Goal: Task Accomplishment & Management: Manage account settings

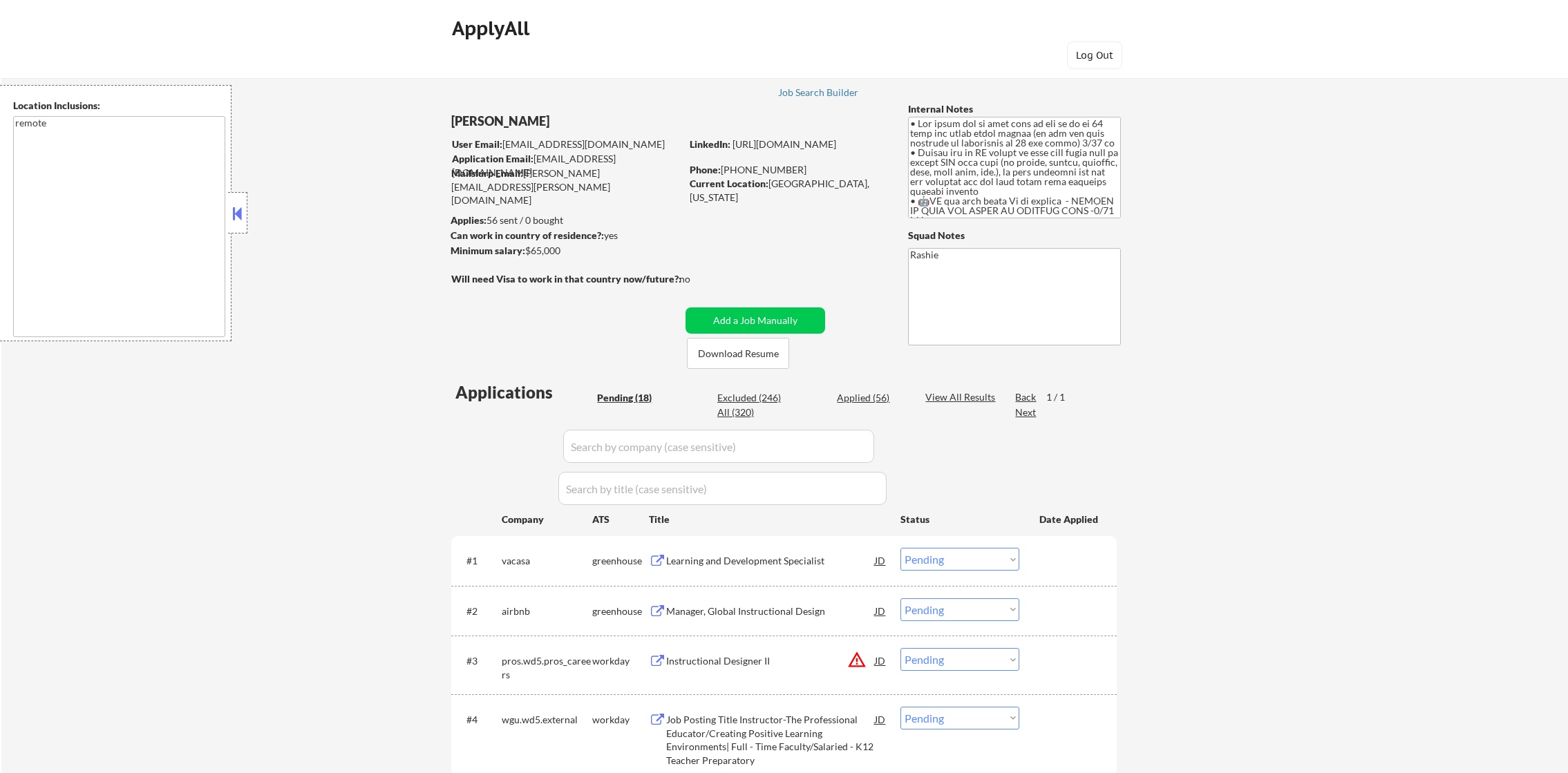
select select ""pending""
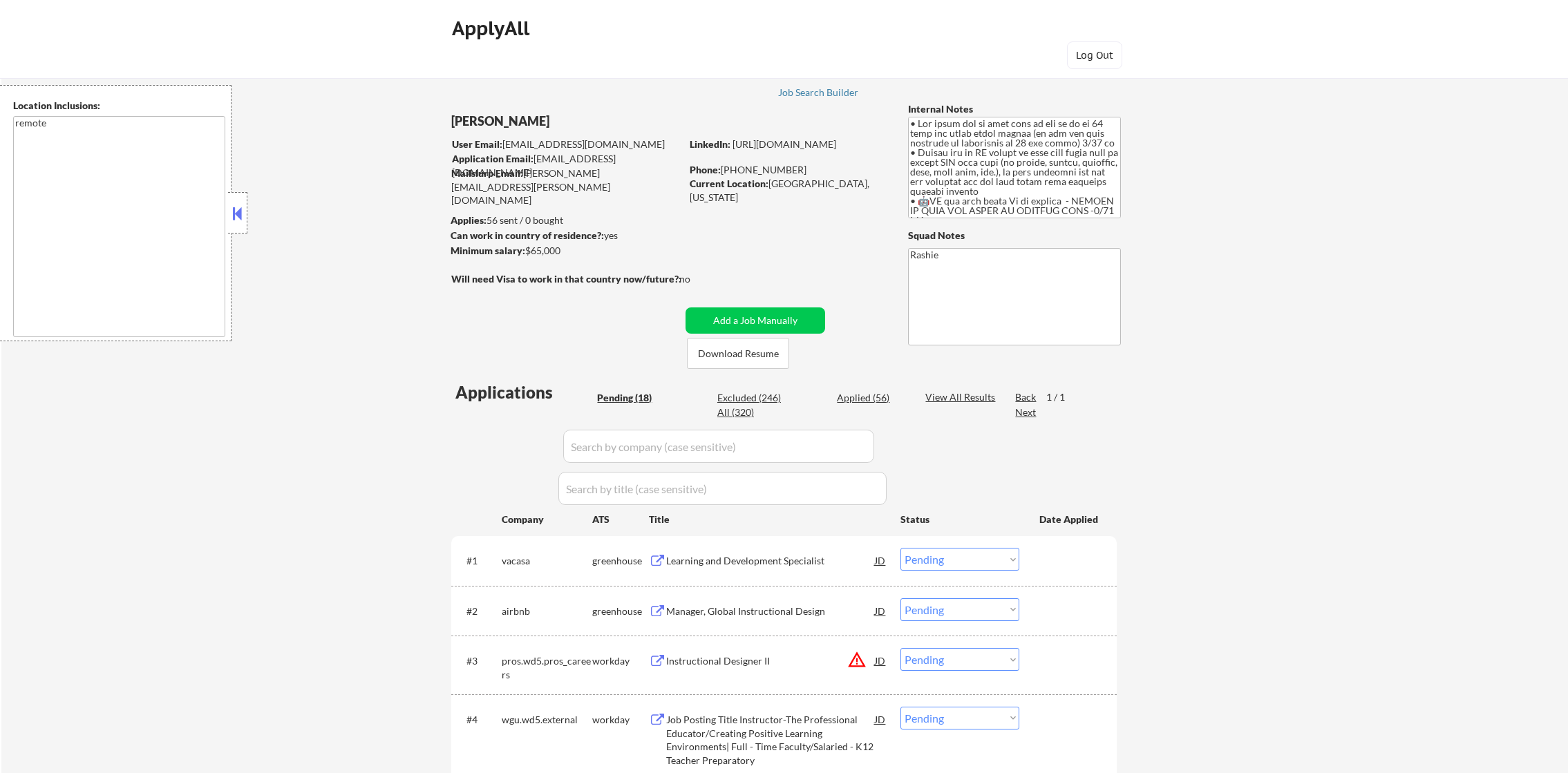
select select ""pending""
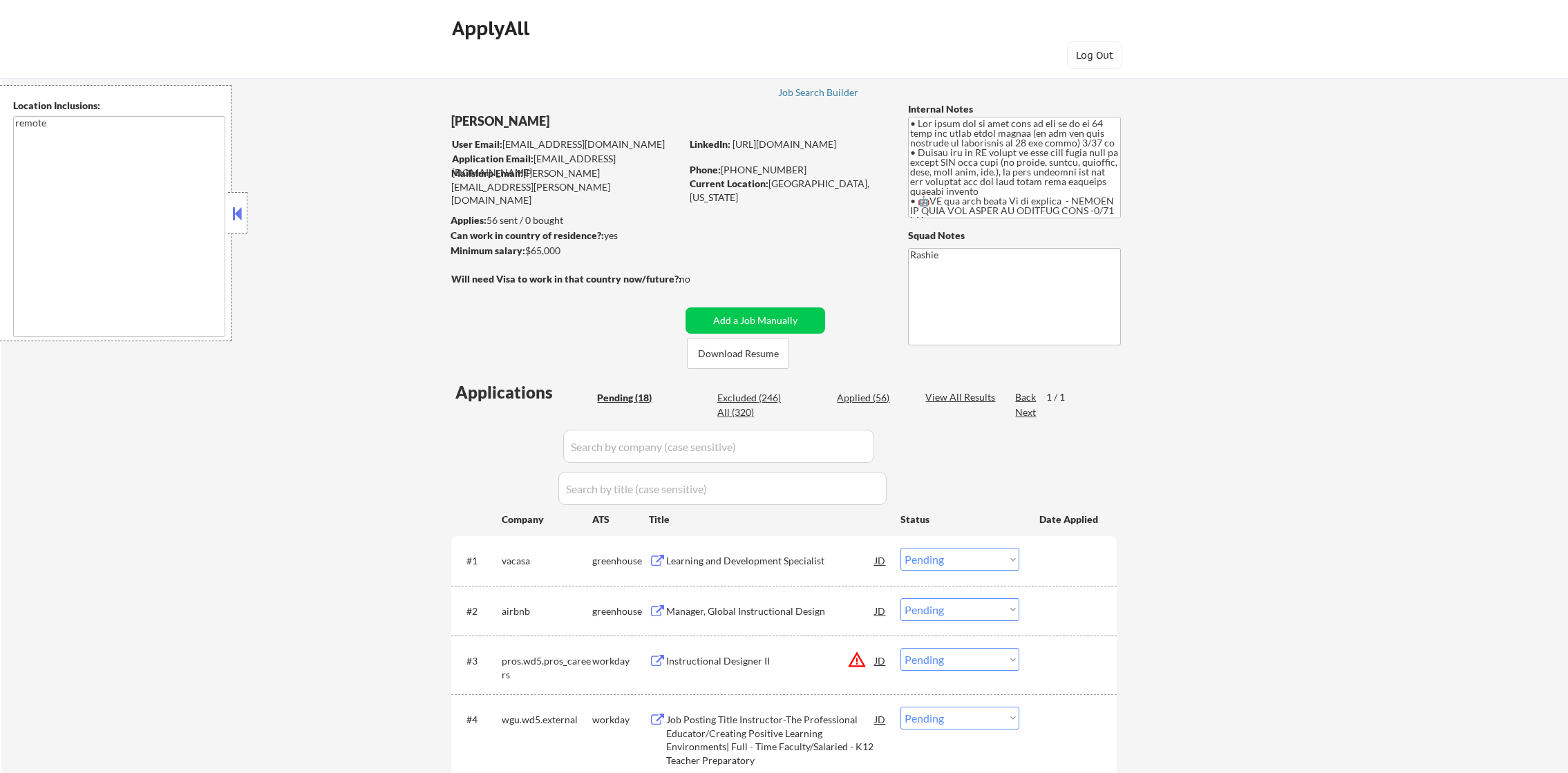
select select ""pending""
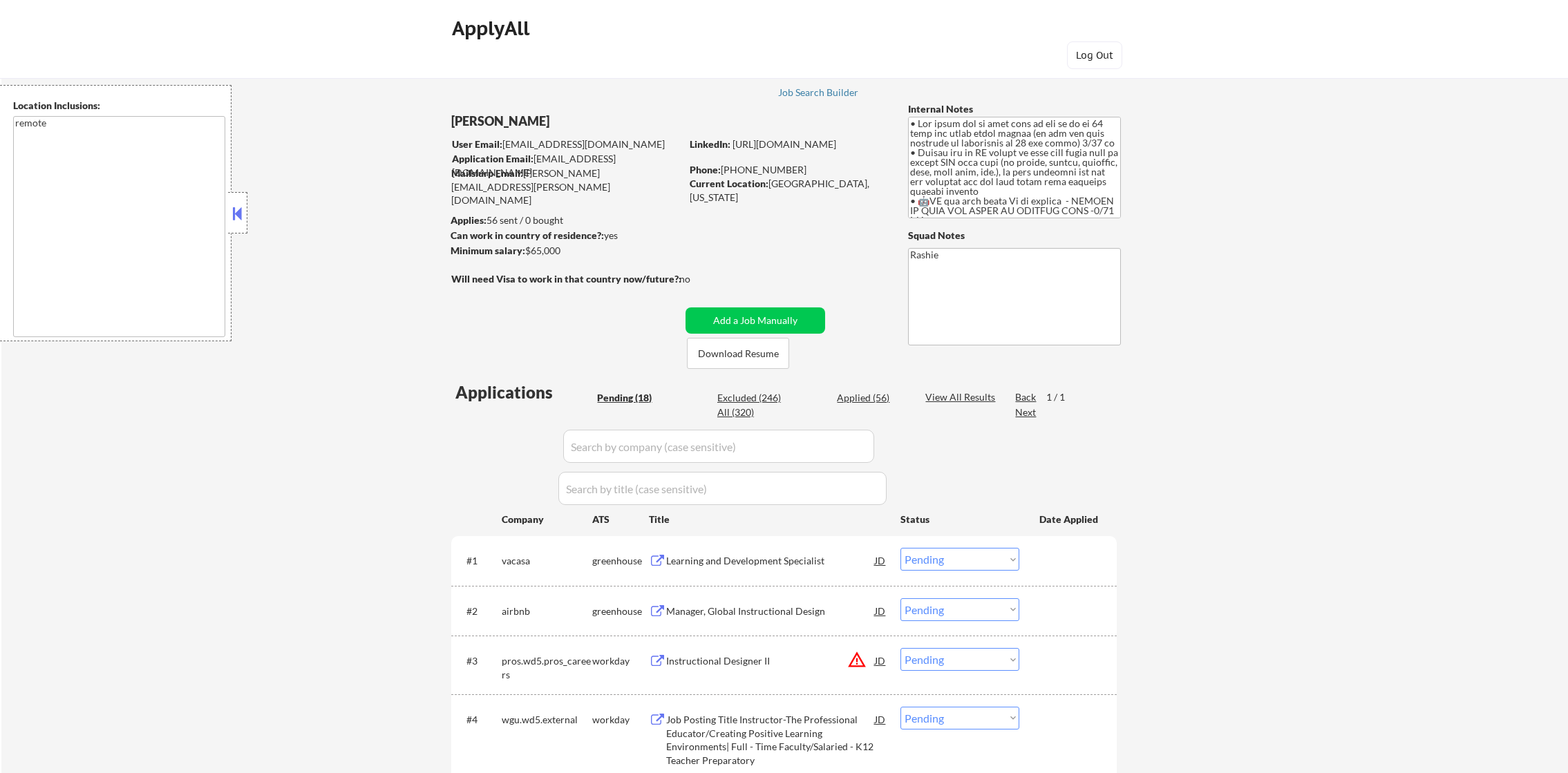
select select ""pending""
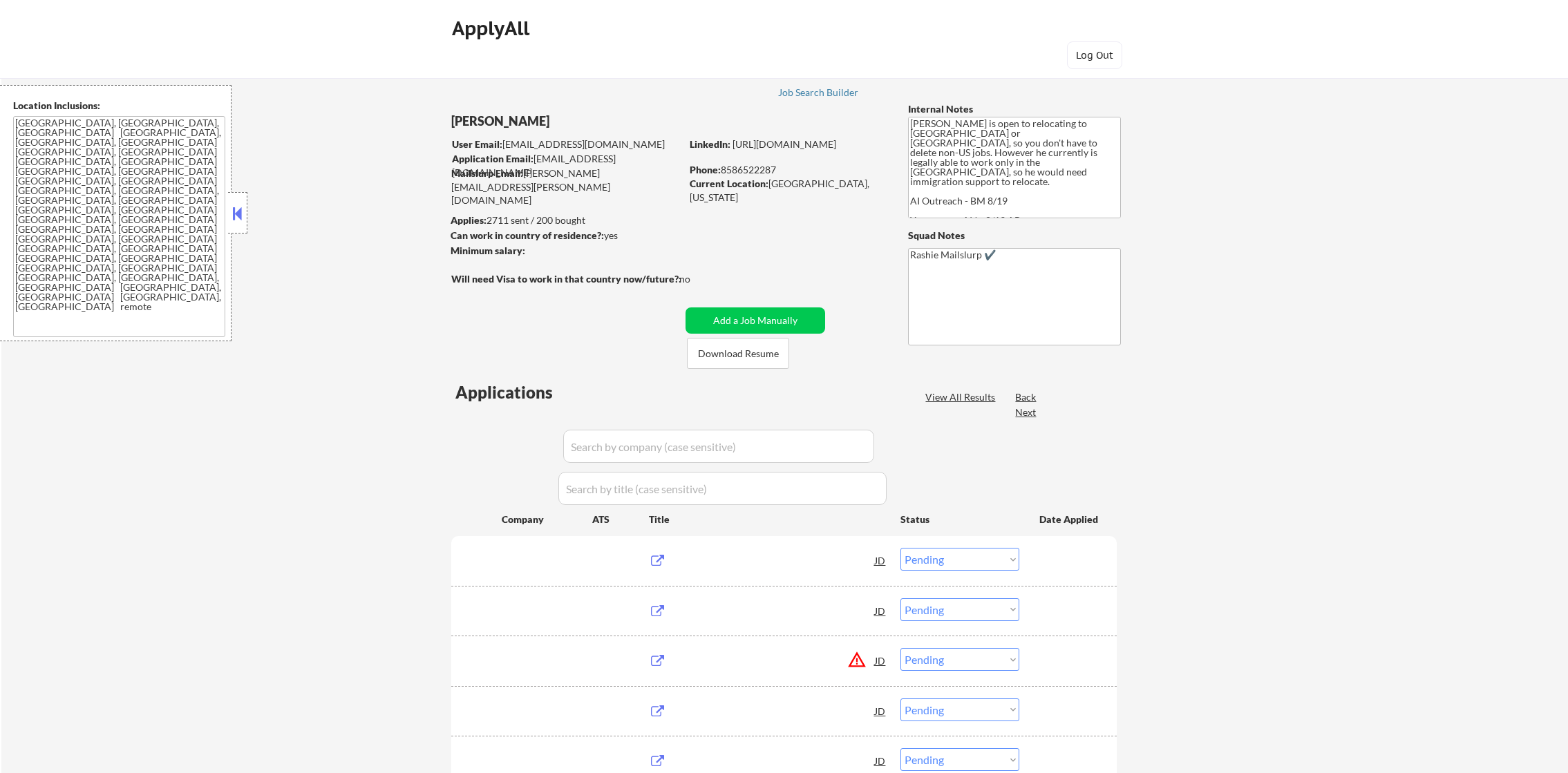
select select ""pending""
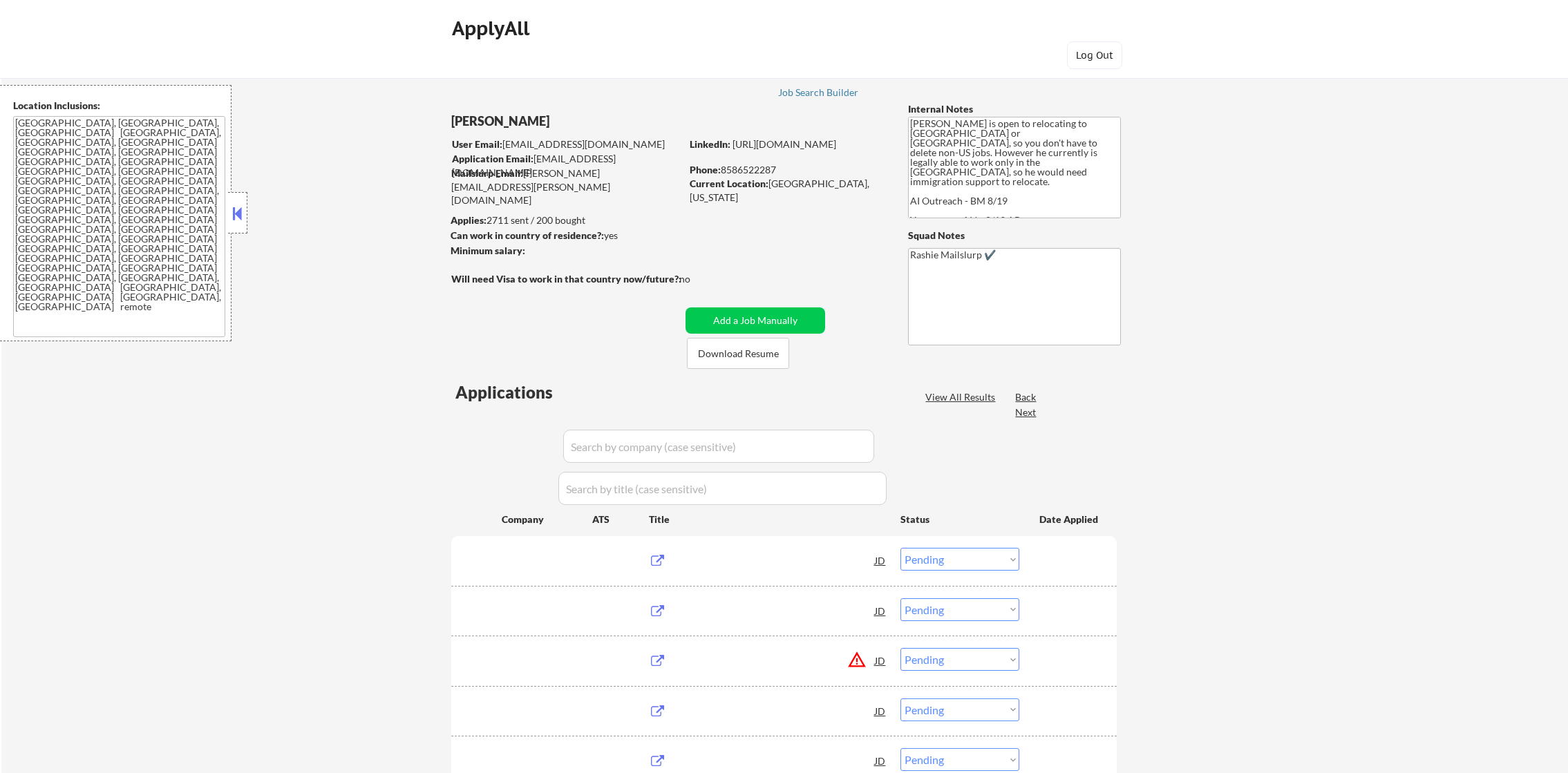
select select ""pending""
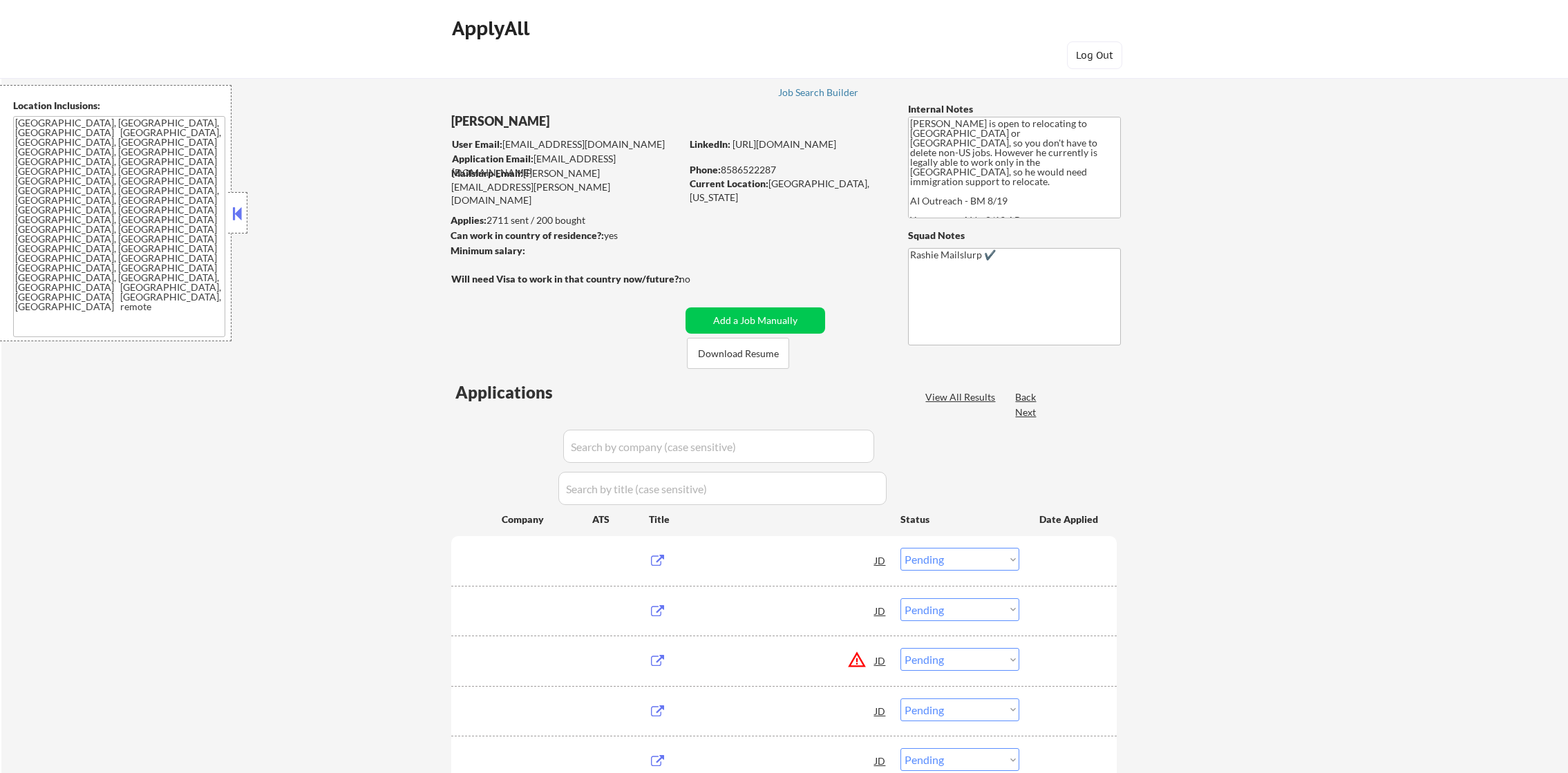
select select ""pending""
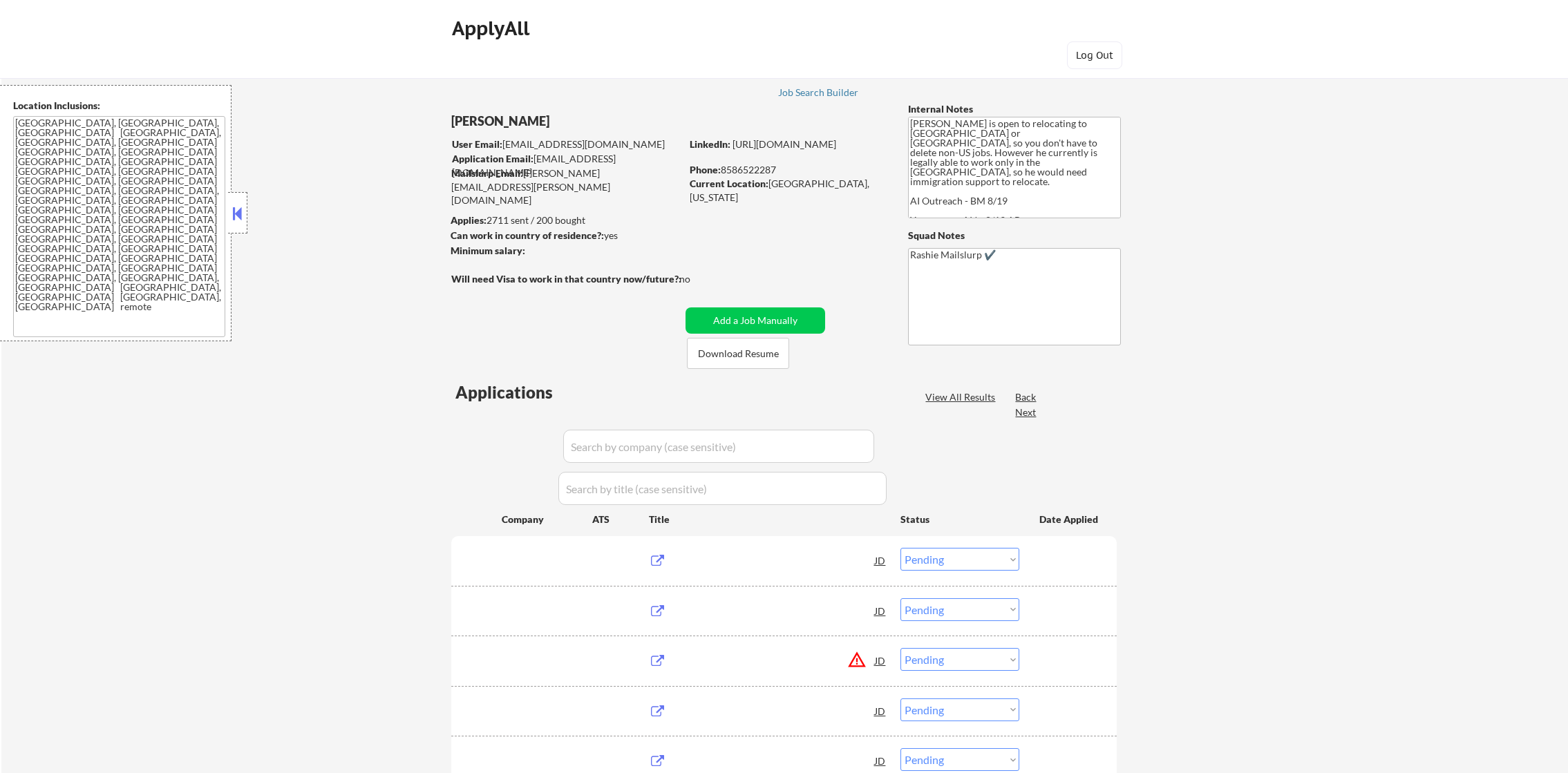
select select ""pending""
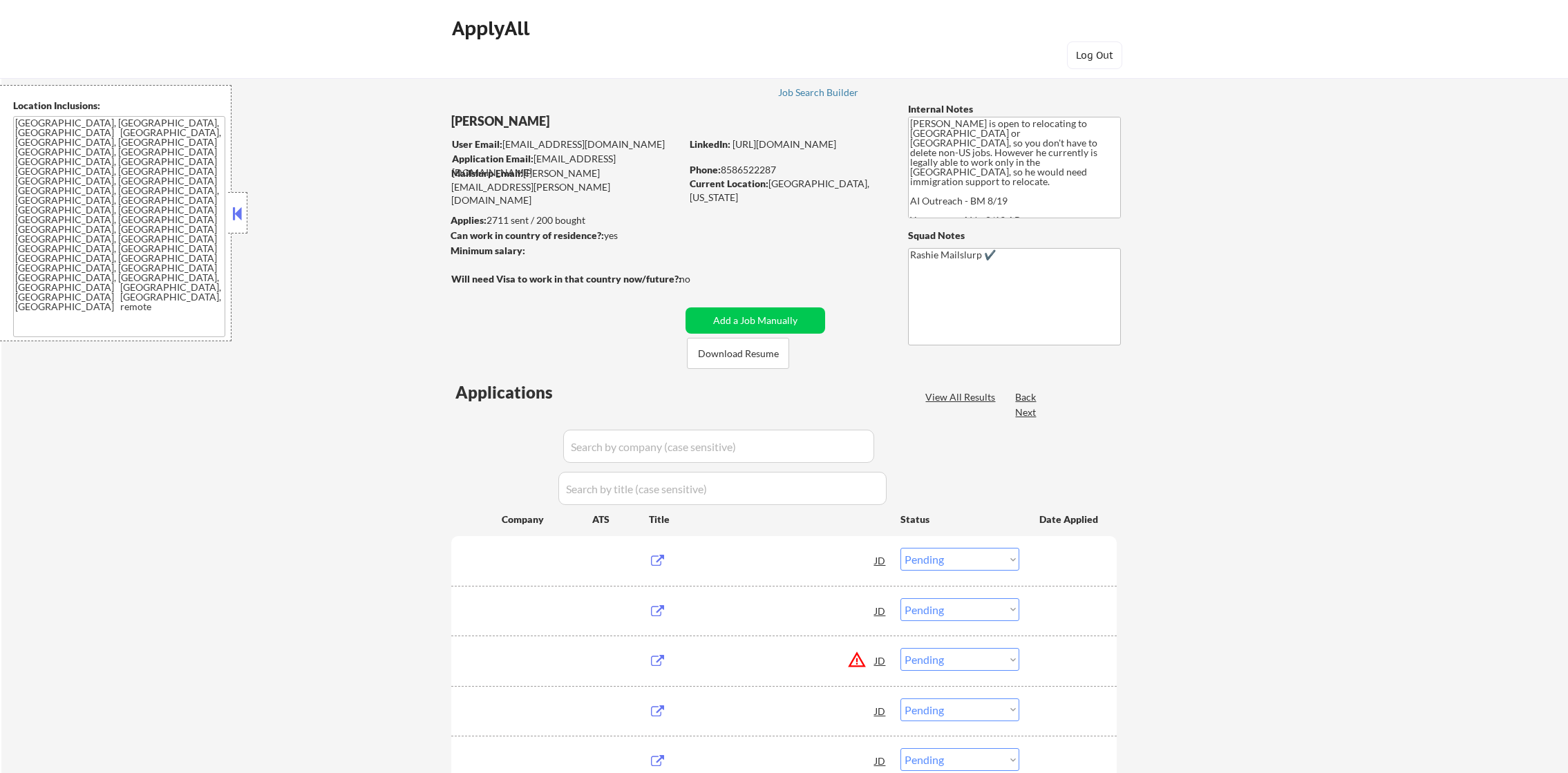
select select ""pending""
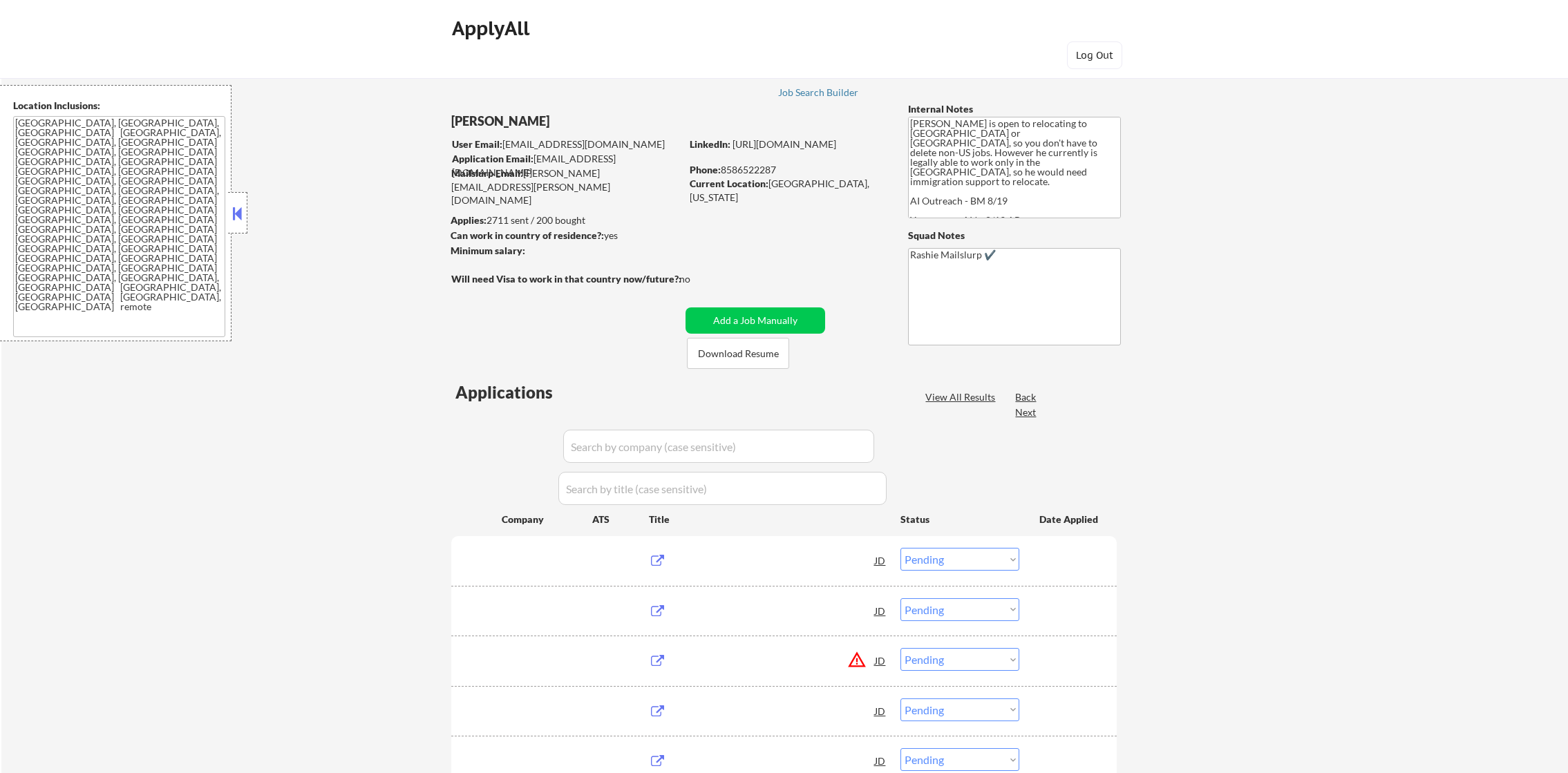
select select ""pending""
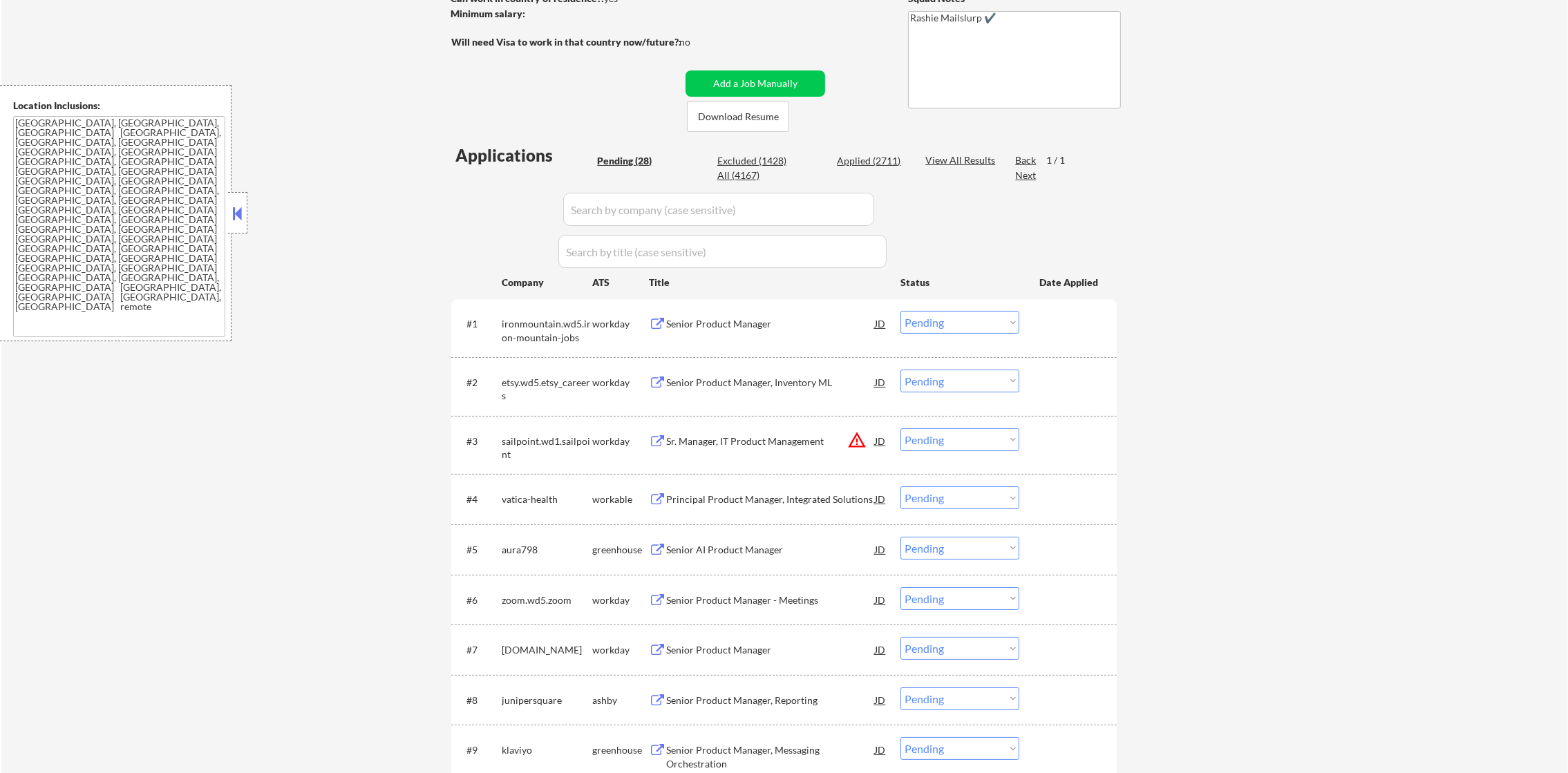
scroll to position [242, 0]
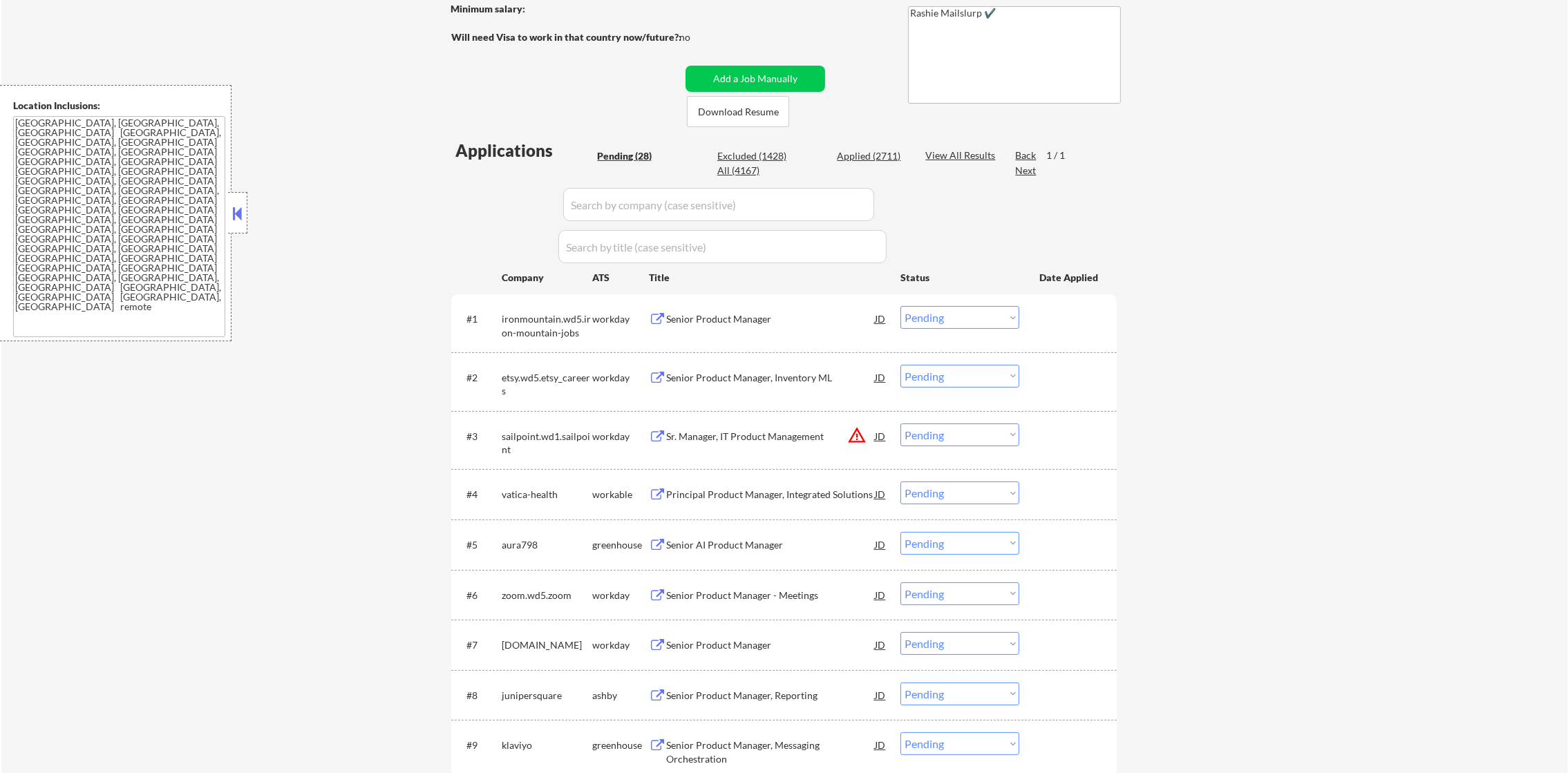
click at [536, 318] on div "ironmountain.wd5.iron-mountain-jobs" at bounding box center [546, 325] width 90 height 27
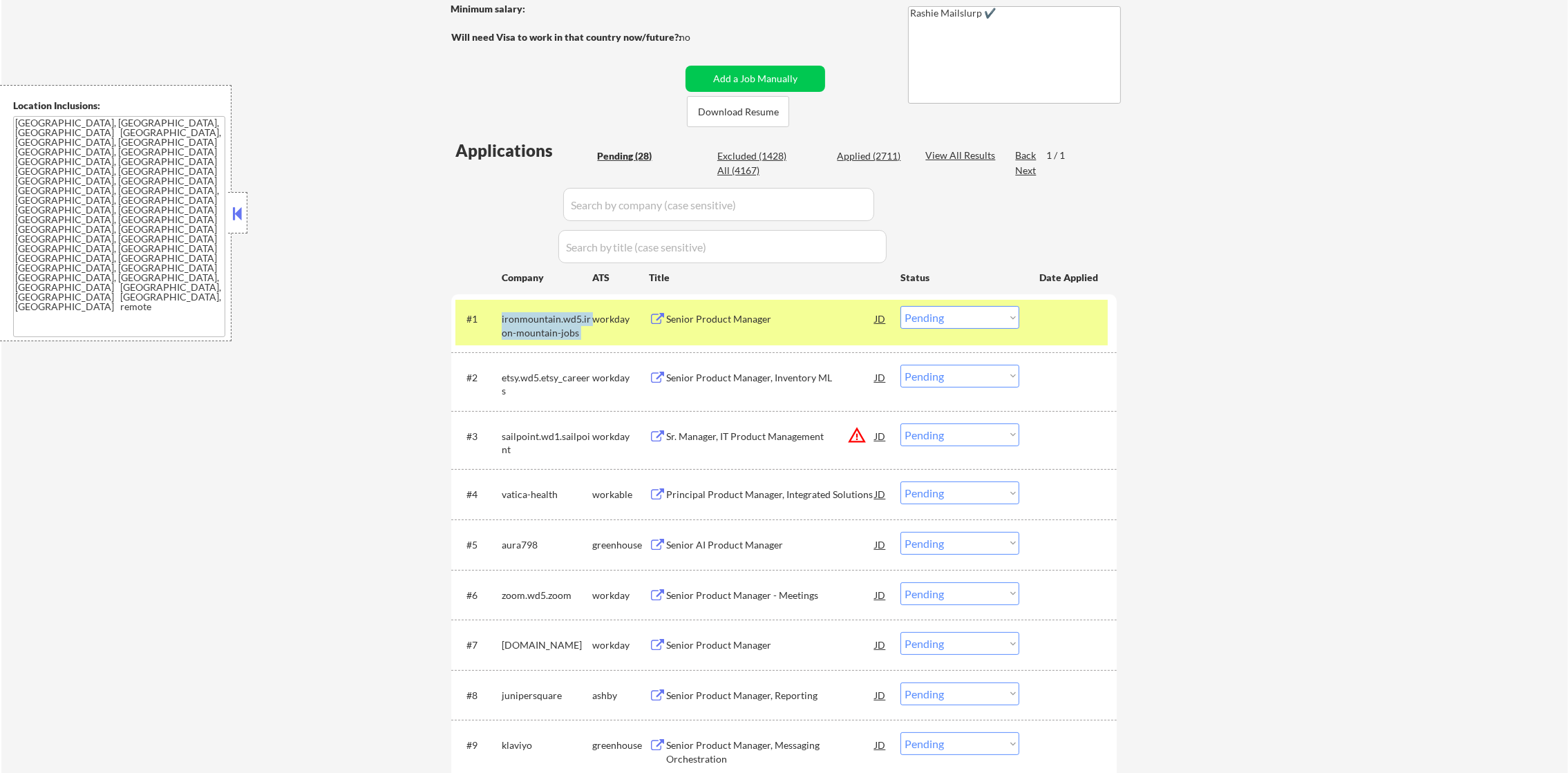
copy div "ironmountain.wd5.iron-mountain-jobs"
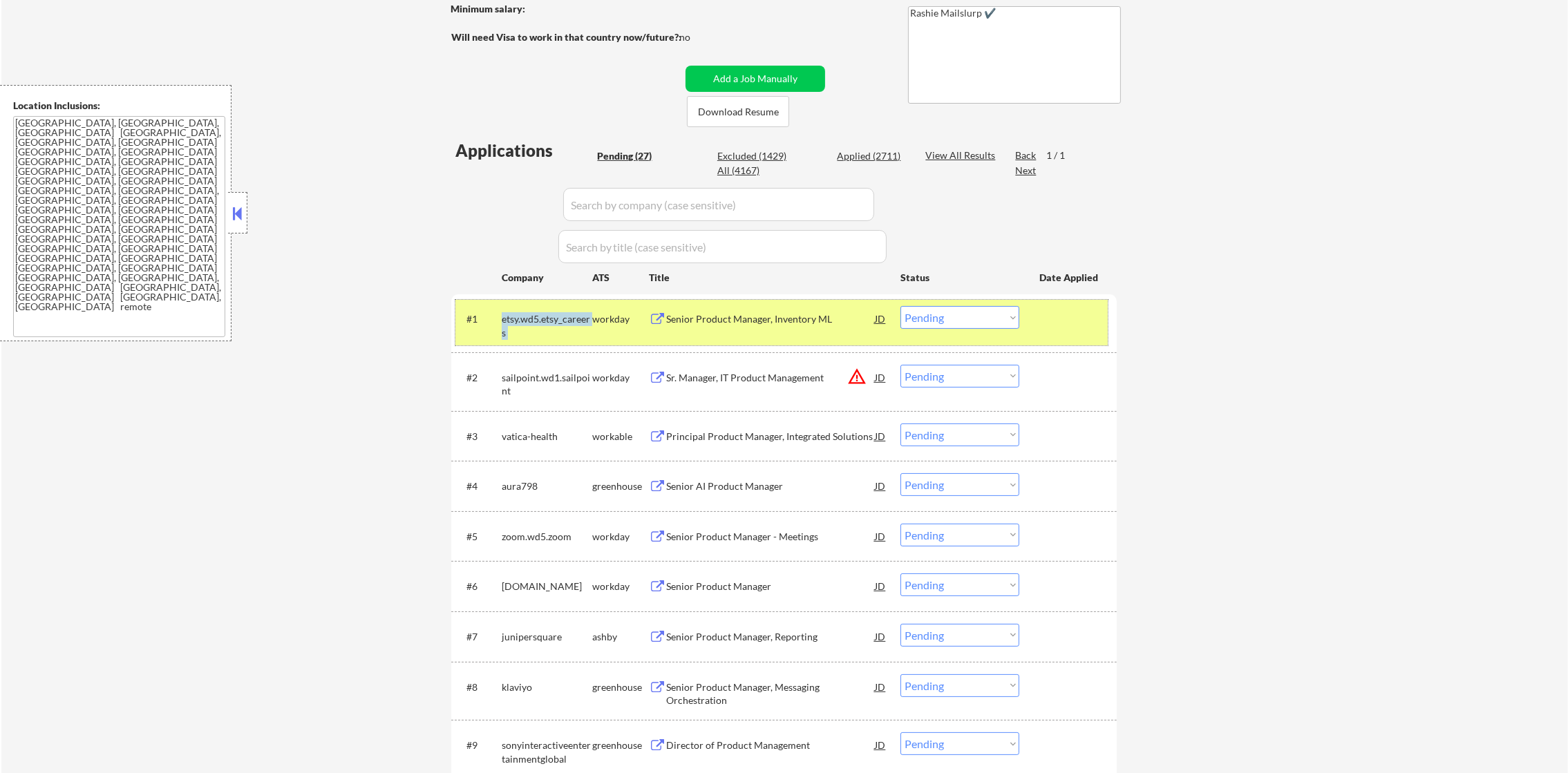
copy div "ironmountain.wd5.iron-mountain-jobs"
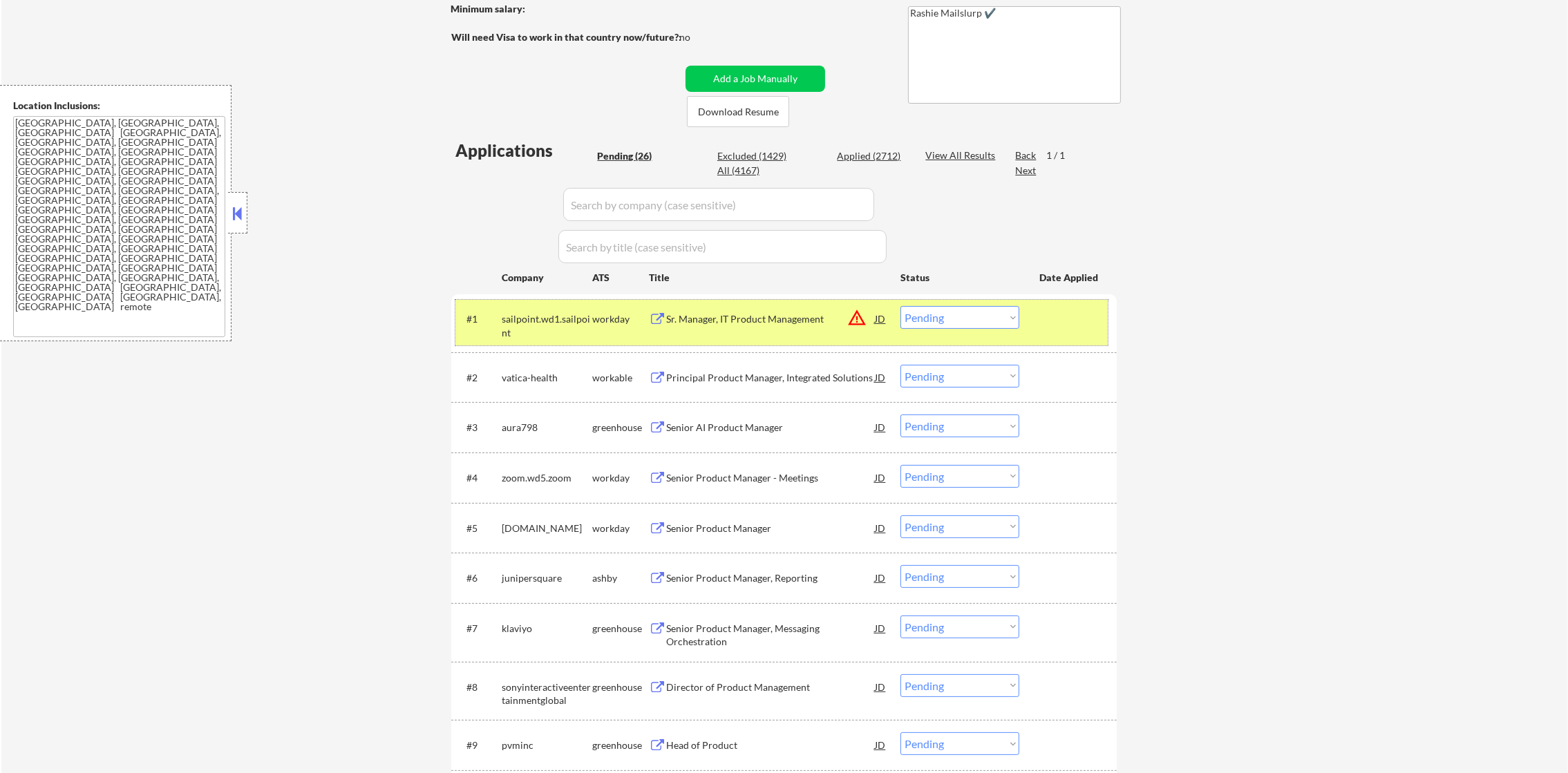
click at [304, 270] on div "← Return to /applysquad Mailslurp Inbox Job Search Builder Gabriel Wilensky Use…" at bounding box center [784, 771] width 1566 height 1917
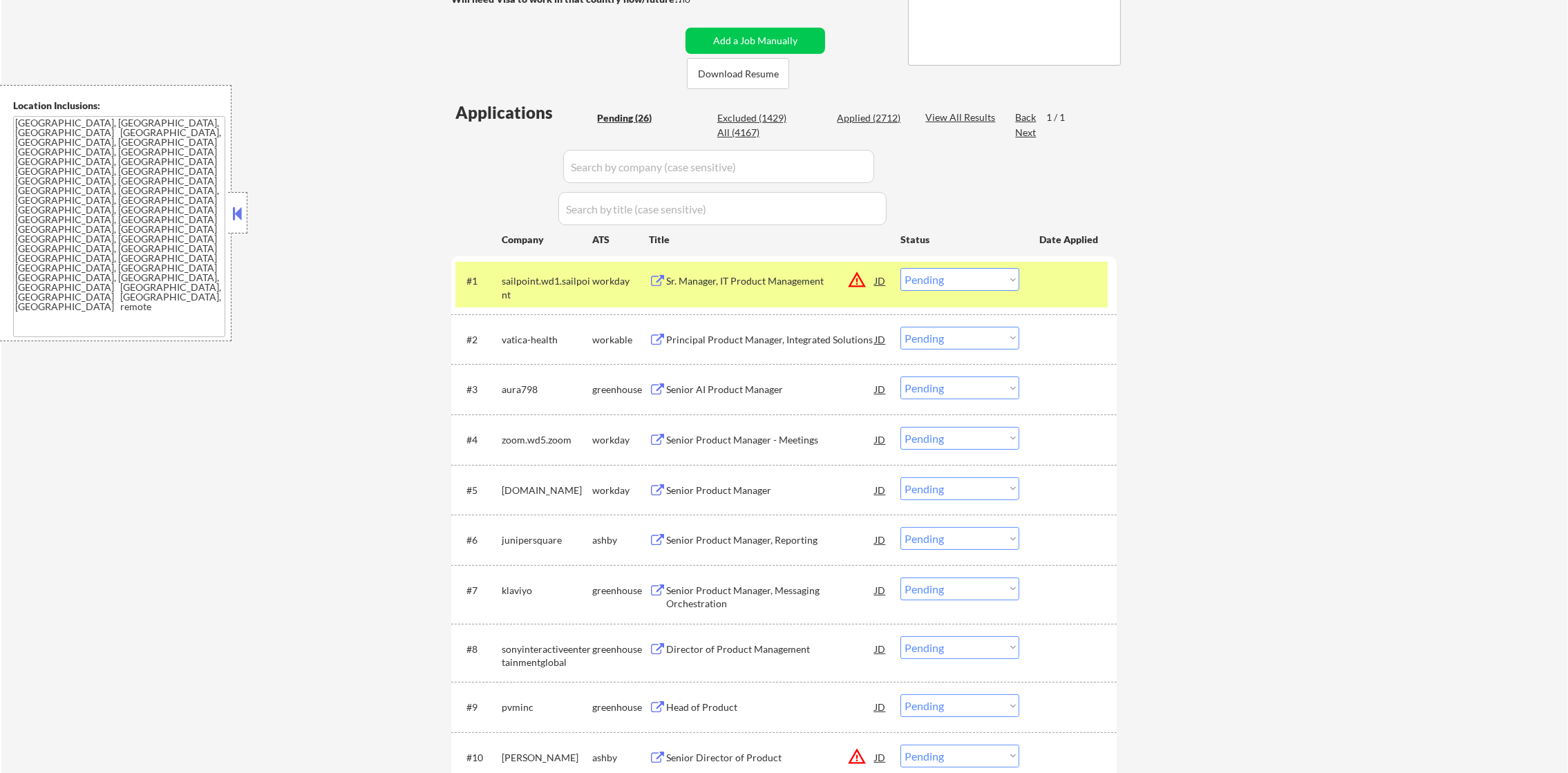
scroll to position [346, 0]
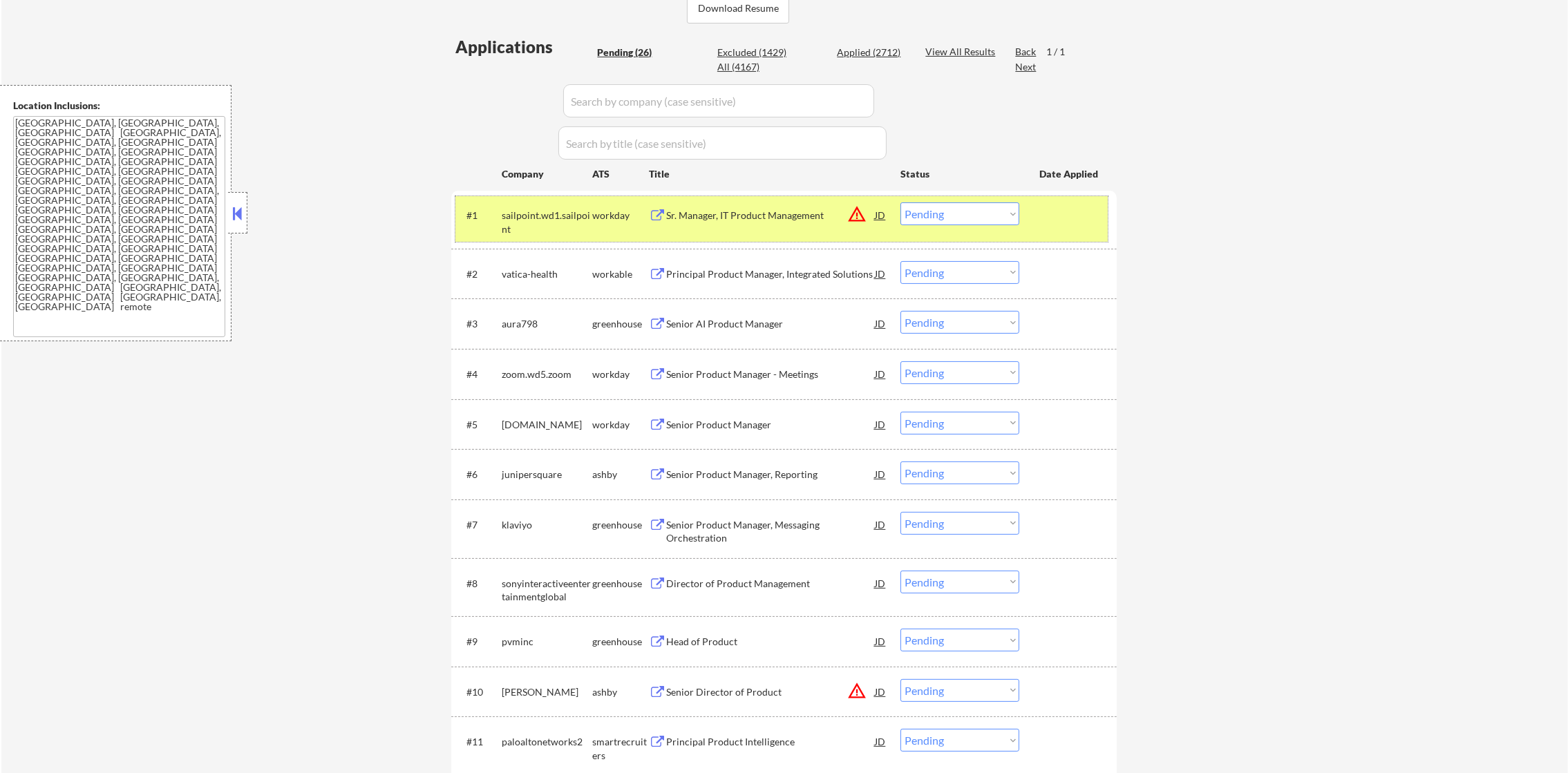
click at [507, 223] on div "sailpoint.wd1.sailpoint" at bounding box center [546, 222] width 90 height 27
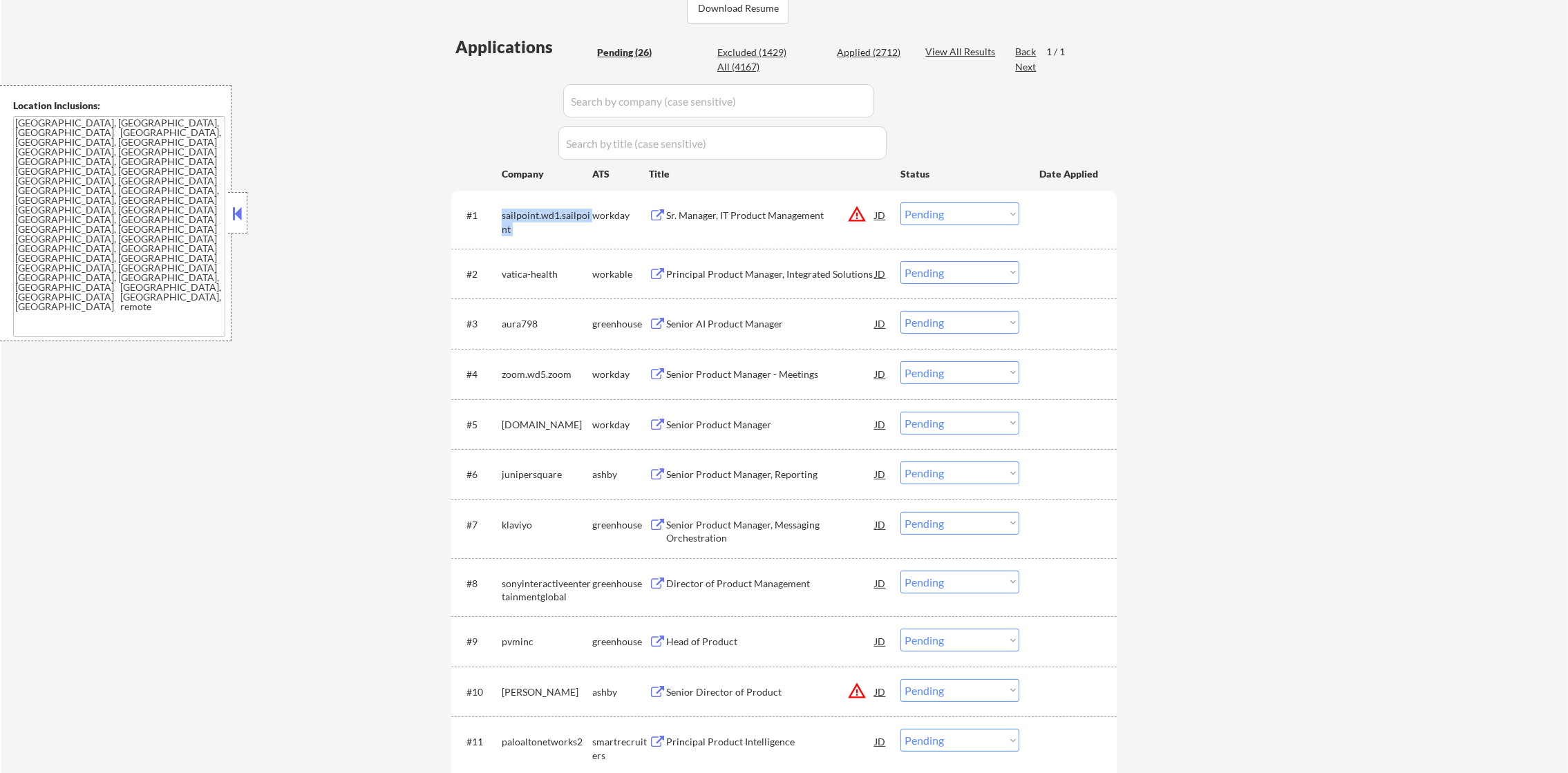
copy div "sailpoint.wd1.sailpoint"
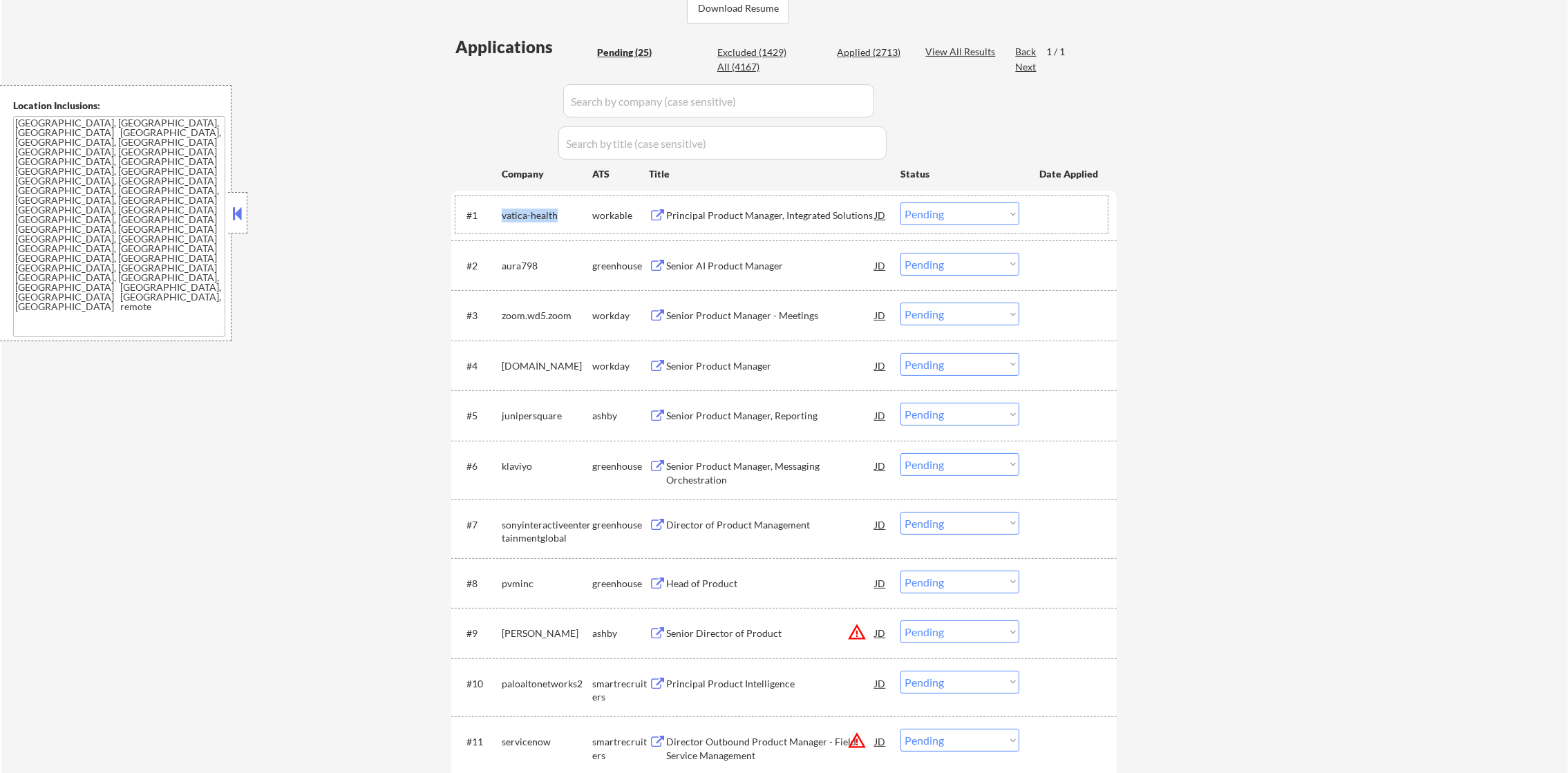
copy div "sailpoint.wd1.sailpoint"
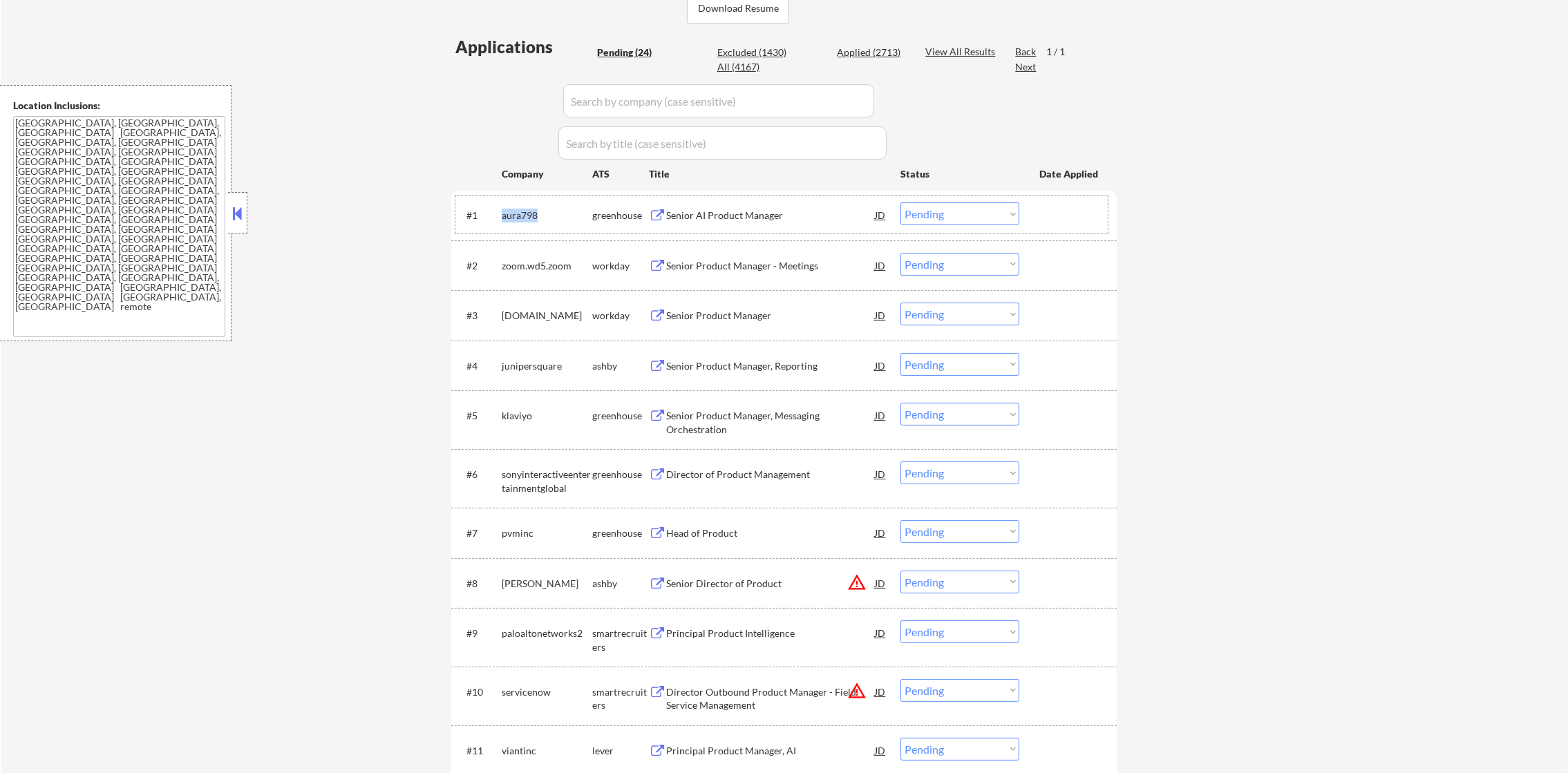
copy div "sailpoint.wd1.sailpoint"
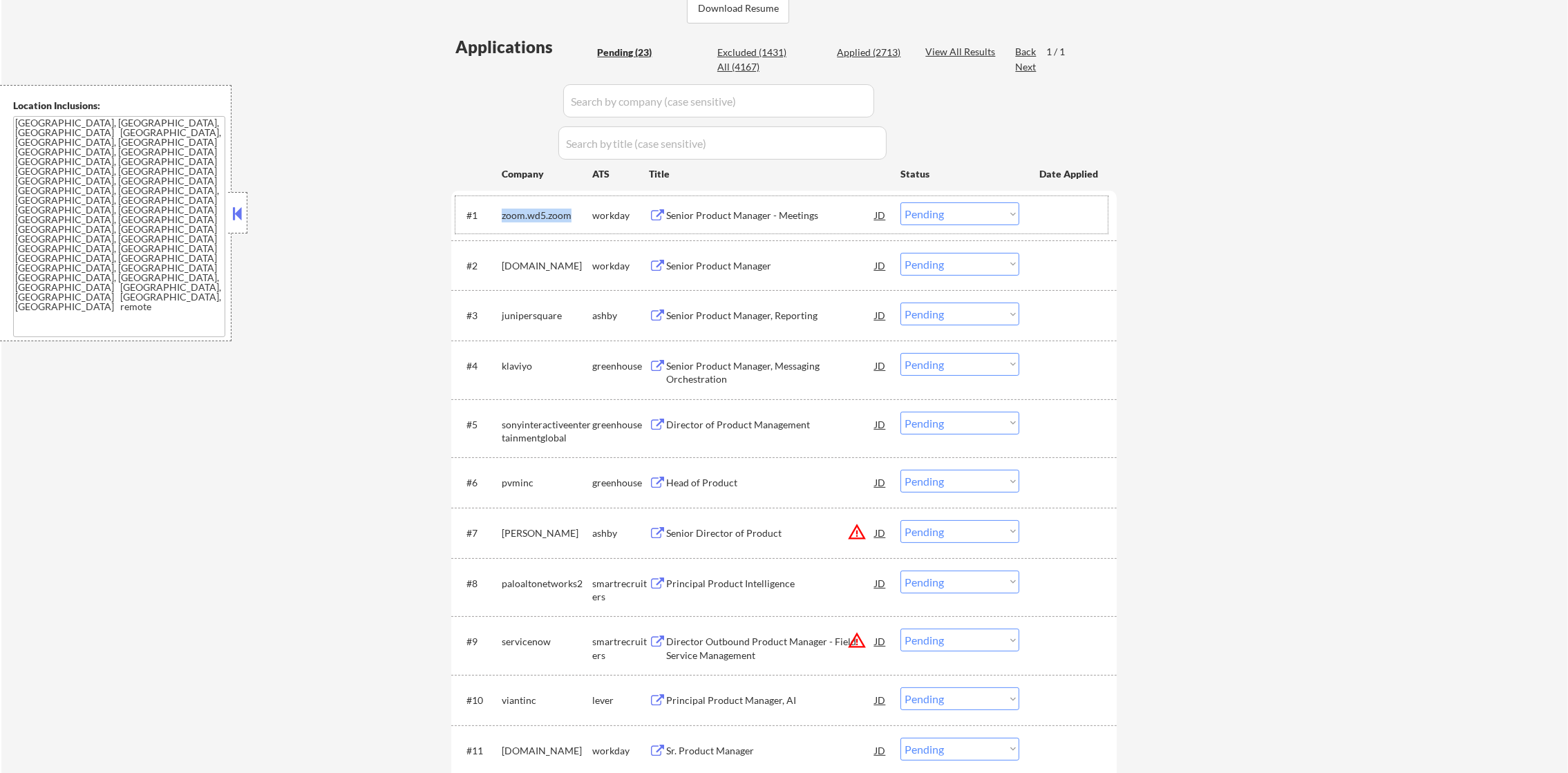
copy div "sailpoint.wd1.sailpoint"
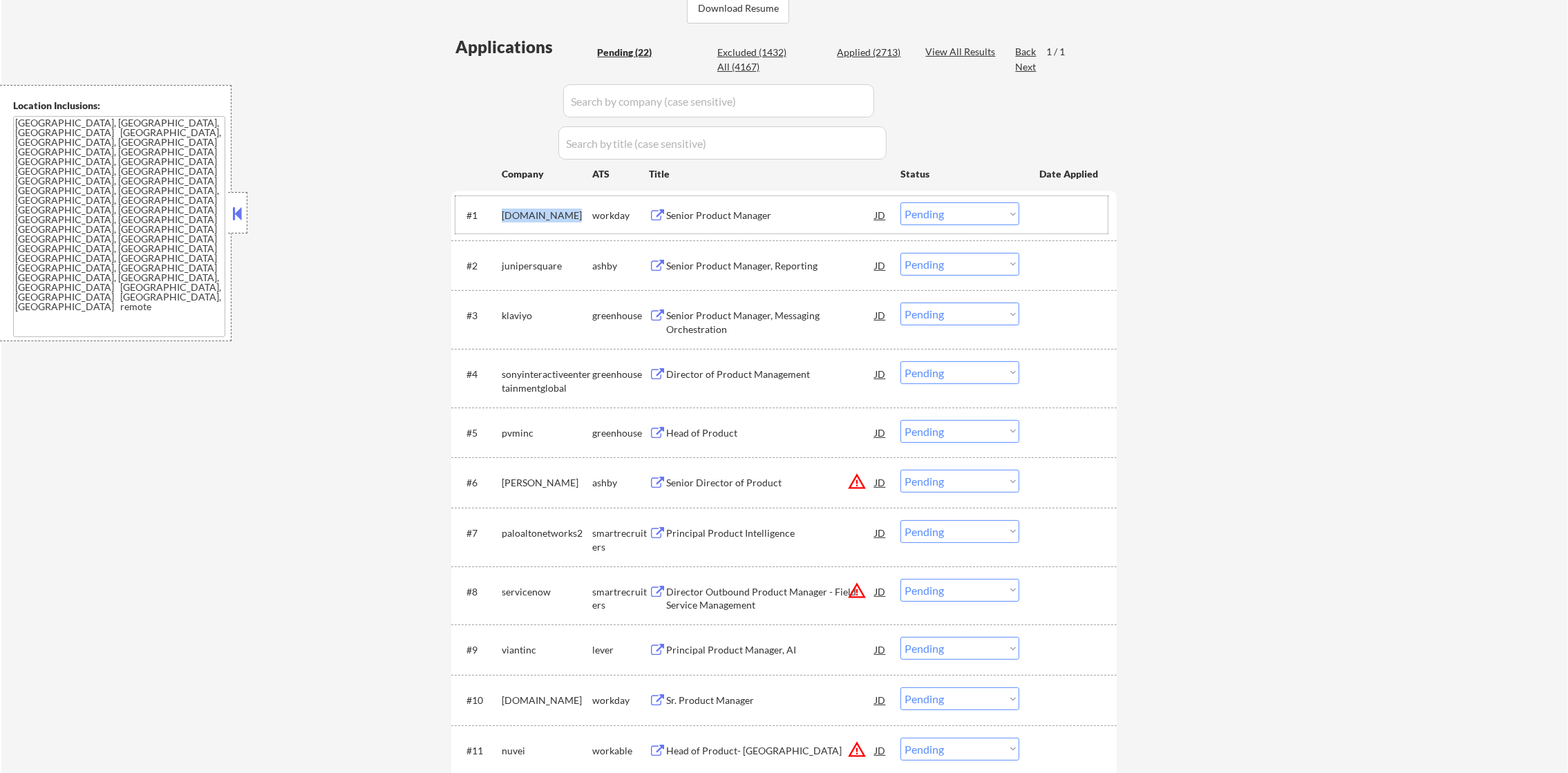
copy div "sailpoint.wd1.sailpoint"
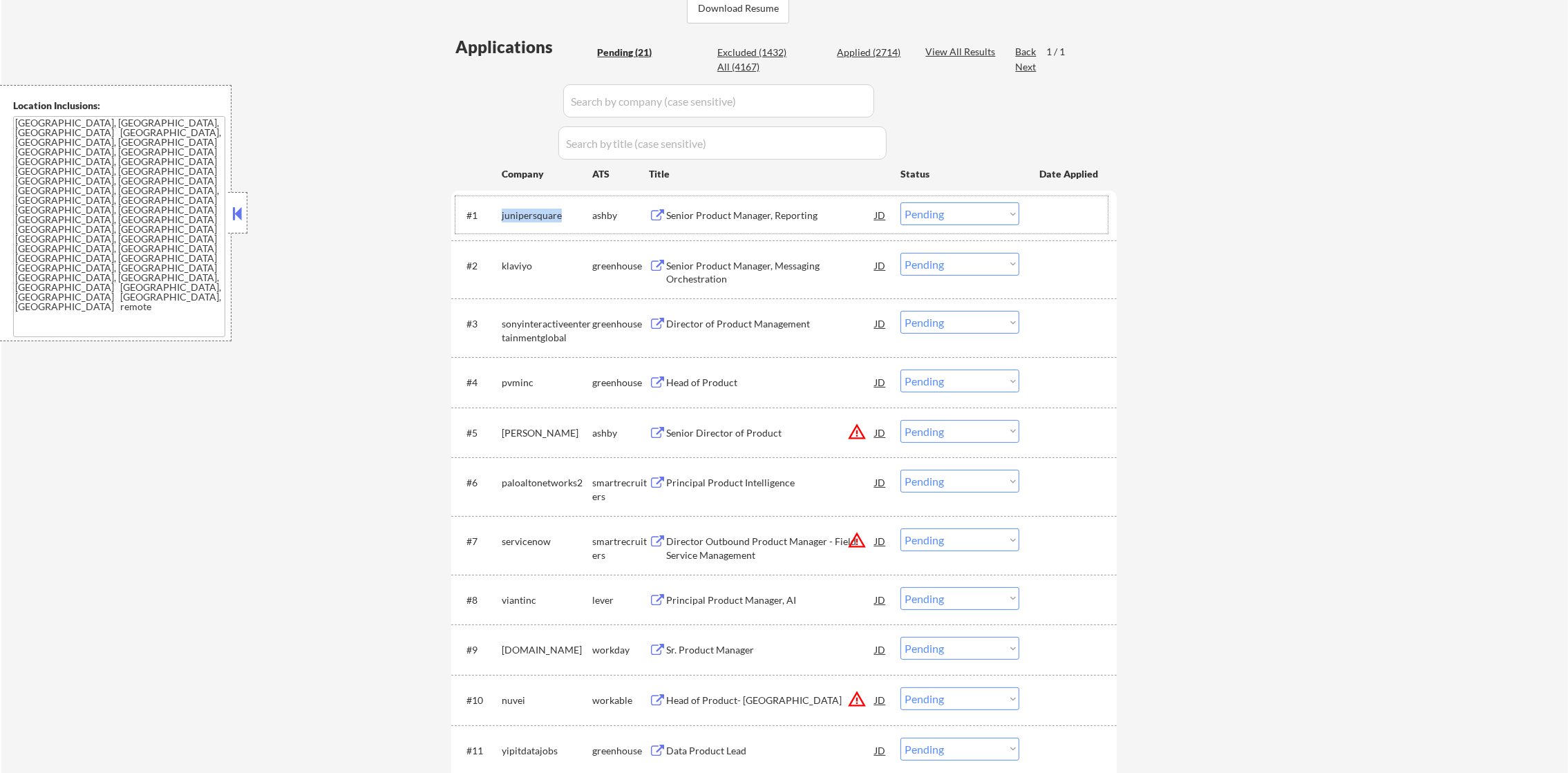
copy div "sailpoint.wd1.sailpoint"
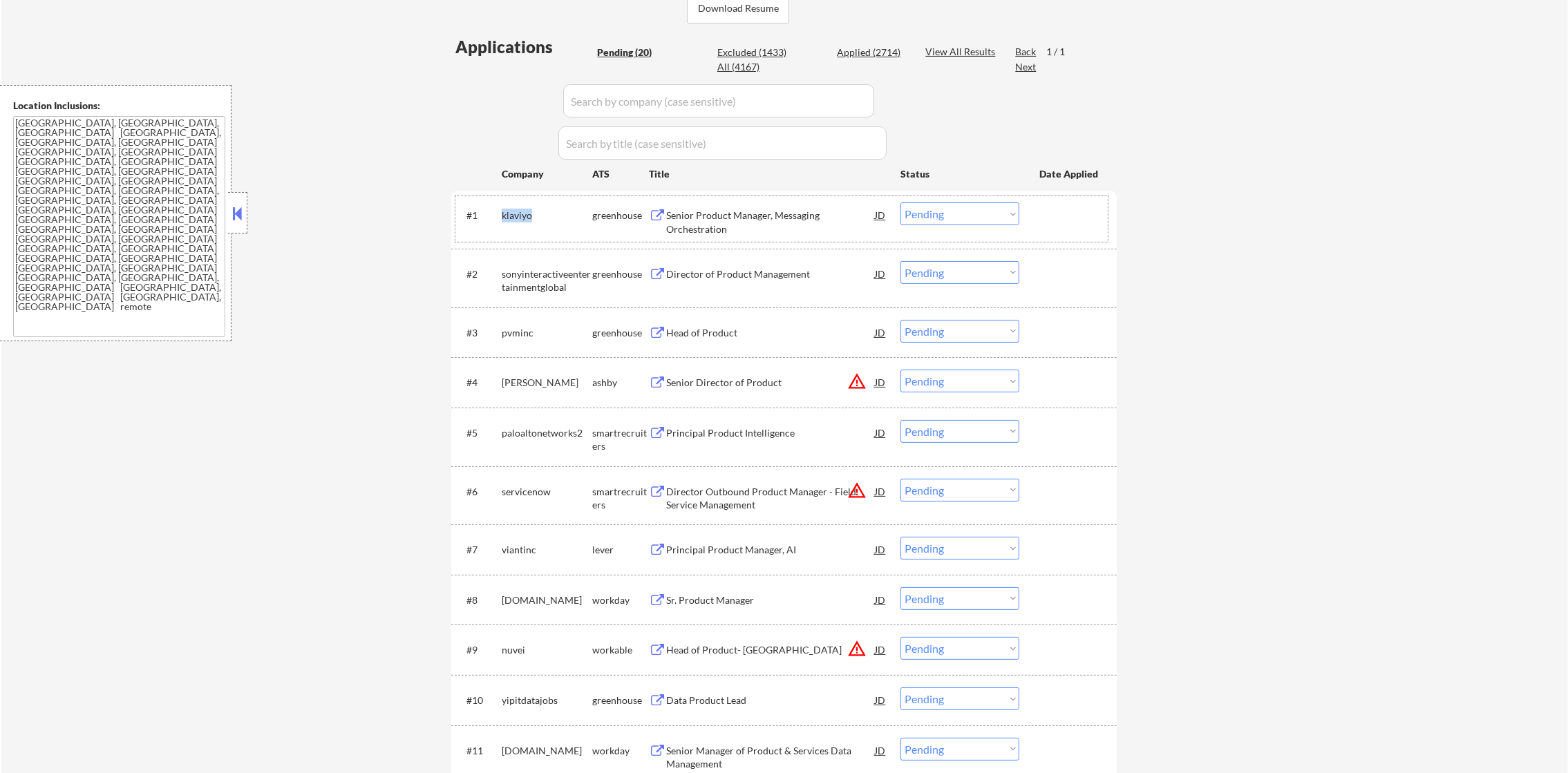
copy div "sailpoint.wd1.sailpoint"
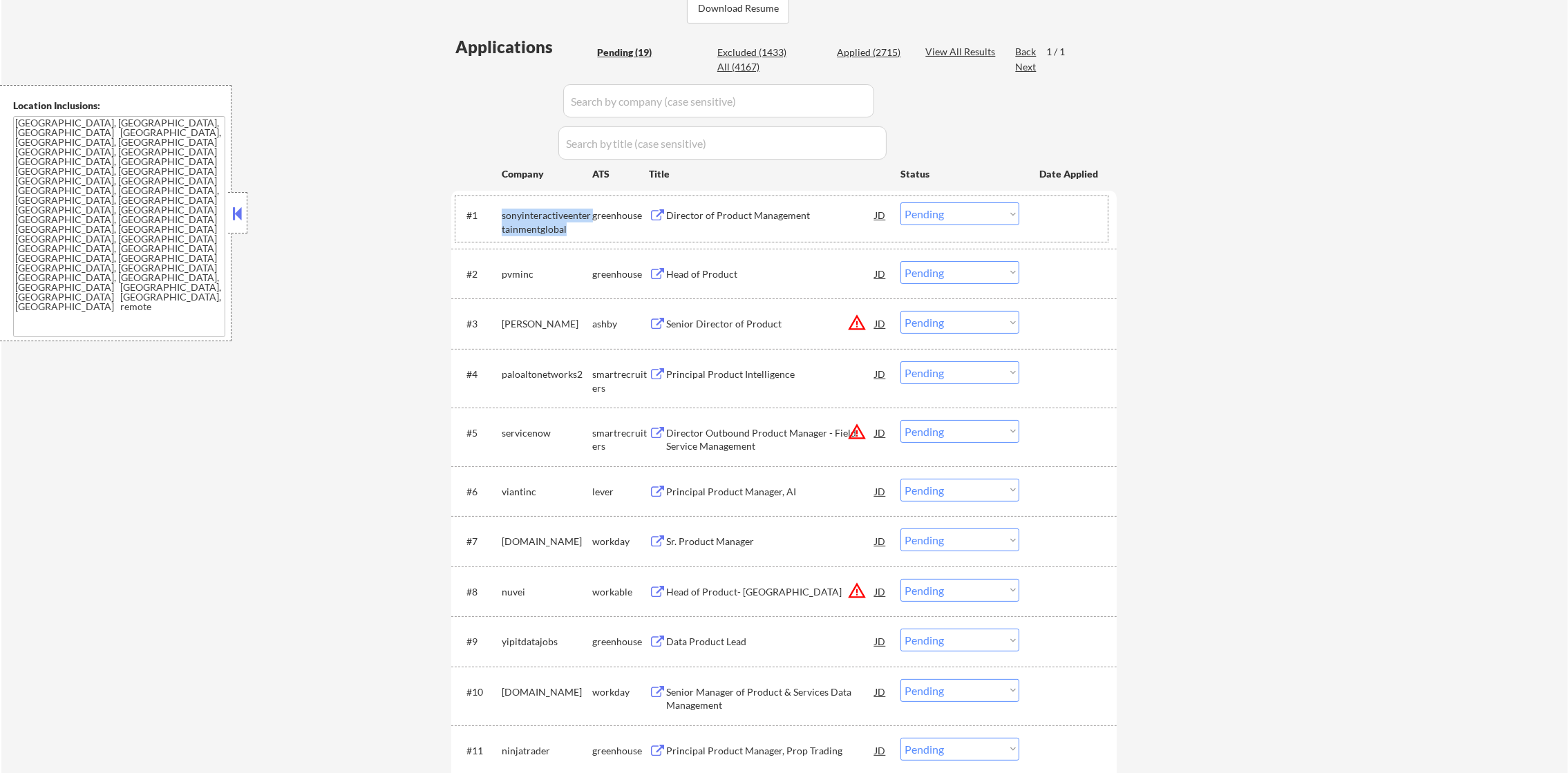
copy div "sailpoint.wd1.sailpoint"
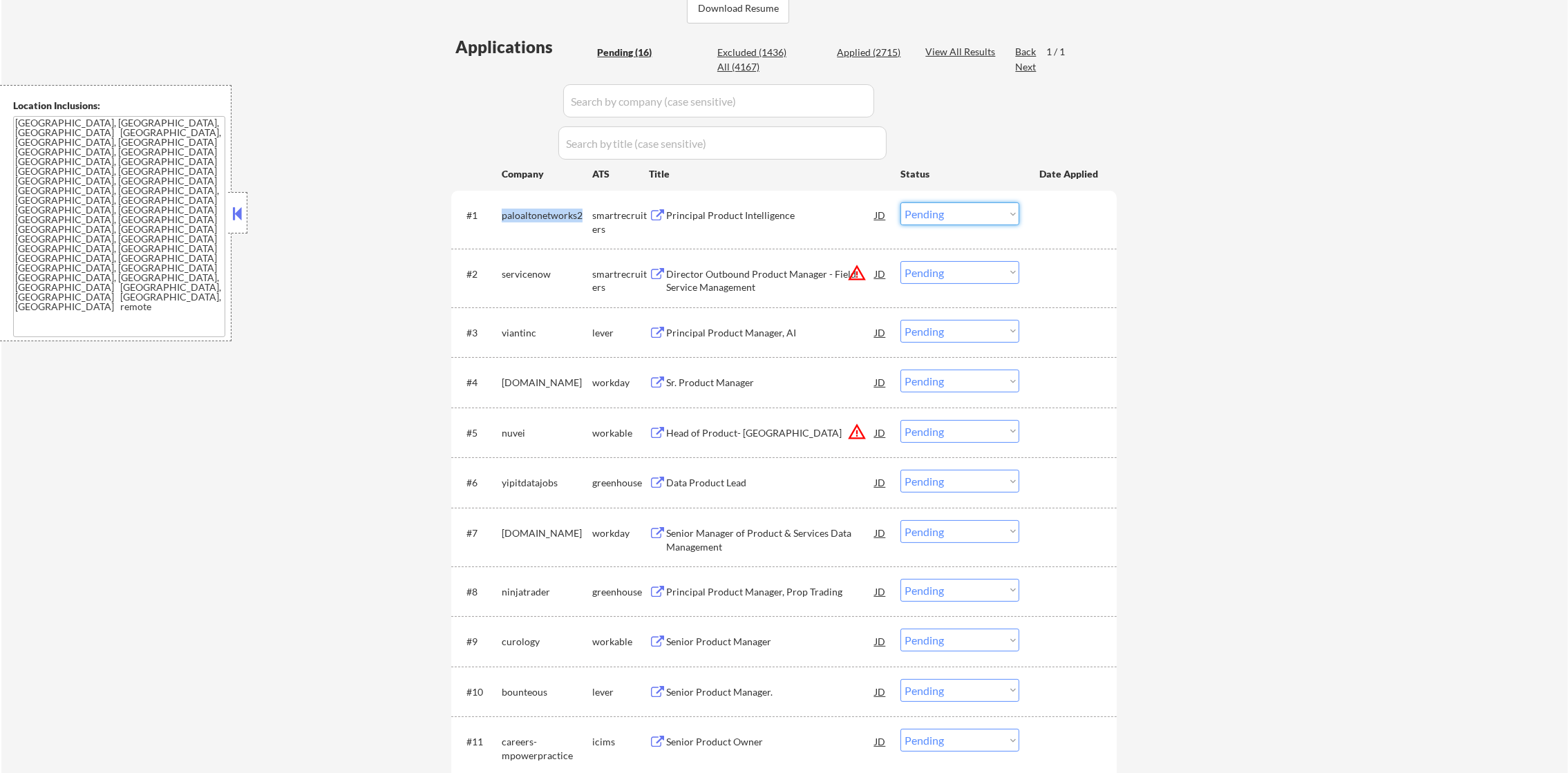
click at [925, 216] on select "Choose an option... Pending Applied Excluded (Questions) Excluded (Expired) Exc…" at bounding box center [960, 213] width 119 height 23
click at [901, 202] on select "Choose an option... Pending Applied Excluded (Questions) Excluded (Expired) Exc…" at bounding box center [960, 213] width 119 height 23
click at [1171, 382] on div "← Return to /applysquad Mailslurp Inbox Job Search Builder Gabriel Wilensky Use…" at bounding box center [784, 406] width 1566 height 1391
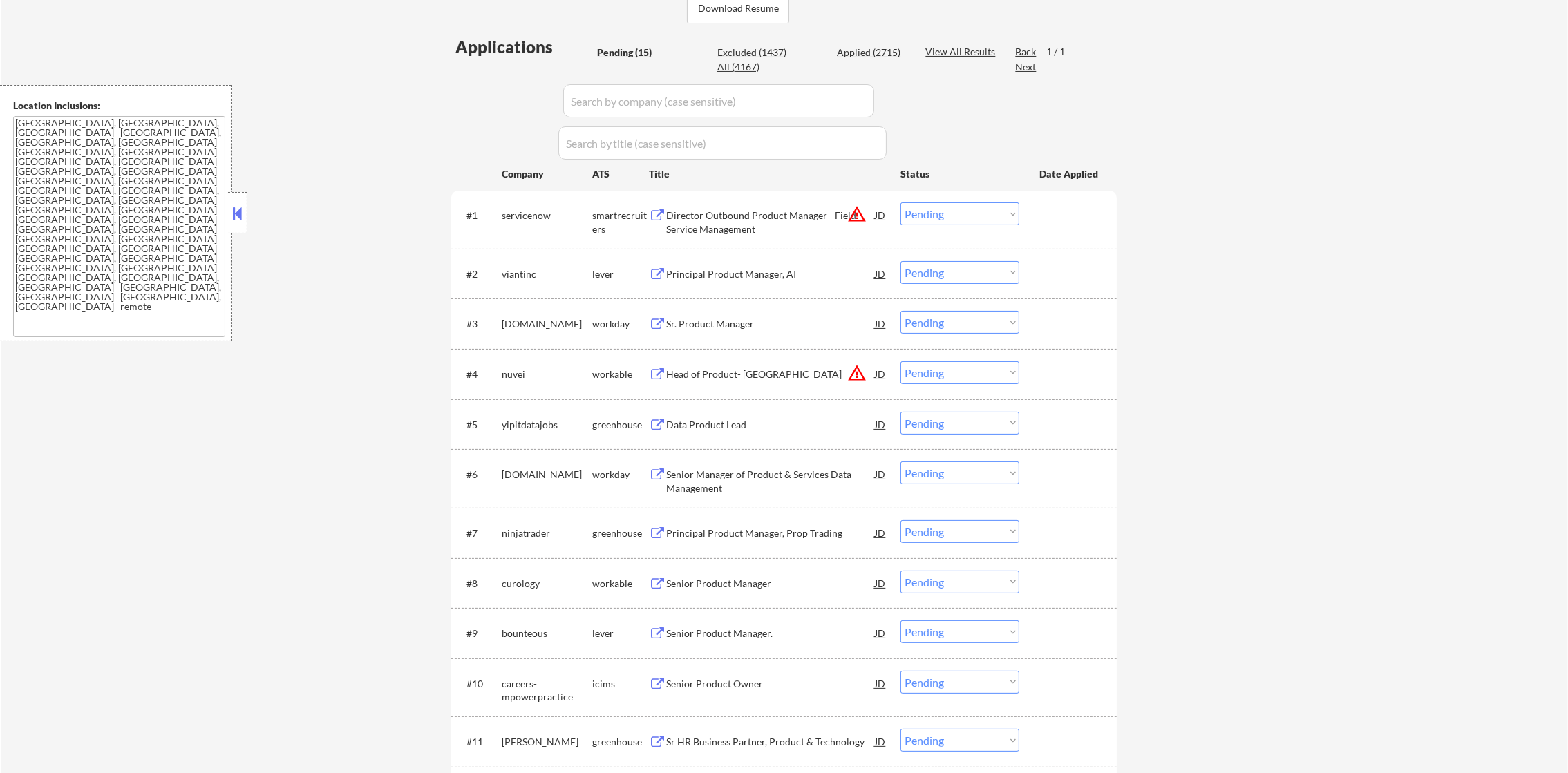
click at [934, 215] on select "Choose an option... Pending Applied Excluded (Questions) Excluded (Expired) Exc…" at bounding box center [960, 213] width 119 height 23
click at [901, 202] on select "Choose an option... Pending Applied Excluded (Questions) Excluded (Expired) Exc…" at bounding box center [960, 213] width 119 height 23
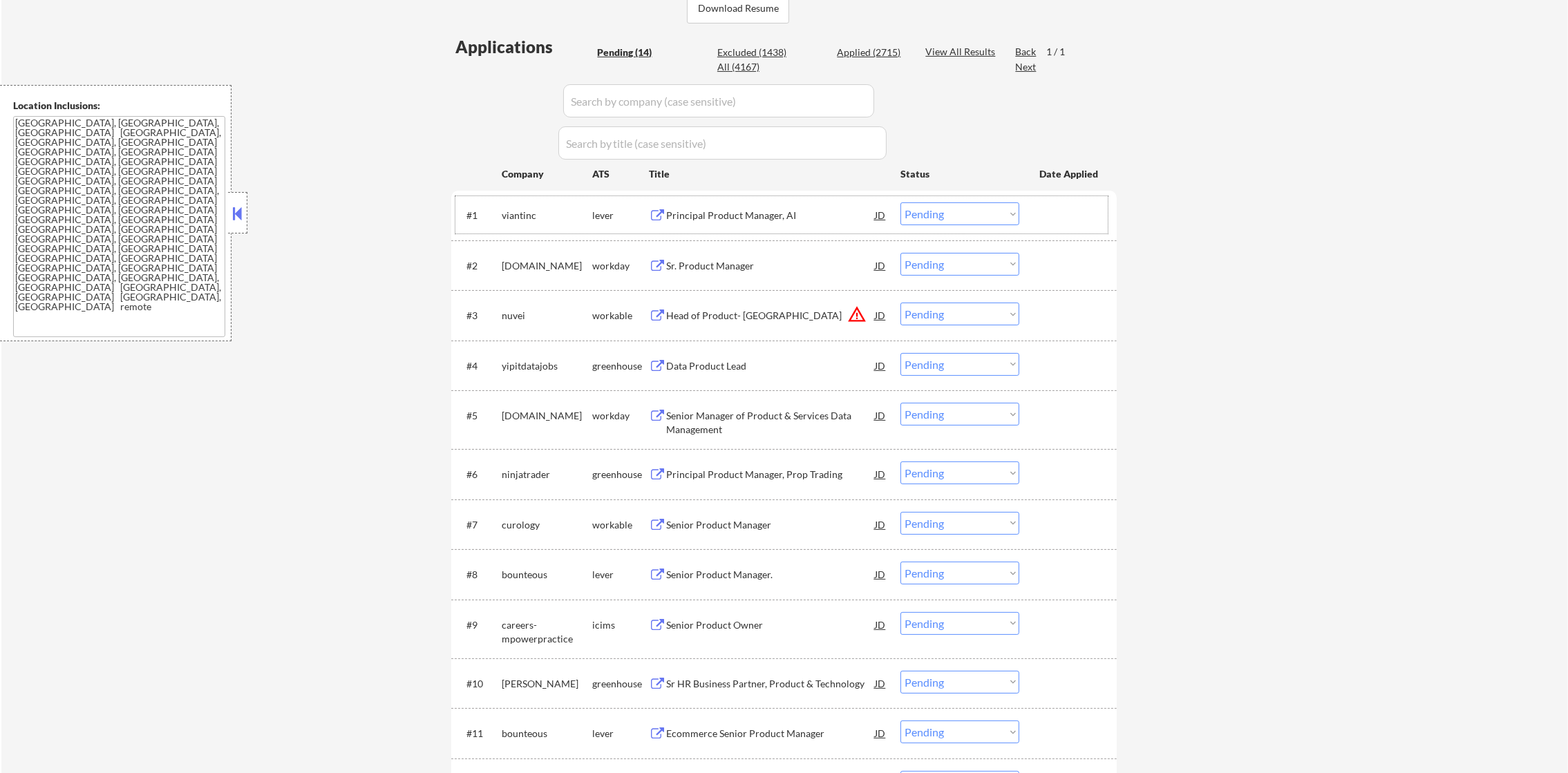
click at [527, 209] on div "viantinc" at bounding box center [546, 216] width 90 height 14
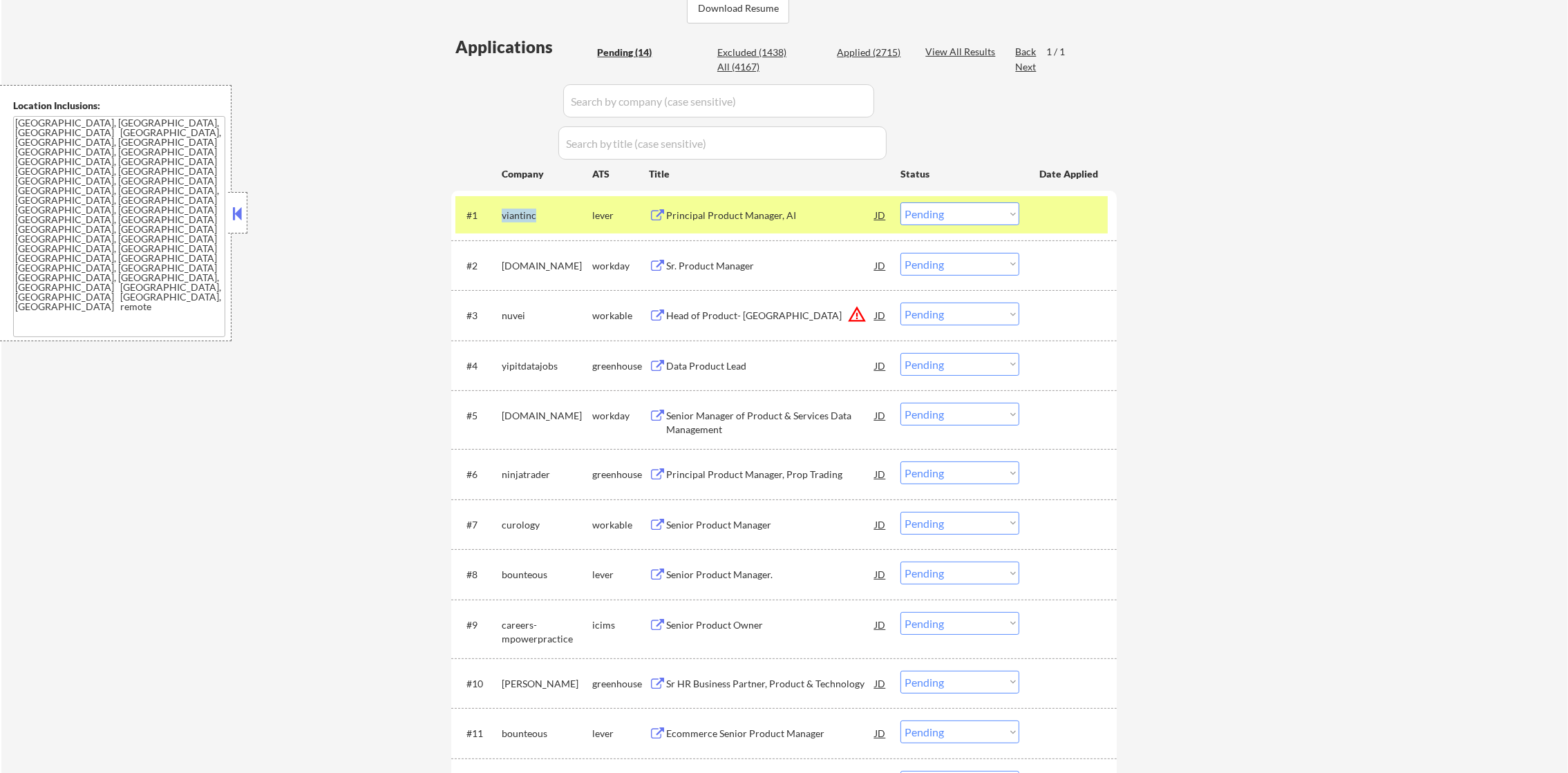
click at [527, 209] on div "viantinc" at bounding box center [546, 216] width 90 height 14
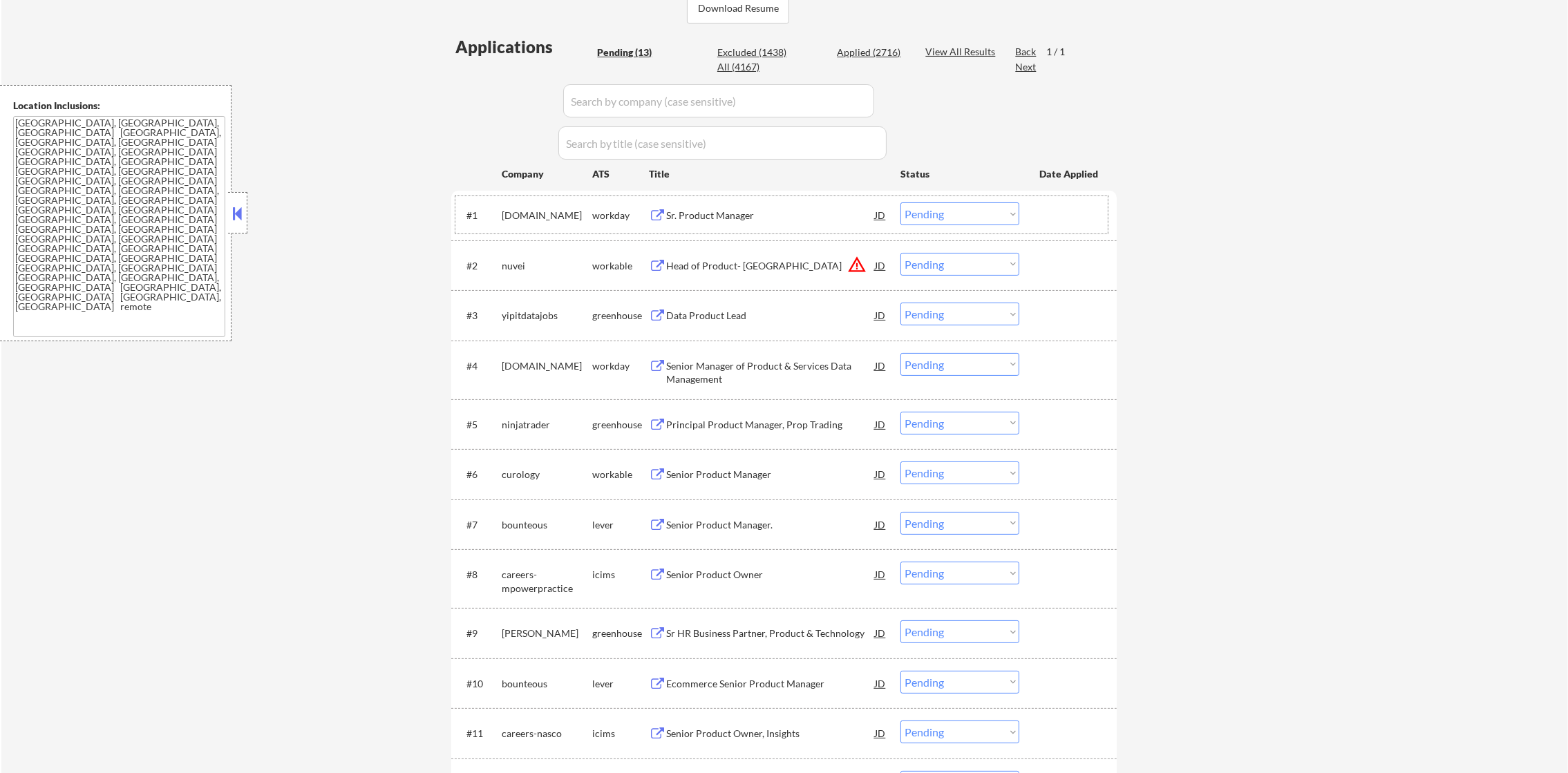
click at [530, 216] on div "sprinklr.wd1.careers" at bounding box center [546, 216] width 90 height 14
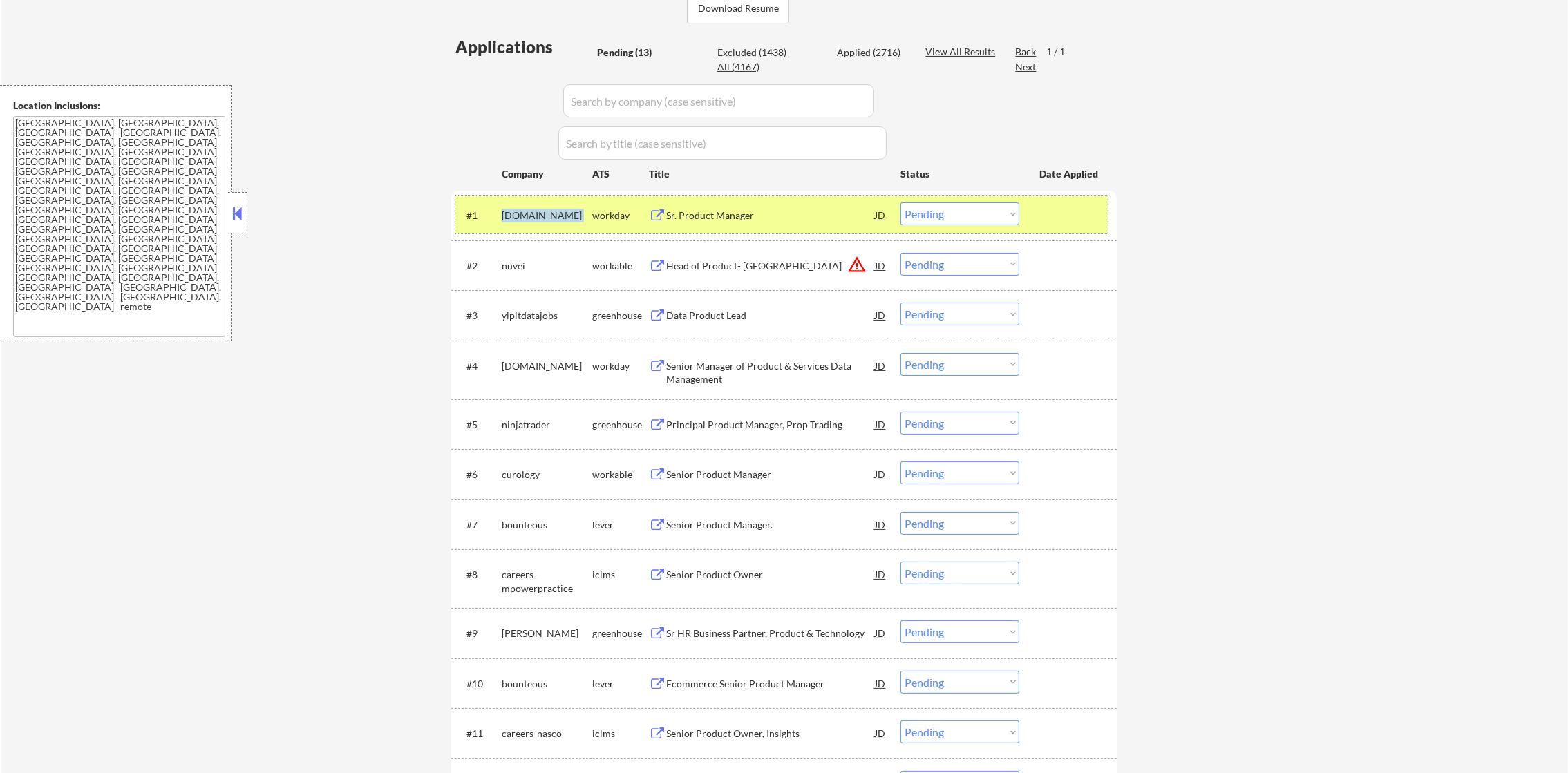
click at [915, 219] on select "Choose an option... Pending Applied Excluded (Questions) Excluded (Expired) Exc…" at bounding box center [960, 213] width 119 height 23
click at [901, 202] on select "Choose an option... Pending Applied Excluded (Questions) Excluded (Expired) Exc…" at bounding box center [960, 213] width 119 height 23
click at [559, 211] on div "sprinklr.wd1.careers" at bounding box center [546, 216] width 90 height 14
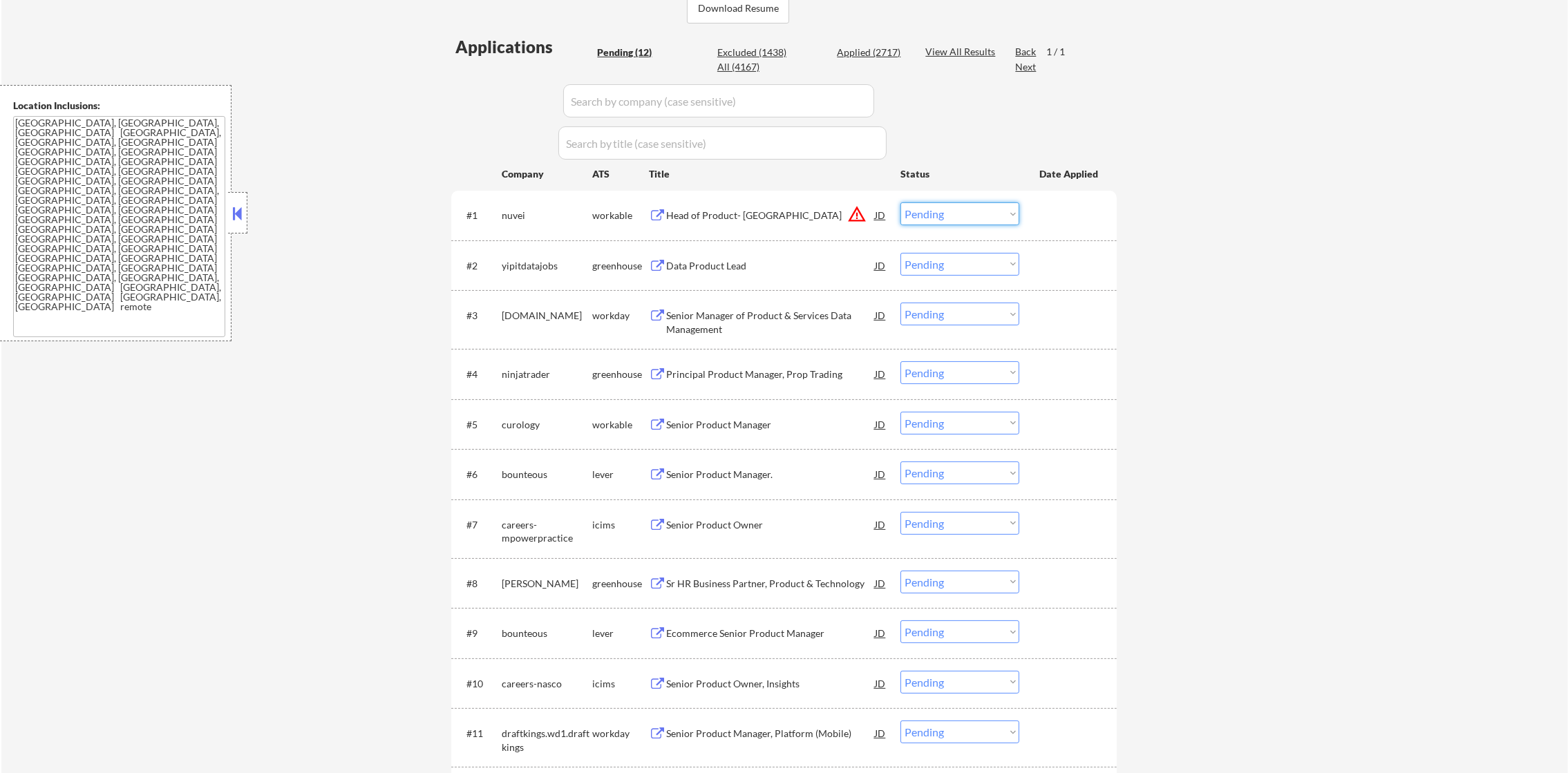
click at [922, 212] on select "Choose an option... Pending Applied Excluded (Questions) Excluded (Expired) Exc…" at bounding box center [960, 213] width 119 height 23
click at [901, 202] on select "Choose an option... Pending Applied Excluded (Questions) Excluded (Expired) Exc…" at bounding box center [960, 213] width 119 height 23
click at [814, 223] on div "Head of Product- North America" at bounding box center [770, 214] width 209 height 25
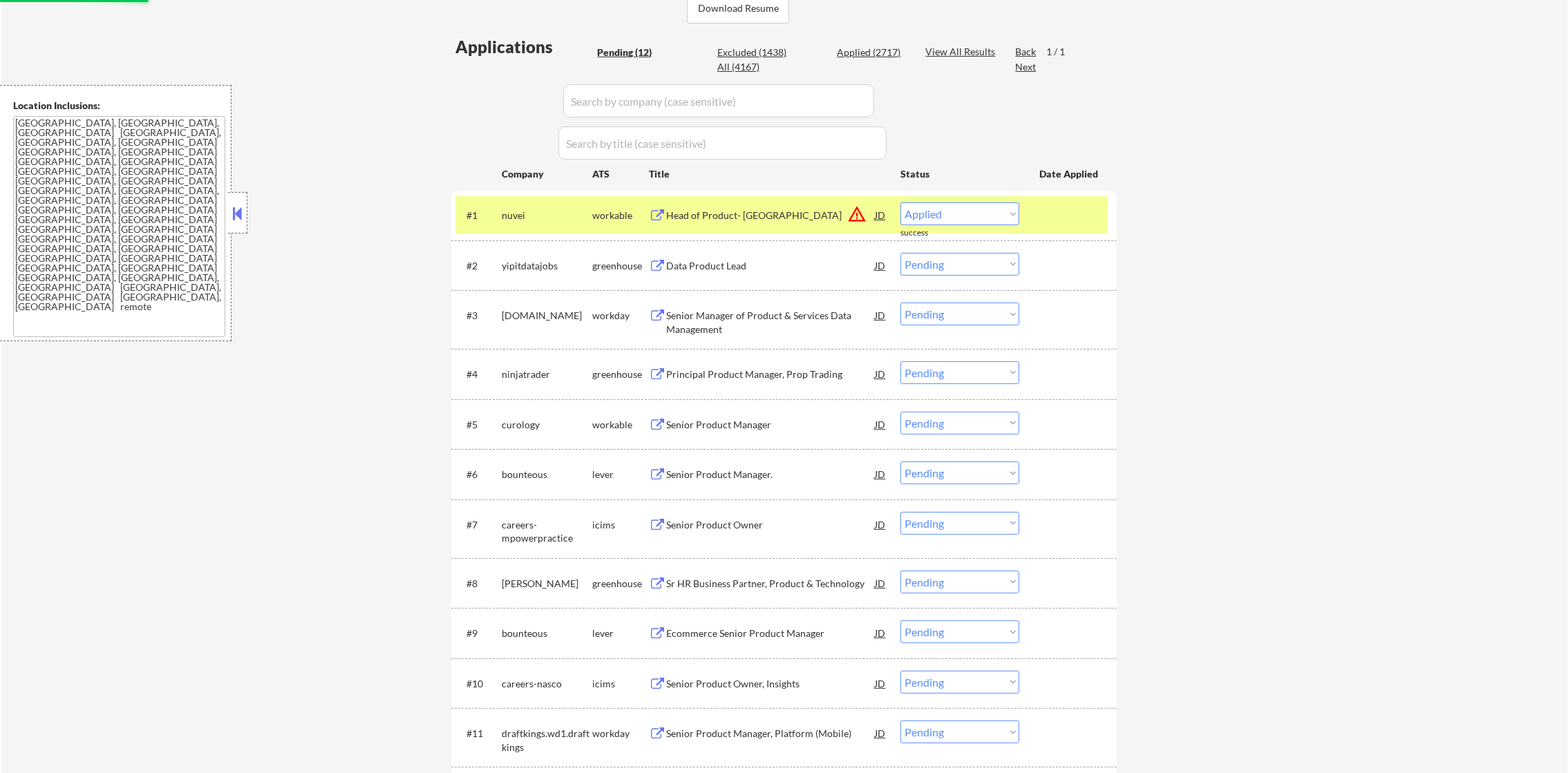
select select ""pending""
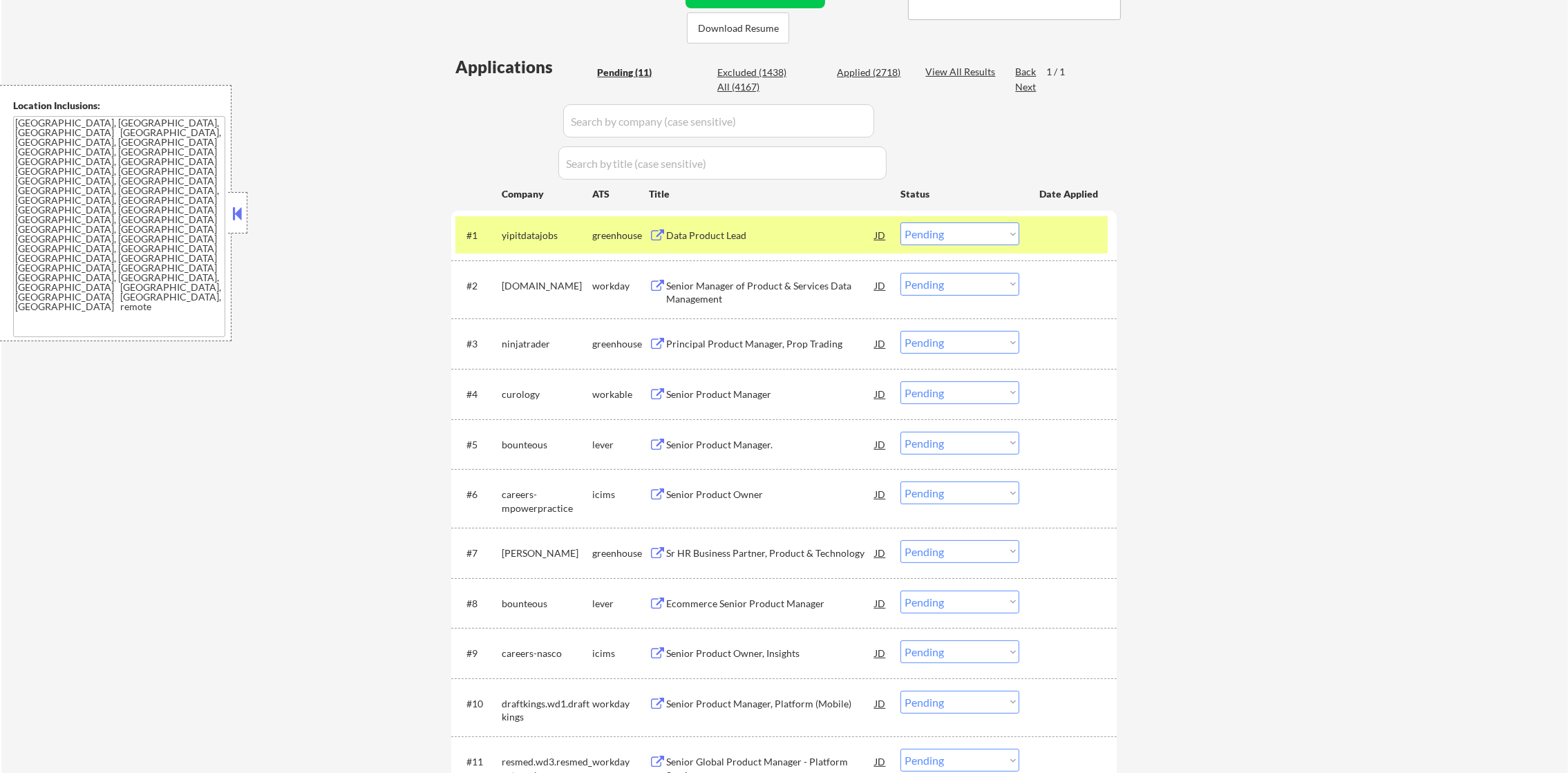
scroll to position [310, 0]
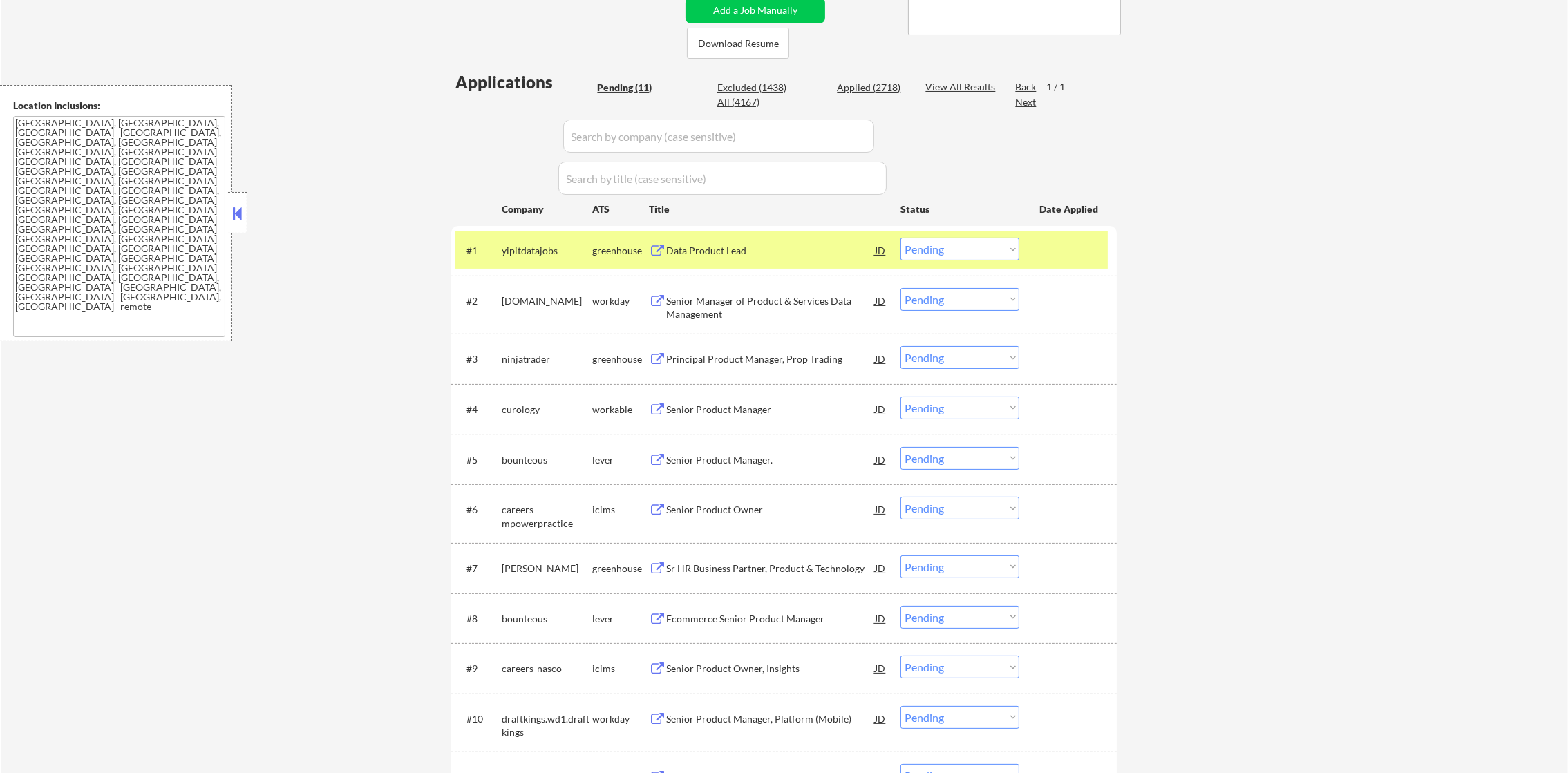
click at [859, 86] on div "Applied (2718)" at bounding box center [871, 88] width 69 height 14
select select ""applied""
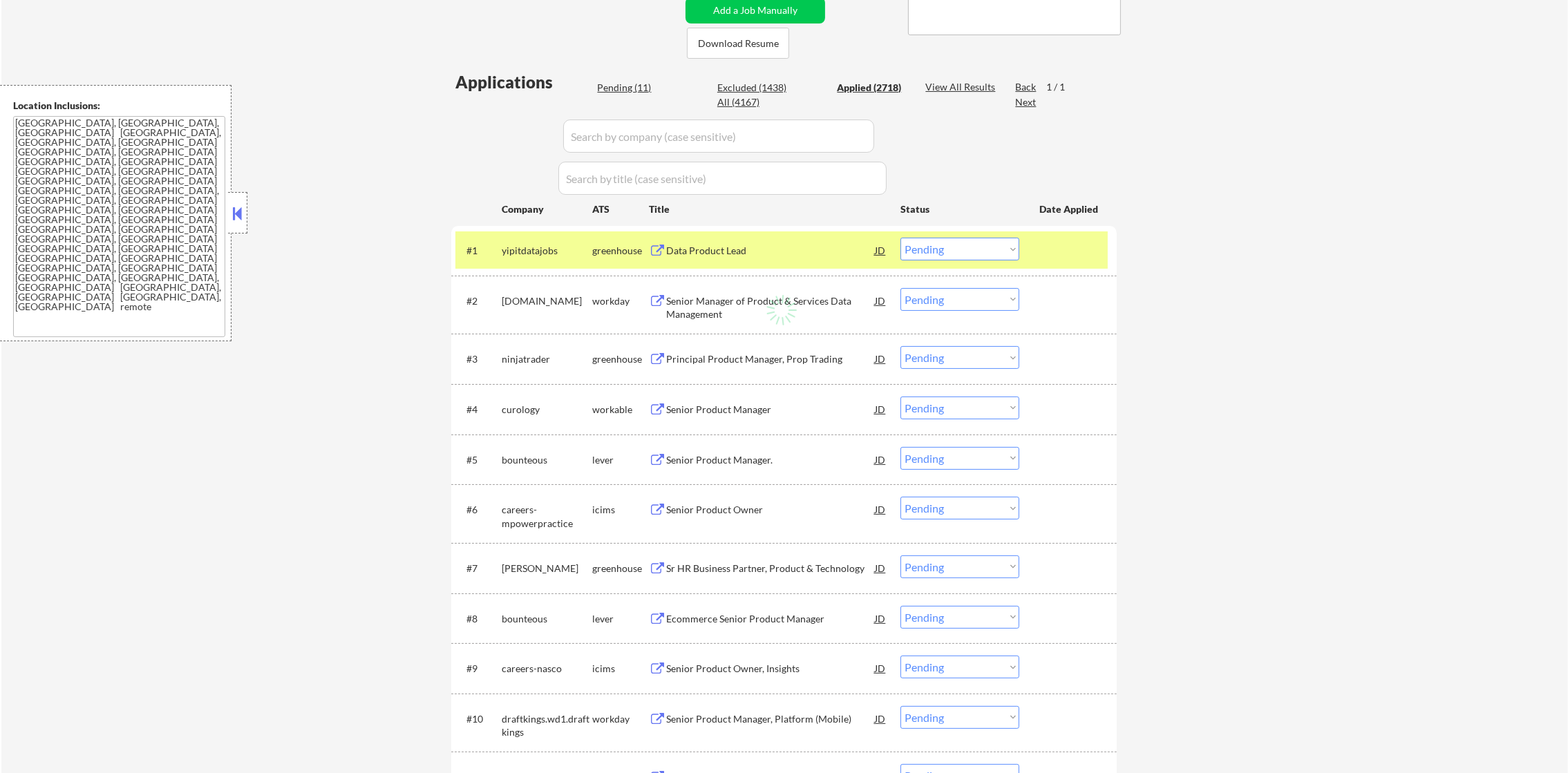
select select ""applied""
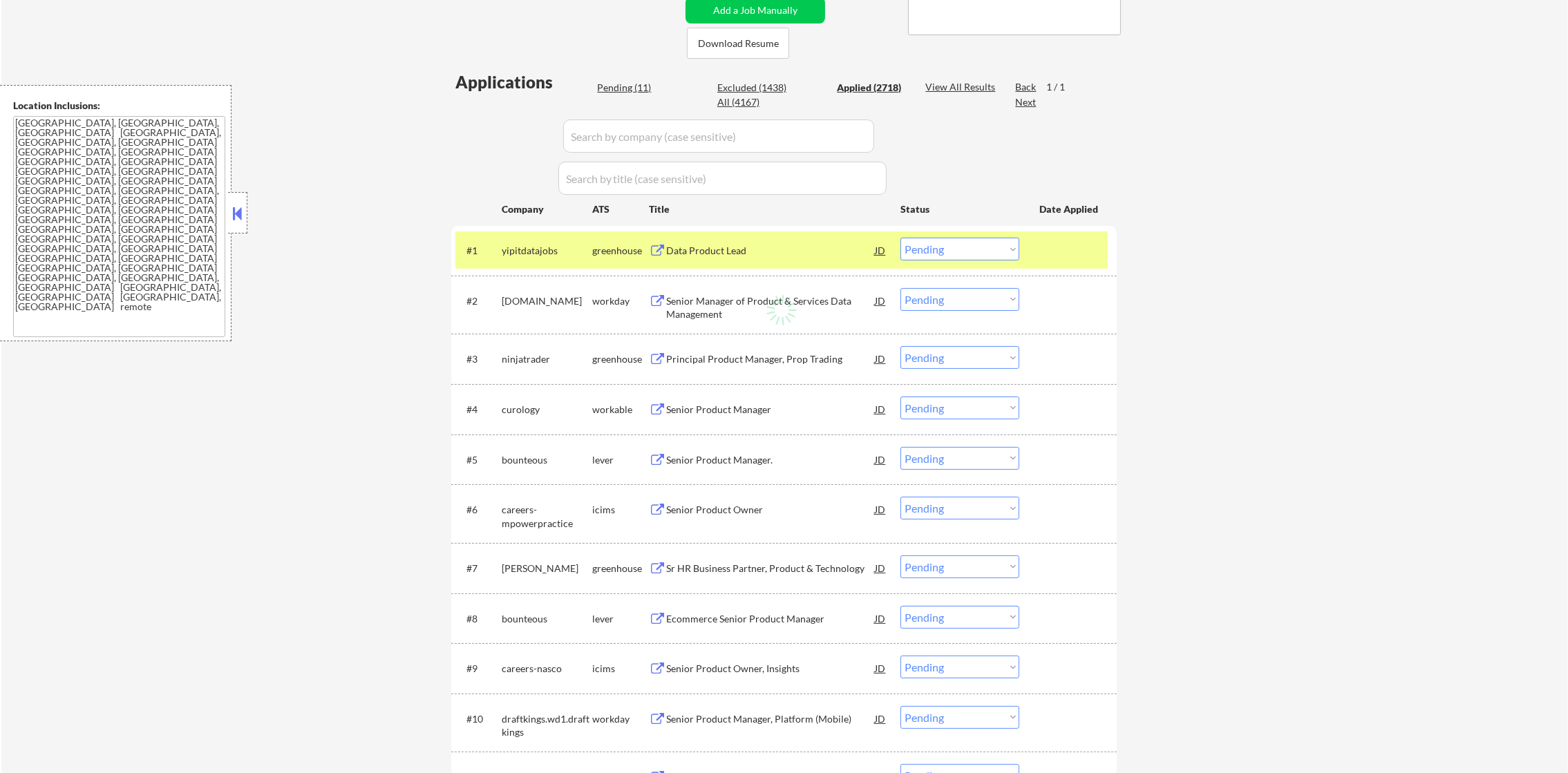
select select ""applied""
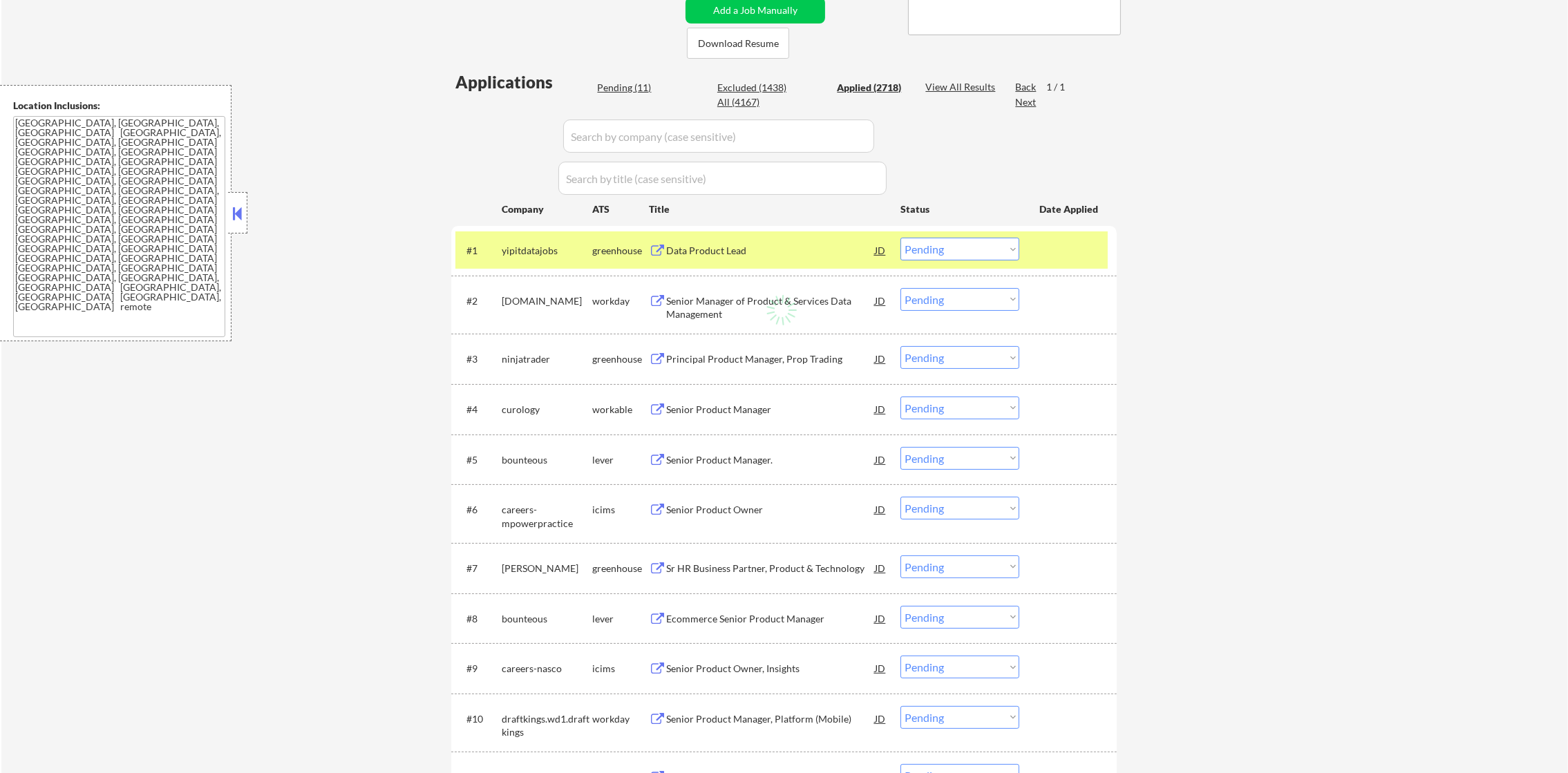
select select ""applied""
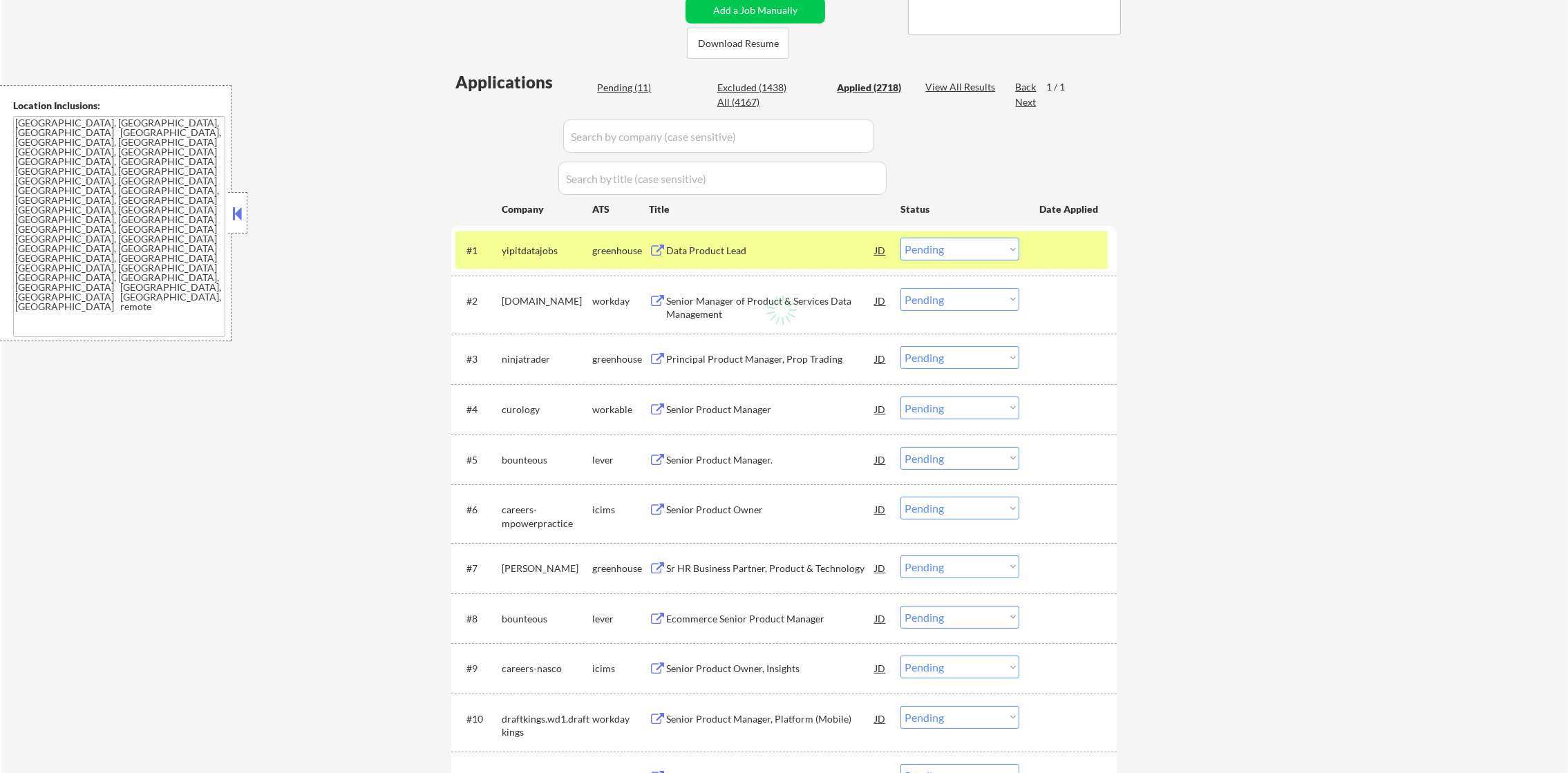
select select ""applied""
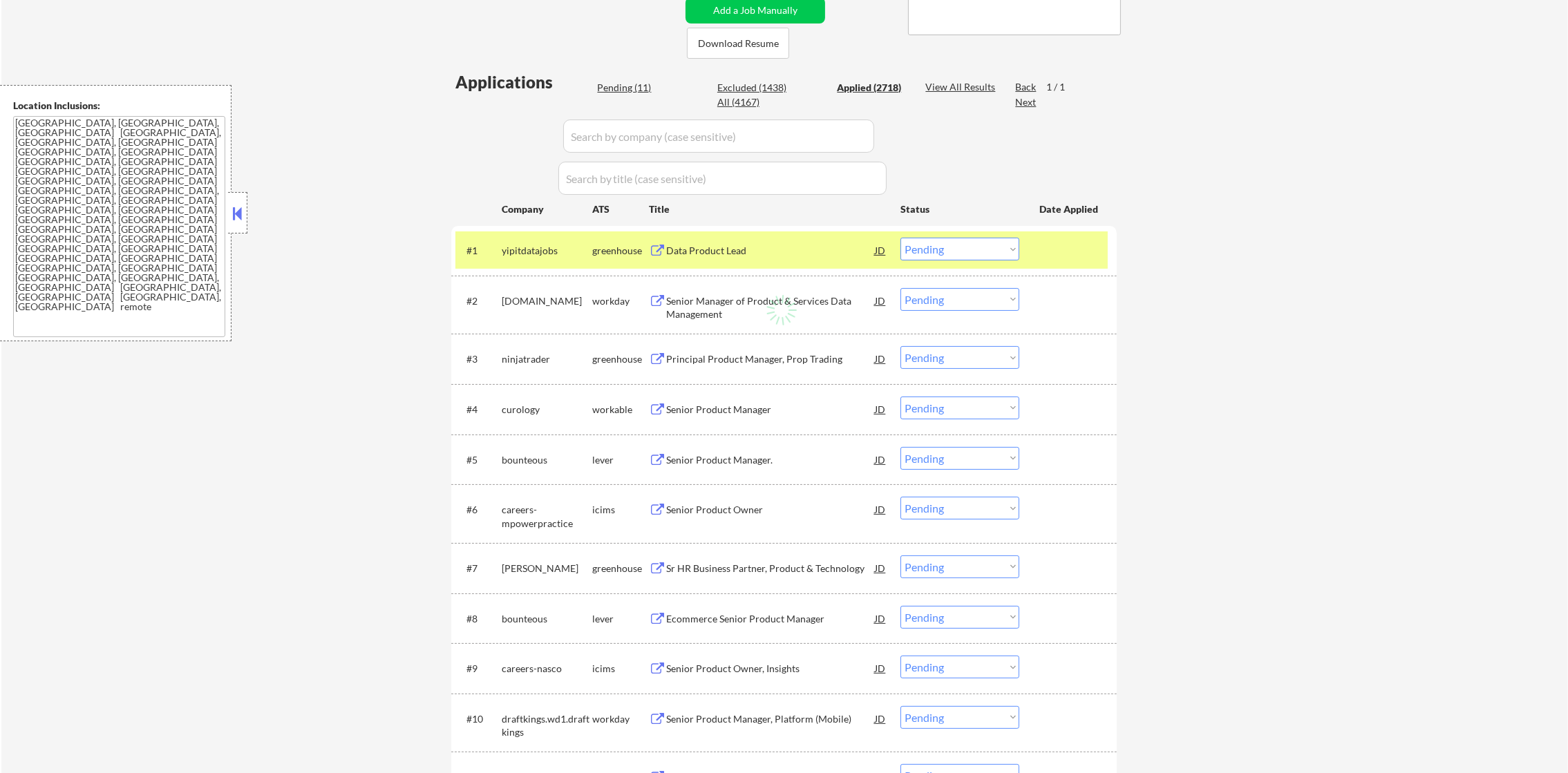
select select ""applied""
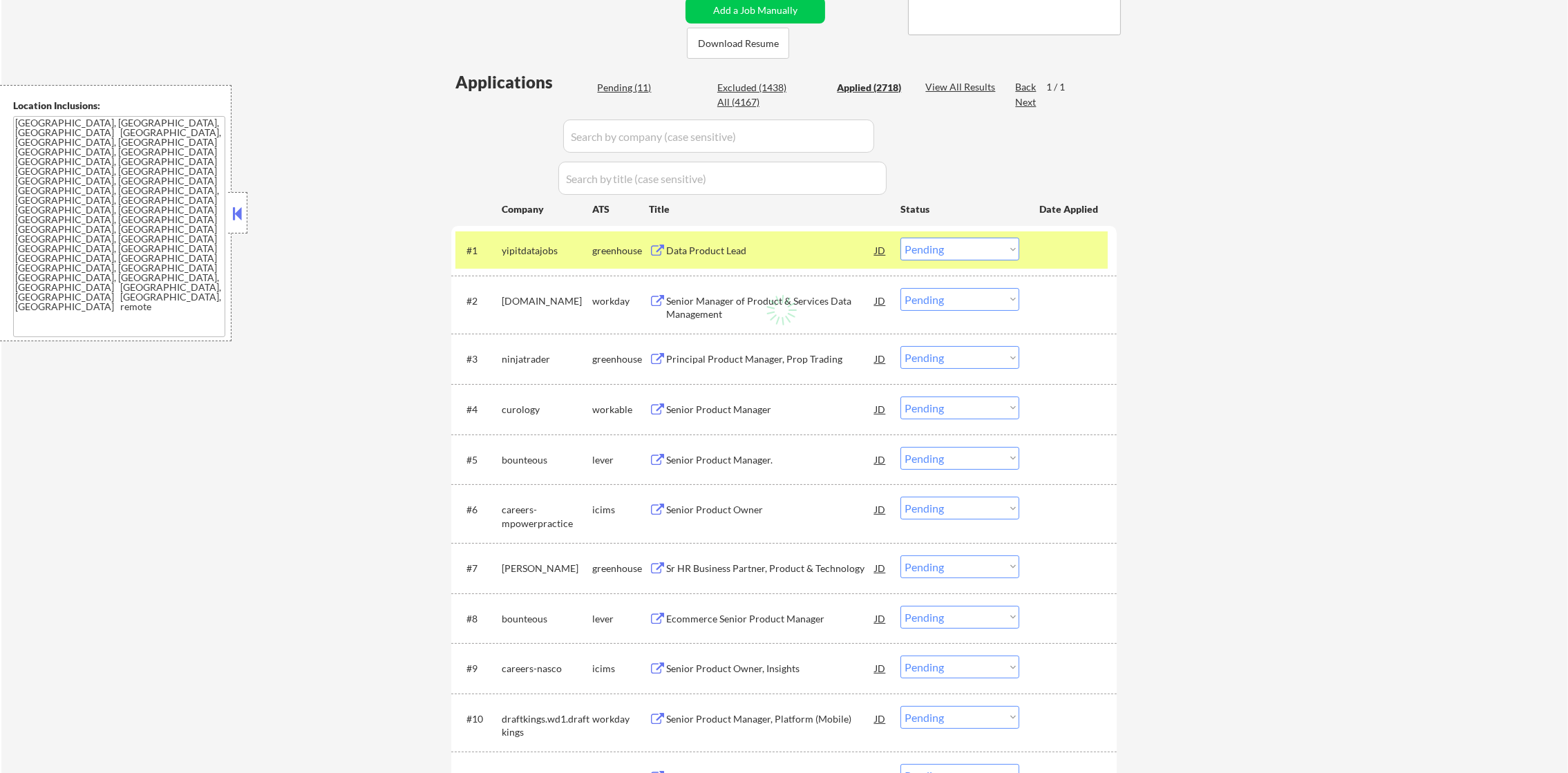
select select ""applied""
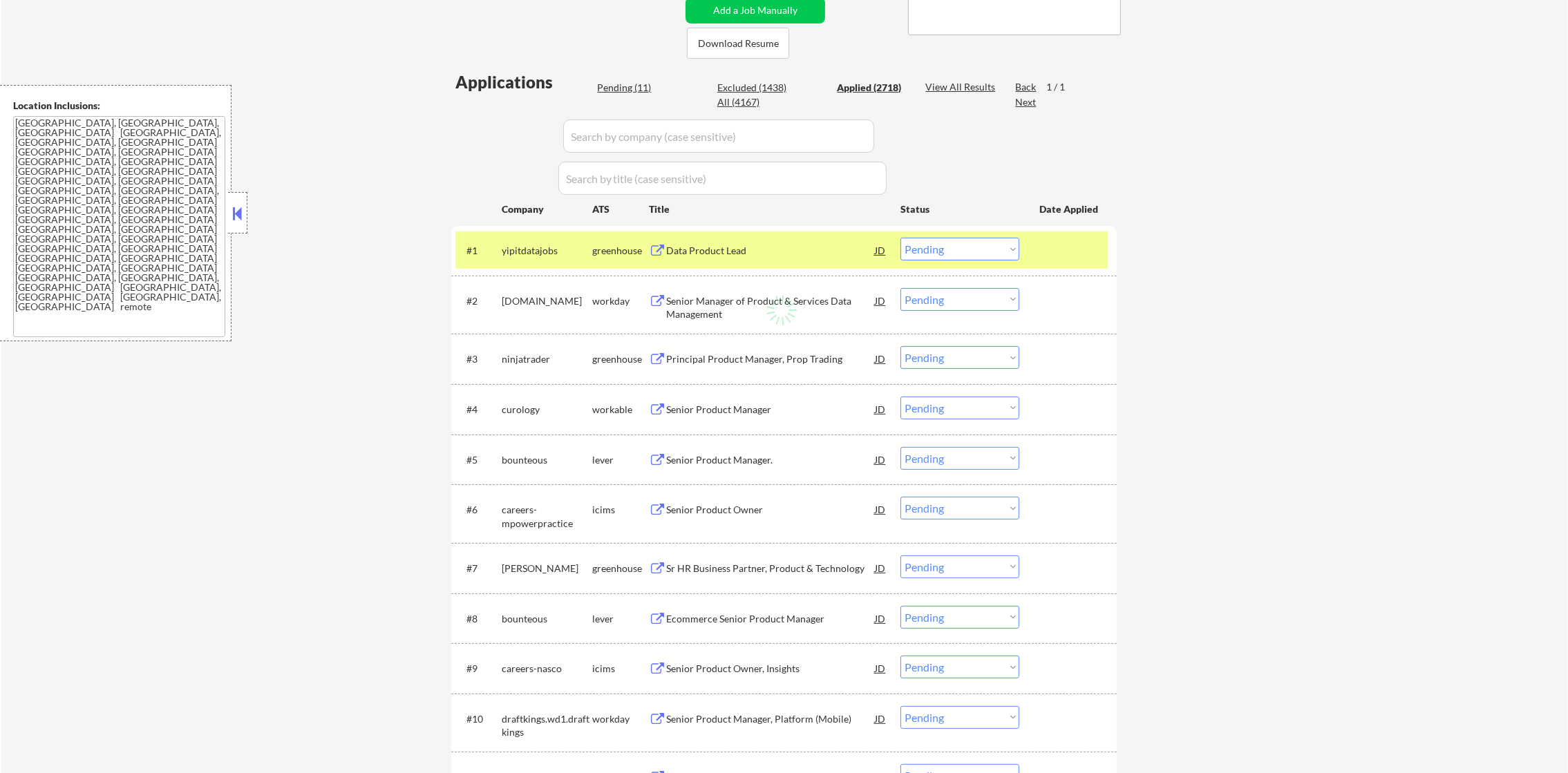
select select ""applied""
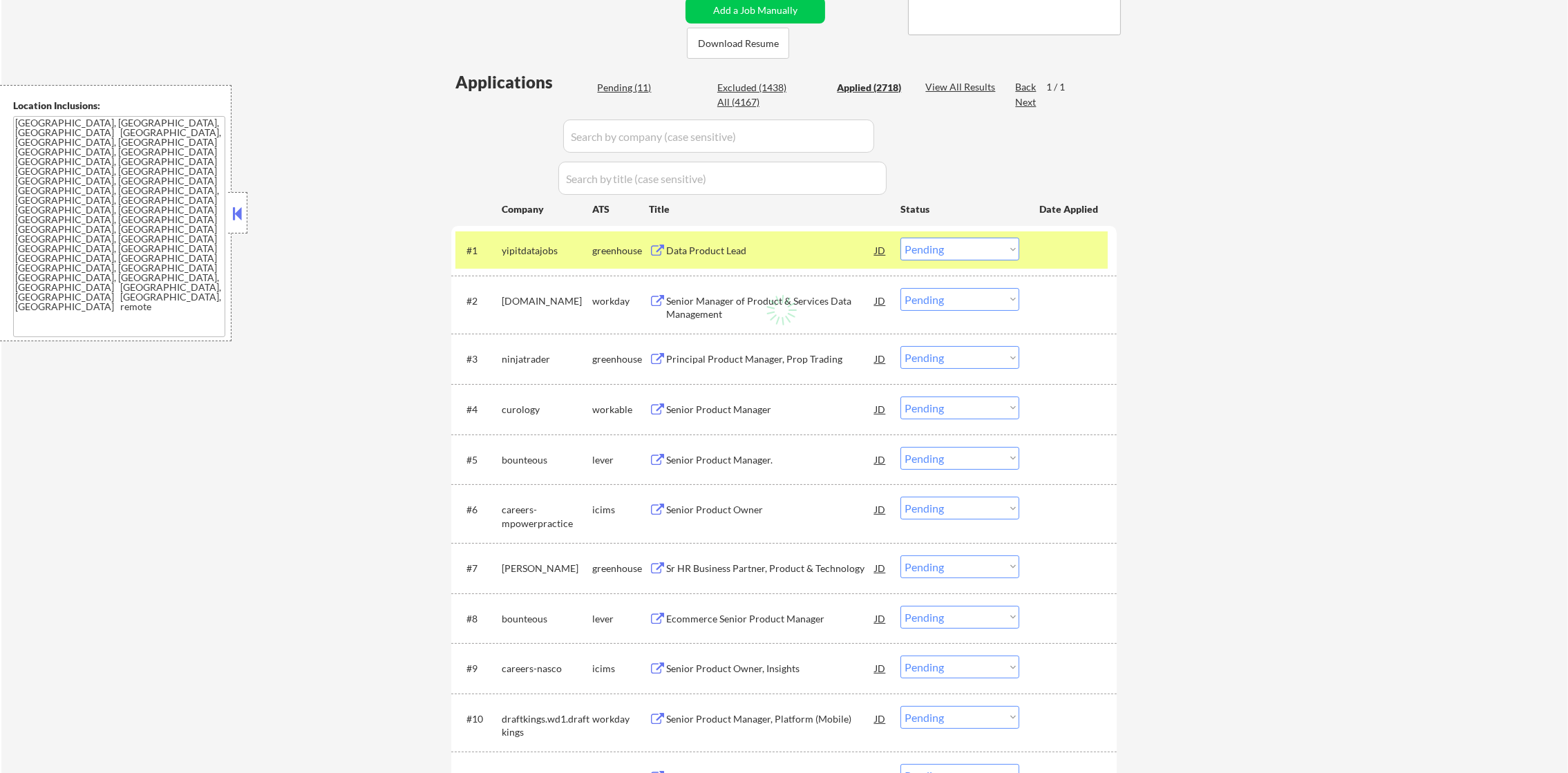
select select ""applied""
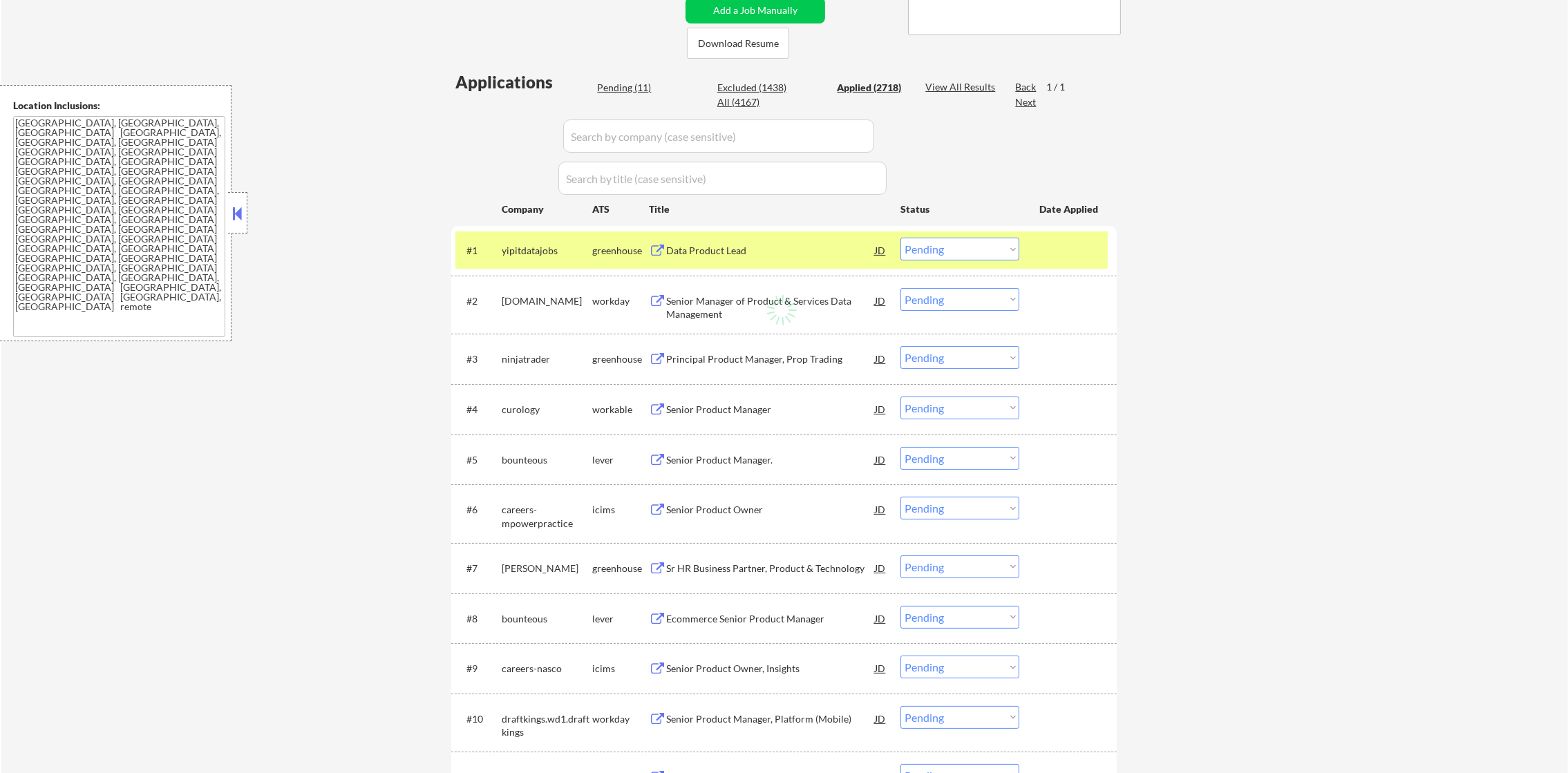
select select ""applied""
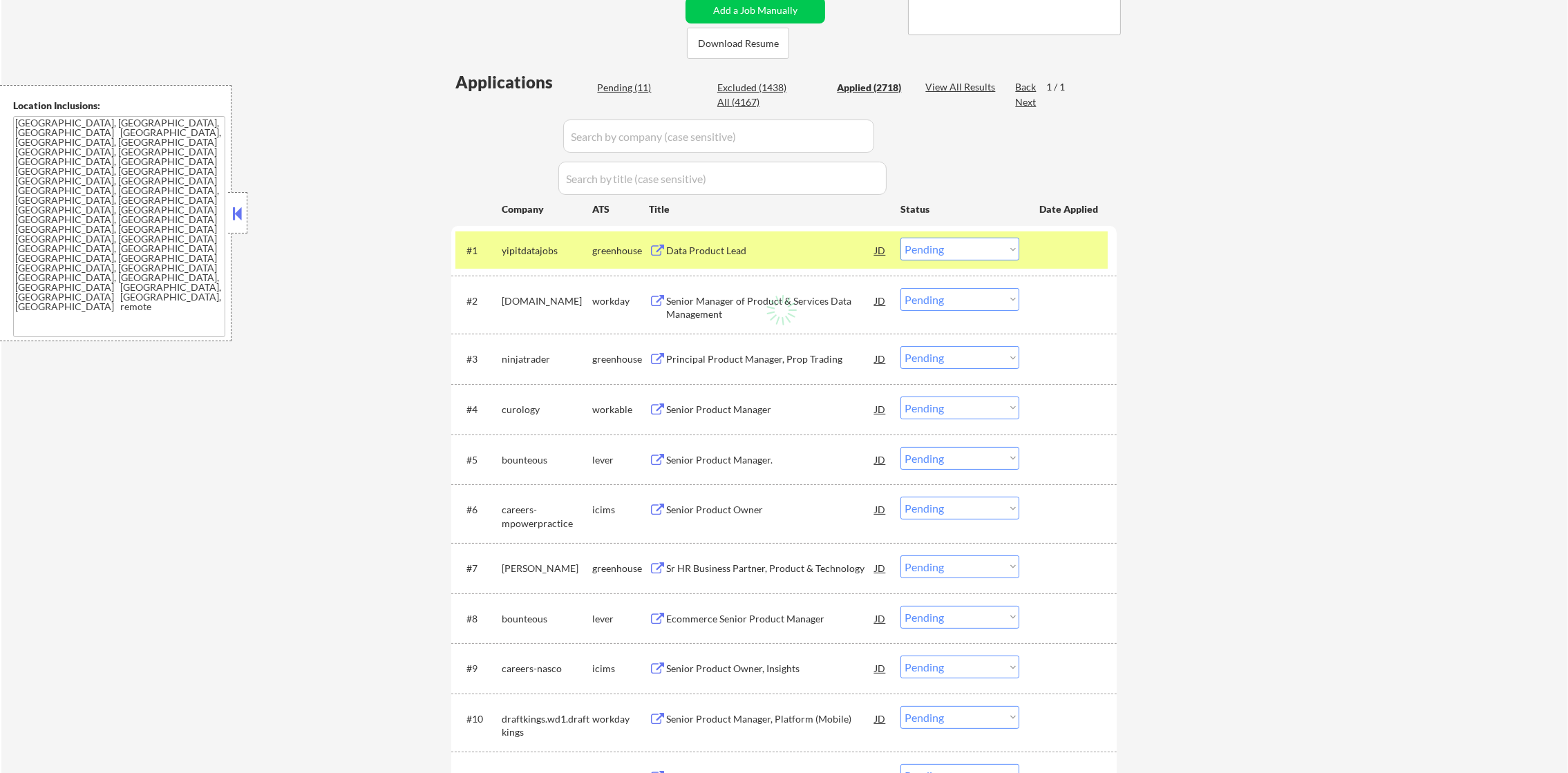
select select ""applied""
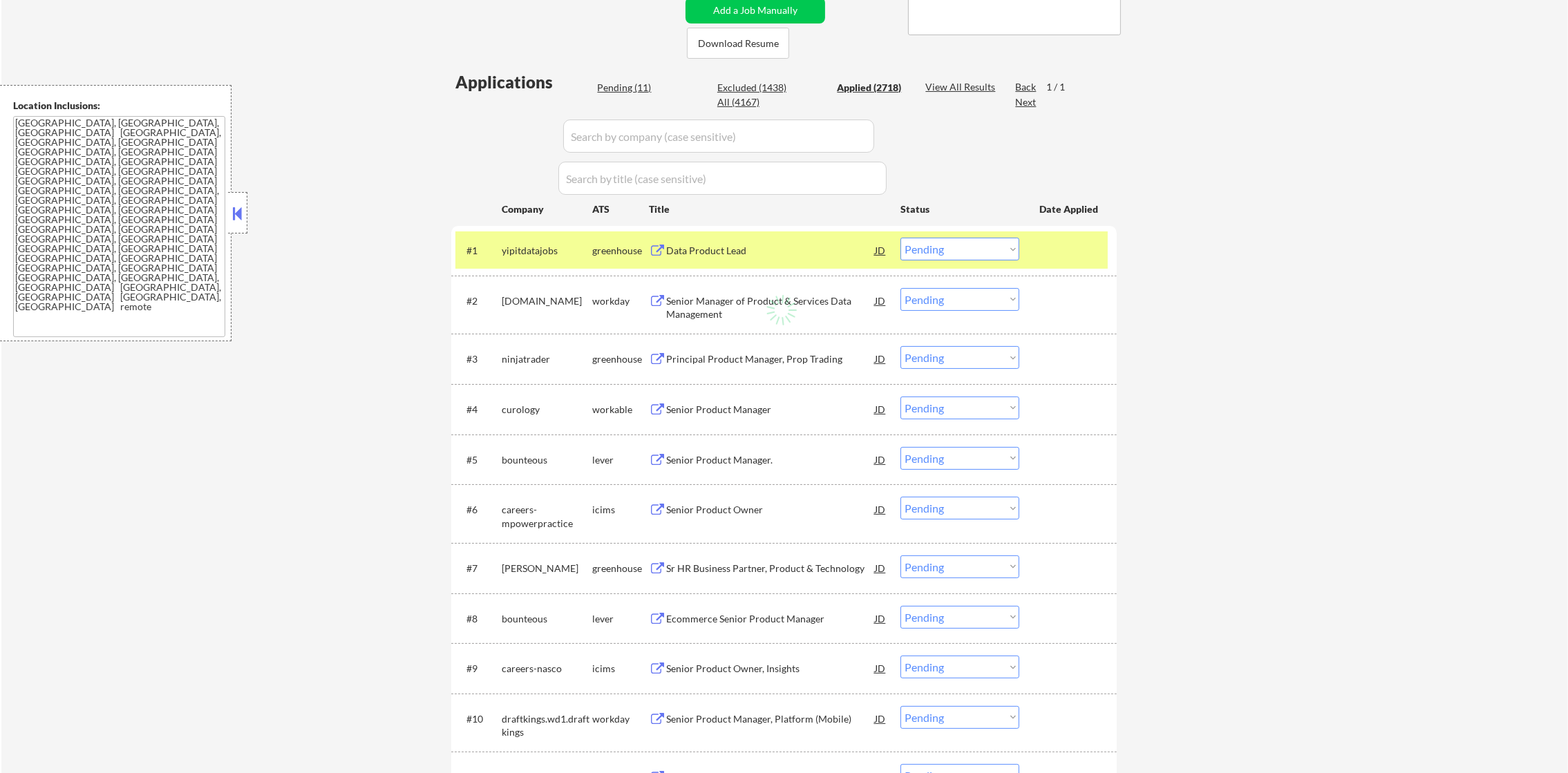
select select ""applied""
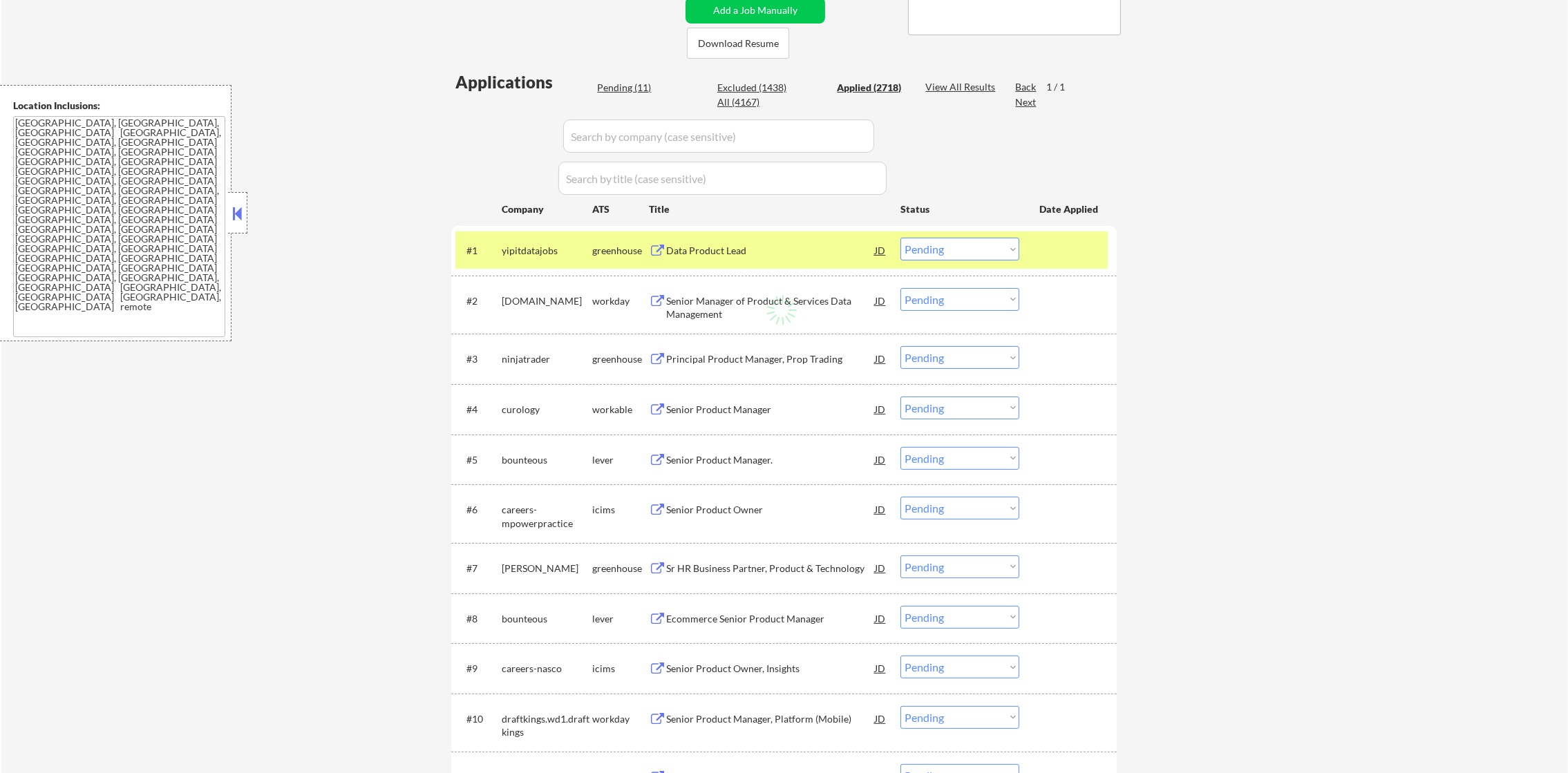
select select ""applied""
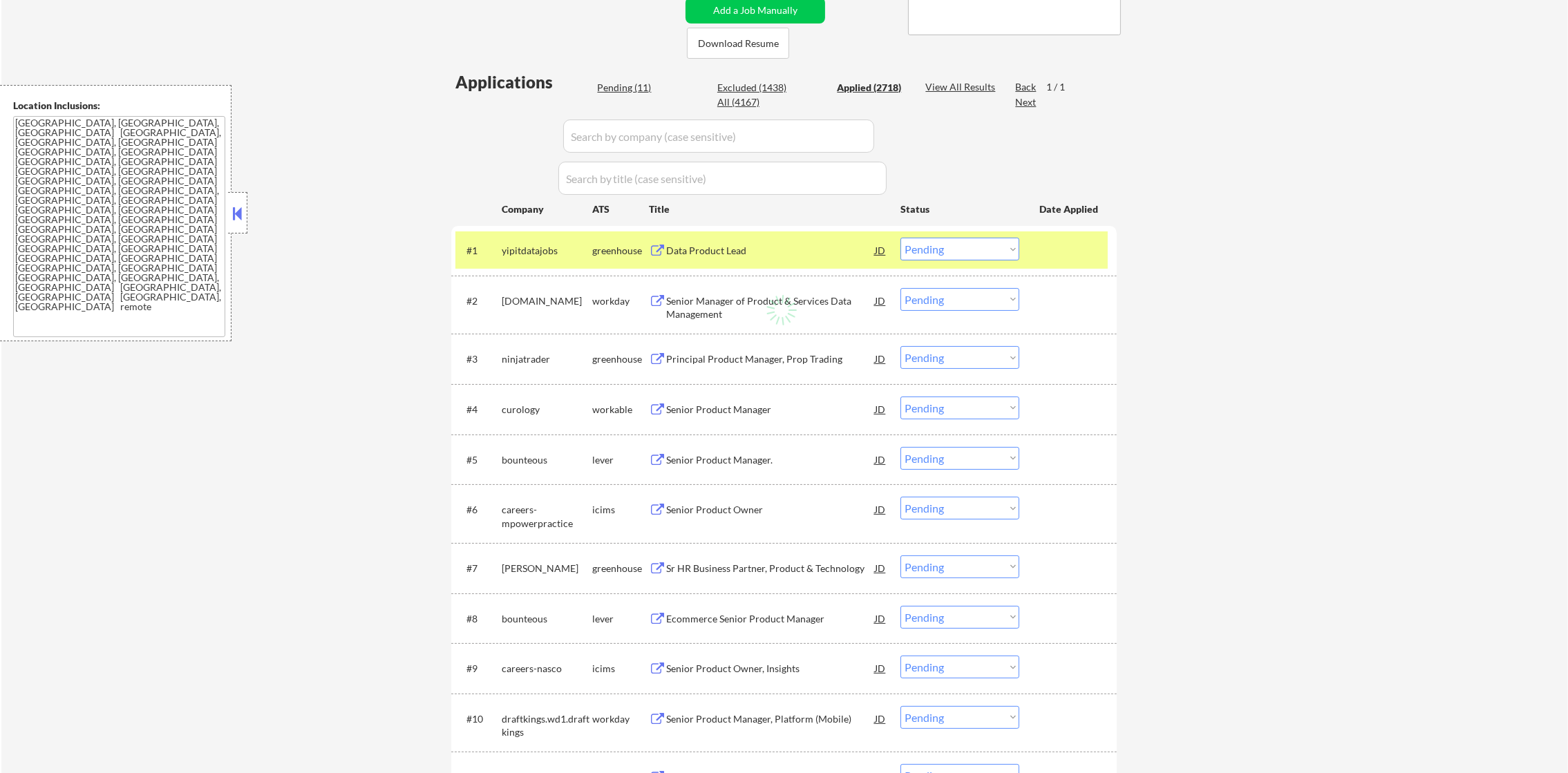
select select ""applied""
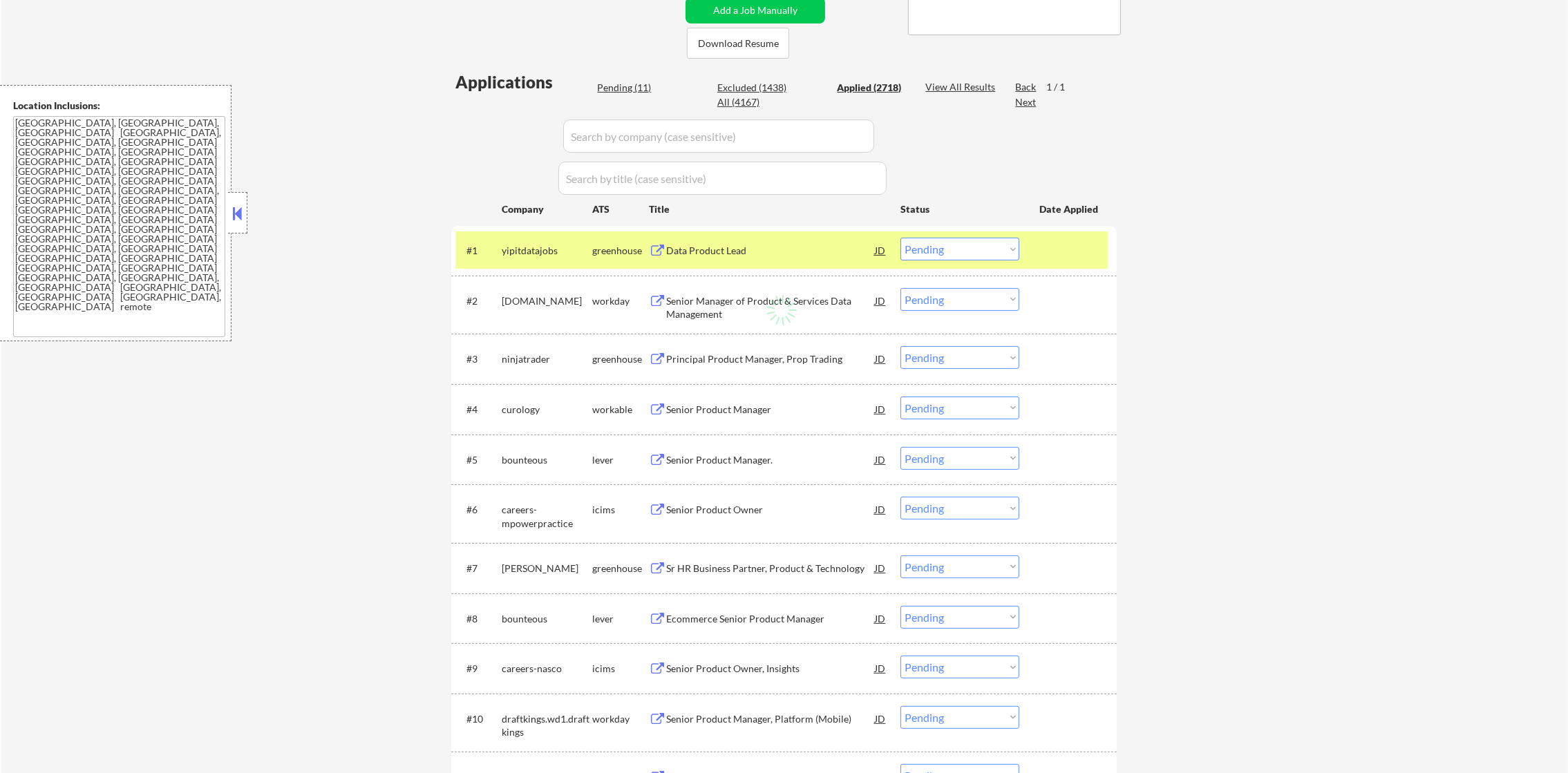
select select ""applied""
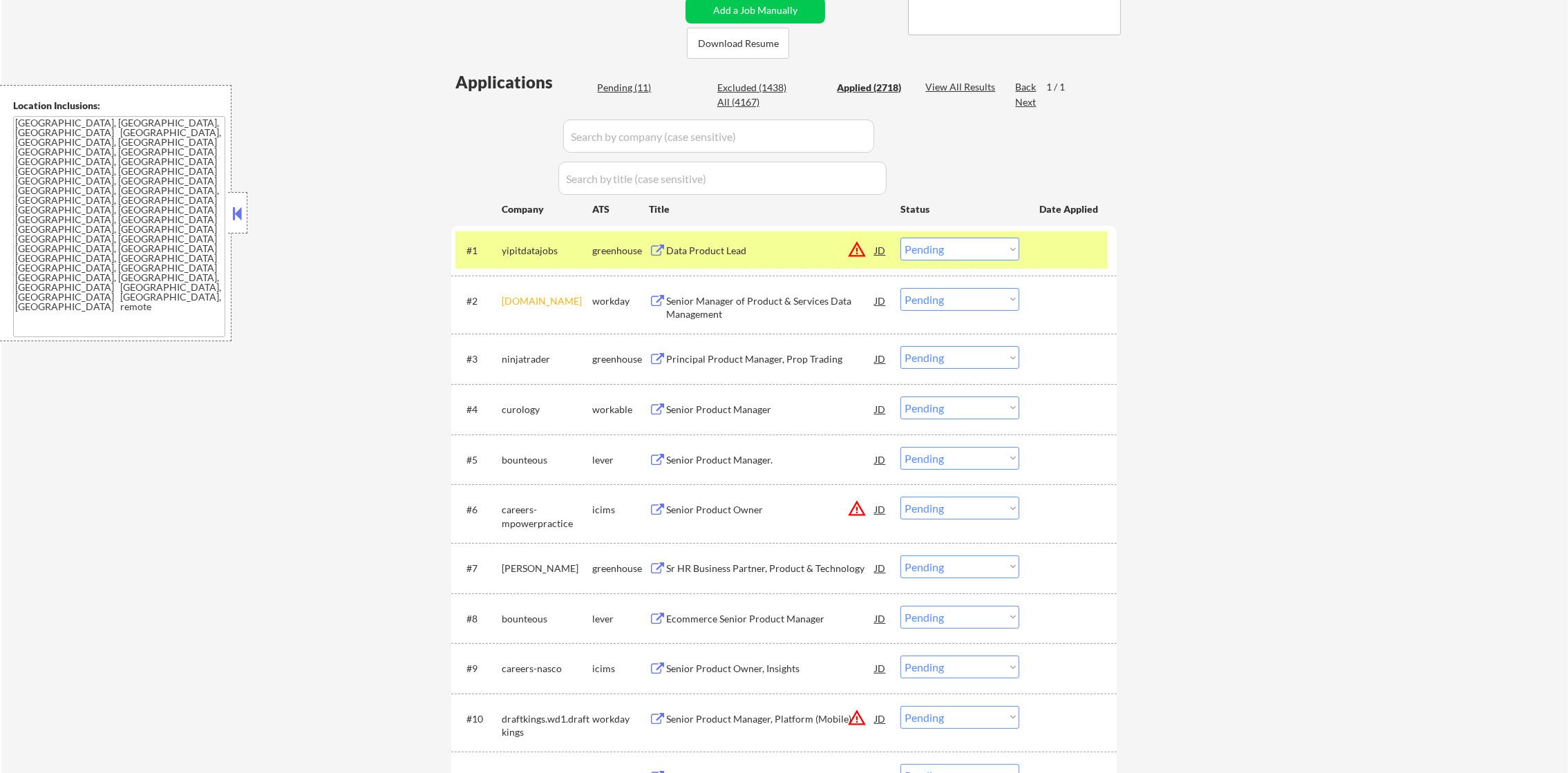
select select ""applied""
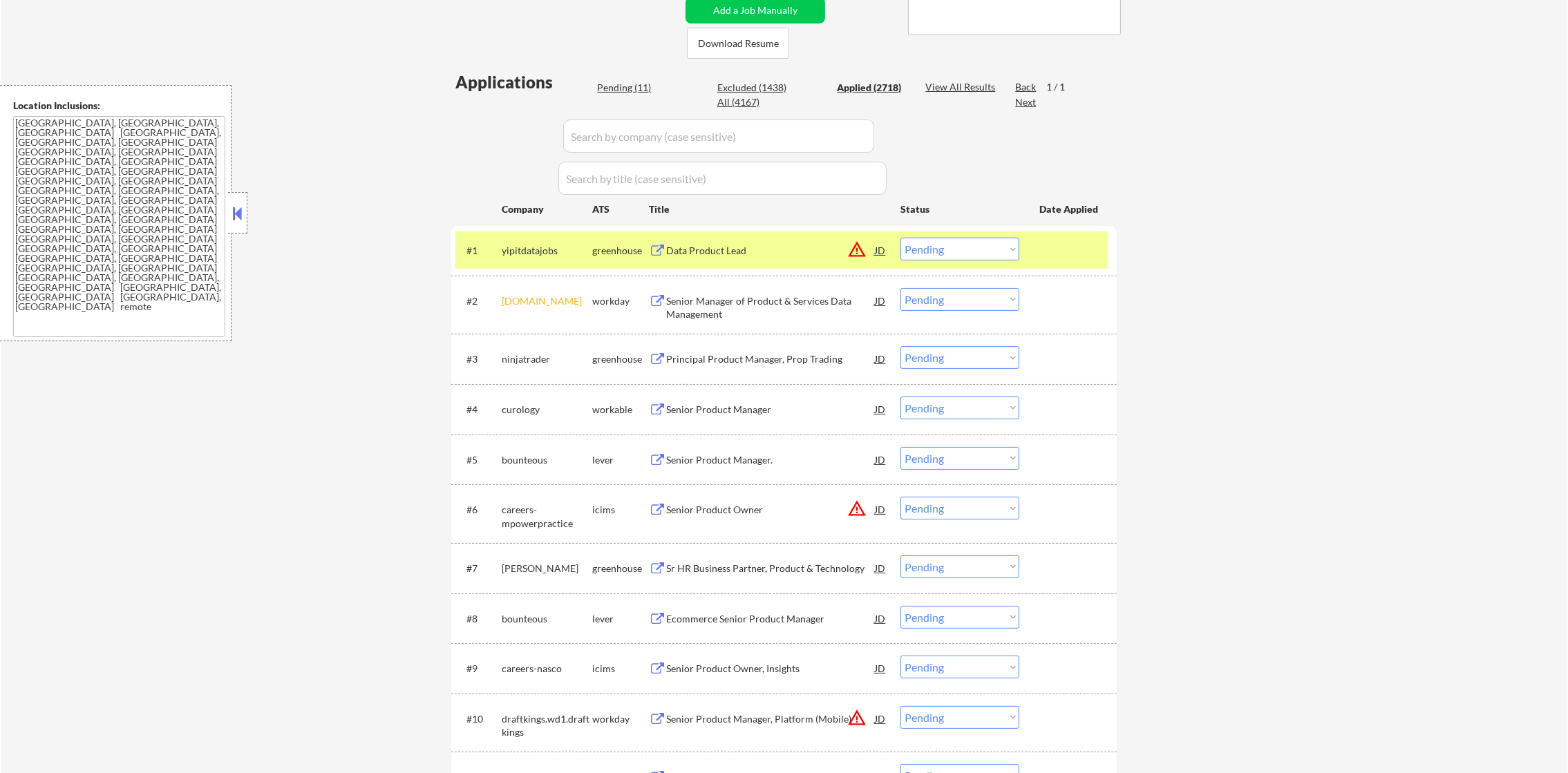
select select ""applied""
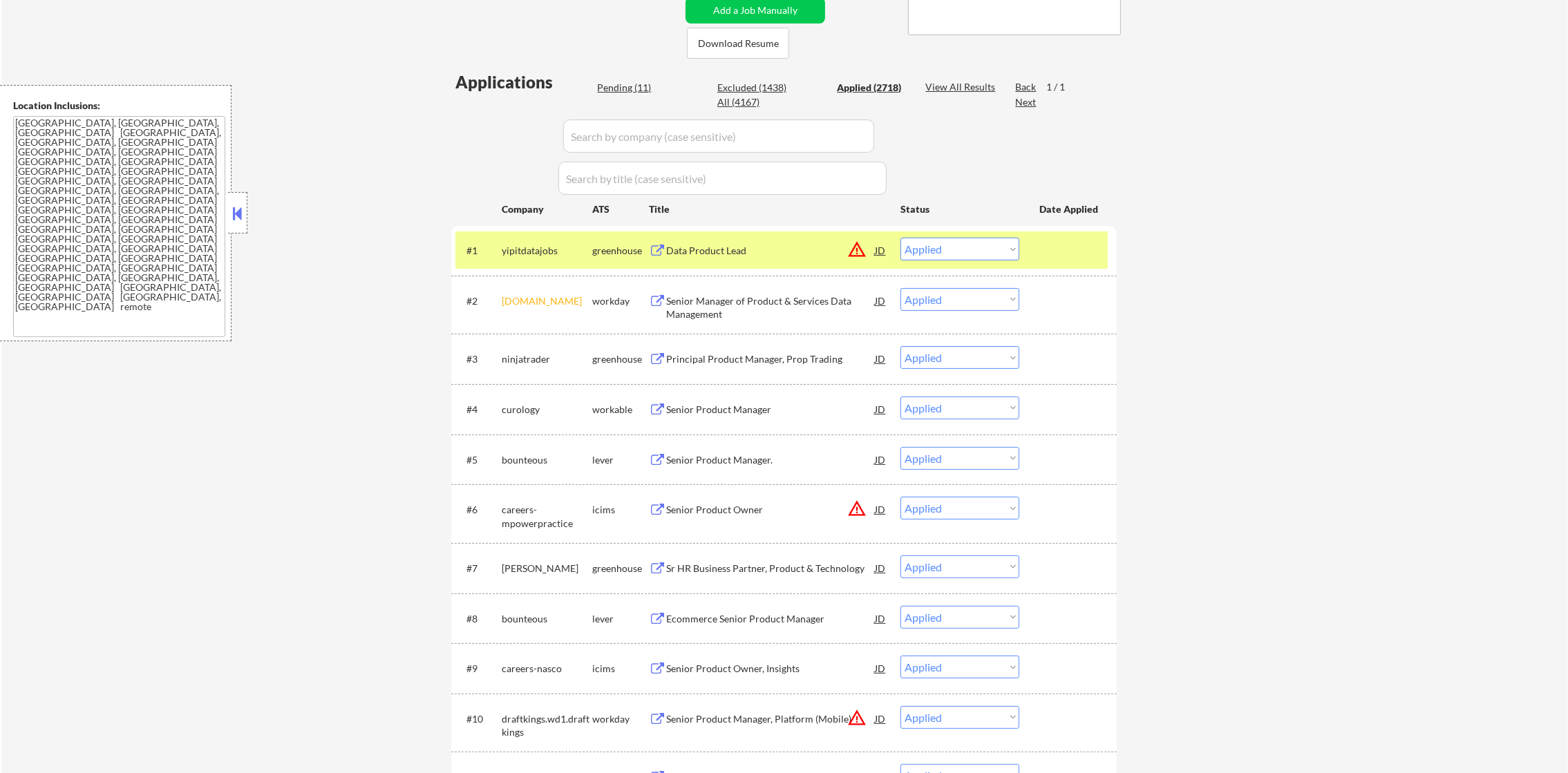
select select ""applied""
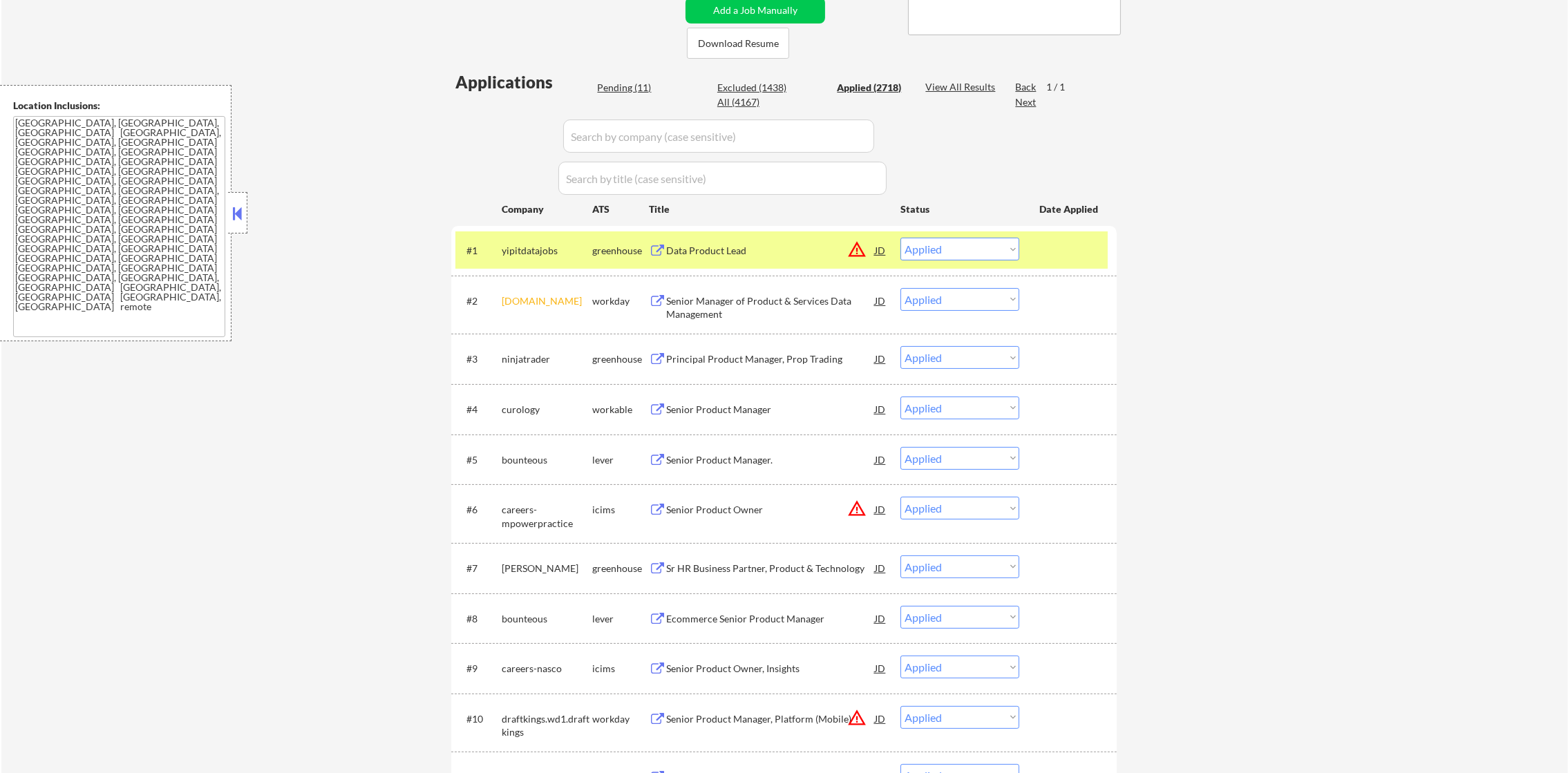
select select ""applied""
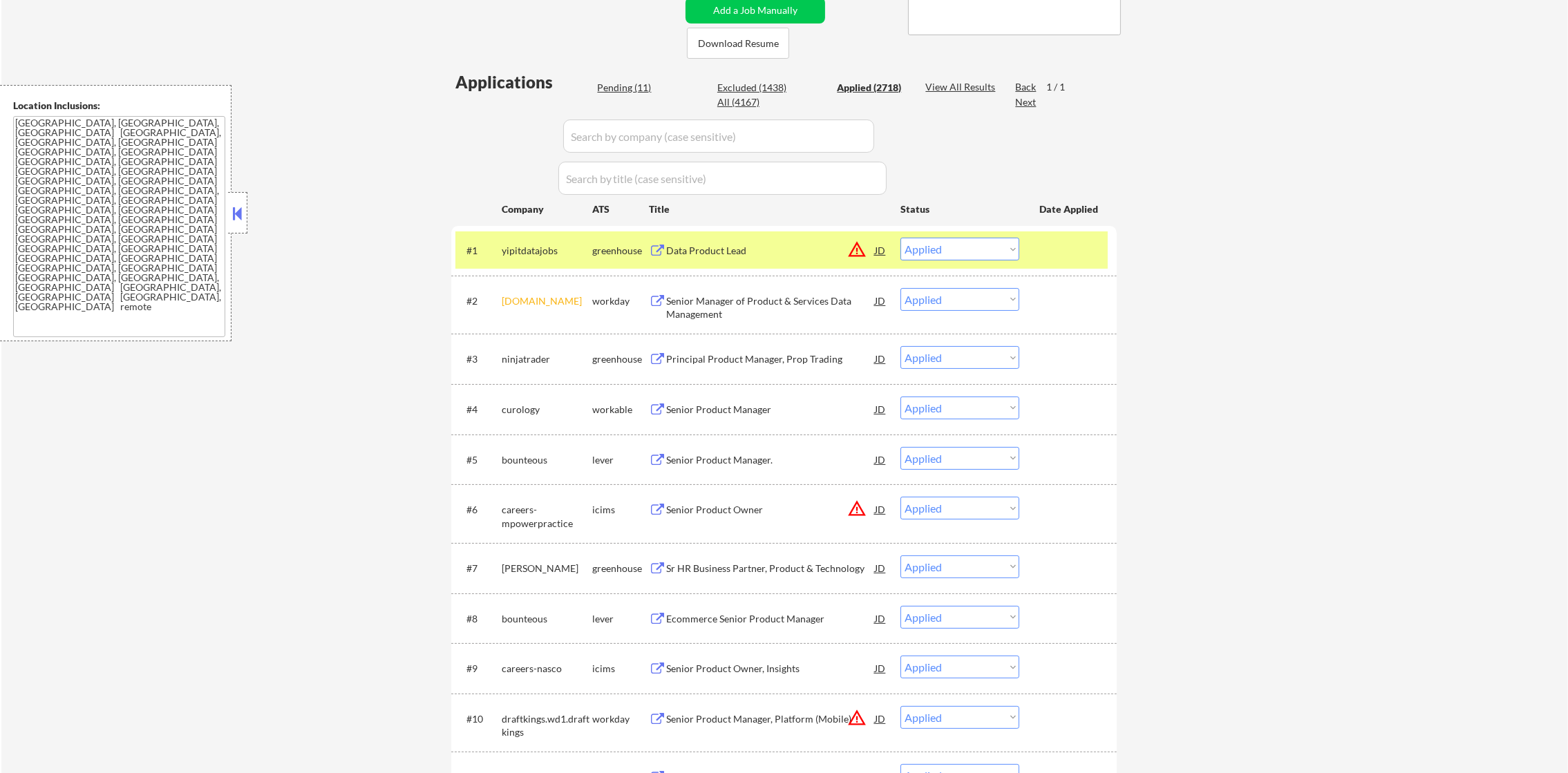
select select ""applied""
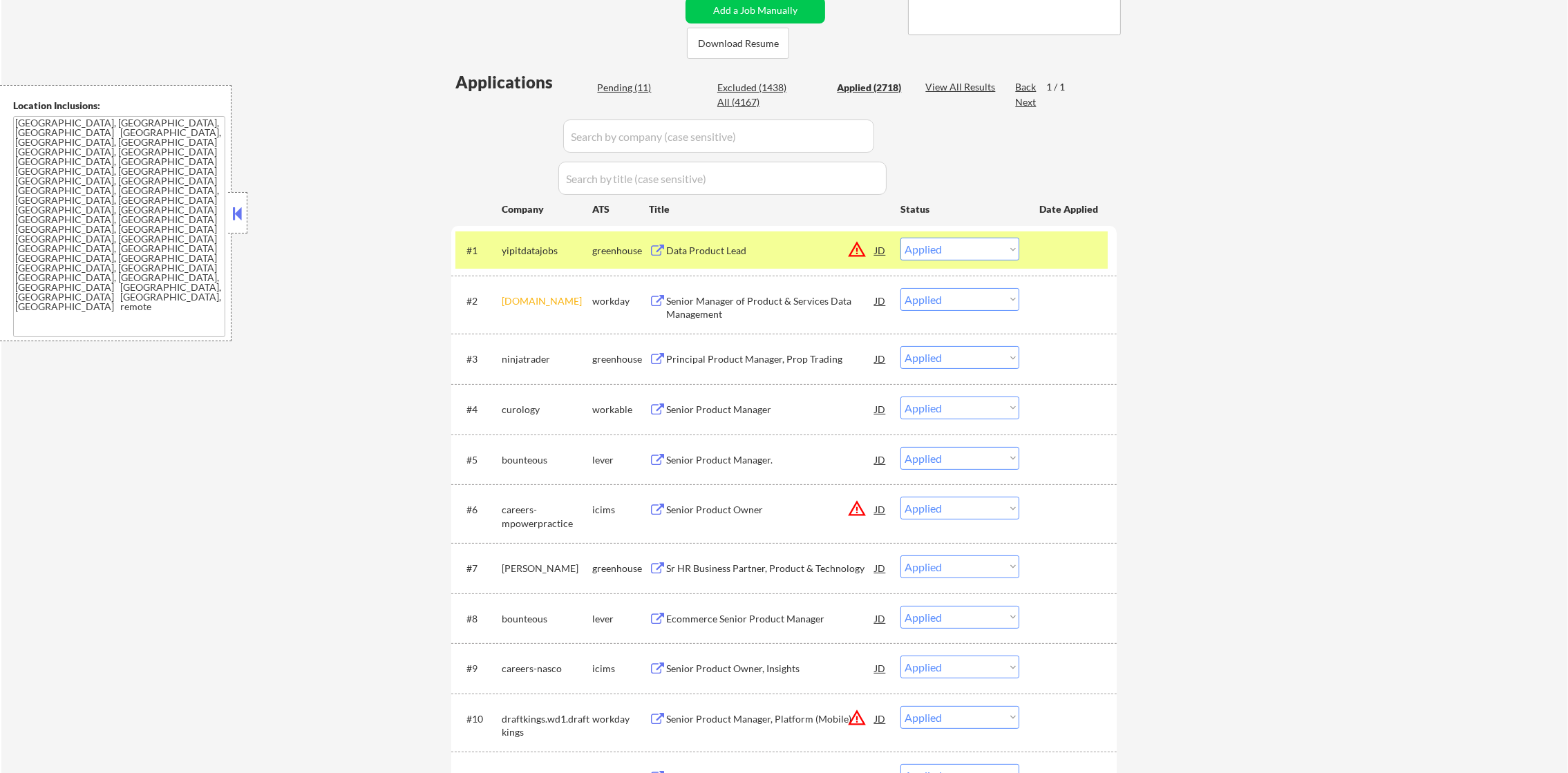
select select ""applied""
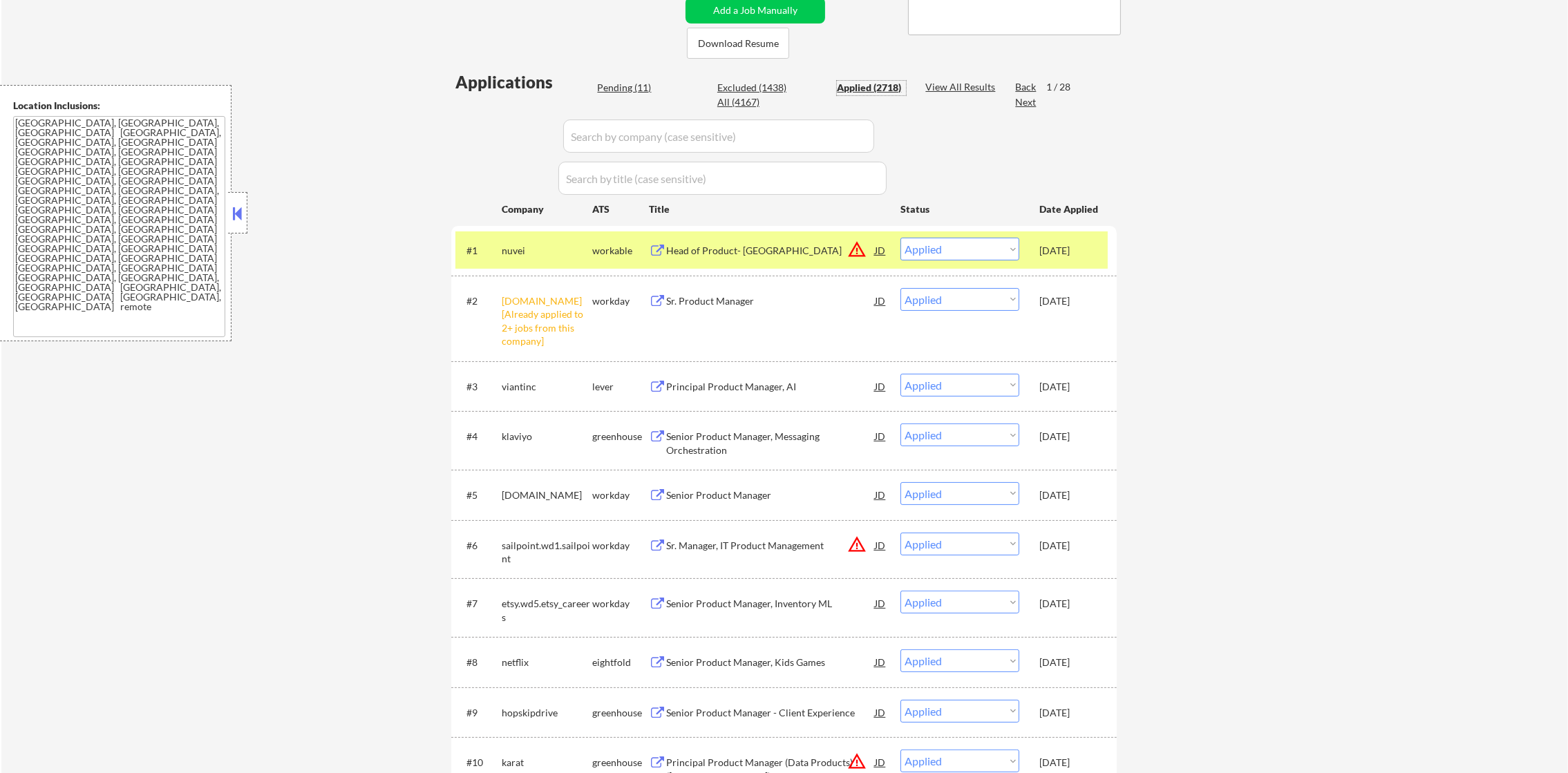
click at [942, 237] on select "Choose an option... Pending Applied Excluded (Questions) Excluded (Expired) Exc…" at bounding box center [960, 248] width 119 height 23
click at [766, 253] on div "Head of Product- North America" at bounding box center [770, 251] width 209 height 14
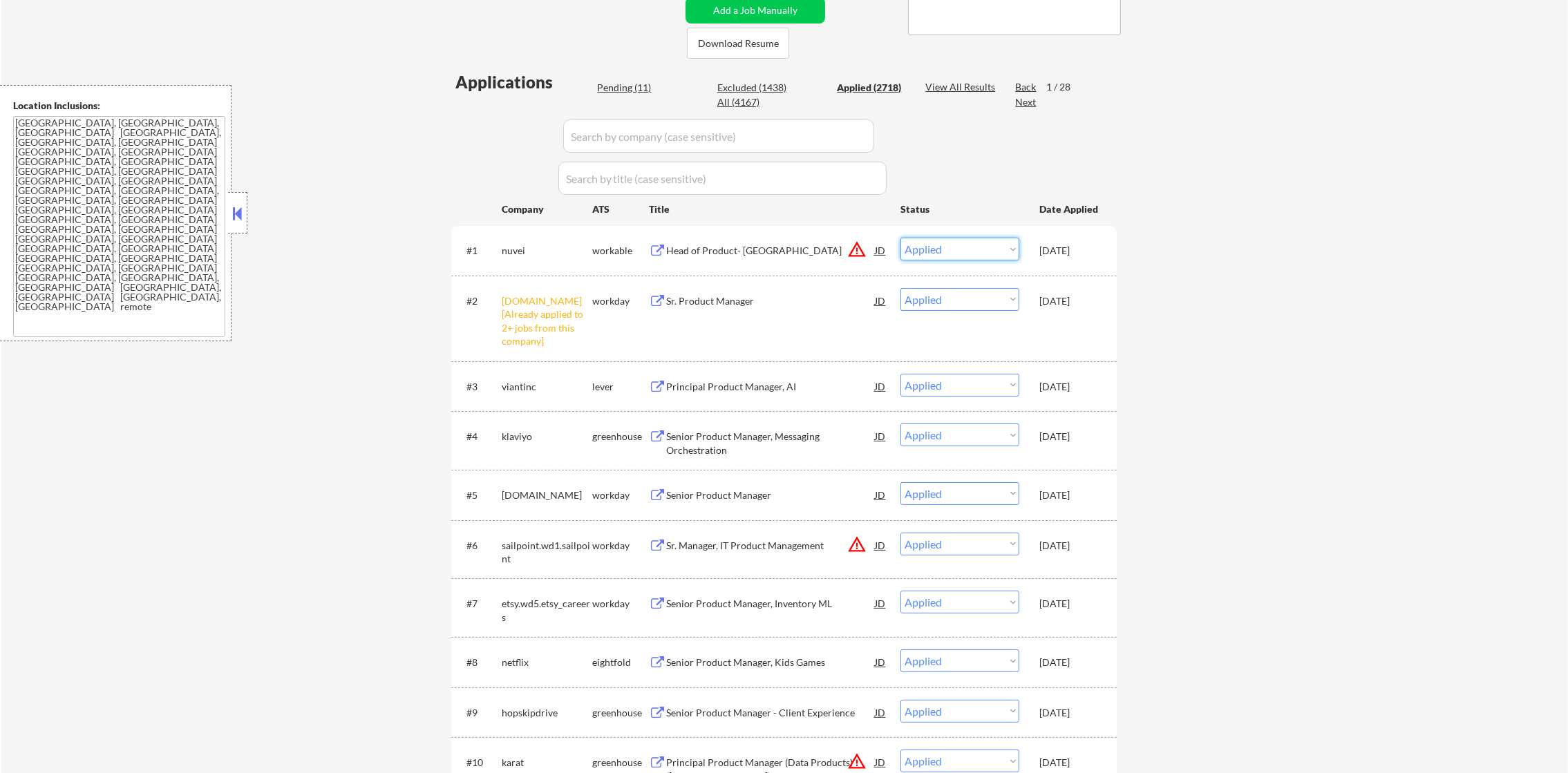
click at [936, 255] on select "Choose an option... Pending Applied Excluded (Questions) Excluded (Expired) Exc…" at bounding box center [960, 248] width 119 height 23
click at [901, 237] on select "Choose an option... Pending Applied Excluded (Questions) Excluded (Expired) Exc…" at bounding box center [960, 248] width 119 height 23
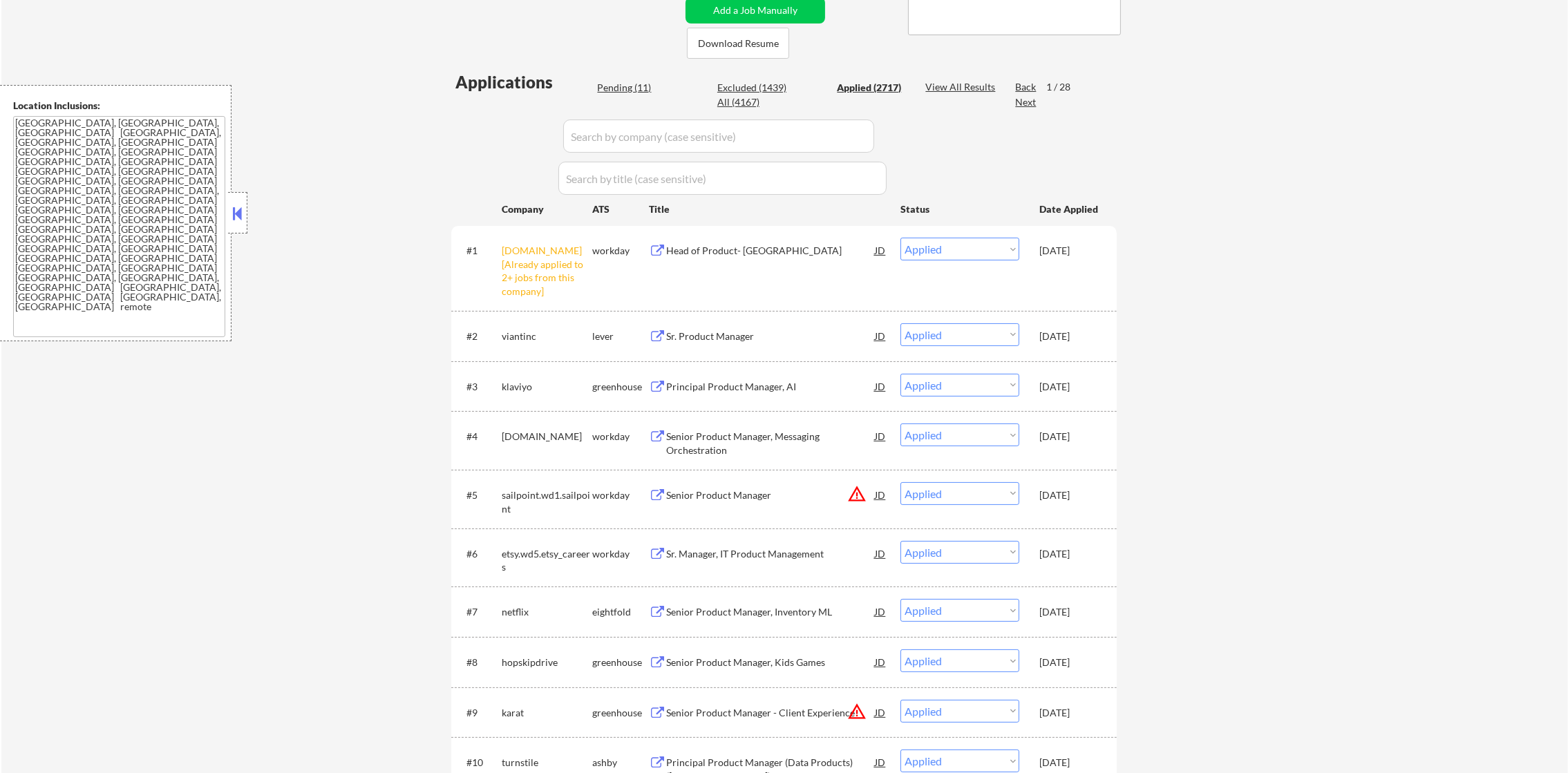
click at [620, 92] on div "Pending (11)" at bounding box center [631, 88] width 69 height 14
select select ""pending""
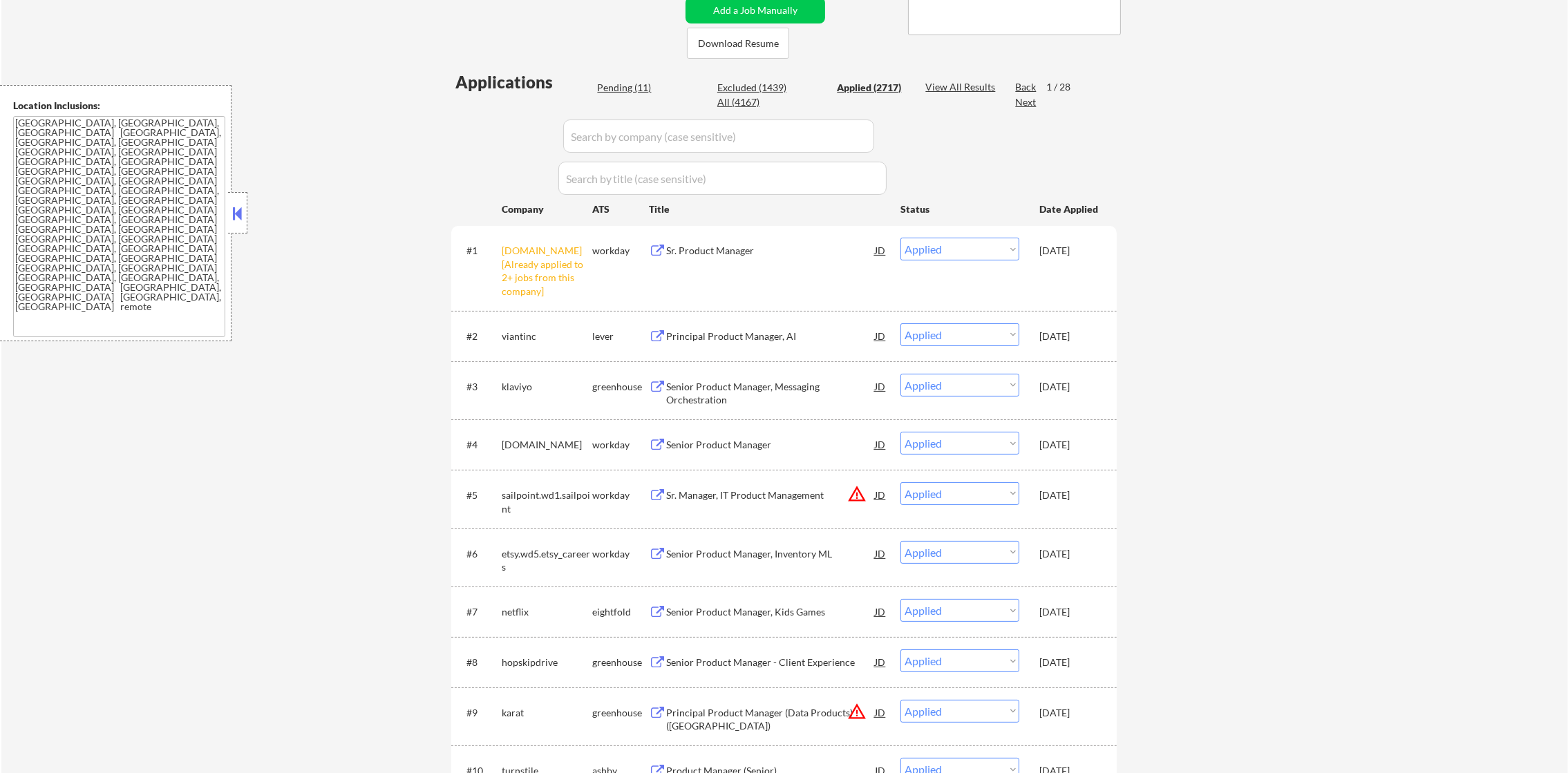
select select ""pending""
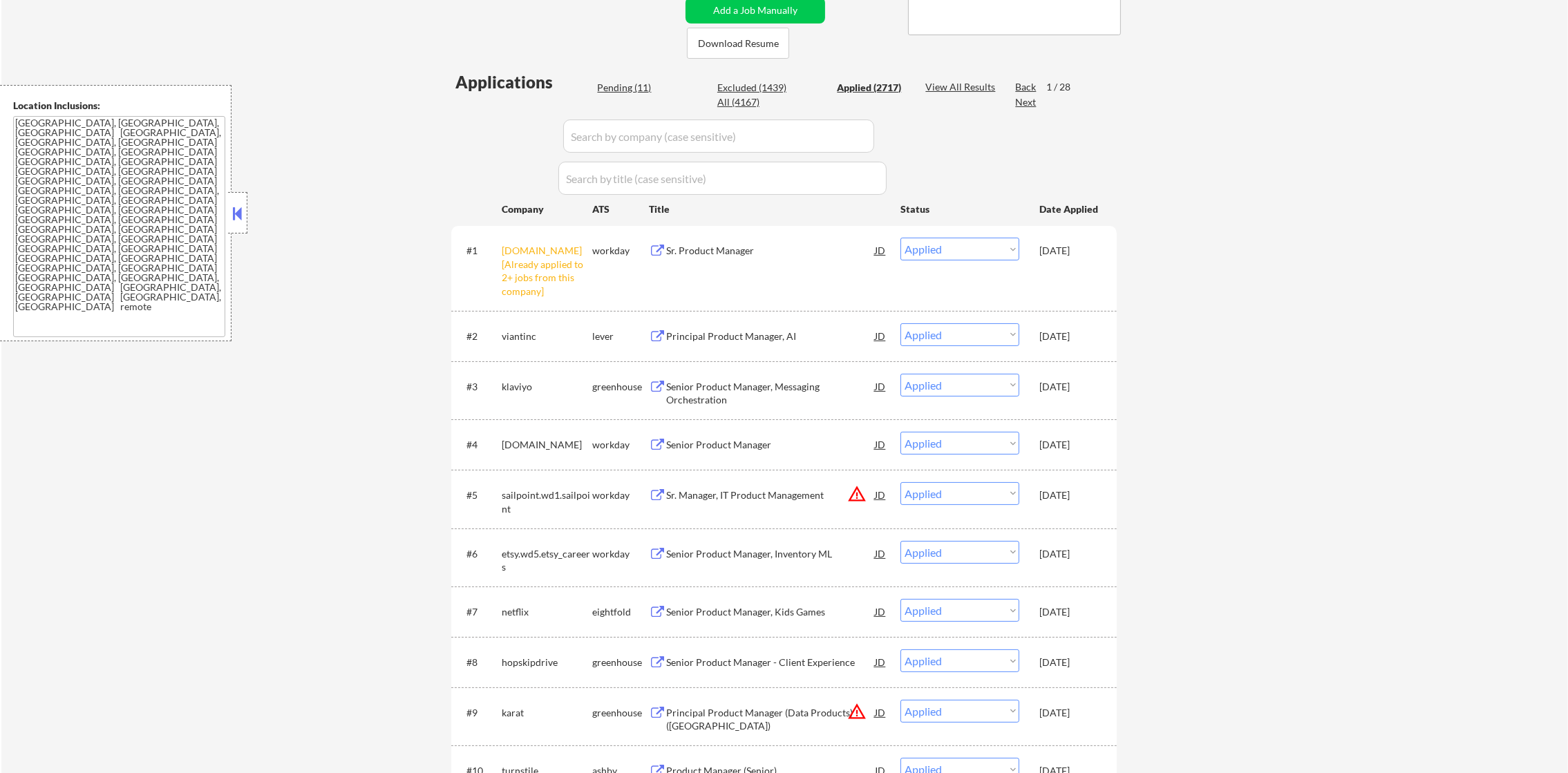
select select ""pending""
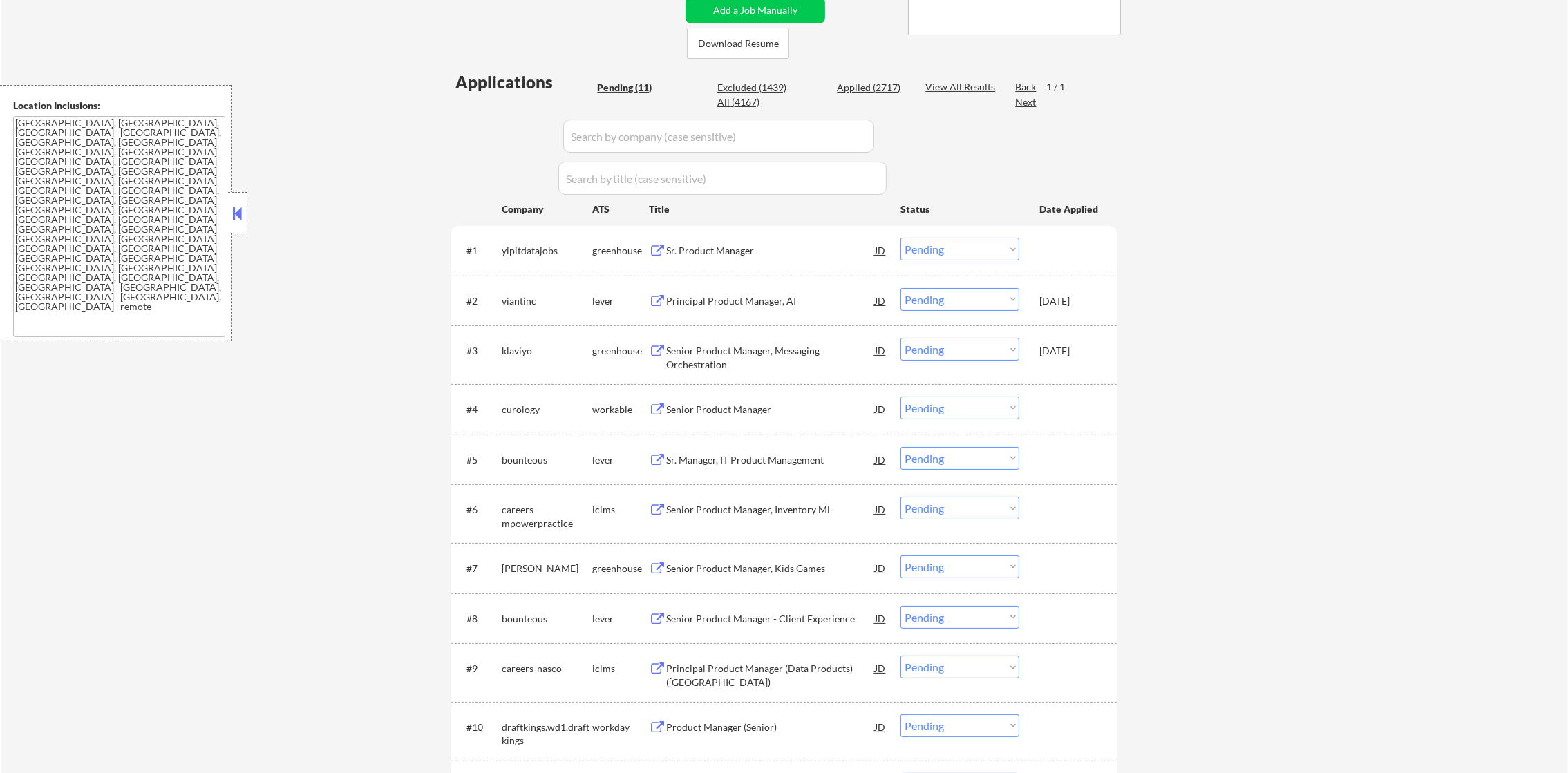
click at [624, 79] on div "Applications Pending (11) Excluded (1439) Applied (2717) All (4167) View All Re…" at bounding box center [784, 457] width 666 height 772
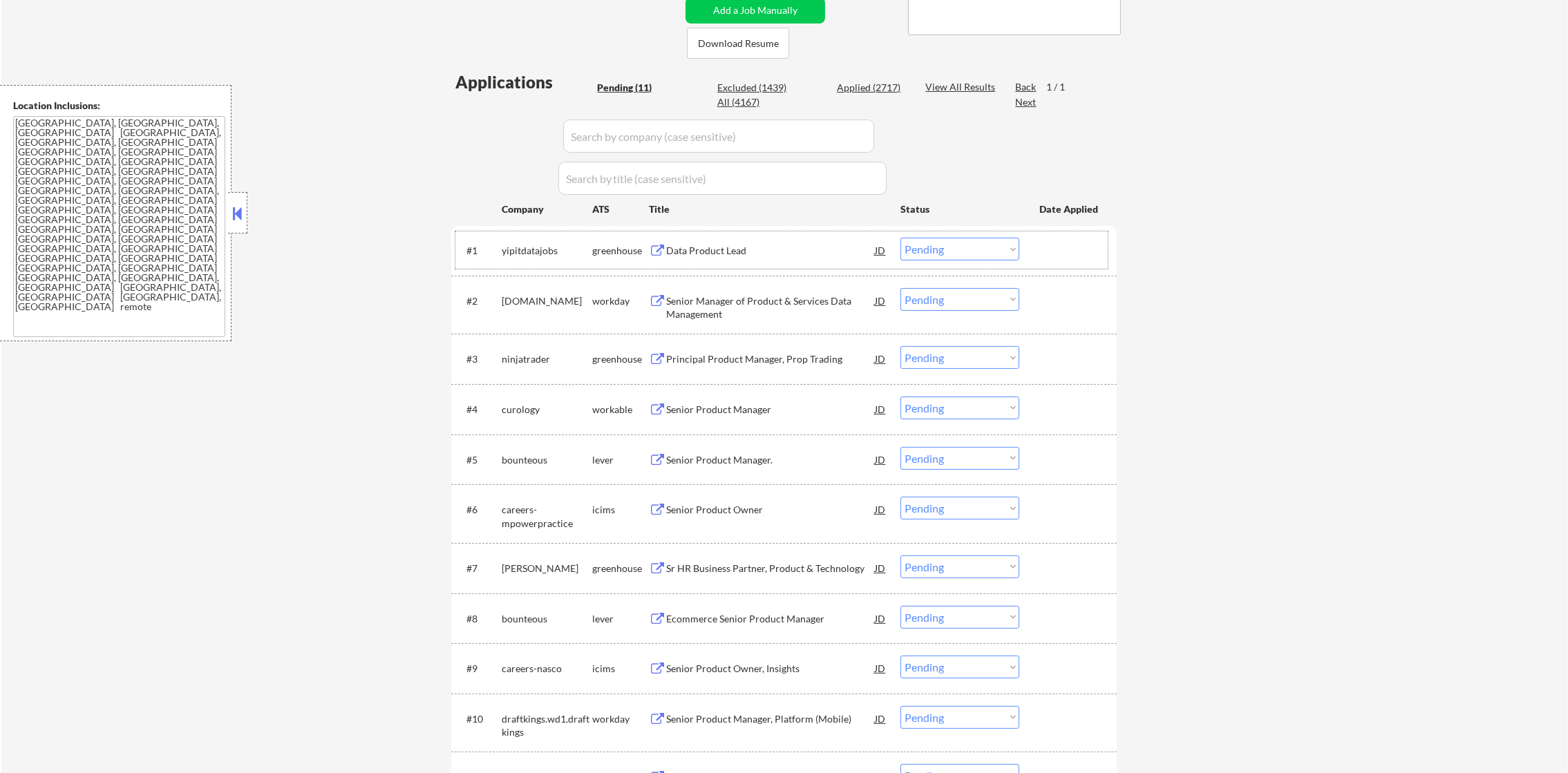
click at [546, 248] on div "yipitdatajobs" at bounding box center [546, 251] width 90 height 14
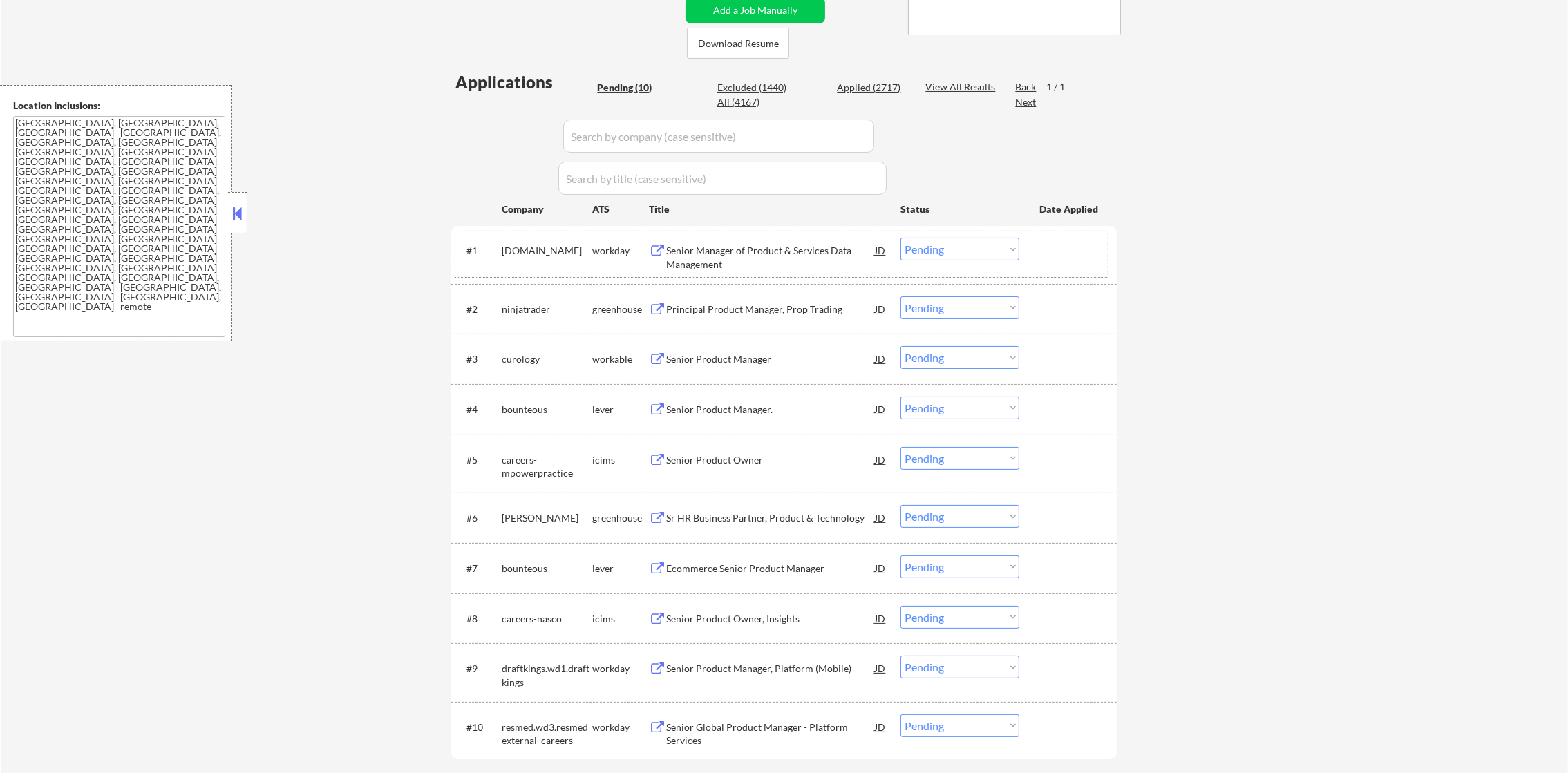
click at [526, 248] on div "cdw.wd5.careers" at bounding box center [546, 251] width 90 height 14
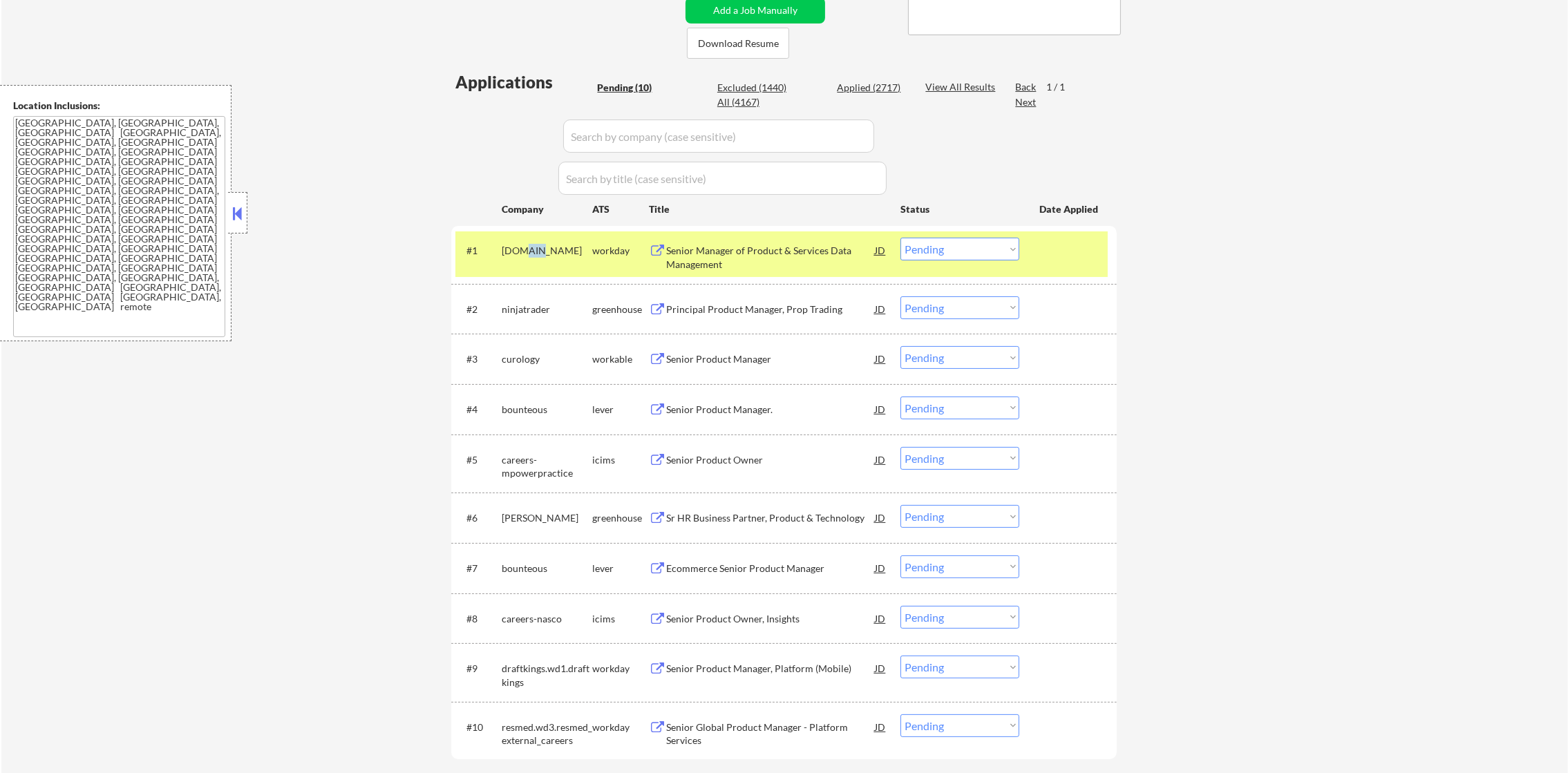
click at [526, 248] on div "cdw.wd5.careers" at bounding box center [546, 251] width 90 height 14
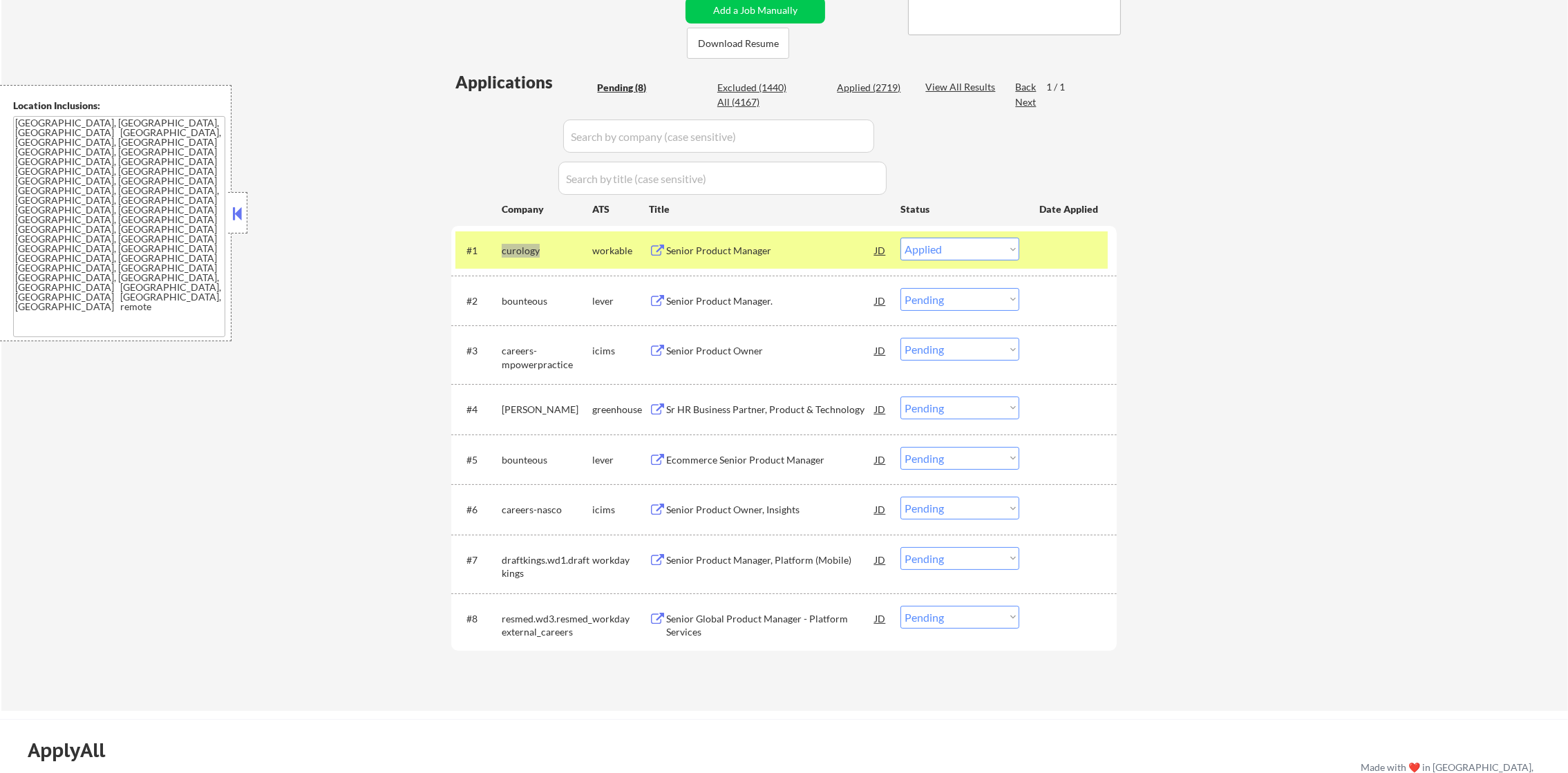
select select ""pending""
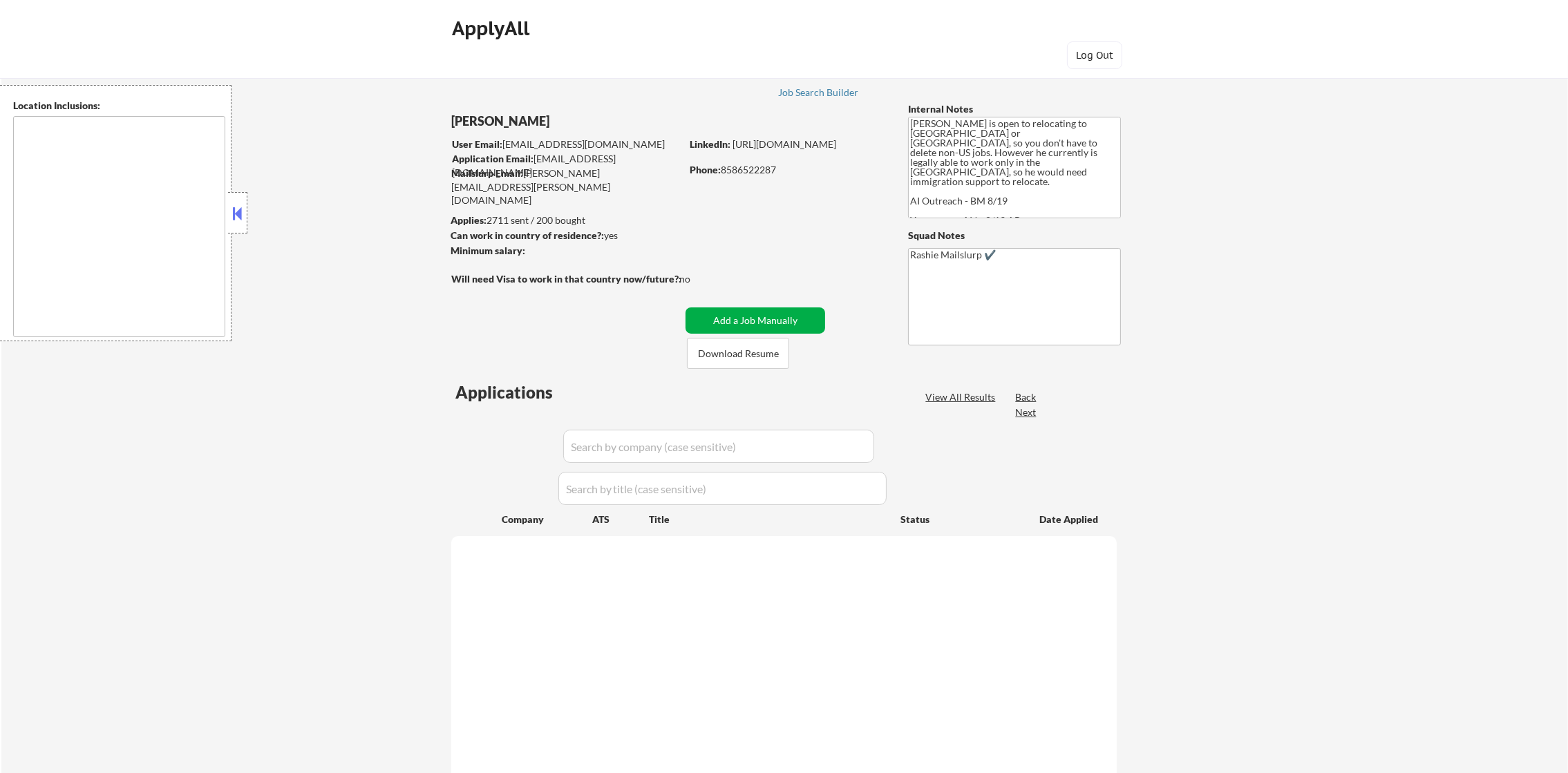
type textarea "[GEOGRAPHIC_DATA], [GEOGRAPHIC_DATA], [GEOGRAPHIC_DATA] [GEOGRAPHIC_DATA], [GEO…"
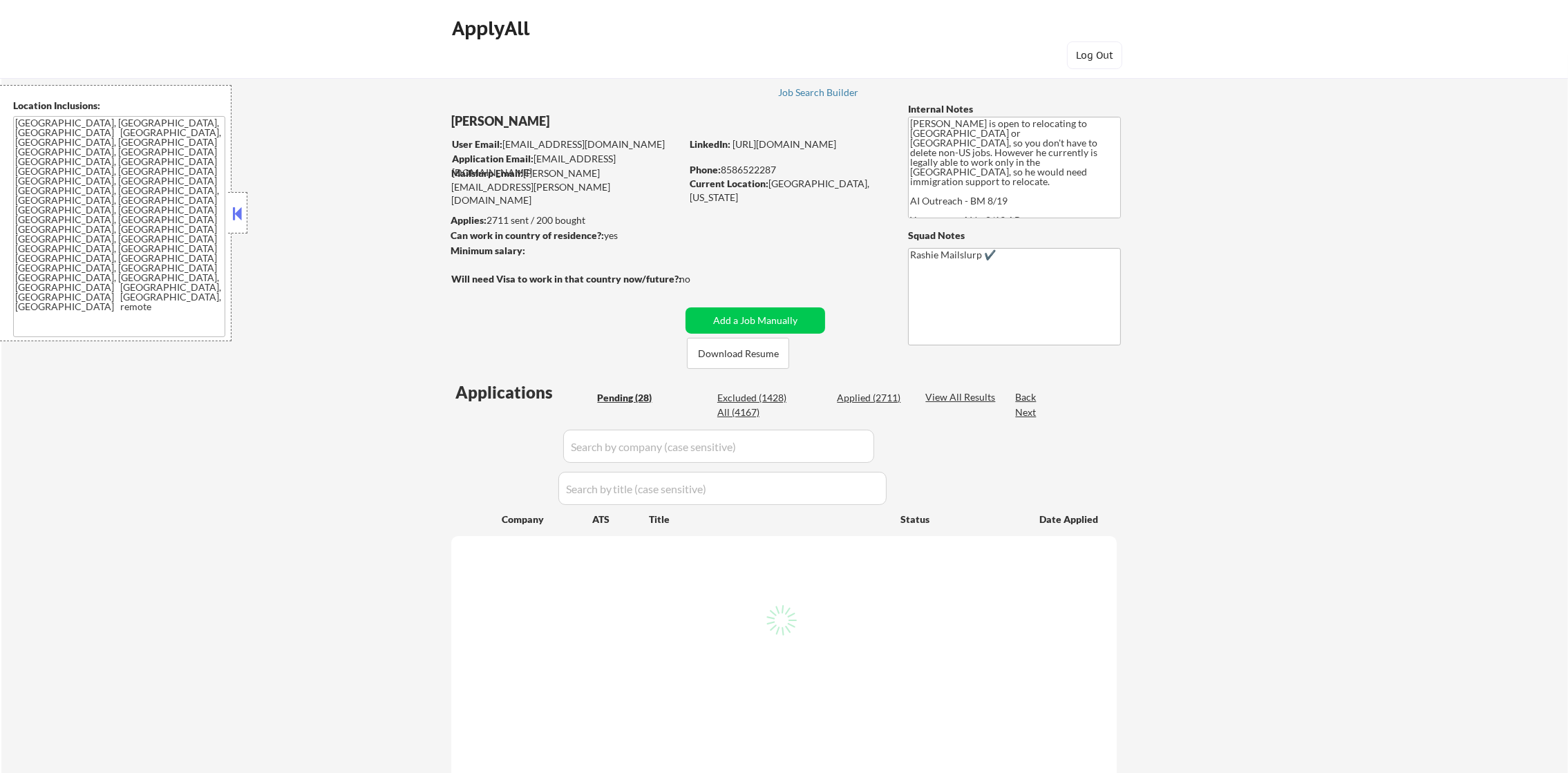
select select ""pending""
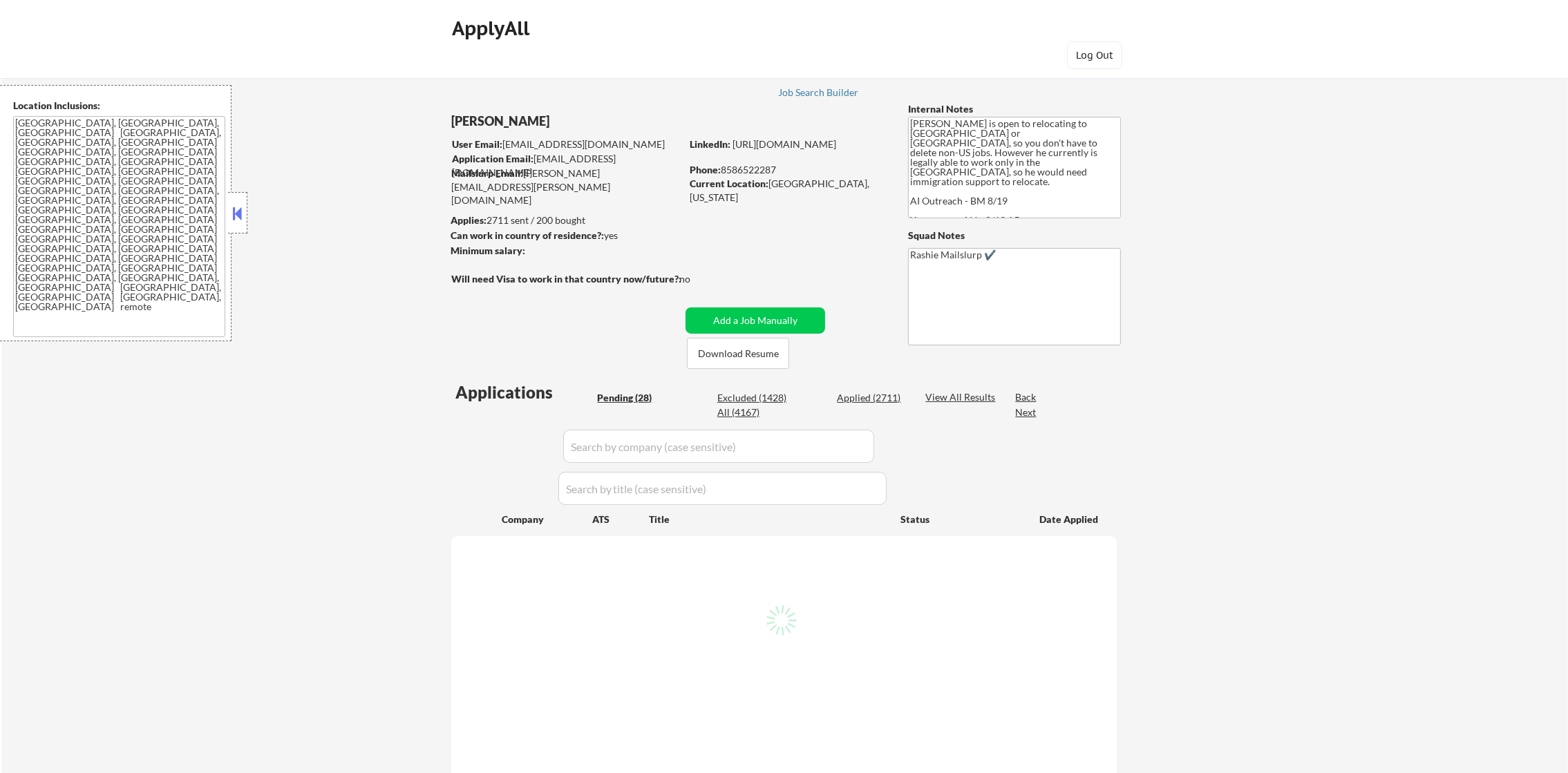
select select ""pending""
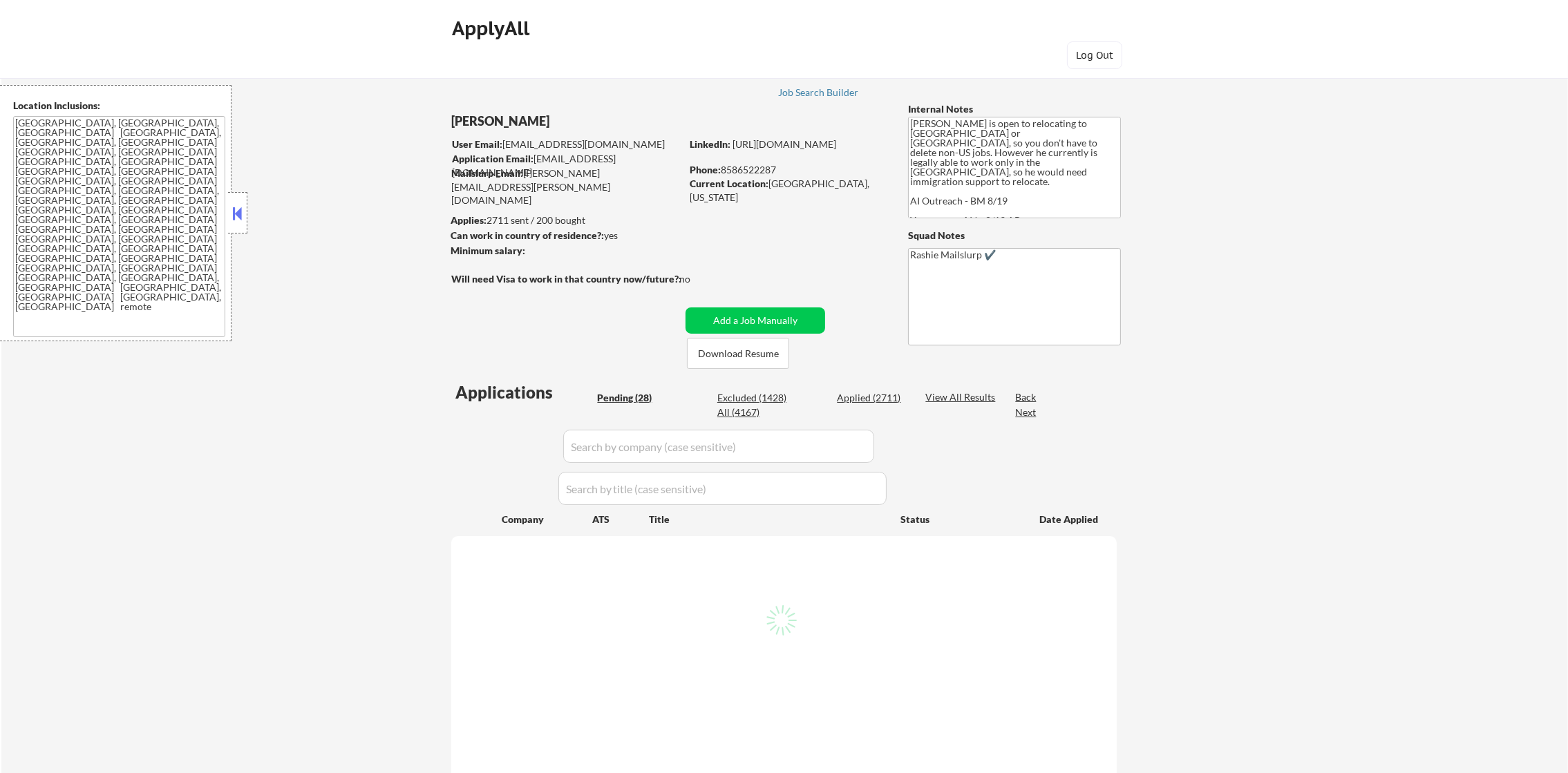
select select ""pending""
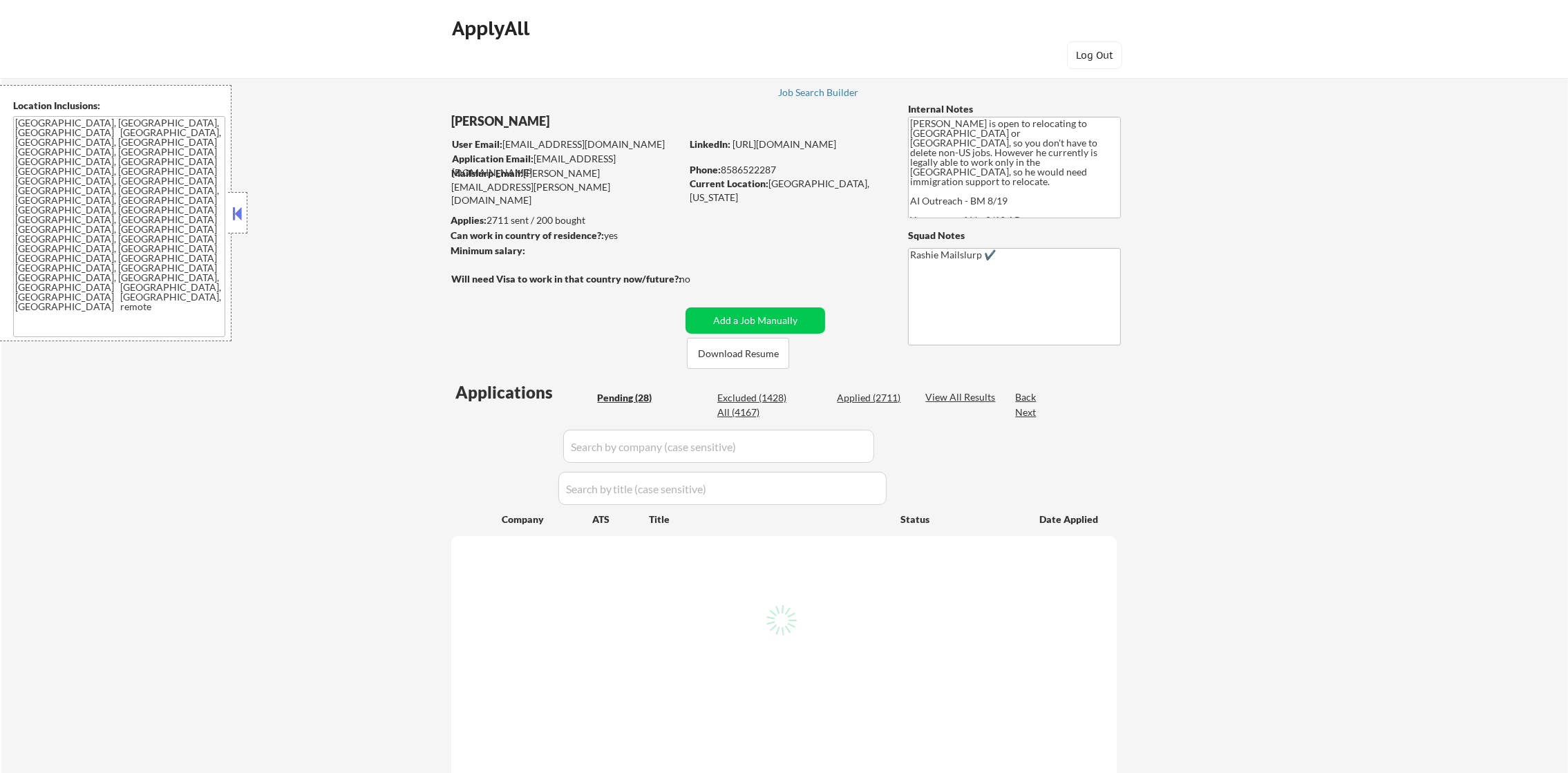
select select ""pending""
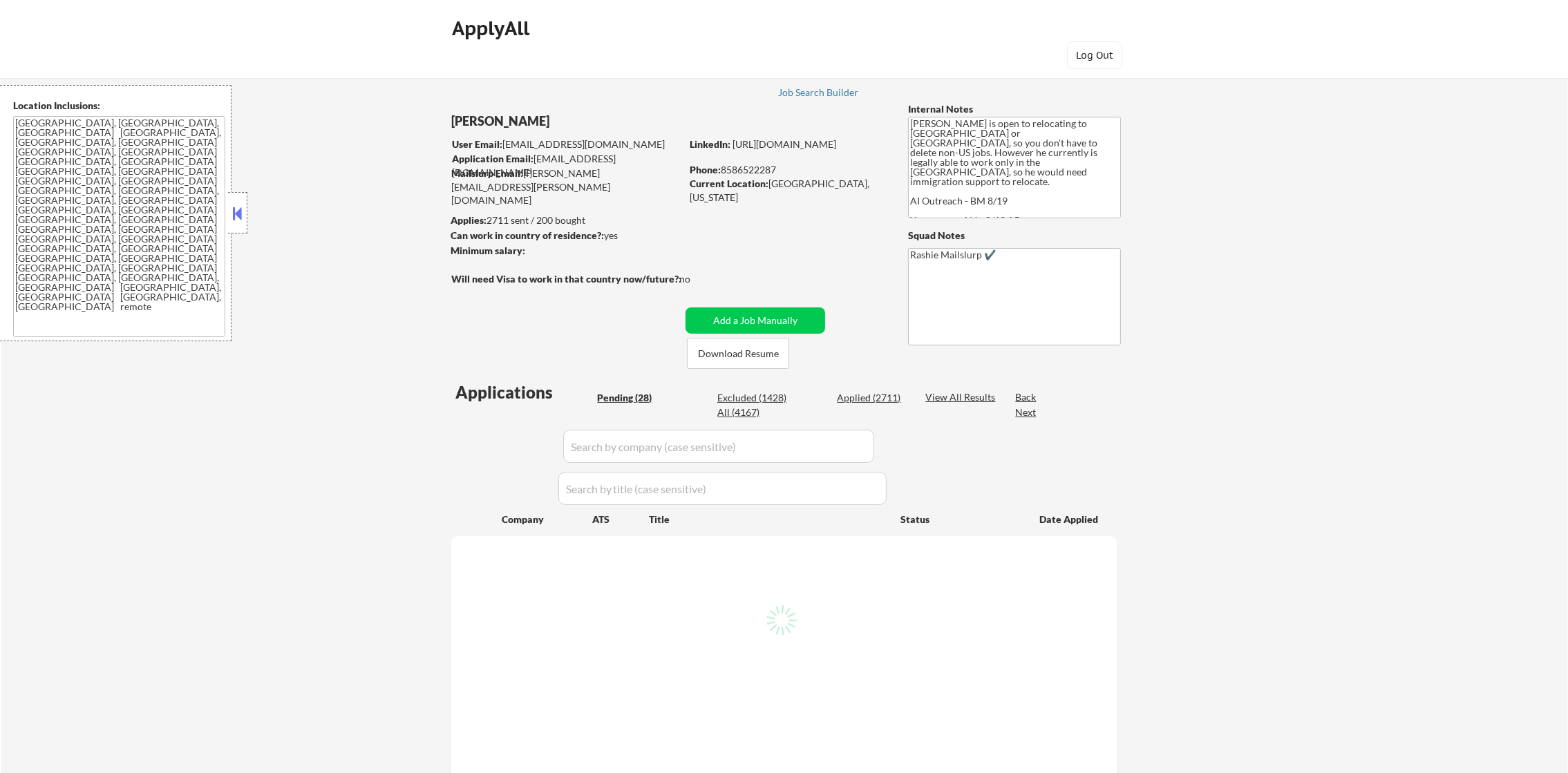
select select ""pending""
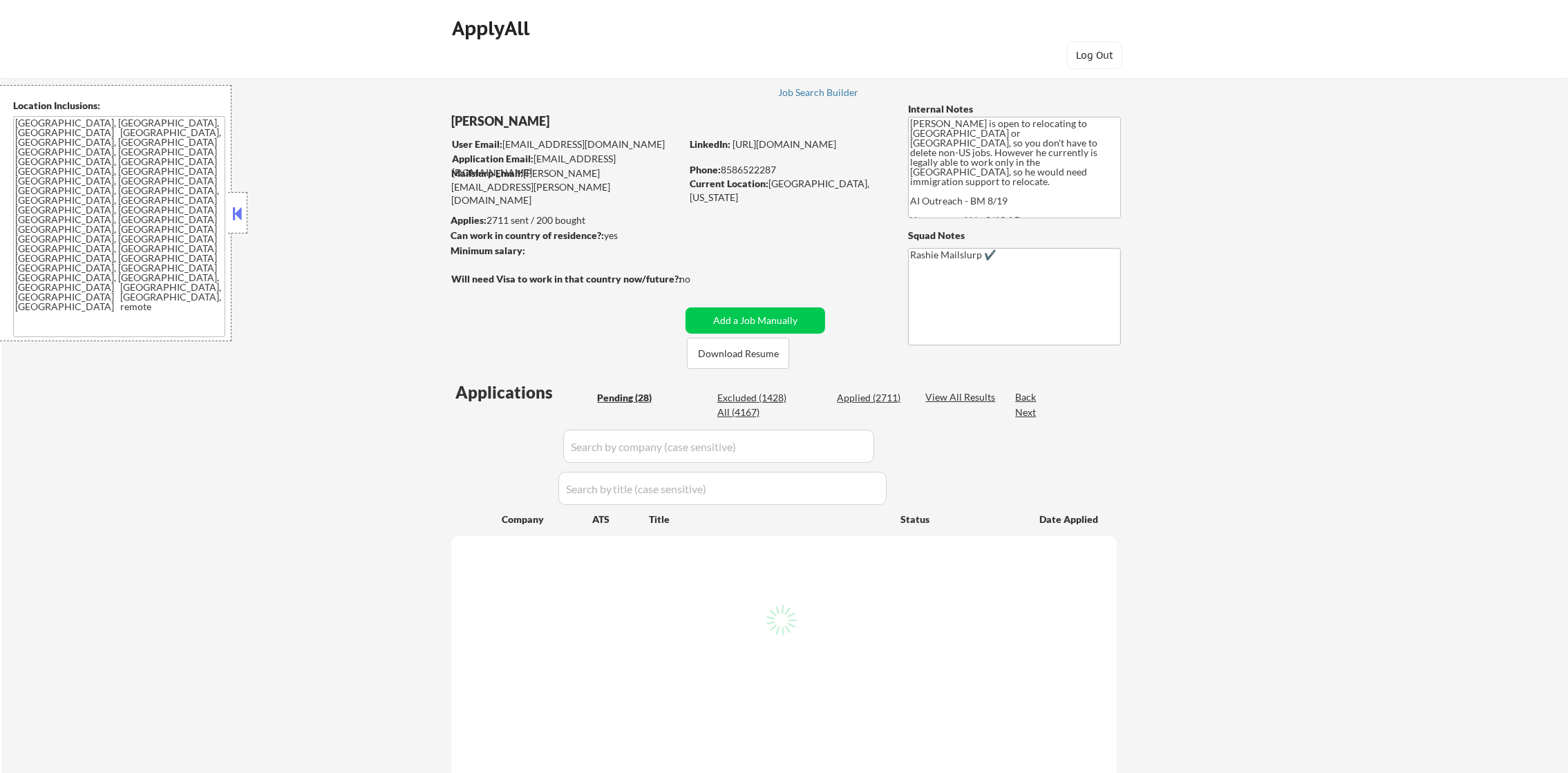
select select ""pending""
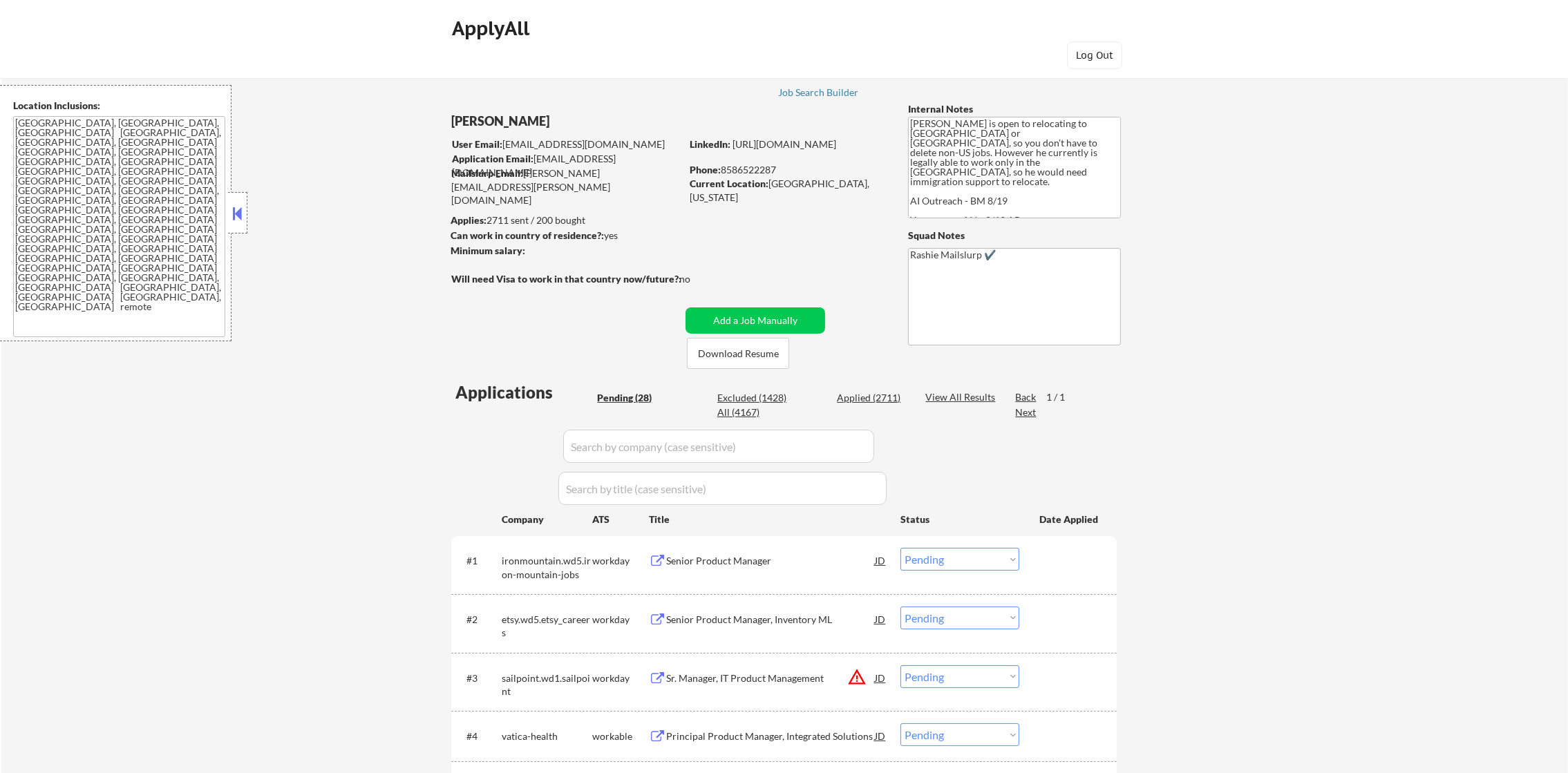
click at [731, 414] on div "All (4167)" at bounding box center [752, 413] width 69 height 14
click at [736, 409] on div "All (4167)" at bounding box center [752, 413] width 69 height 14
select select ""applied""
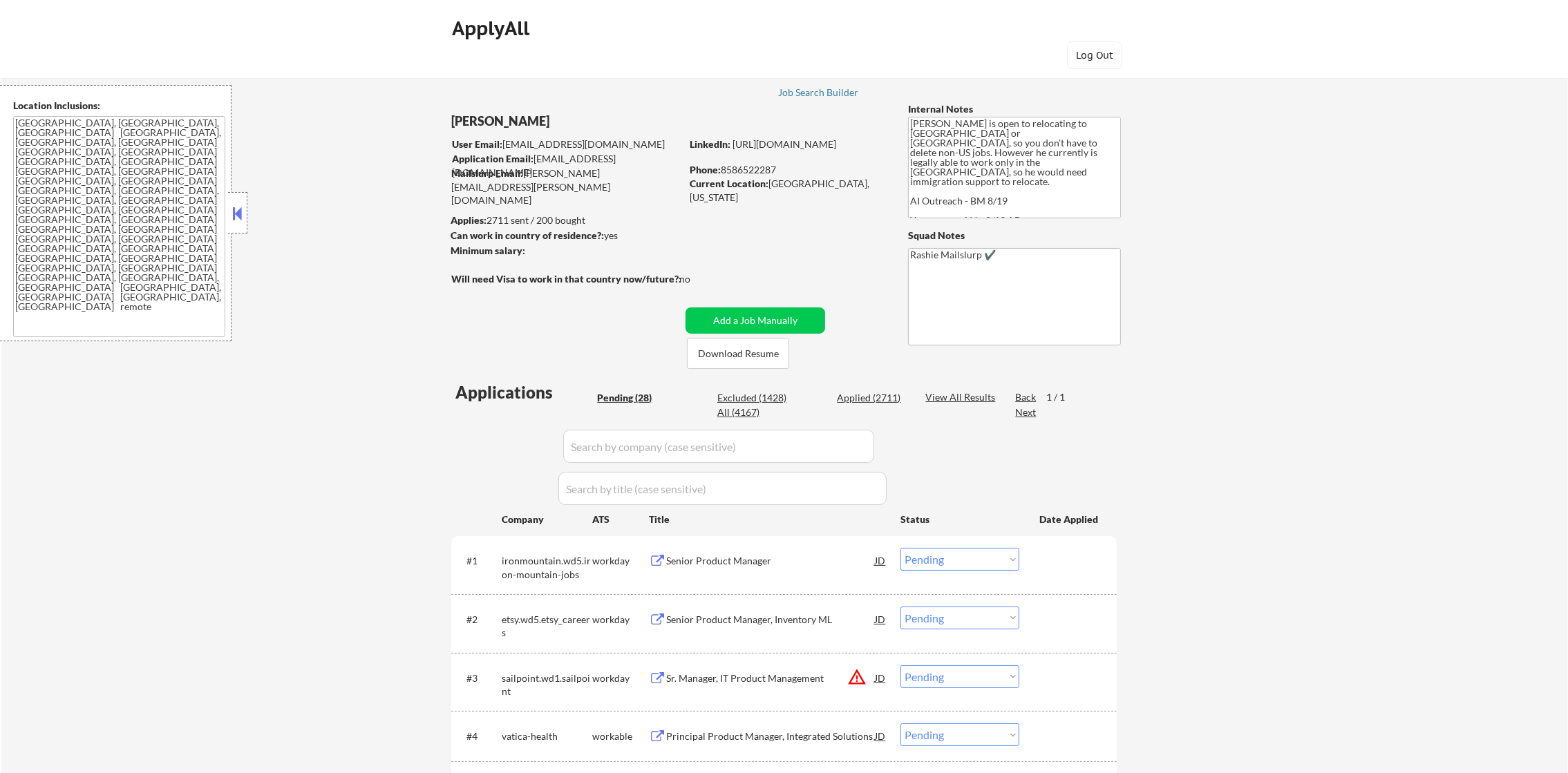
select select ""applied""
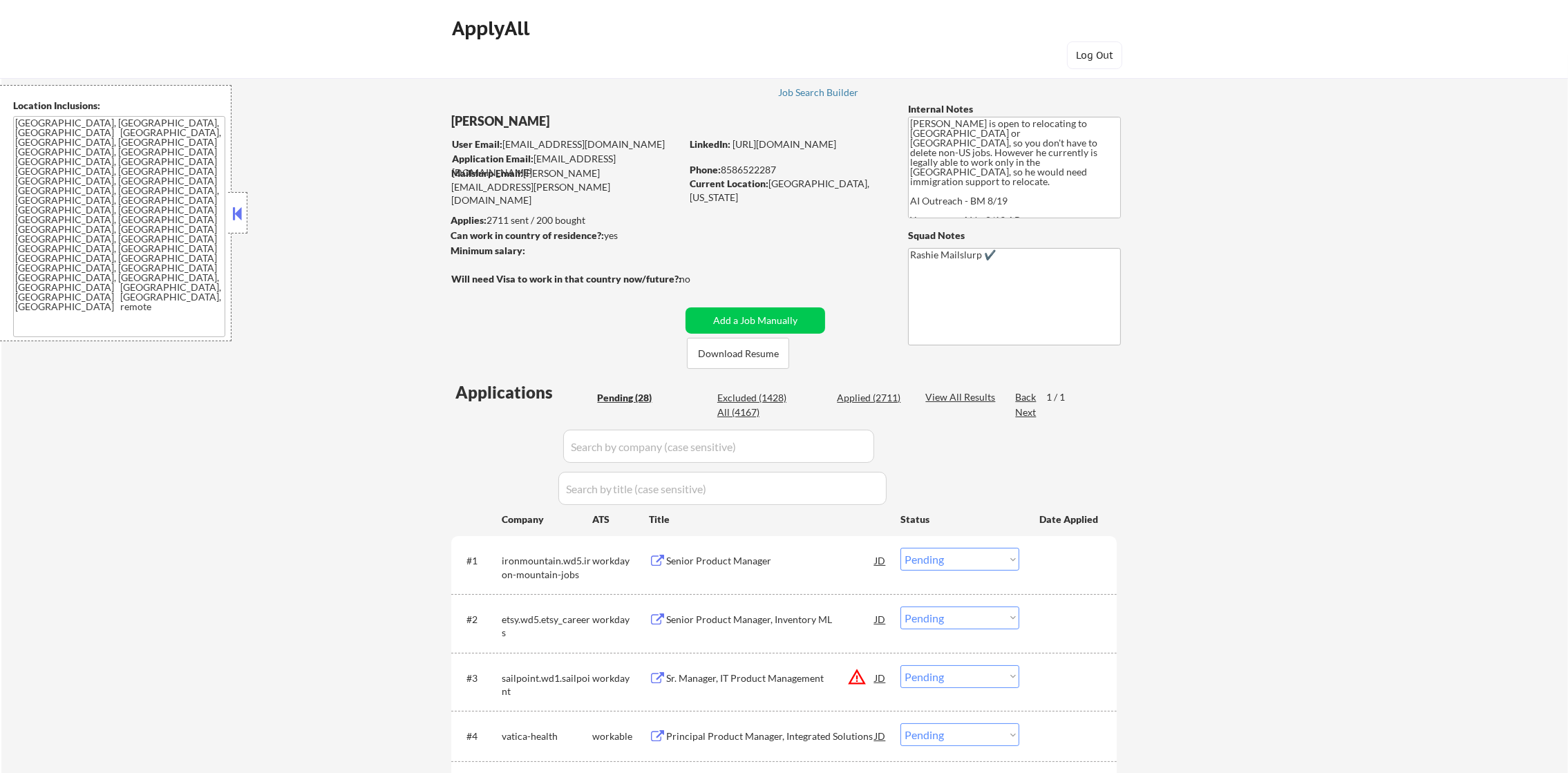
select select ""applied""
select select ""excluded__other_""
select select ""applied""
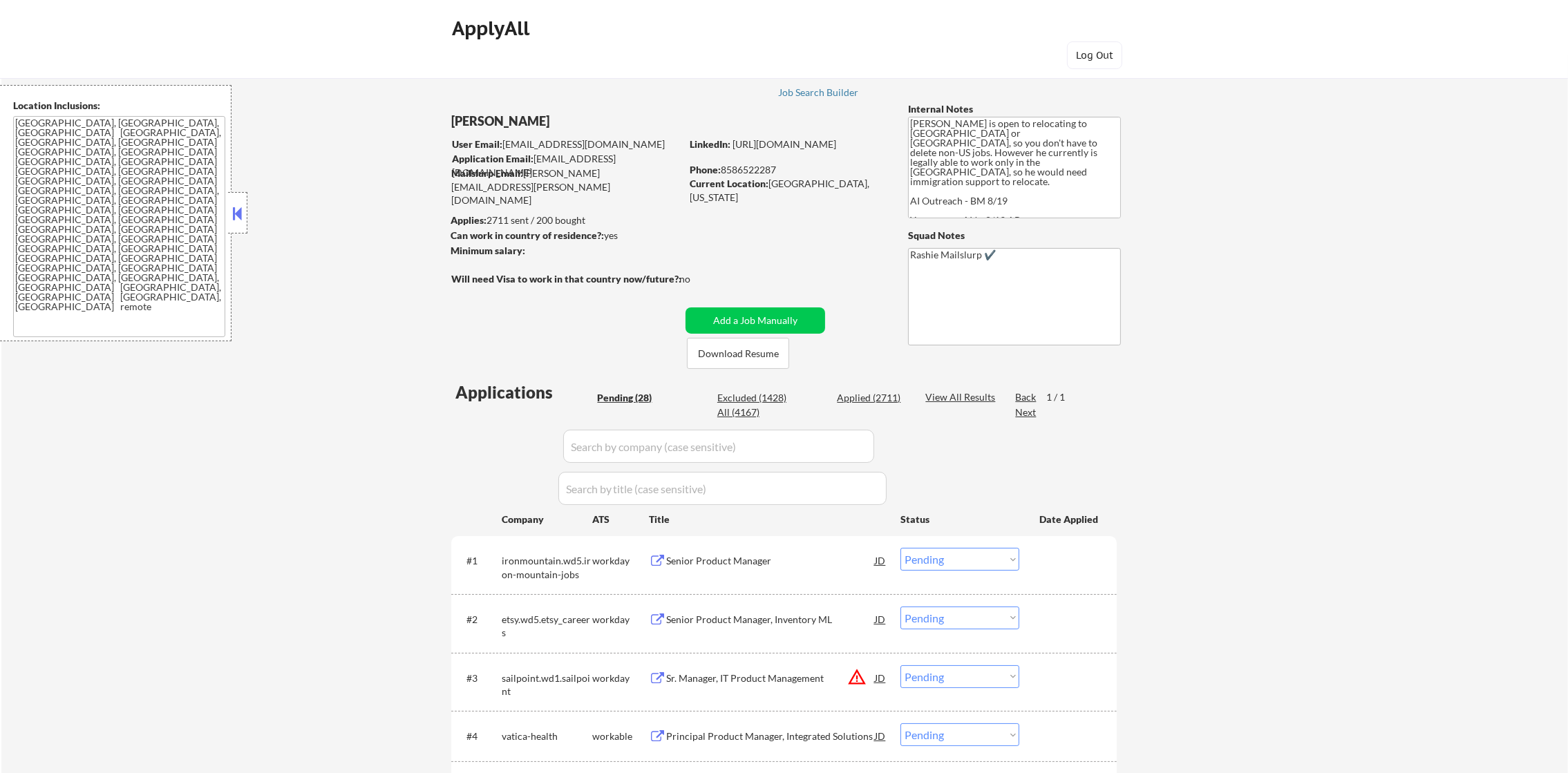
select select ""applied""
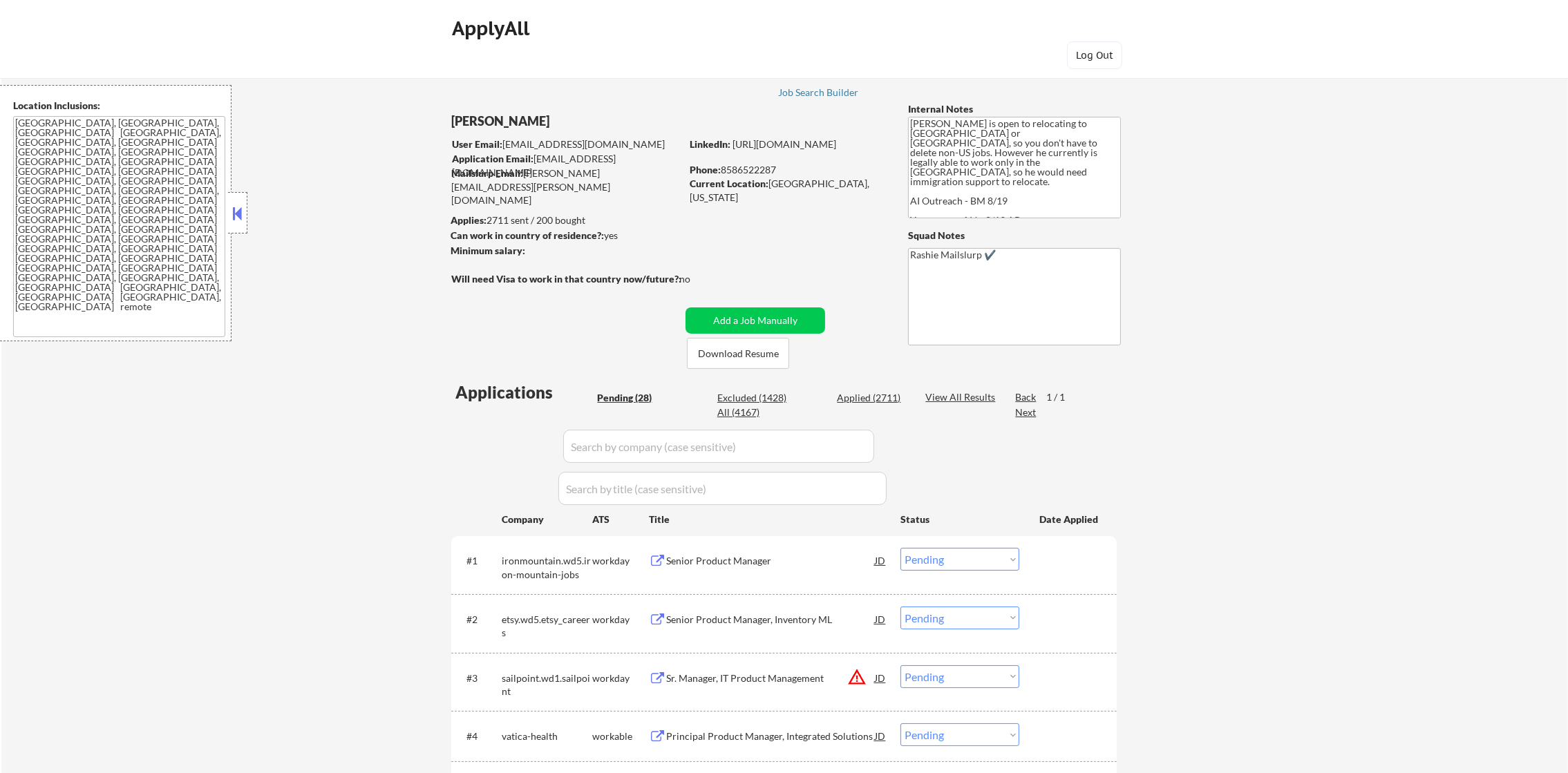
select select ""applied""
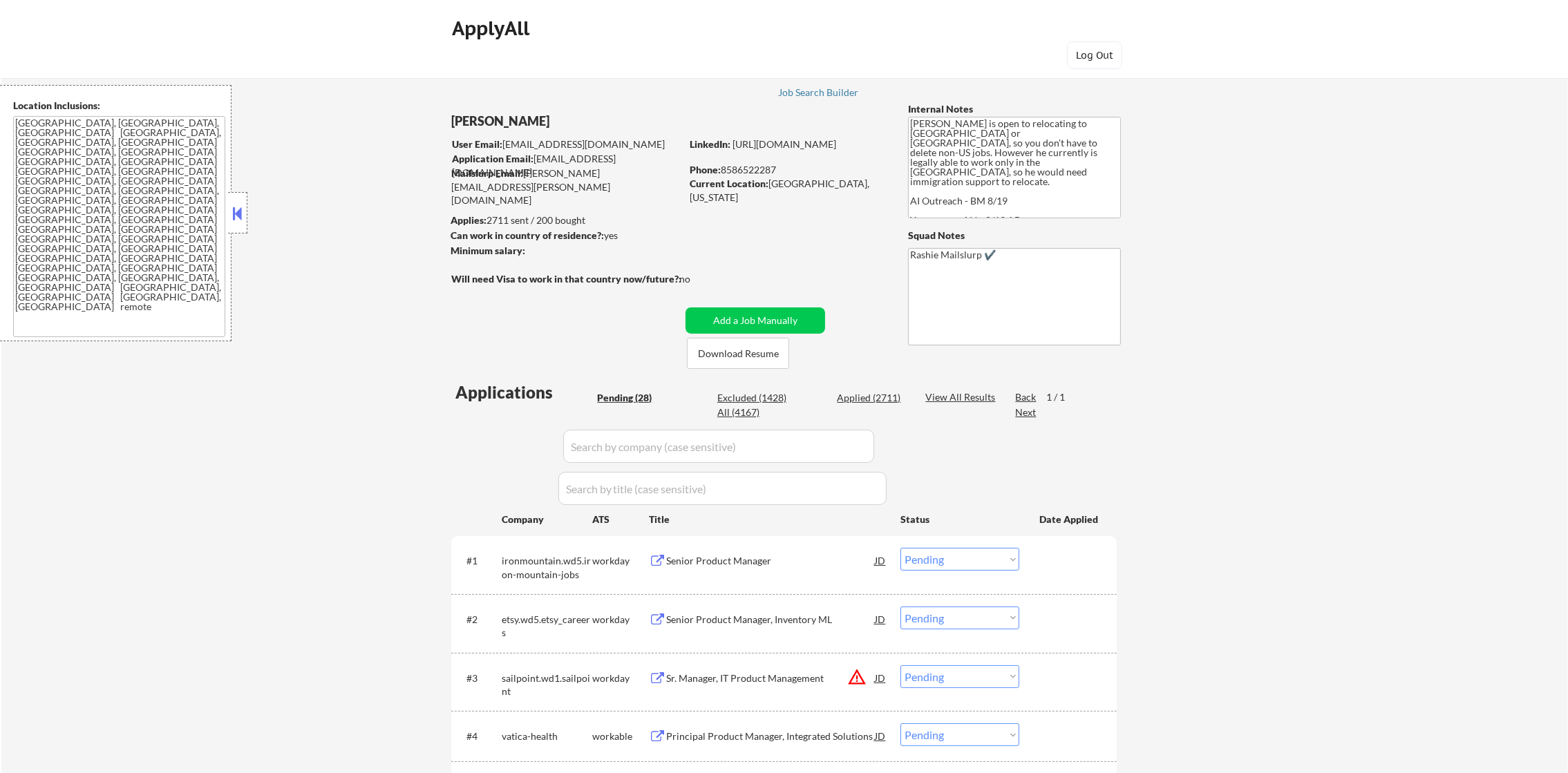
select select ""applied""
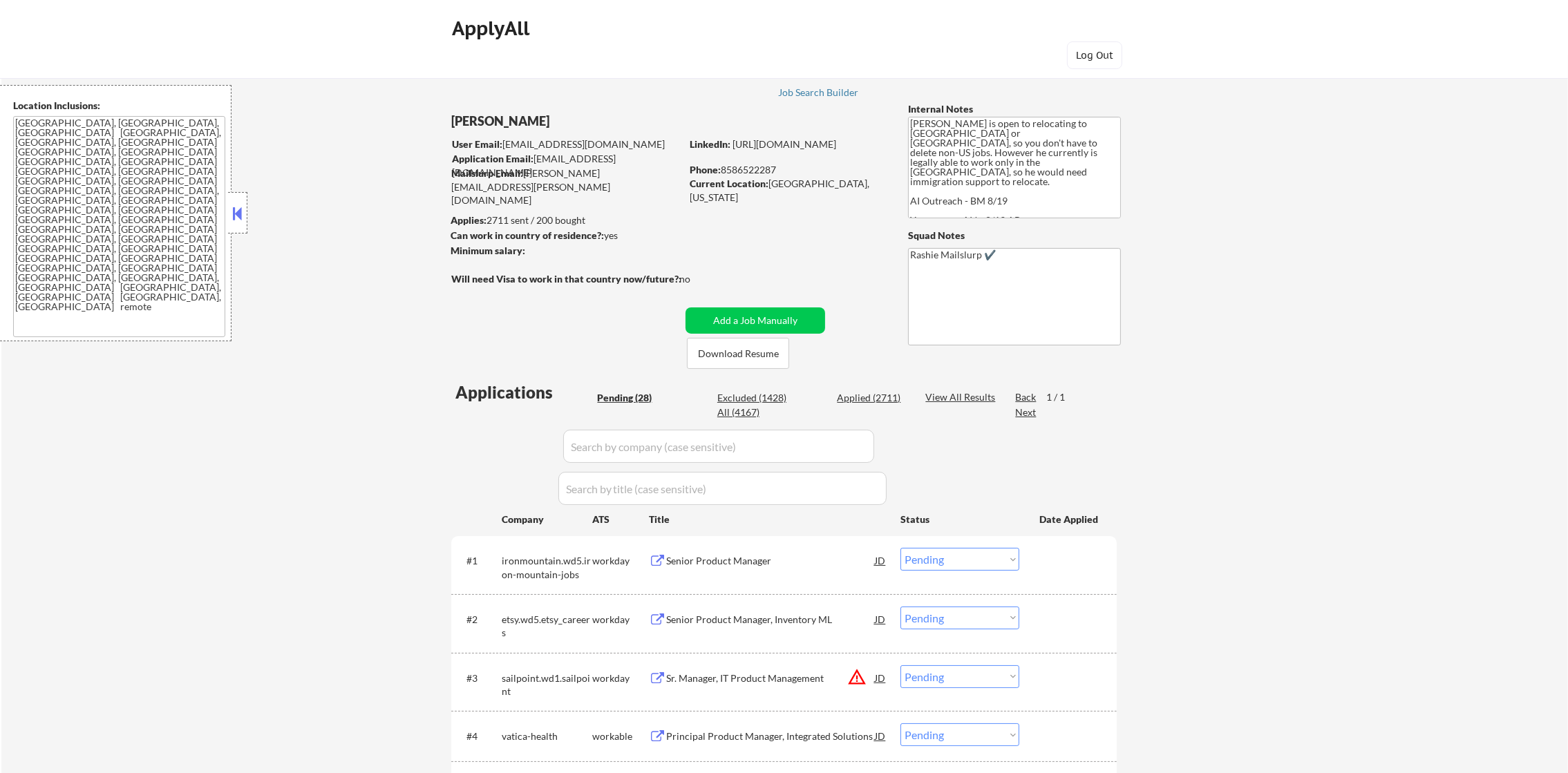
select select ""applied""
select select ""excluded""
select select ""applied""
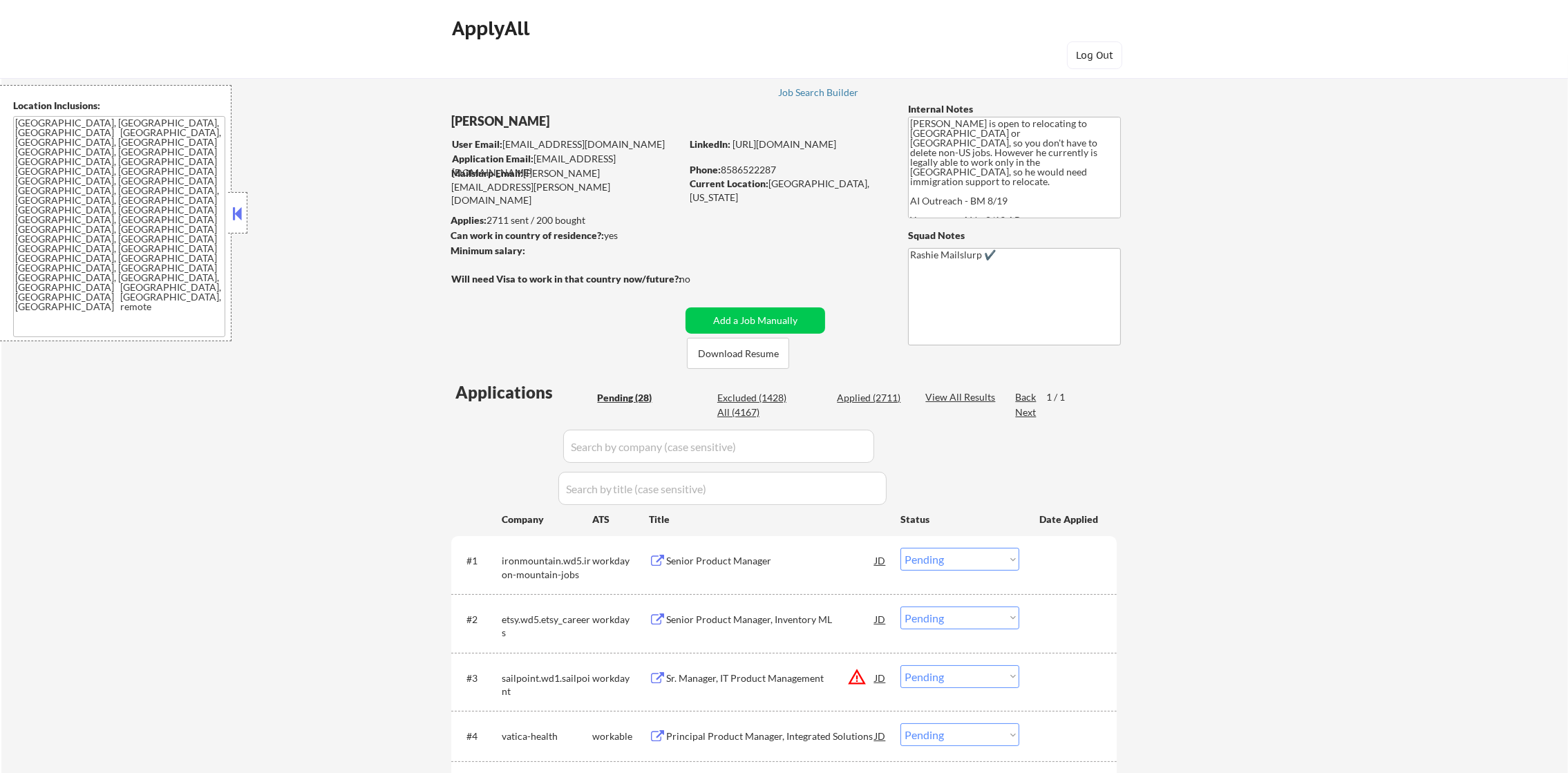
select select ""applied""
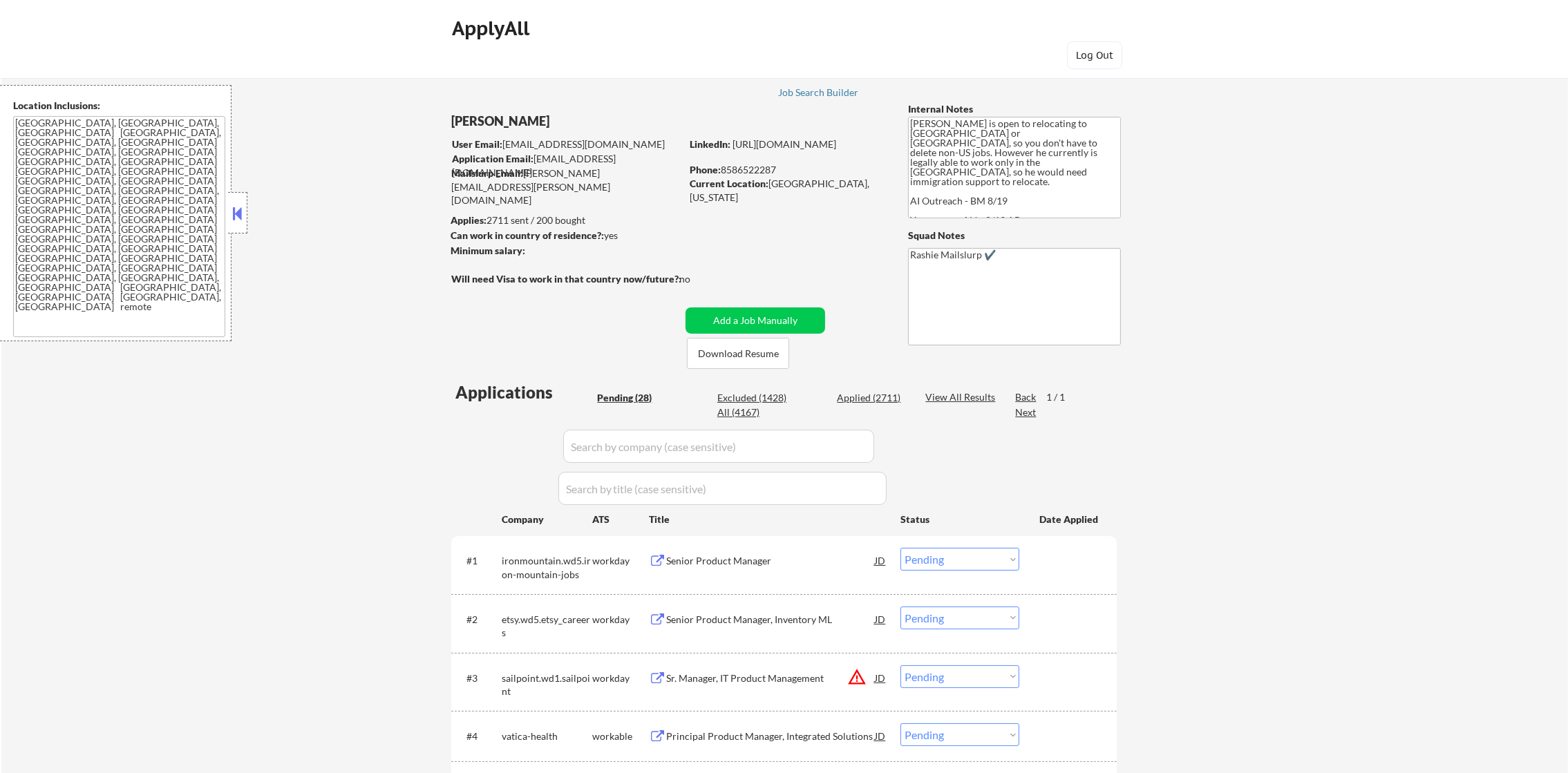
select select ""applied""
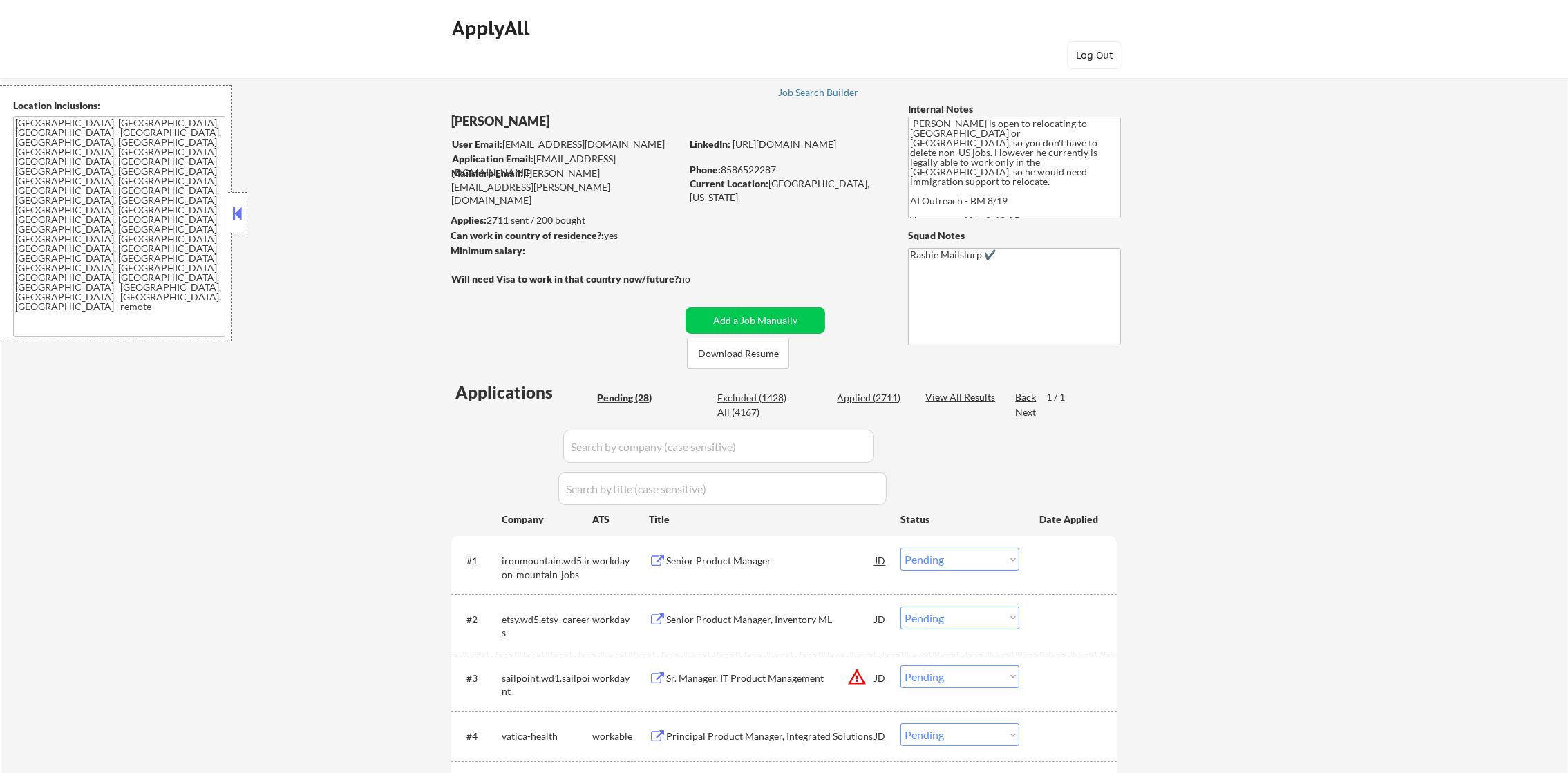
select select ""applied""
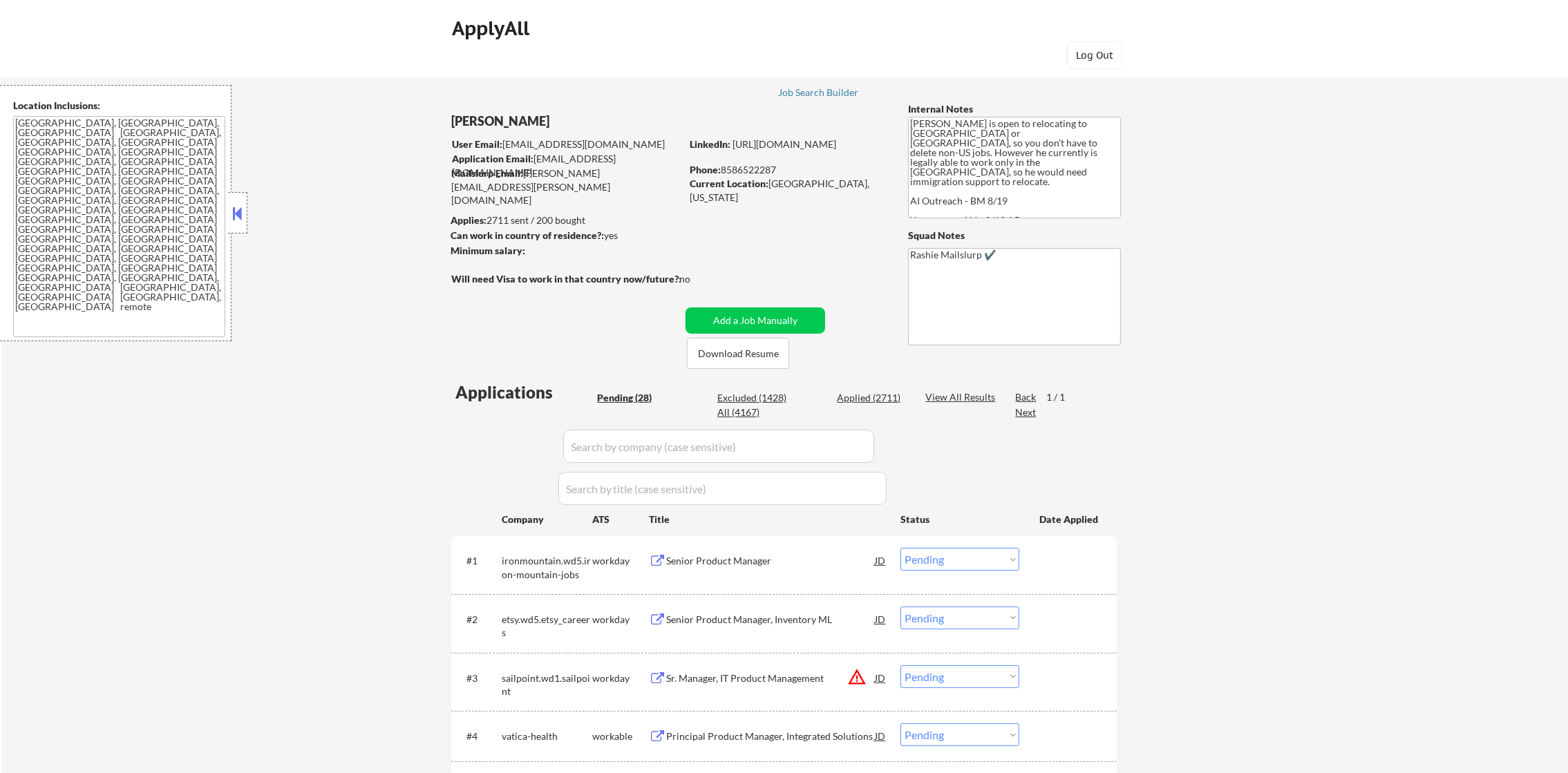
select select ""applied""
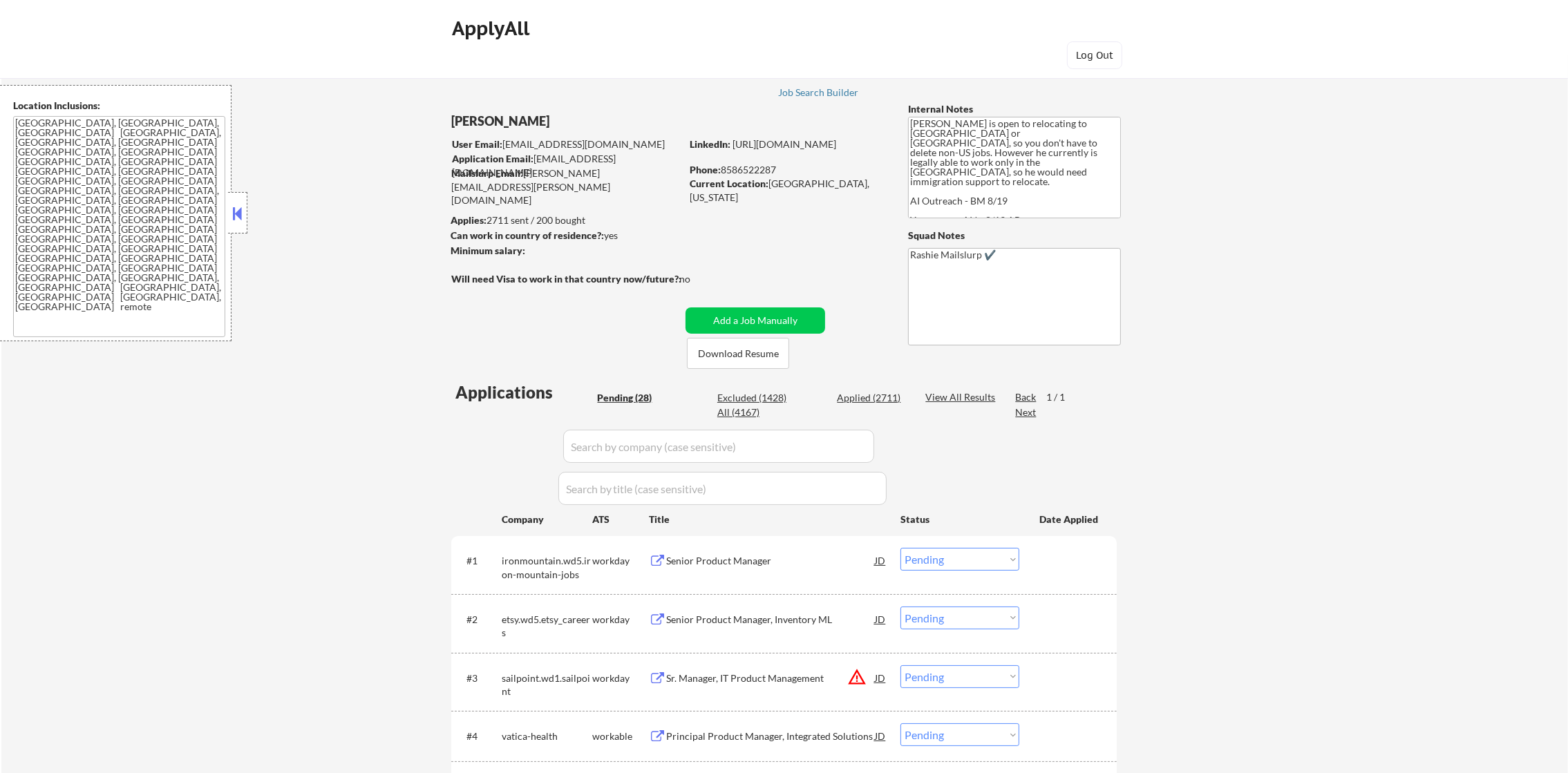
select select ""applied""
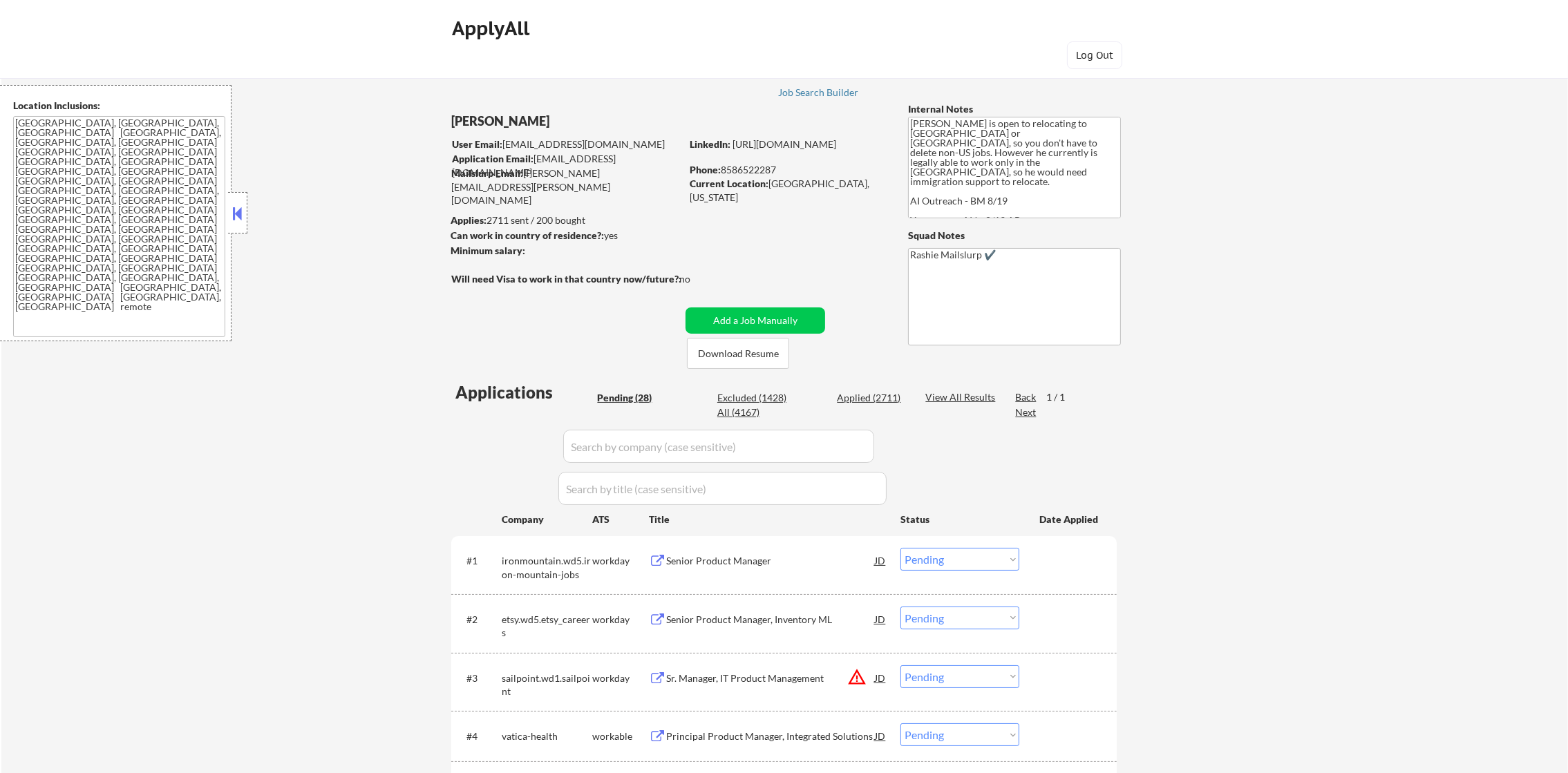
select select ""applied""
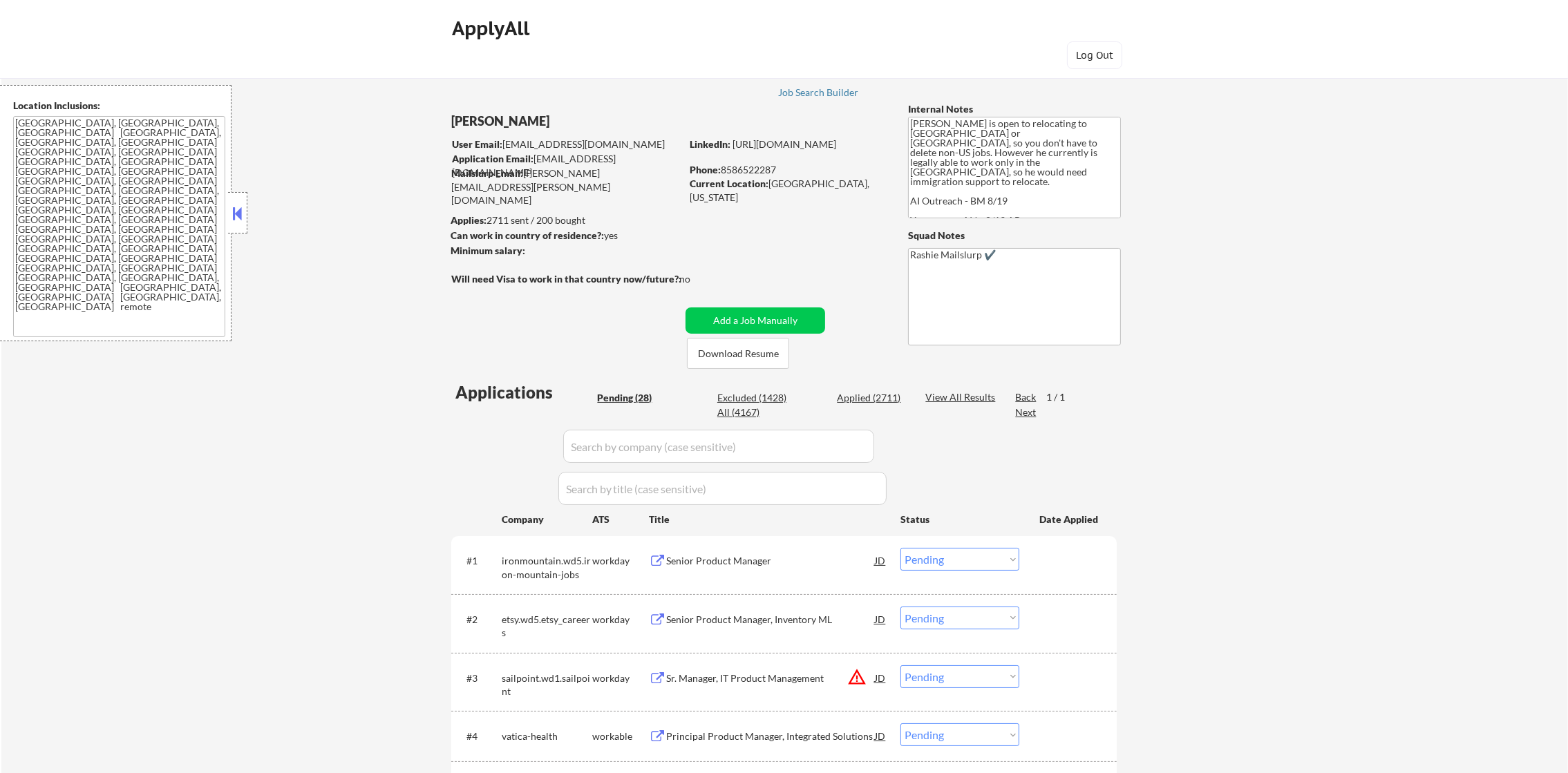
select select ""applied""
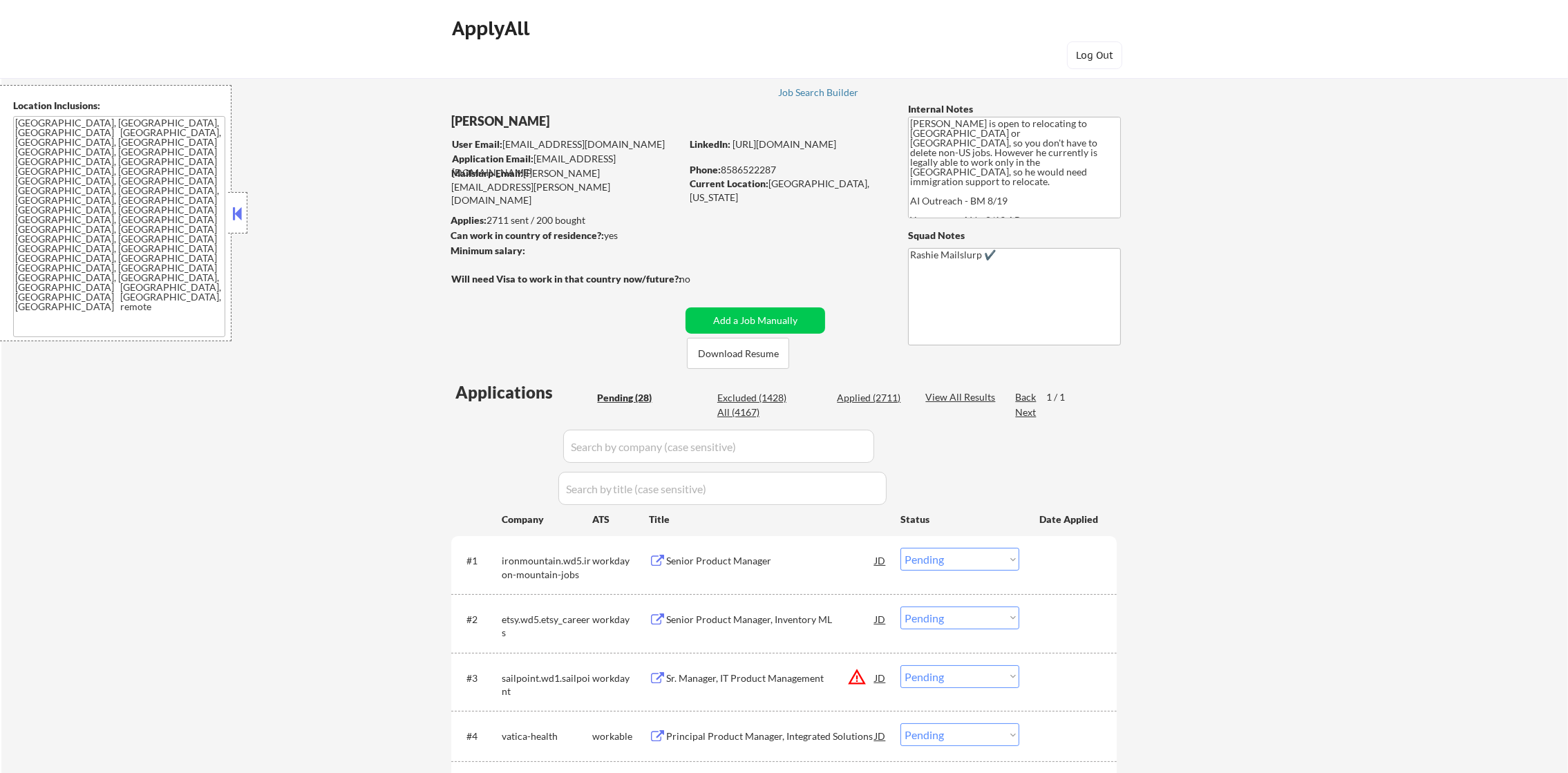
select select ""applied""
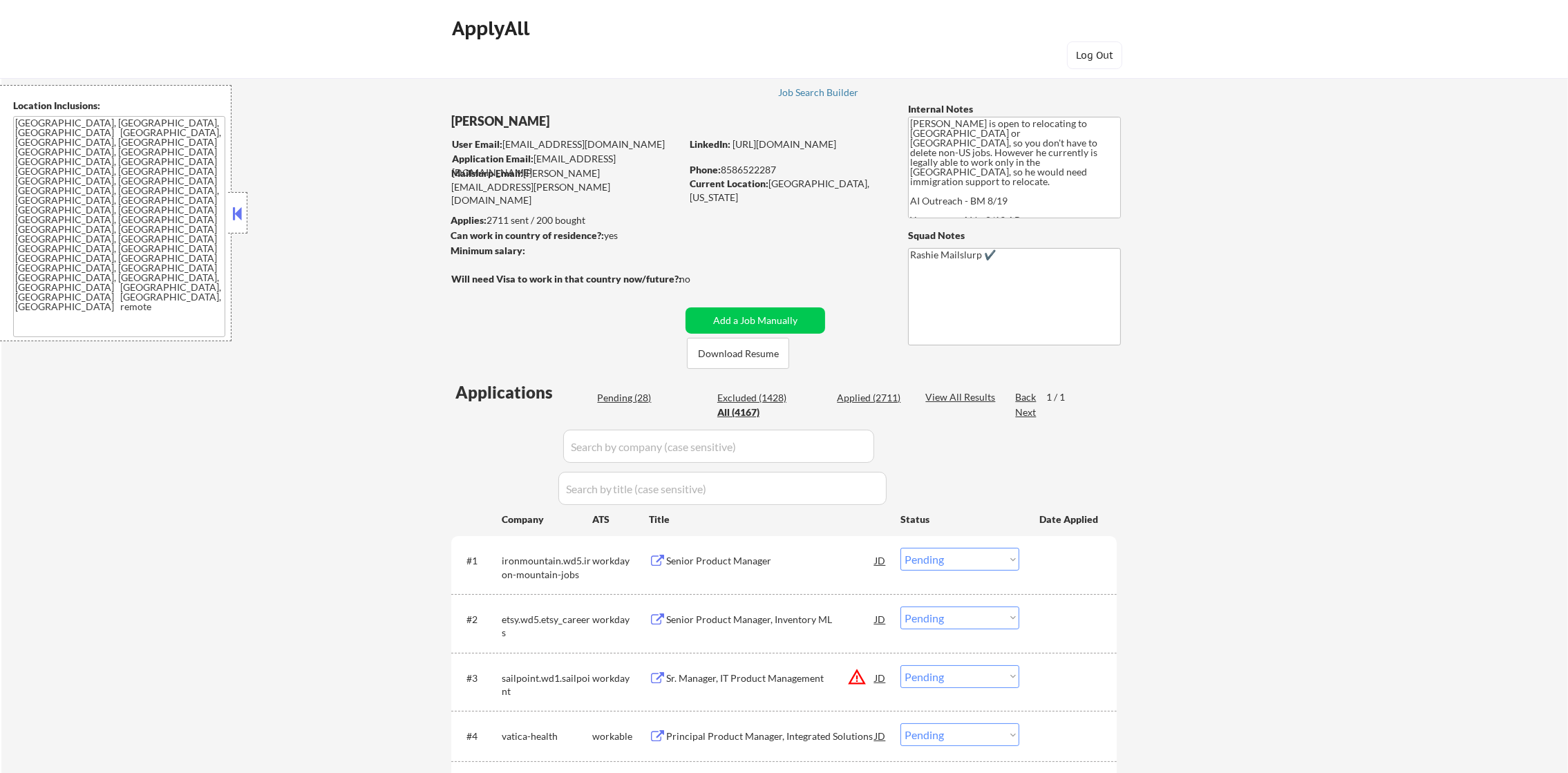
select select ""applied""
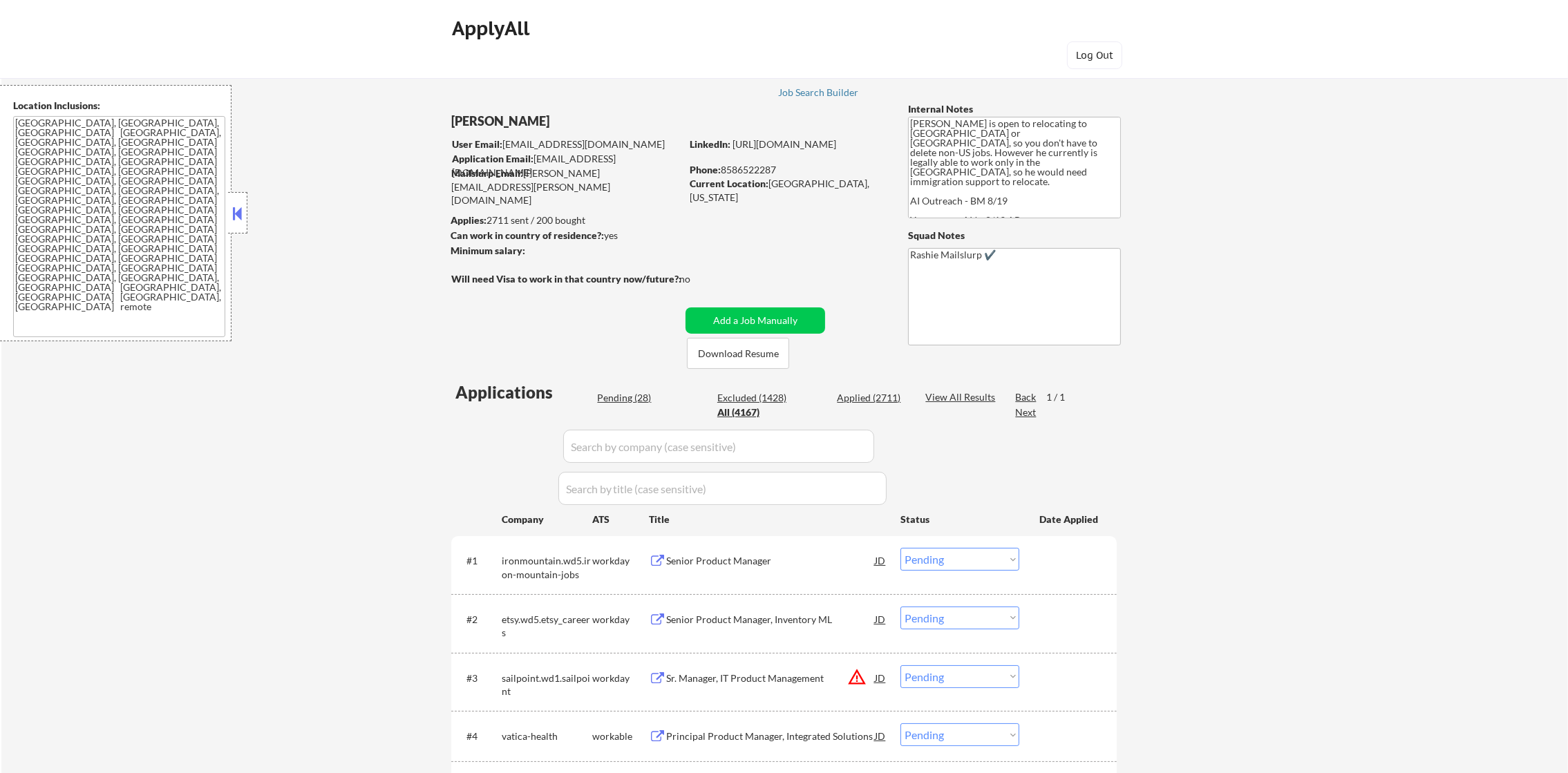
select select ""applied""
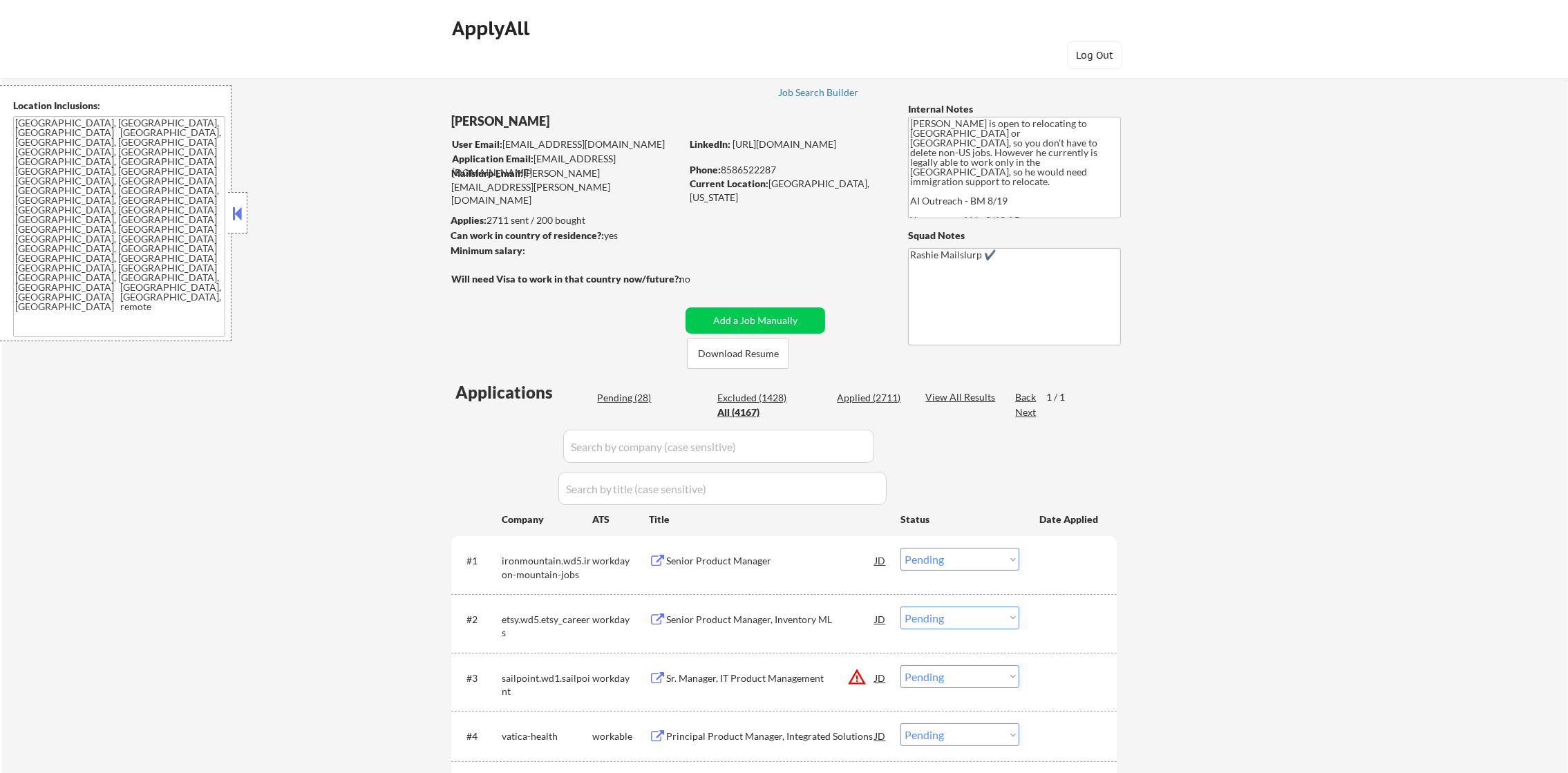
select select ""applied""
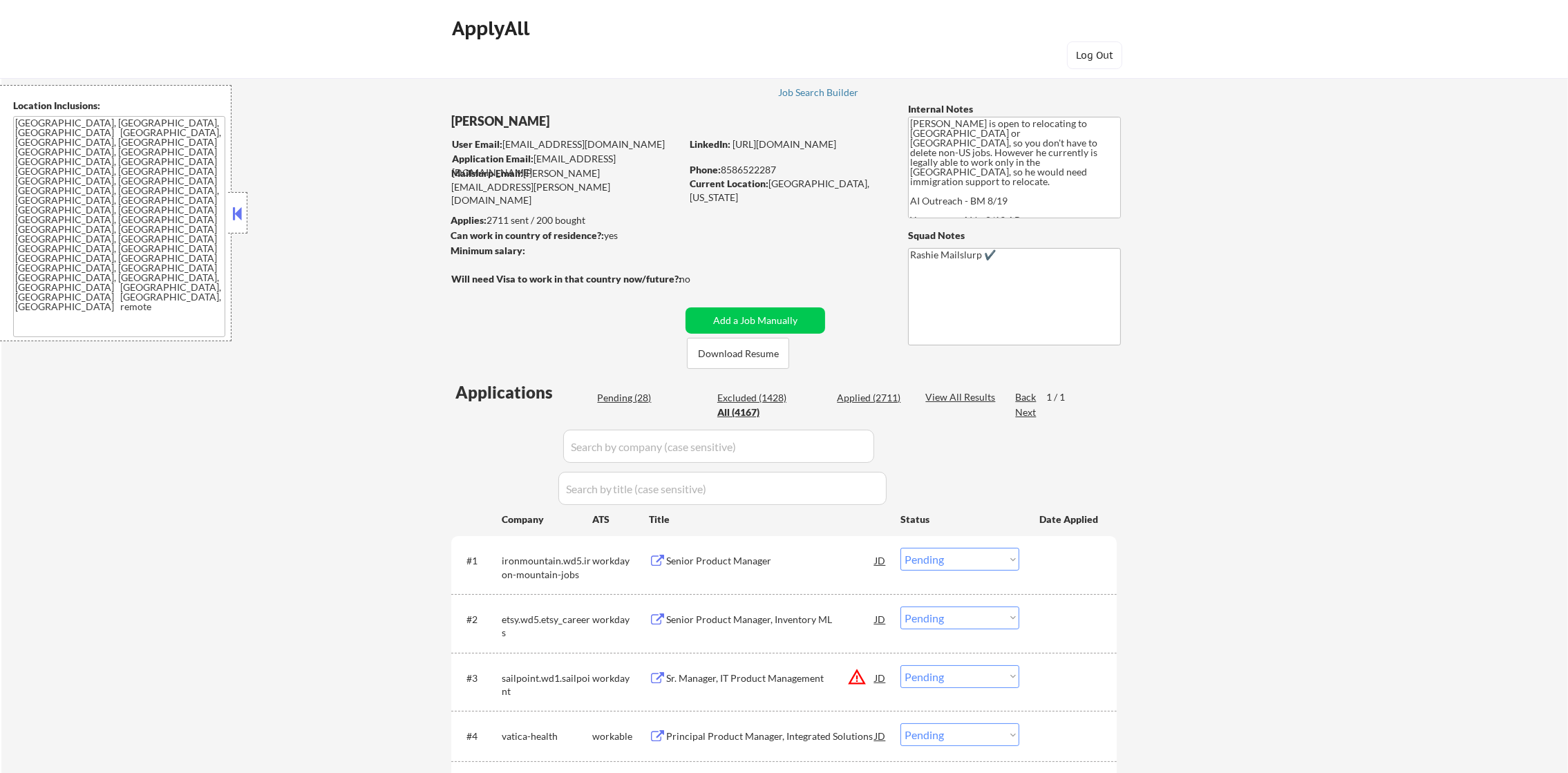
select select ""applied""
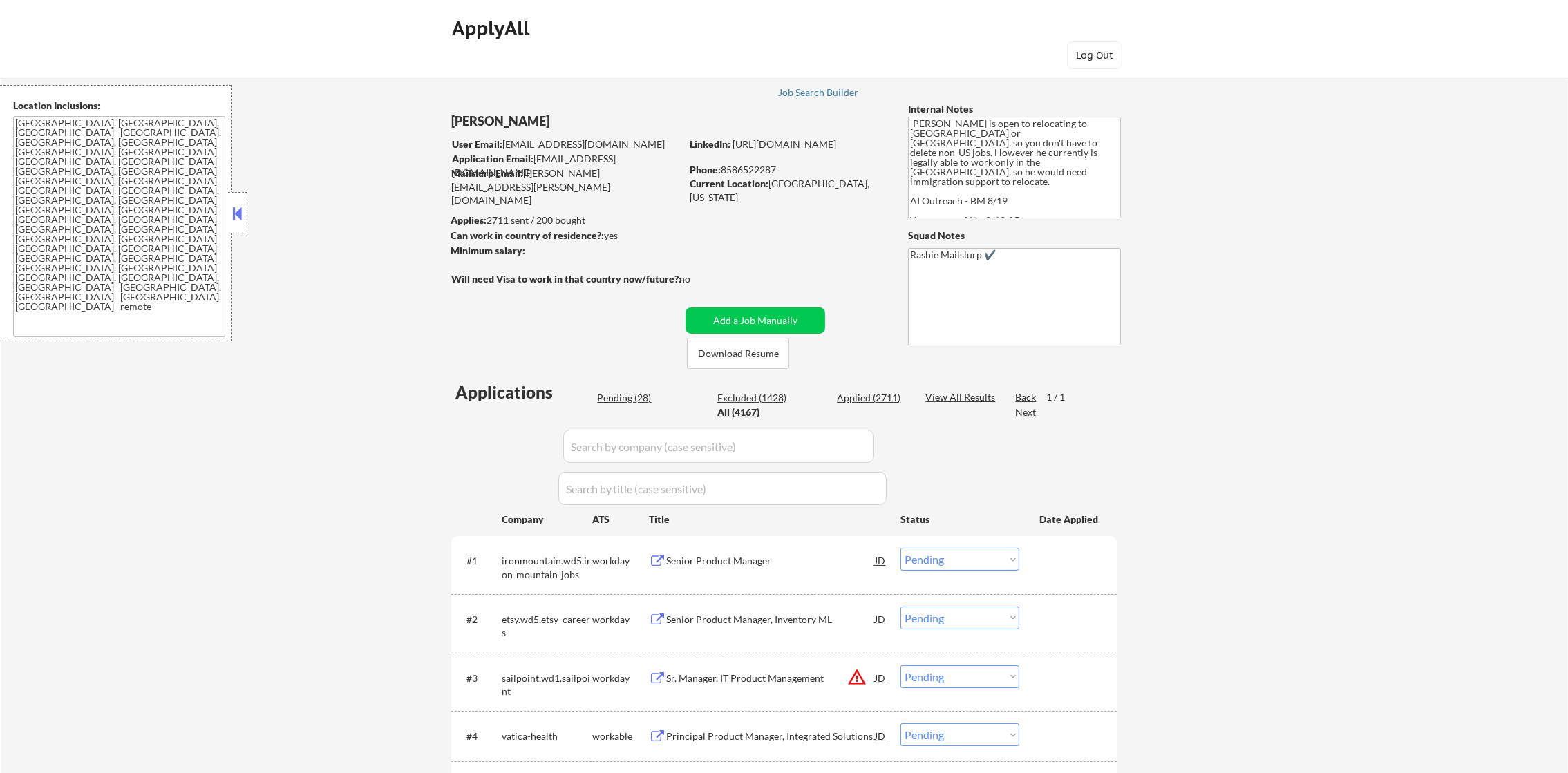
select select ""applied""
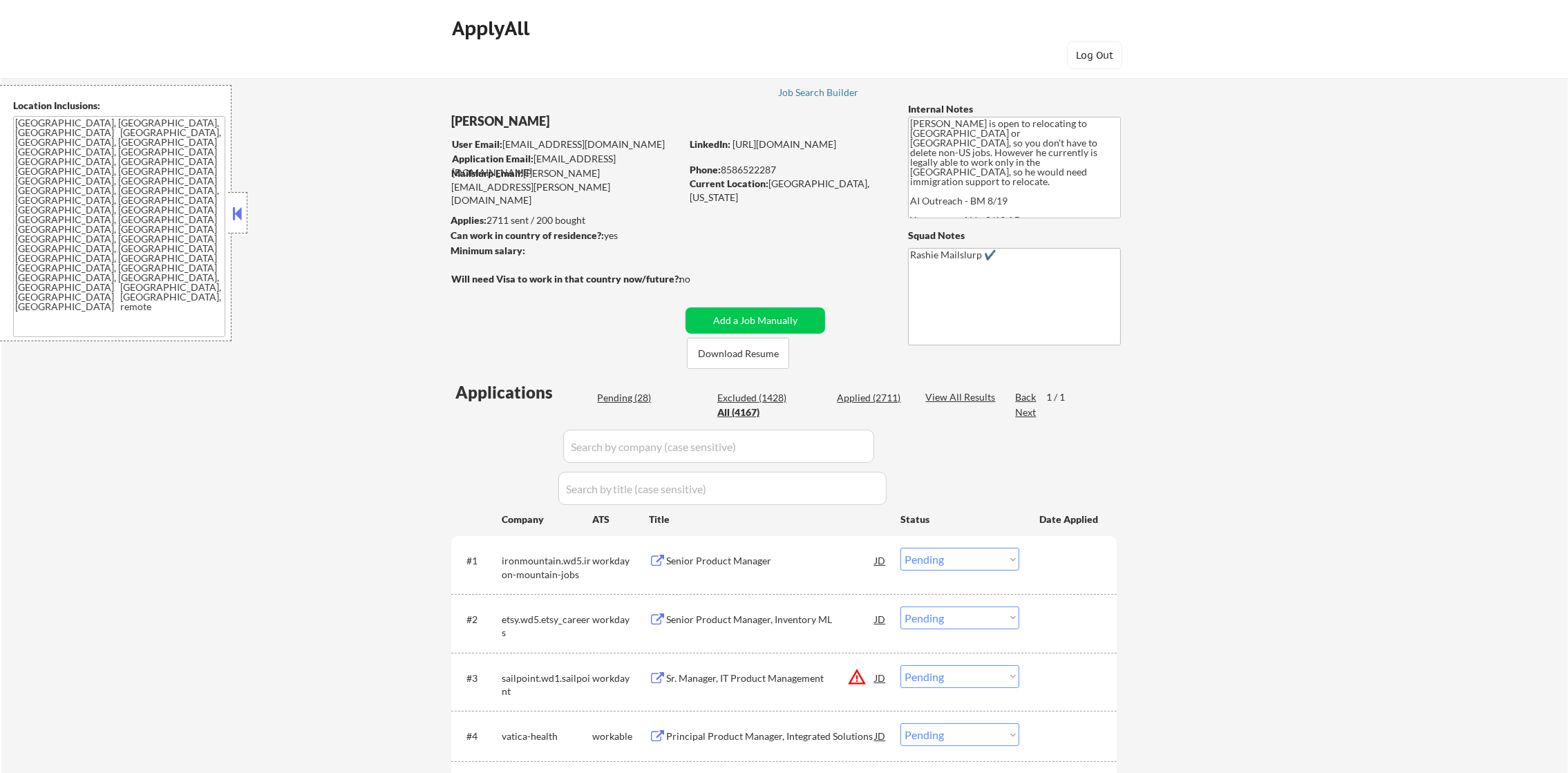
select select ""applied""
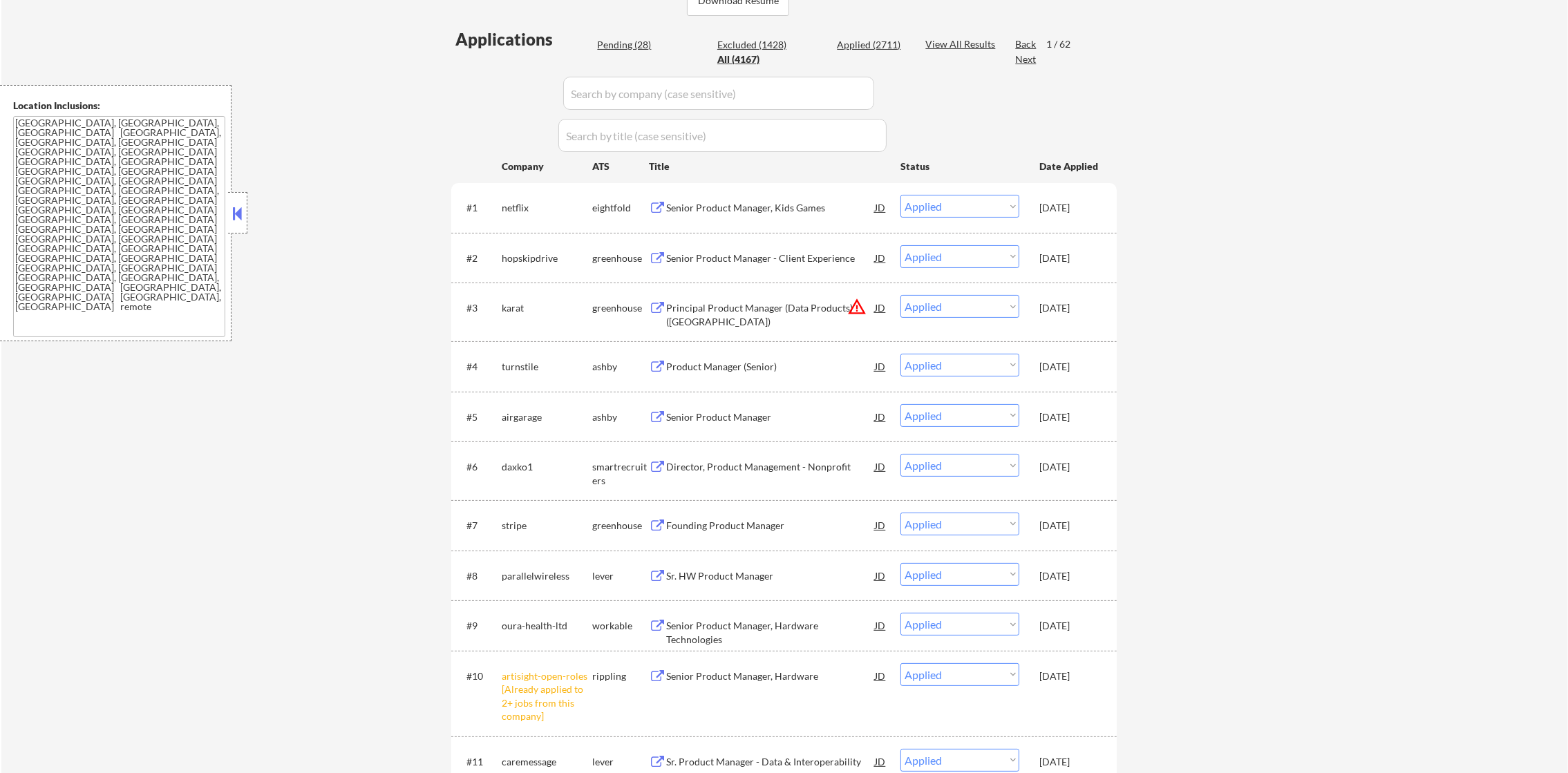
scroll to position [346, 0]
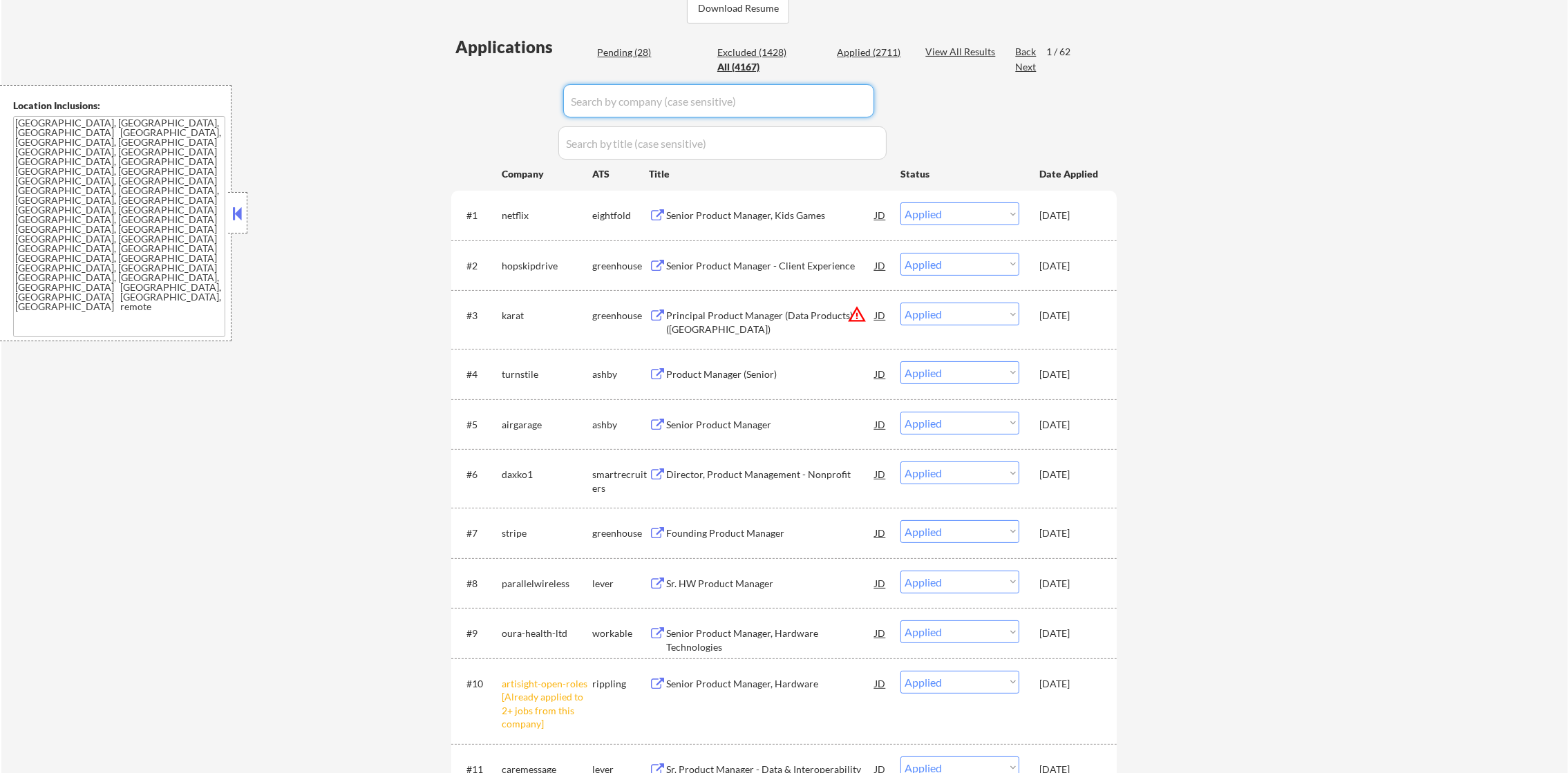
paste input "ironmountain.wd5.iron-mountain-jobs"
type input "ironmountain.wd5.iron-mountain-jobs"
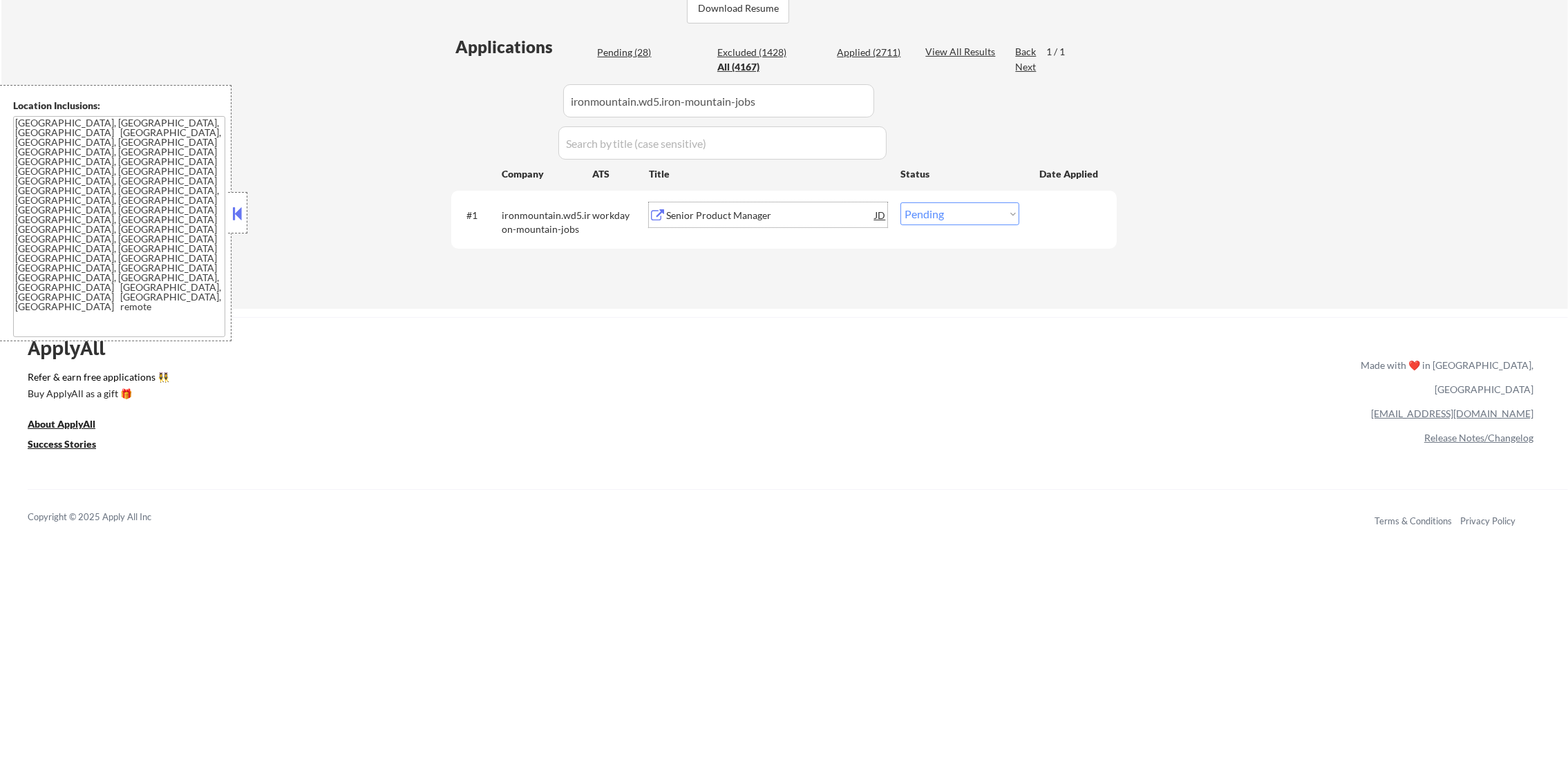
click at [777, 205] on div "Senior Product Manager" at bounding box center [770, 214] width 209 height 25
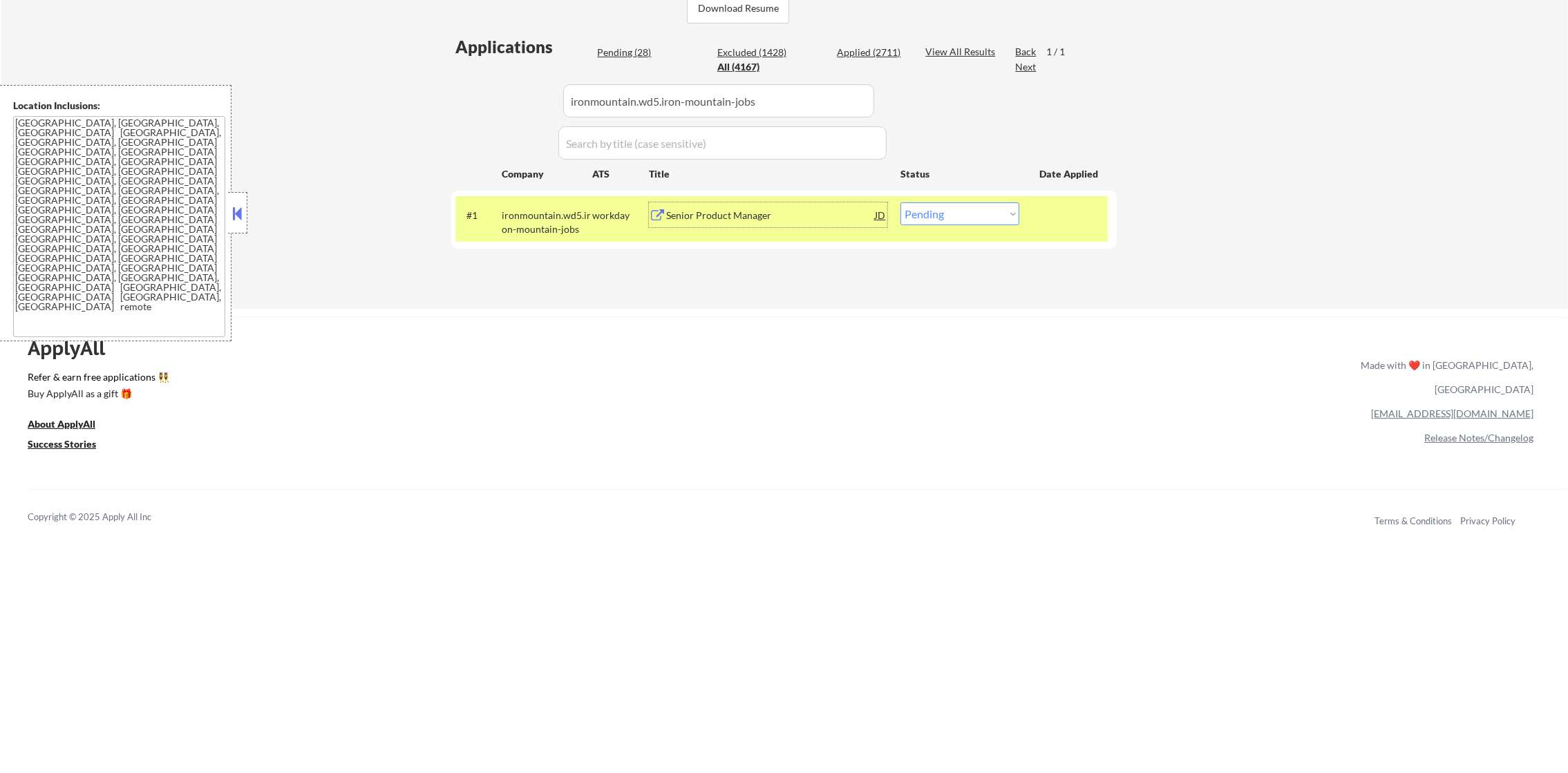
click at [980, 219] on select "Choose an option... Pending Applied Excluded (Questions) Excluded (Expired) Exc…" at bounding box center [960, 213] width 119 height 23
select select ""excluded__expired_""
click at [901, 202] on select "Choose an option... Pending Applied Excluded (Questions) Excluded (Expired) Exc…" at bounding box center [960, 213] width 119 height 23
click at [575, 240] on div "#1 ironmountain.wd5.iron-mountain-jobs workday Senior Product Manager JD Choose…" at bounding box center [781, 218] width 652 height 46
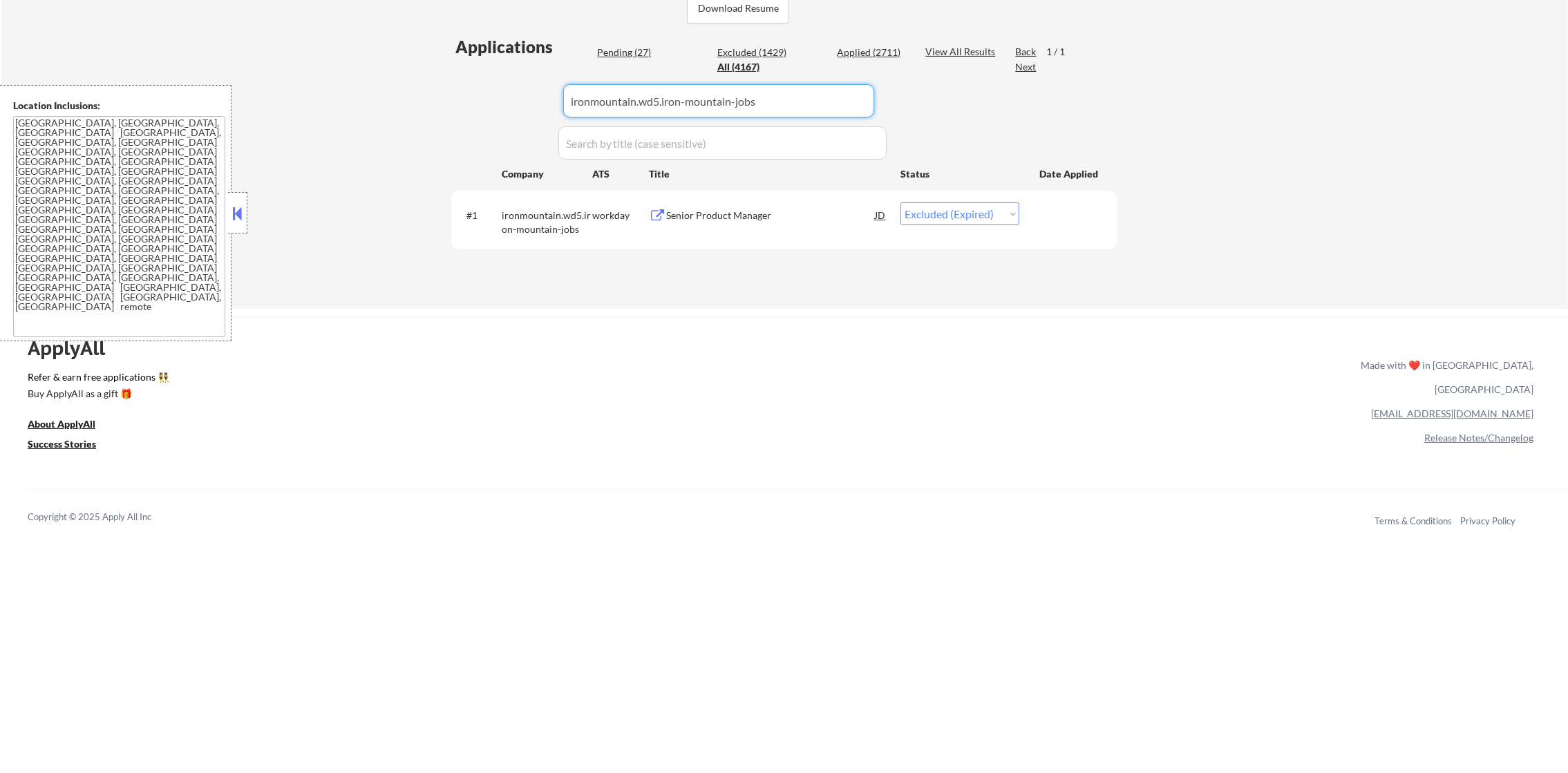
drag, startPoint x: 781, startPoint y: 107, endPoint x: 382, endPoint y: 107, distance: 399.0
click at [382, 107] on div "← Return to /applysquad Mailslurp Inbox Job Search Builder Gabriel Wilensky Use…" at bounding box center [784, 9] width 1566 height 599
paste input "etsy.wd5.etsy_careers"
type input "etsy.wd5.etsy_careers"
click at [441, 77] on div "← Return to /applysquad Mailslurp Inbox Job Search Builder Gabriel Wilensky Use…" at bounding box center [784, 4] width 690 height 588
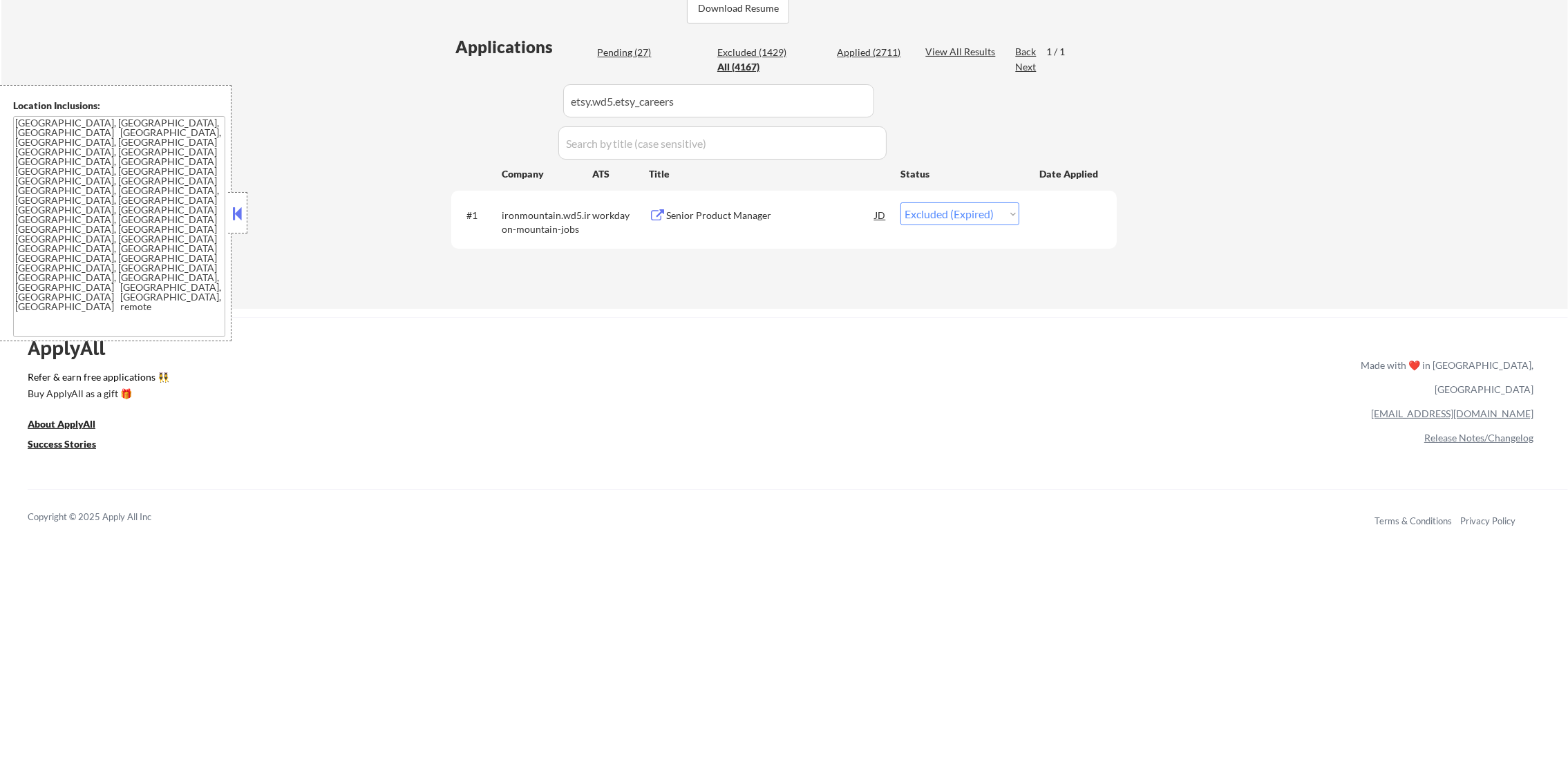
select select ""applied""
select select ""pending""
select select ""excluded__expired_""
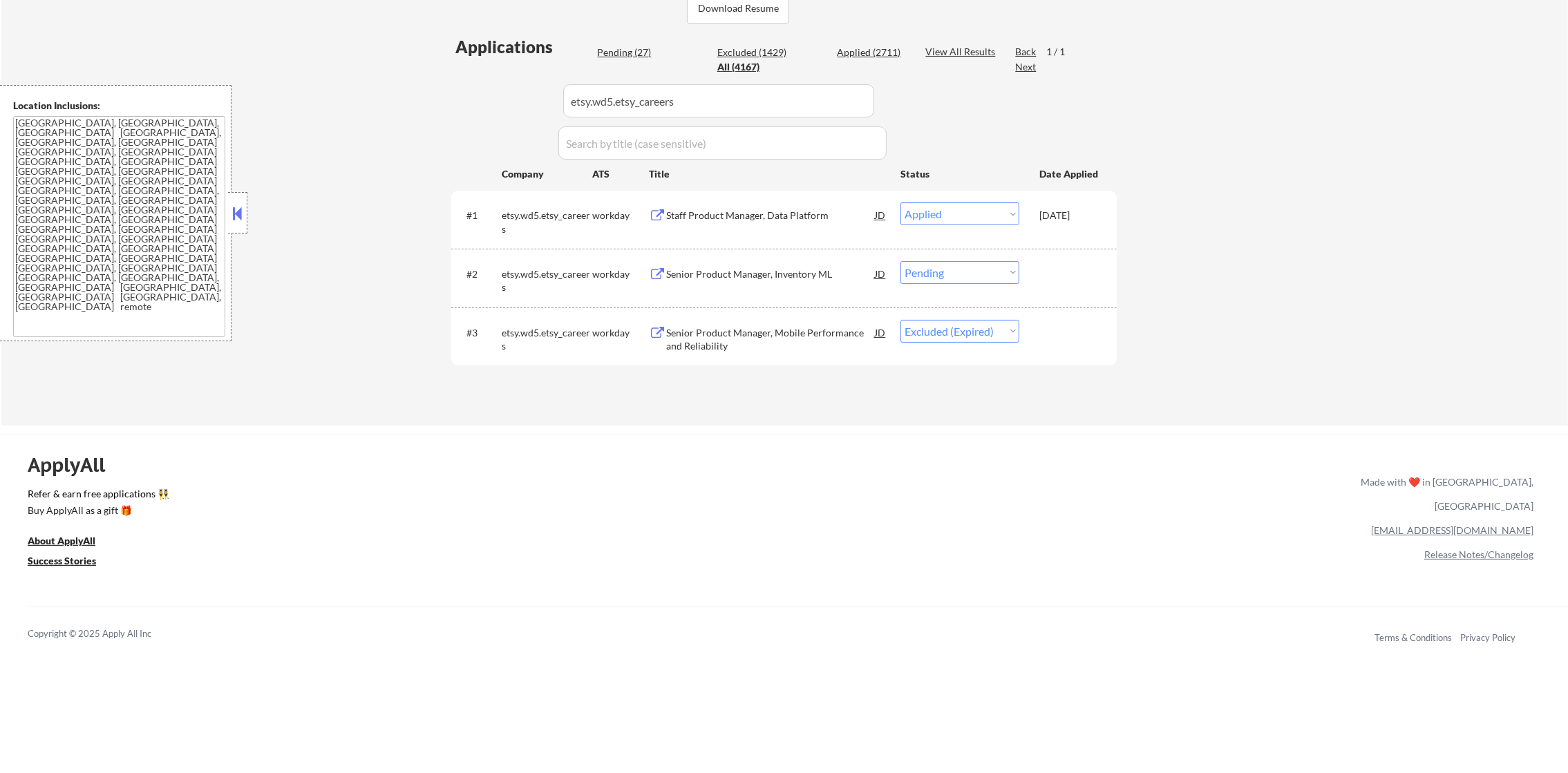
click at [810, 275] on div "Senior Product Manager, Inventory ML" at bounding box center [770, 274] width 209 height 14
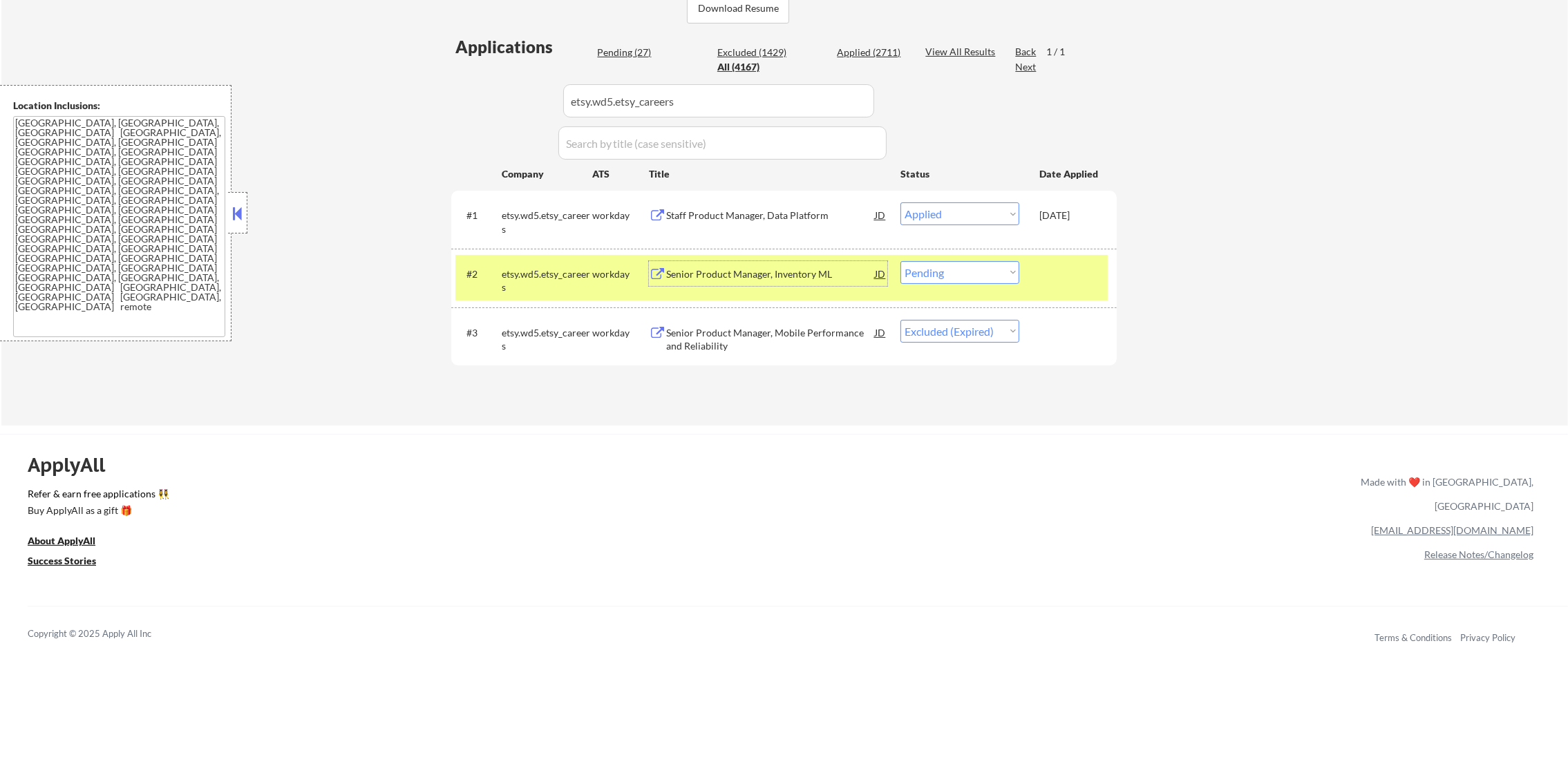
click at [990, 277] on select "Choose an option... Pending Applied Excluded (Questions) Excluded (Expired) Exc…" at bounding box center [960, 273] width 119 height 23
select select ""applied""
click at [901, 261] on select "Choose an option... Pending Applied Excluded (Questions) Excluded (Expired) Exc…" at bounding box center [960, 273] width 119 height 23
click at [568, 261] on div "etsy.wd5.etsy_careers" at bounding box center [546, 278] width 90 height 34
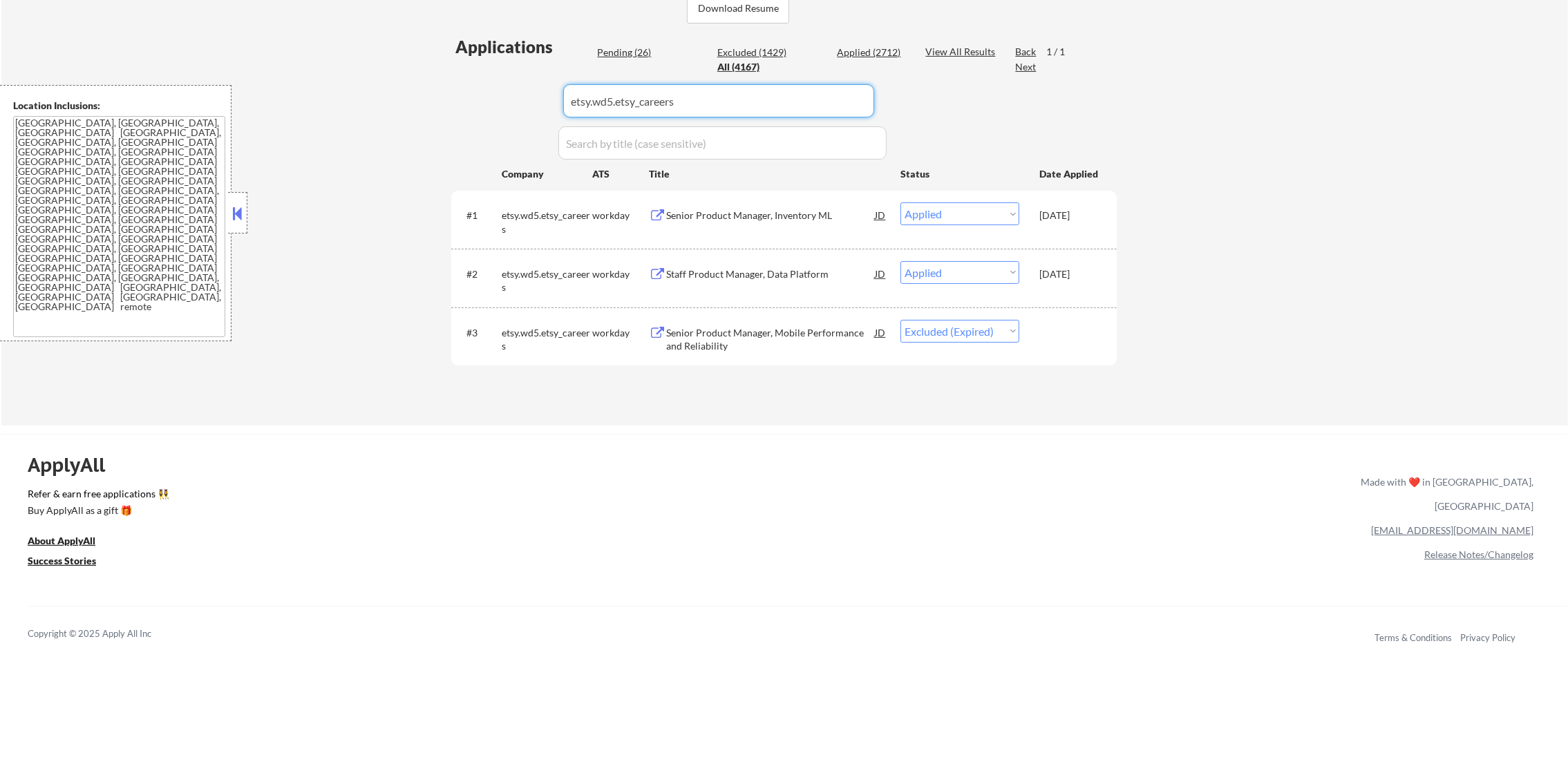
paste input "sailpoint.wd1.sailpoint"
drag, startPoint x: 699, startPoint y: 102, endPoint x: 409, endPoint y: 96, distance: 290.1
click at [414, 98] on div "← Return to /applysquad Mailslurp Inbox Job Search Builder Gabriel Wilensky Use…" at bounding box center [784, 68] width 1566 height 715
type input "sailpoint.wd1.sailpoint"
click at [409, 96] on div "← Return to /applysquad Mailslurp Inbox Job Search Builder Gabriel Wilensky Use…" at bounding box center [784, 68] width 1566 height 715
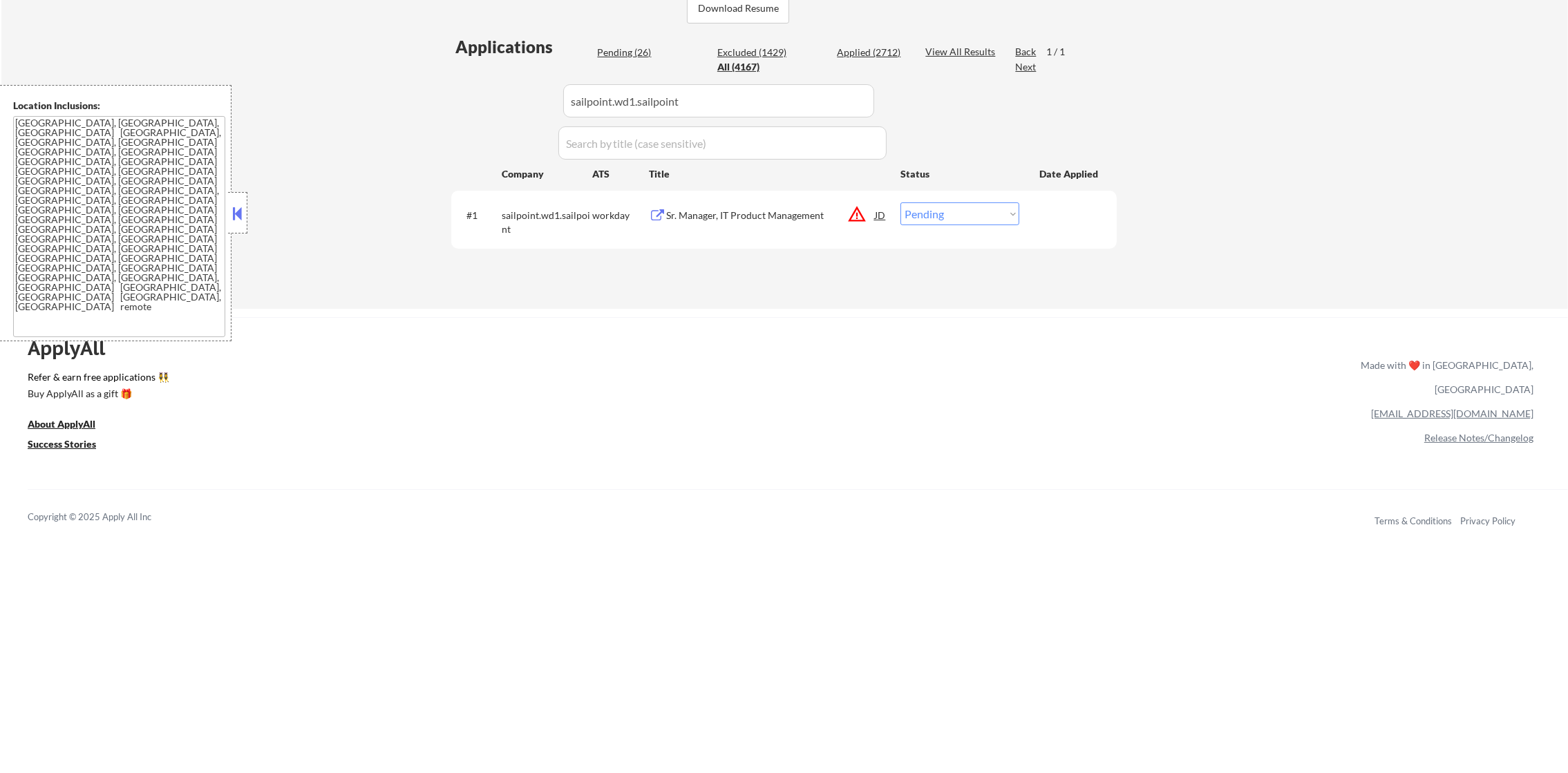
click at [764, 217] on div "Sr. Manager, IT Product Management" at bounding box center [770, 216] width 209 height 14
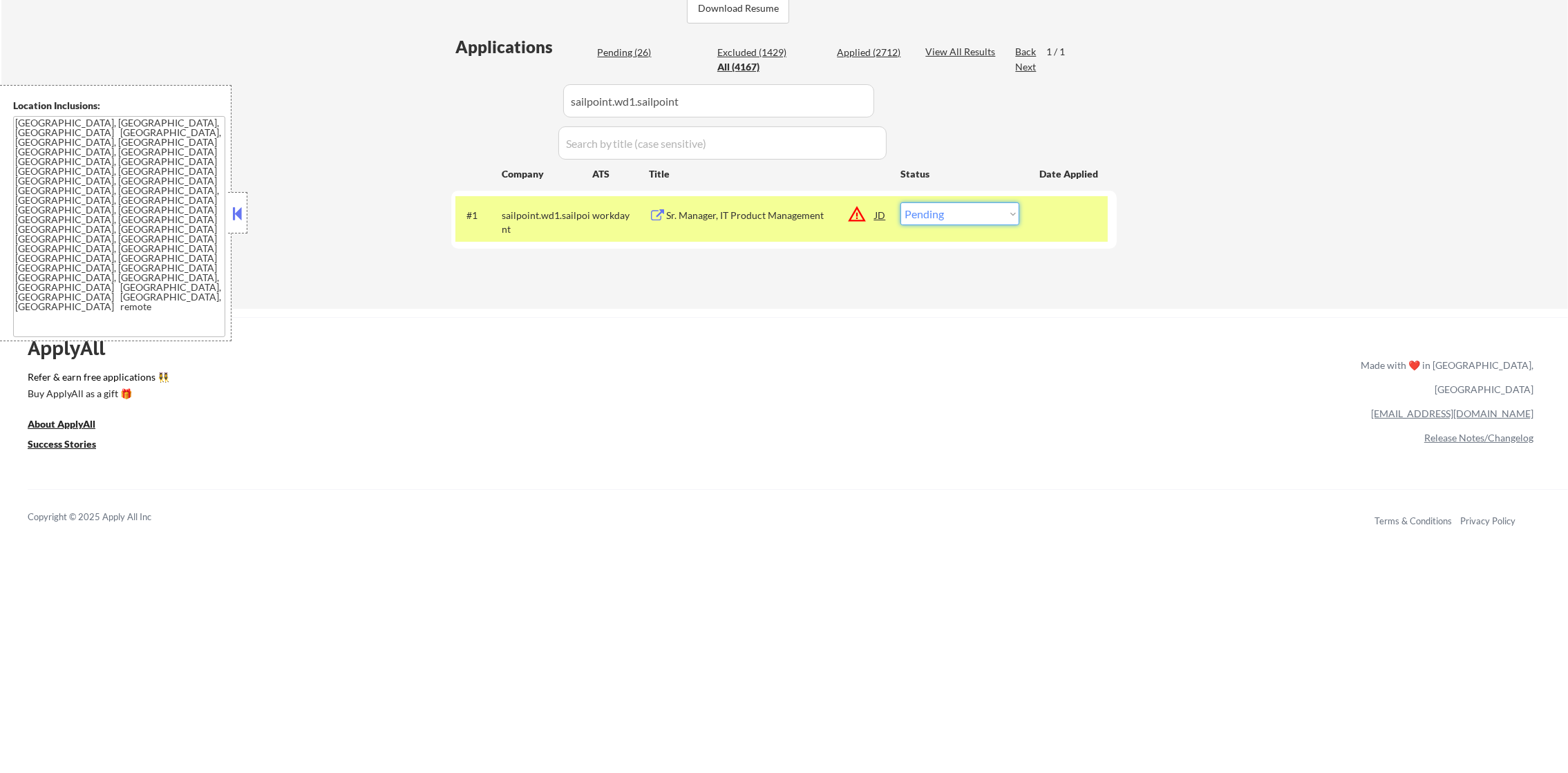
click at [931, 211] on select "Choose an option... Pending Applied Excluded (Questions) Excluded (Expired) Exc…" at bounding box center [960, 213] width 119 height 23
select select ""applied""
click at [901, 202] on select "Choose an option... Pending Applied Excluded (Questions) Excluded (Expired) Exc…" at bounding box center [960, 213] width 119 height 23
click at [556, 191] on div "#1 sailpoint.wd1.sailpoint workday Sr. Manager, IT Product Management JD warnin…" at bounding box center [784, 219] width 666 height 58
click at [550, 205] on div "sailpoint.wd1.sailpoint" at bounding box center [546, 218] width 90 height 34
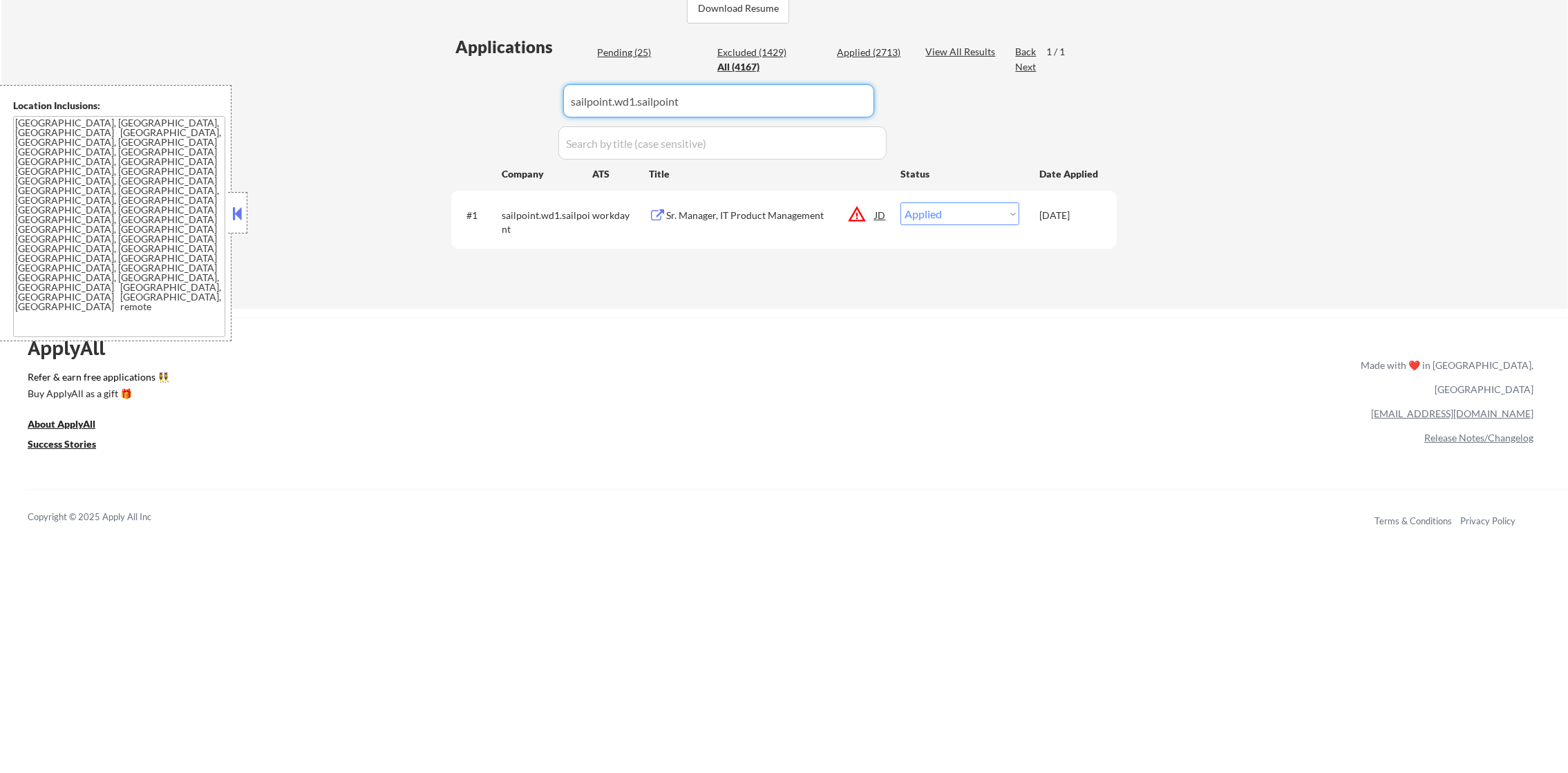
drag, startPoint x: 687, startPoint y: 104, endPoint x: 494, endPoint y: 115, distance: 193.3
click at [494, 115] on div "Applications Pending (25) Excluded (1429) Applied (2713) All (4167) View All Re…" at bounding box center [784, 159] width 666 height 248
paste input "vatica-health"
type input "vatica-health"
click at [494, 115] on div "Applications Pending (25) Excluded (1429) Applied (2713) All (4167) View All Re…" at bounding box center [784, 159] width 666 height 248
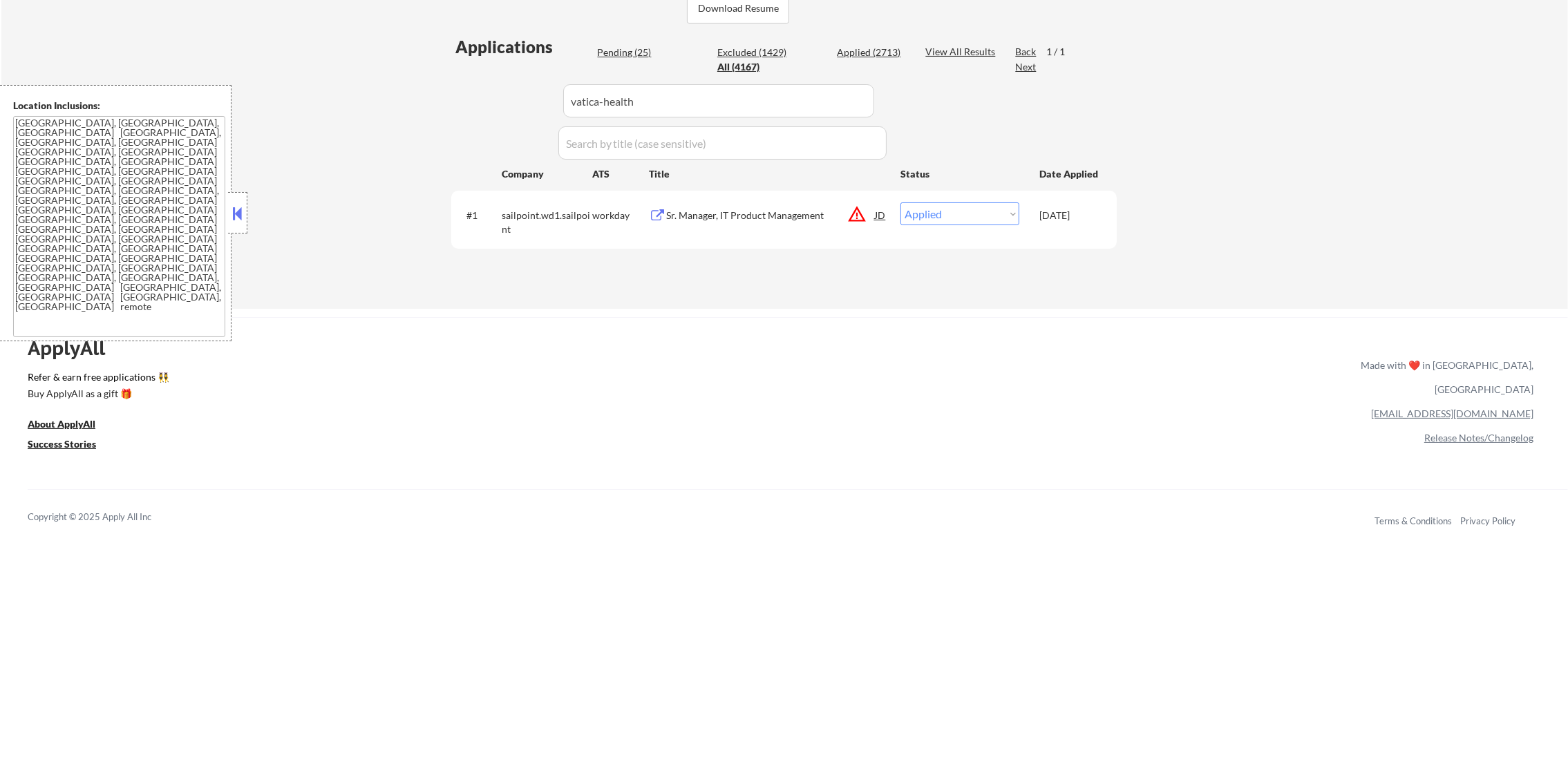
select select ""excluded""
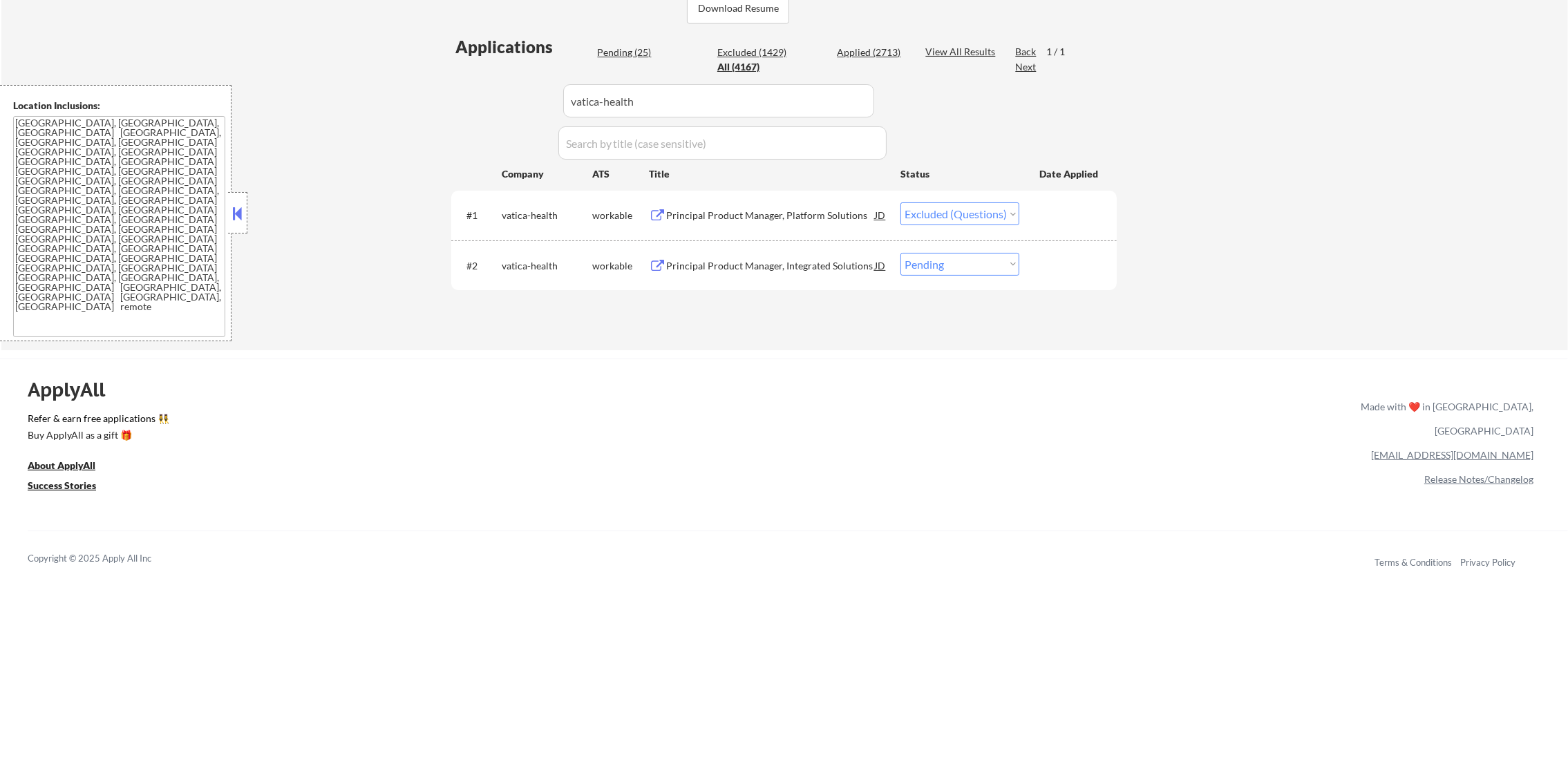
click at [729, 250] on div "#2 vatica-health workable Principal Product Manager, Integrated Solutions JD Ch…" at bounding box center [781, 265] width 652 height 37
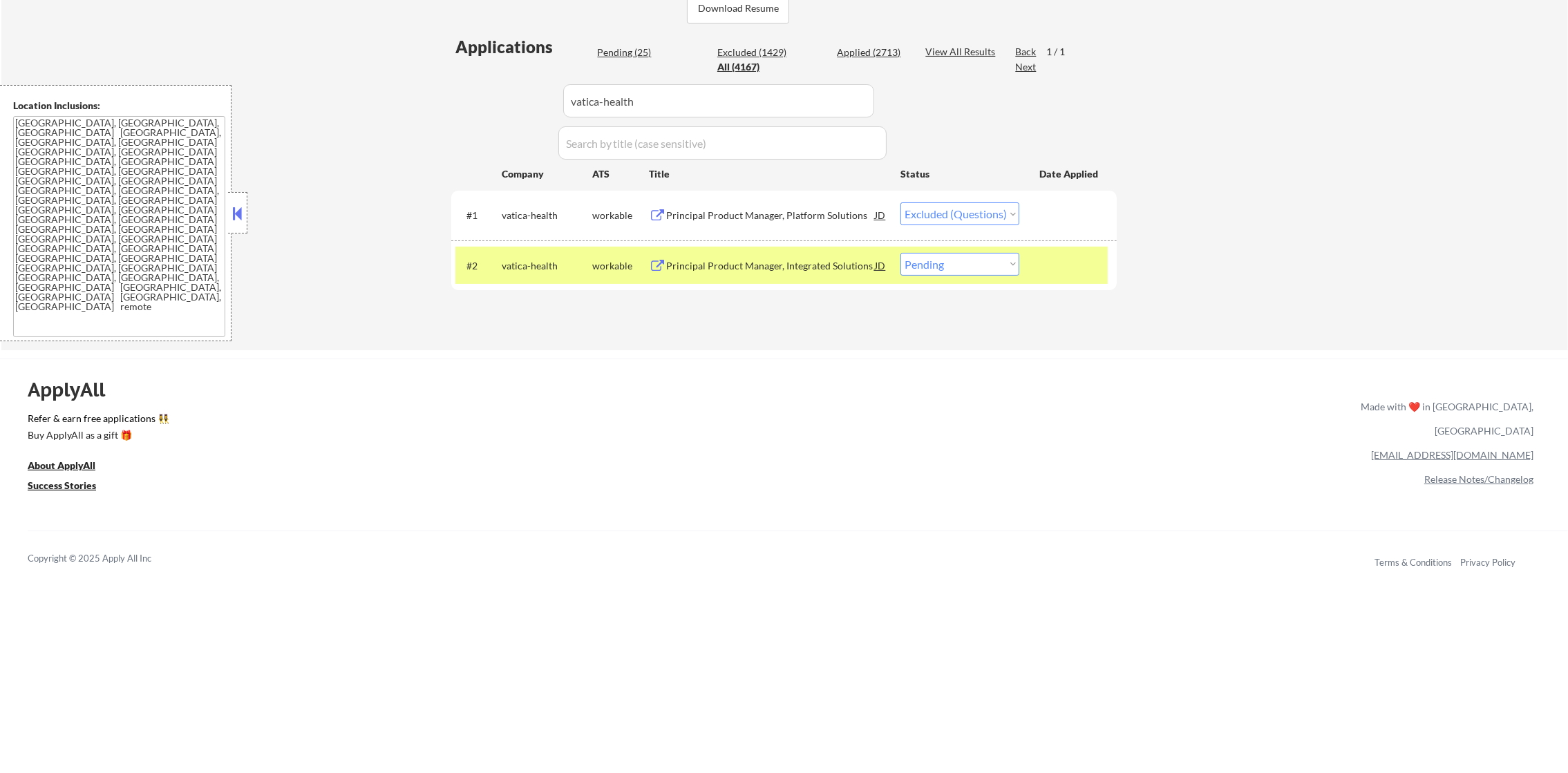
click at [791, 206] on div "Principal Product Manager, Platform Solutions" at bounding box center [770, 214] width 209 height 25
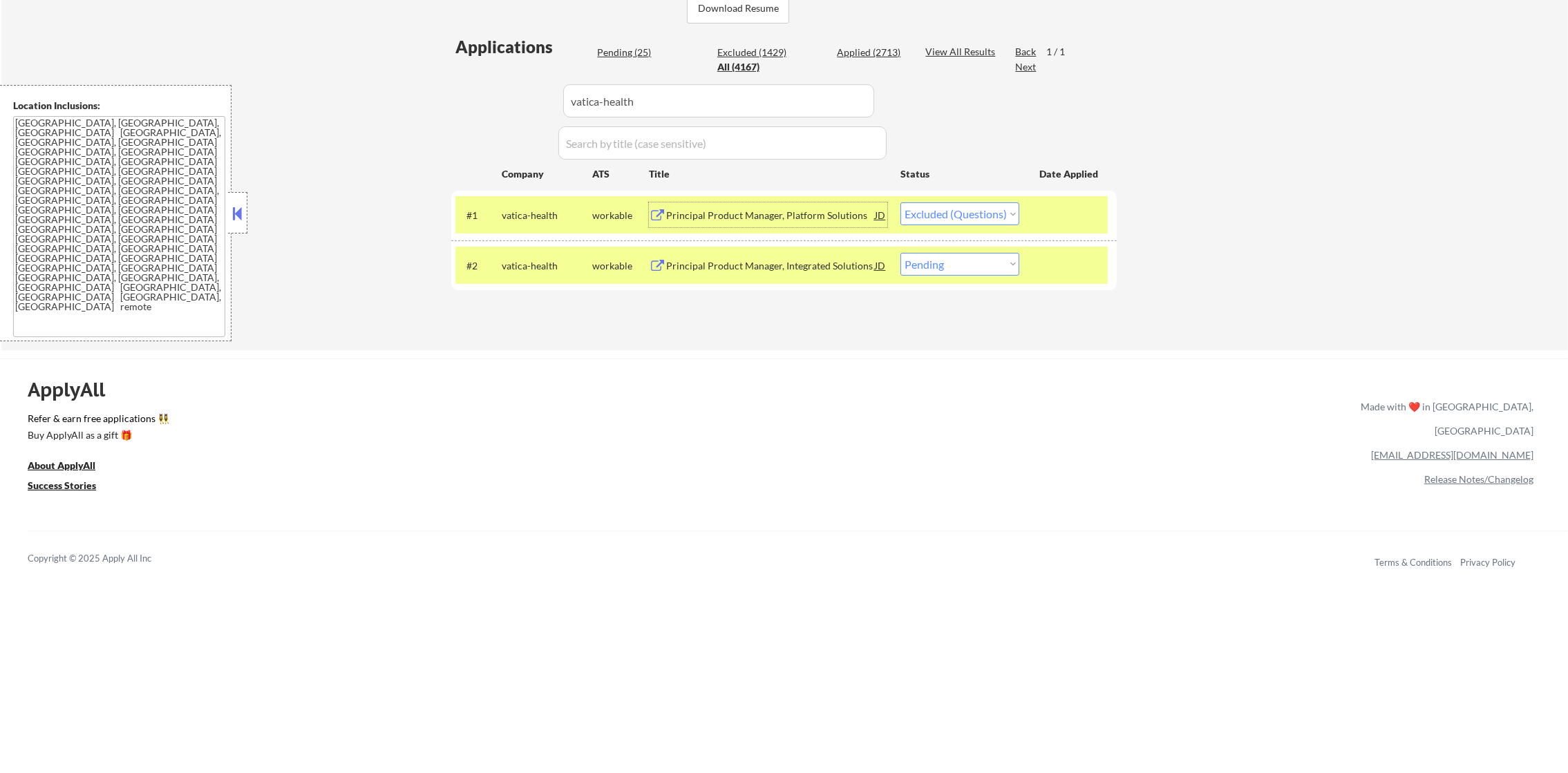
click at [765, 253] on div "Principal Product Manager, Integrated Solutions" at bounding box center [770, 265] width 209 height 25
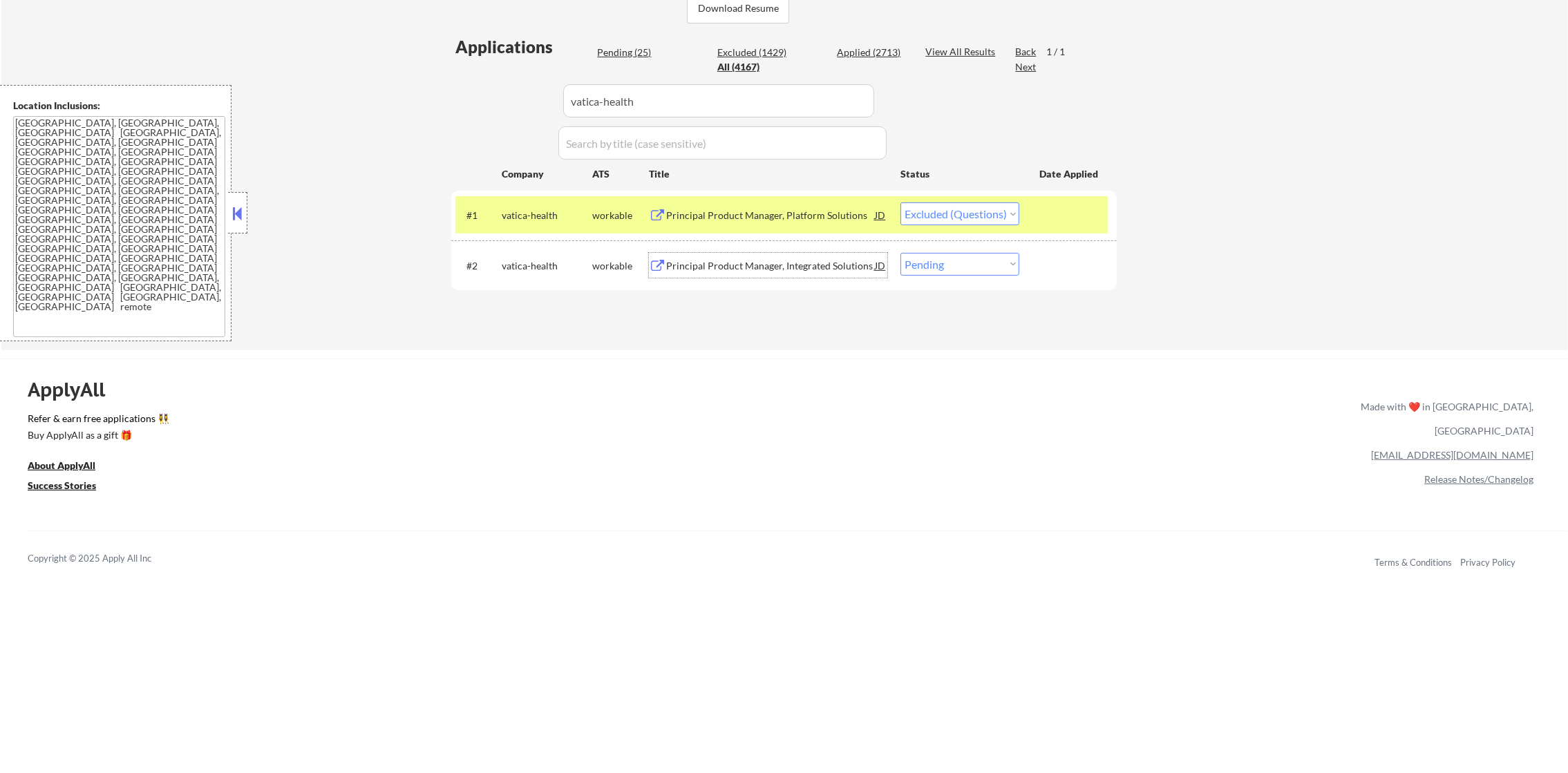
click at [999, 216] on select "Choose an option... Pending Applied Excluded (Questions) Excluded (Expired) Exc…" at bounding box center [960, 213] width 119 height 23
click at [658, 344] on div "← Return to /applysquad Mailslurp Inbox Job Search Builder Gabriel Wilensky Use…" at bounding box center [784, 30] width 1566 height 641
click at [968, 275] on div "#2 vatica-health workable Principal Product Manager, Integrated Solutions JD Ch…" at bounding box center [781, 265] width 652 height 37
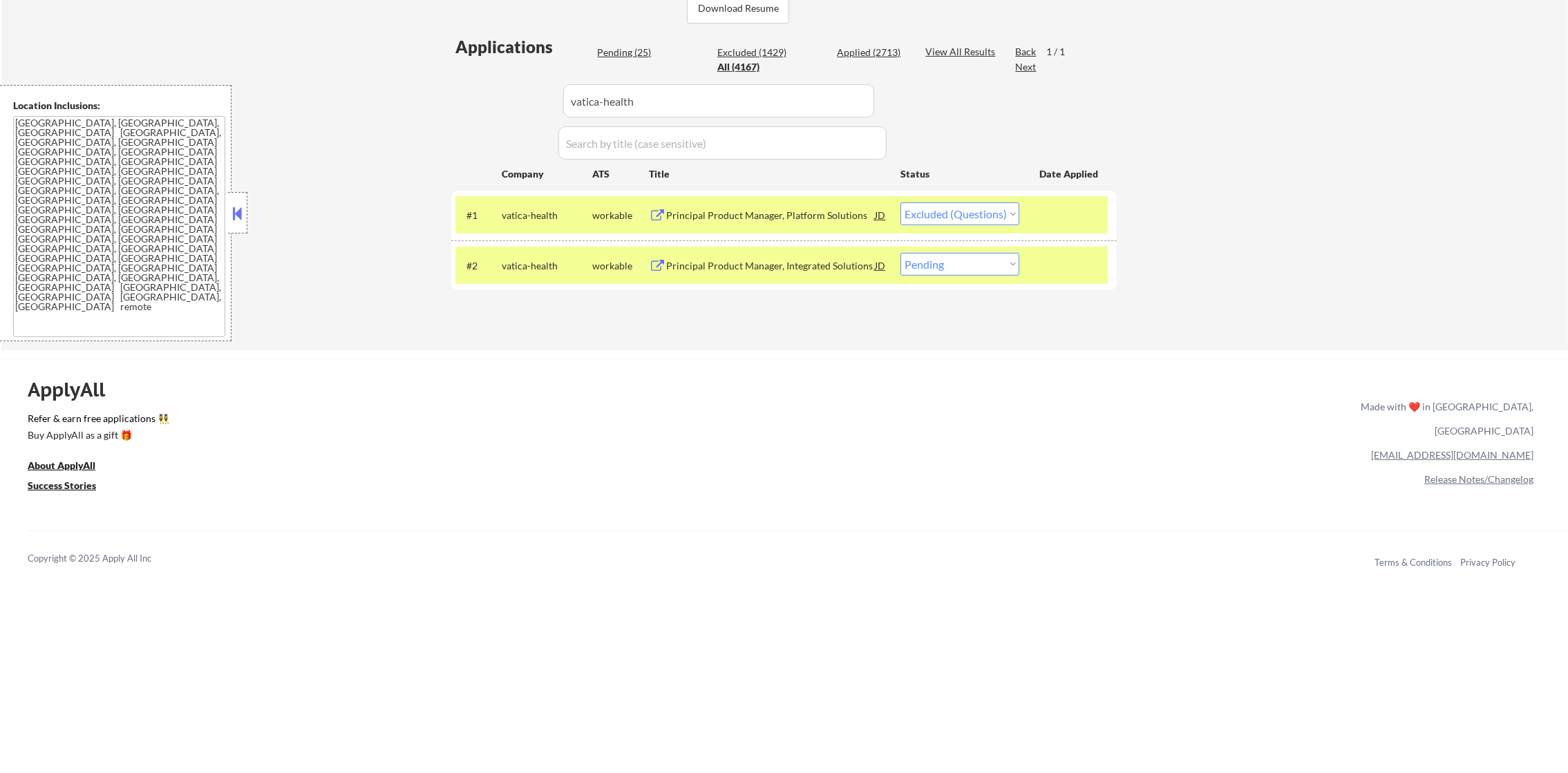
drag, startPoint x: 944, startPoint y: 261, endPoint x: 944, endPoint y: 269, distance: 8.0
click at [944, 261] on select "Choose an option... Pending Applied Excluded (Questions) Excluded (Expired) Exc…" at bounding box center [960, 264] width 119 height 23
select select ""excluded__other_""
click at [901, 253] on select "Choose an option... Pending Applied Excluded (Questions) Excluded (Expired) Exc…" at bounding box center [960, 264] width 119 height 23
click at [528, 279] on div "#2 vatica-health workable Principal Product Manager, Integrated Solutions JD Ch…" at bounding box center [781, 265] width 652 height 37
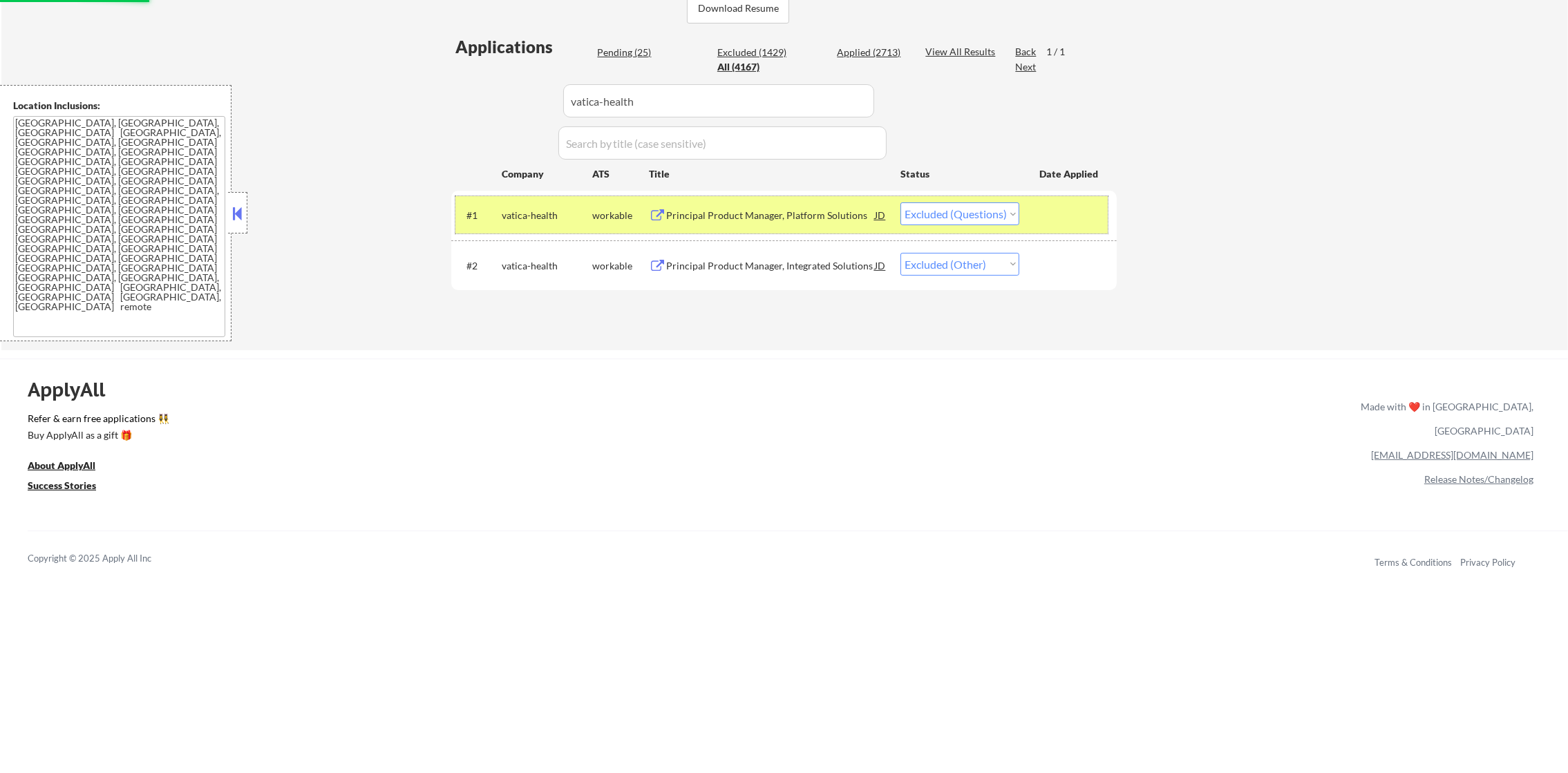
click at [529, 227] on div "#1 vatica-health workable Principal Product Manager, Platform Solutions JD warn…" at bounding box center [781, 214] width 652 height 37
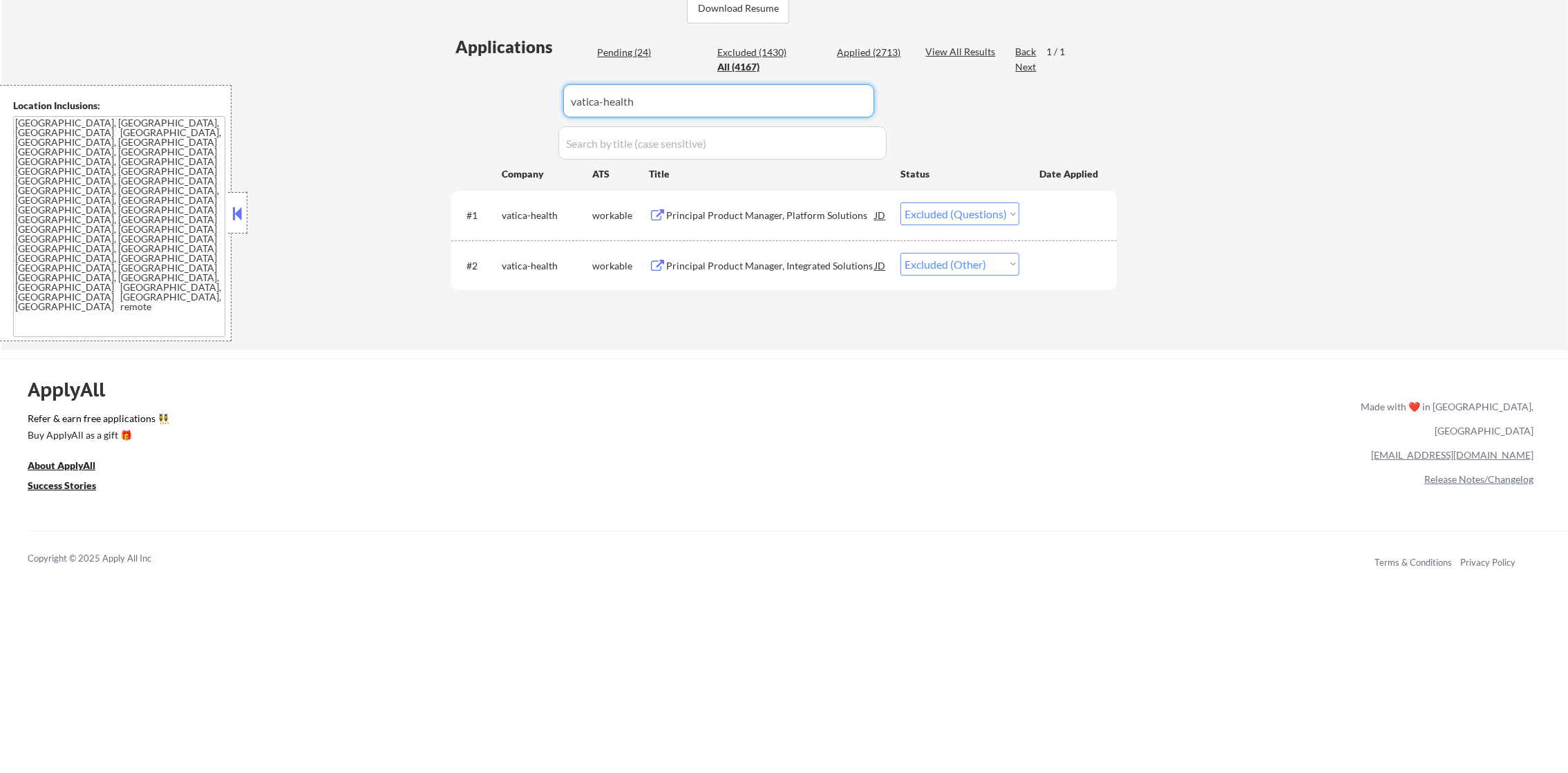
drag, startPoint x: 665, startPoint y: 100, endPoint x: 441, endPoint y: 100, distance: 224.0
click at [441, 100] on div "← Return to /applysquad Mailslurp Inbox Job Search Builder Gabriel Wilensky Use…" at bounding box center [784, 25] width 690 height 629
paste input "aura798"
type input "aura798"
click at [441, 100] on div "← Return to /applysquad Mailslurp Inbox Job Search Builder Gabriel Wilensky Use…" at bounding box center [784, 25] width 690 height 629
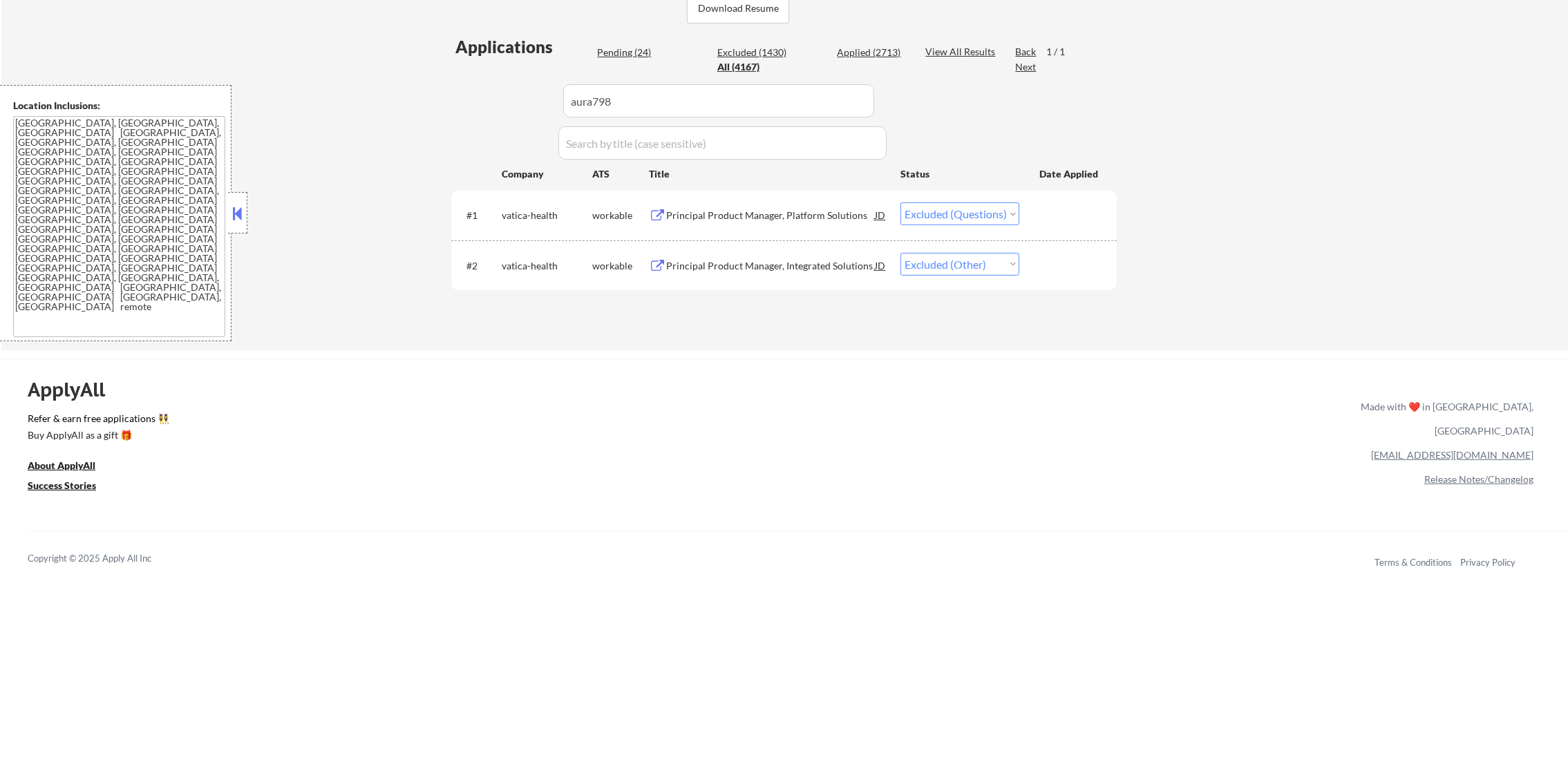
select select ""applied""
select select ""excluded__other_""
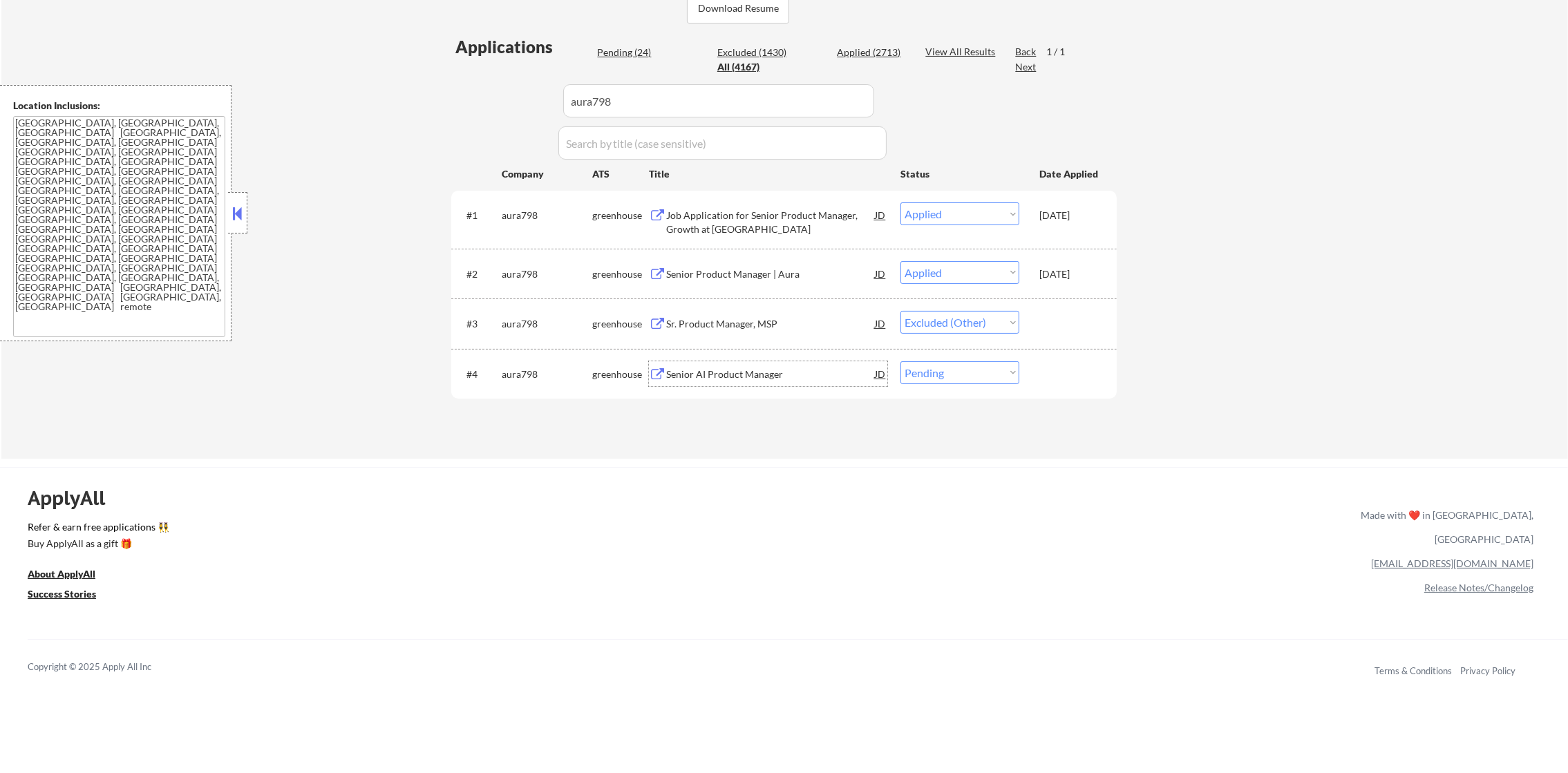
click at [789, 373] on div "Senior AI Product Manager" at bounding box center [770, 374] width 209 height 14
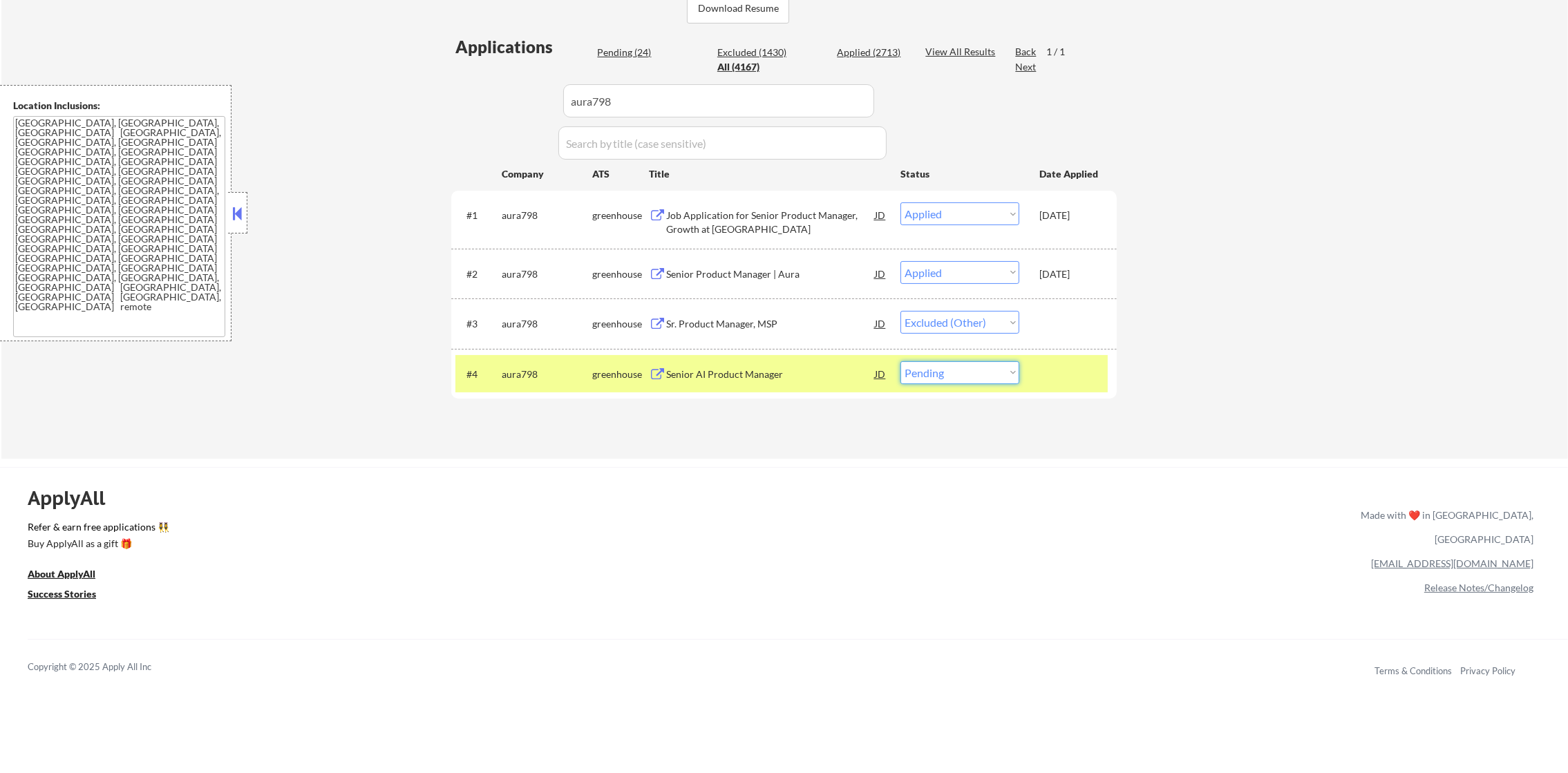
drag, startPoint x: 928, startPoint y: 374, endPoint x: 928, endPoint y: 385, distance: 11.0
click at [928, 374] on select "Choose an option... Pending Applied Excluded (Questions) Excluded (Expired) Exc…" at bounding box center [960, 372] width 119 height 23
select select ""excluded__other_""
click at [901, 361] on select "Choose an option... Pending Applied Excluded (Questions) Excluded (Expired) Exc…" at bounding box center [960, 372] width 119 height 23
click at [540, 377] on div "aura798" at bounding box center [546, 374] width 90 height 14
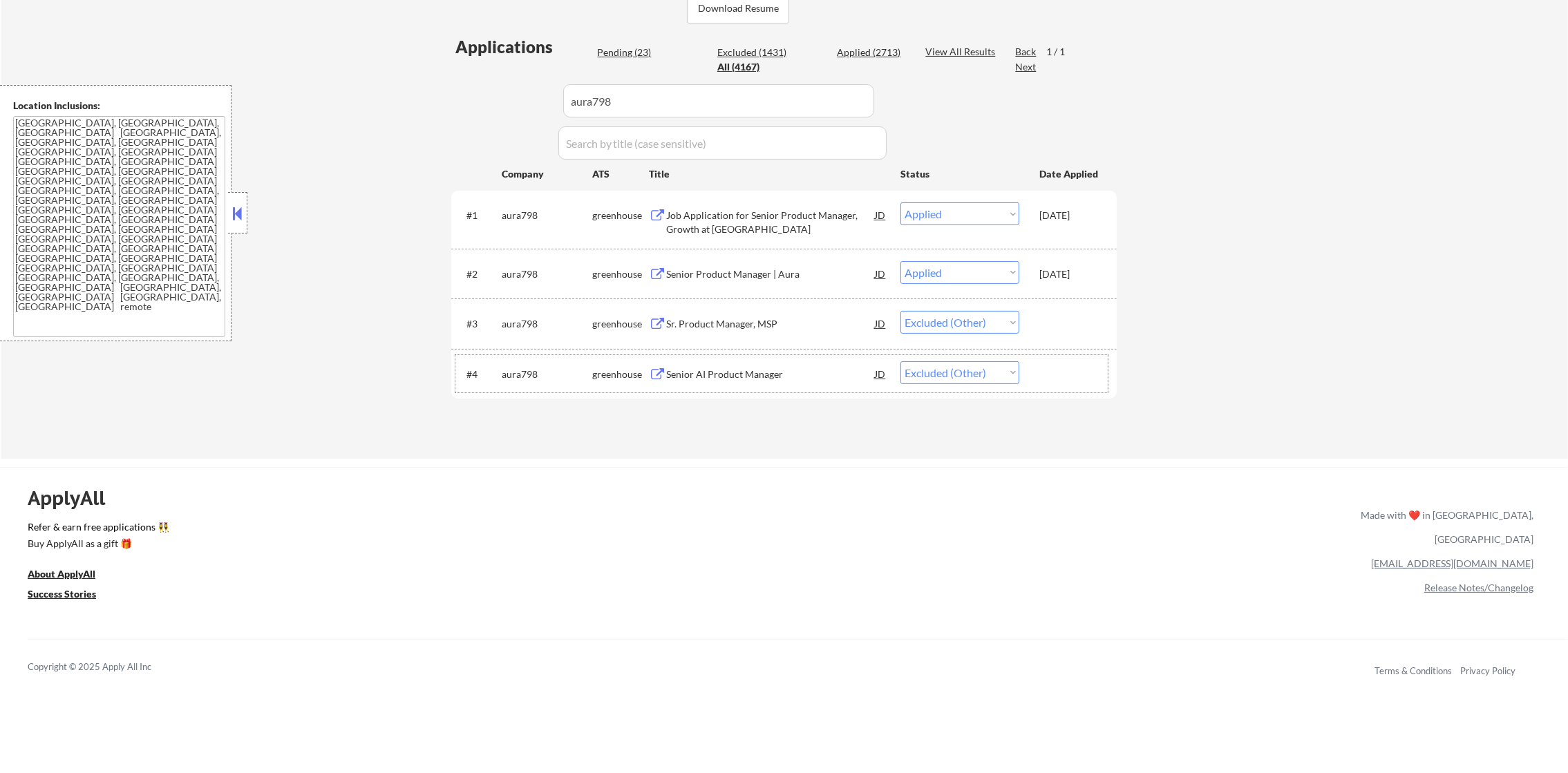
paste input "zoom.wd5.zoom"
drag, startPoint x: 640, startPoint y: 96, endPoint x: 413, endPoint y: 100, distance: 227.0
click at [413, 100] on div "← Return to /applysquad Mailslurp Inbox Job Search Builder Gabriel Wilensky Use…" at bounding box center [784, 84] width 1566 height 749
type input "zoom.wd5.zoom"
click at [413, 100] on div "← Return to /applysquad Mailslurp Inbox Job Search Builder Gabriel Wilensky Use…" at bounding box center [784, 84] width 1566 height 749
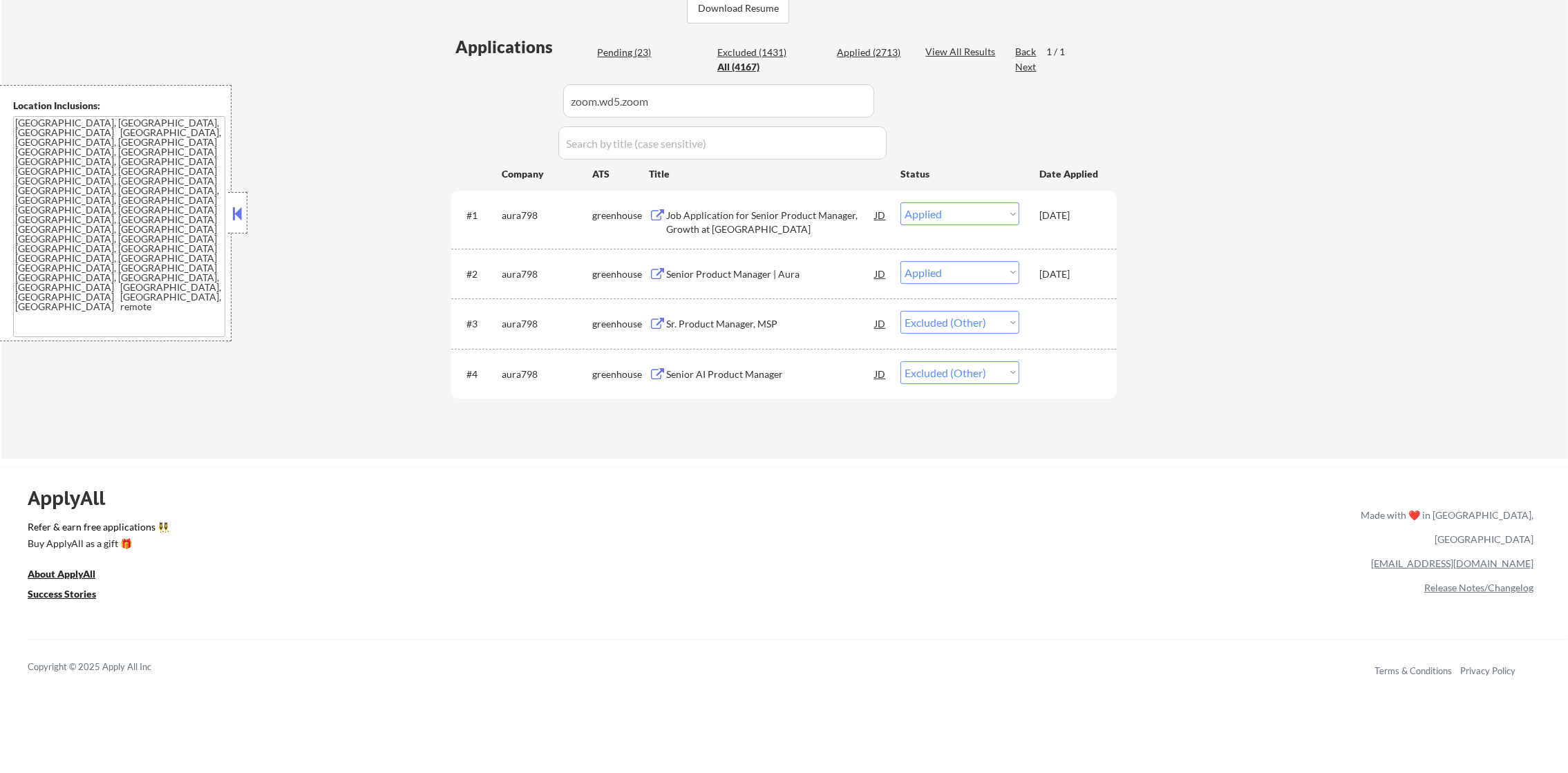
select select ""excluded__expired_""
select select ""pending""
select select ""excluded__other_""
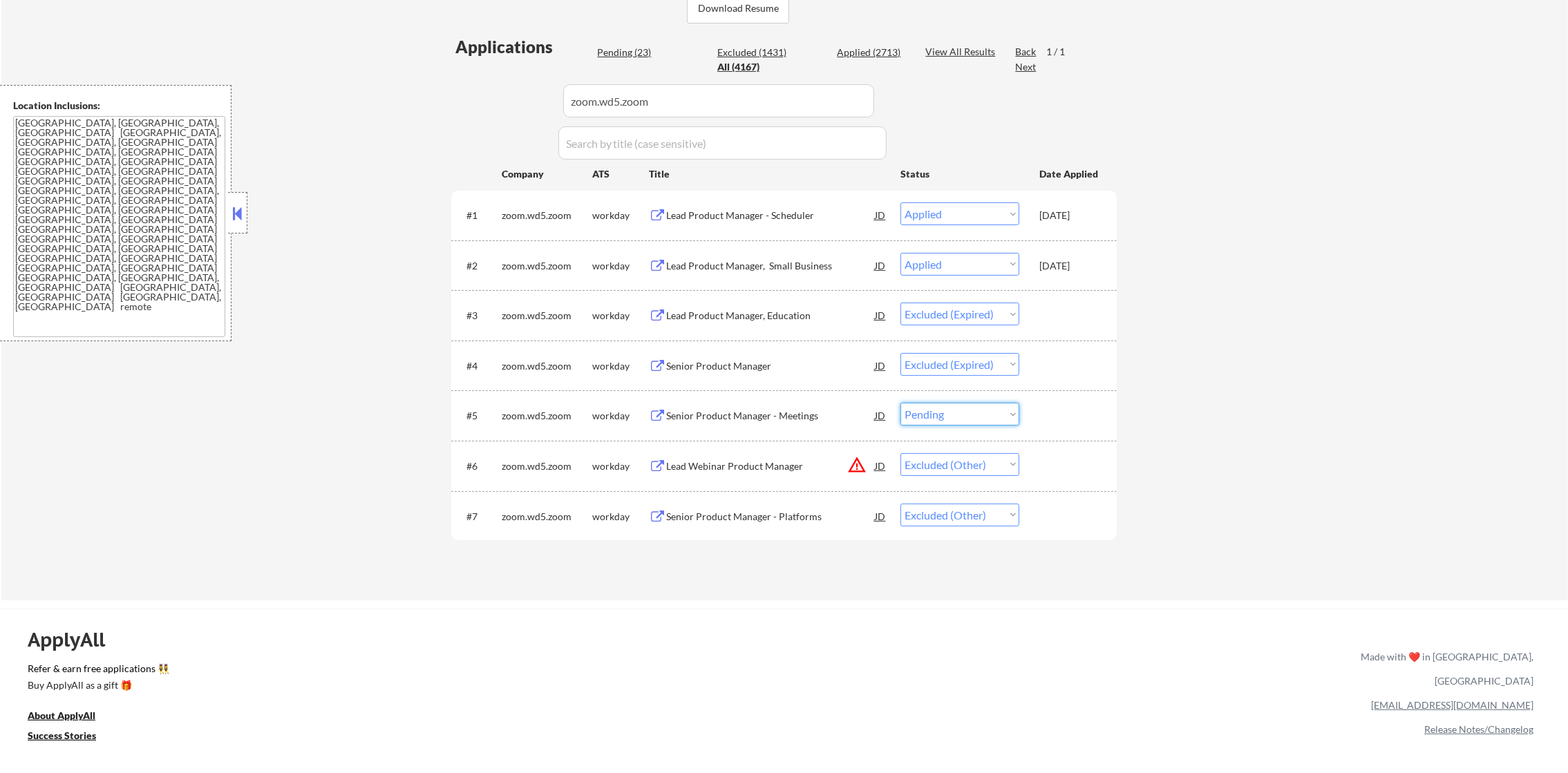
click at [943, 418] on select "Choose an option... Pending Applied Excluded (Questions) Excluded (Expired) Exc…" at bounding box center [960, 414] width 119 height 23
select select ""excluded__other_""
click at [901, 402] on select "Choose an option... Pending Applied Excluded (Questions) Excluded (Expired) Exc…" at bounding box center [960, 414] width 119 height 23
click at [427, 100] on div "← Return to /applysquad Mailslurp Inbox Job Search Builder Gabriel Wilensky Use…" at bounding box center [784, 156] width 1566 height 891
paste input "linklogistics.wd5.link"
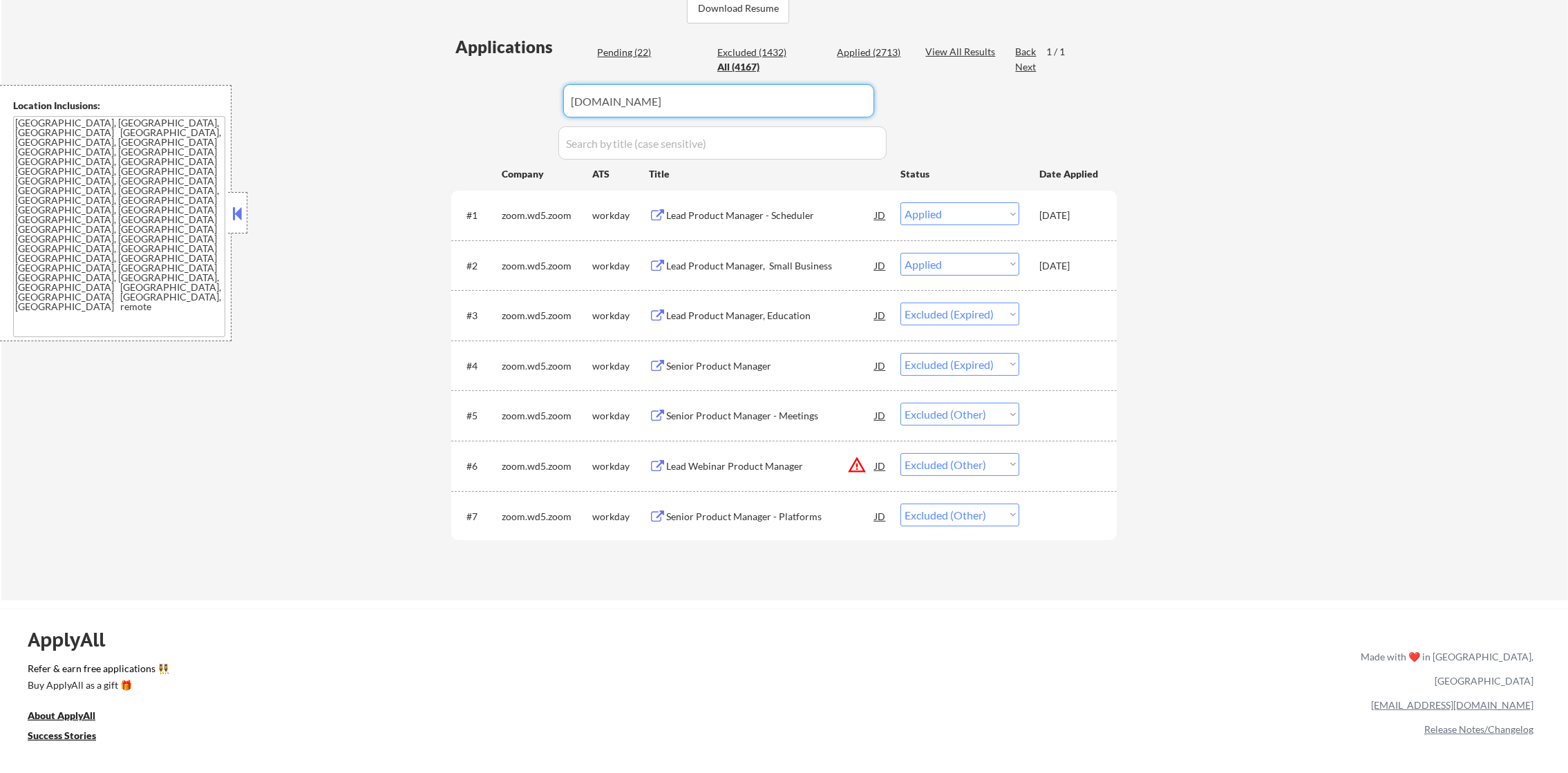
type input "linklogistics.wd5.link"
click at [427, 100] on div "← Return to /applysquad Mailslurp Inbox Job Search Builder Gabriel Wilensky Use…" at bounding box center [784, 156] width 1566 height 891
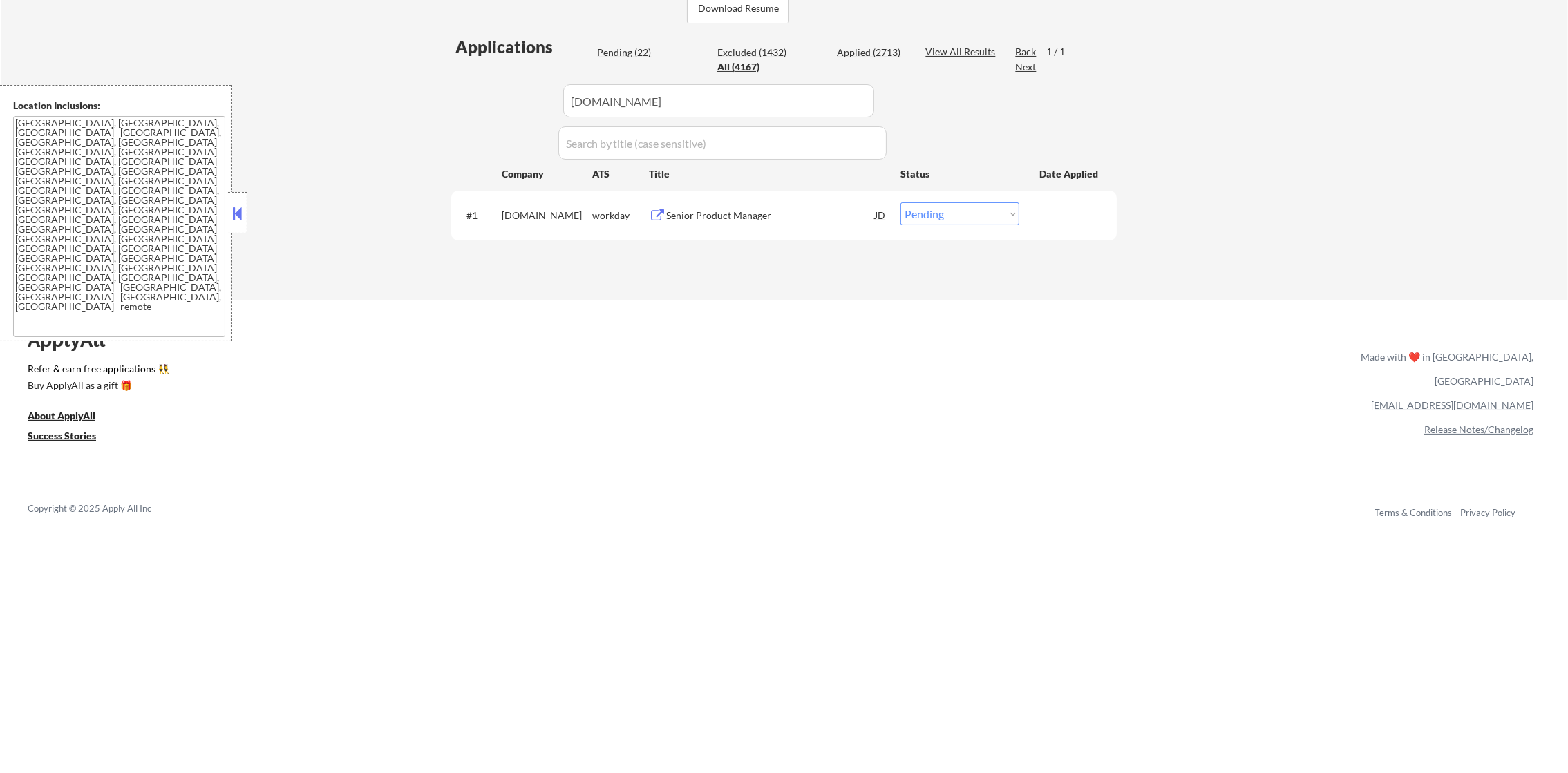
click at [778, 199] on div "#1 linklogistics.wd5.link workday Senior Product Manager JD warning_amber Choos…" at bounding box center [781, 214] width 652 height 37
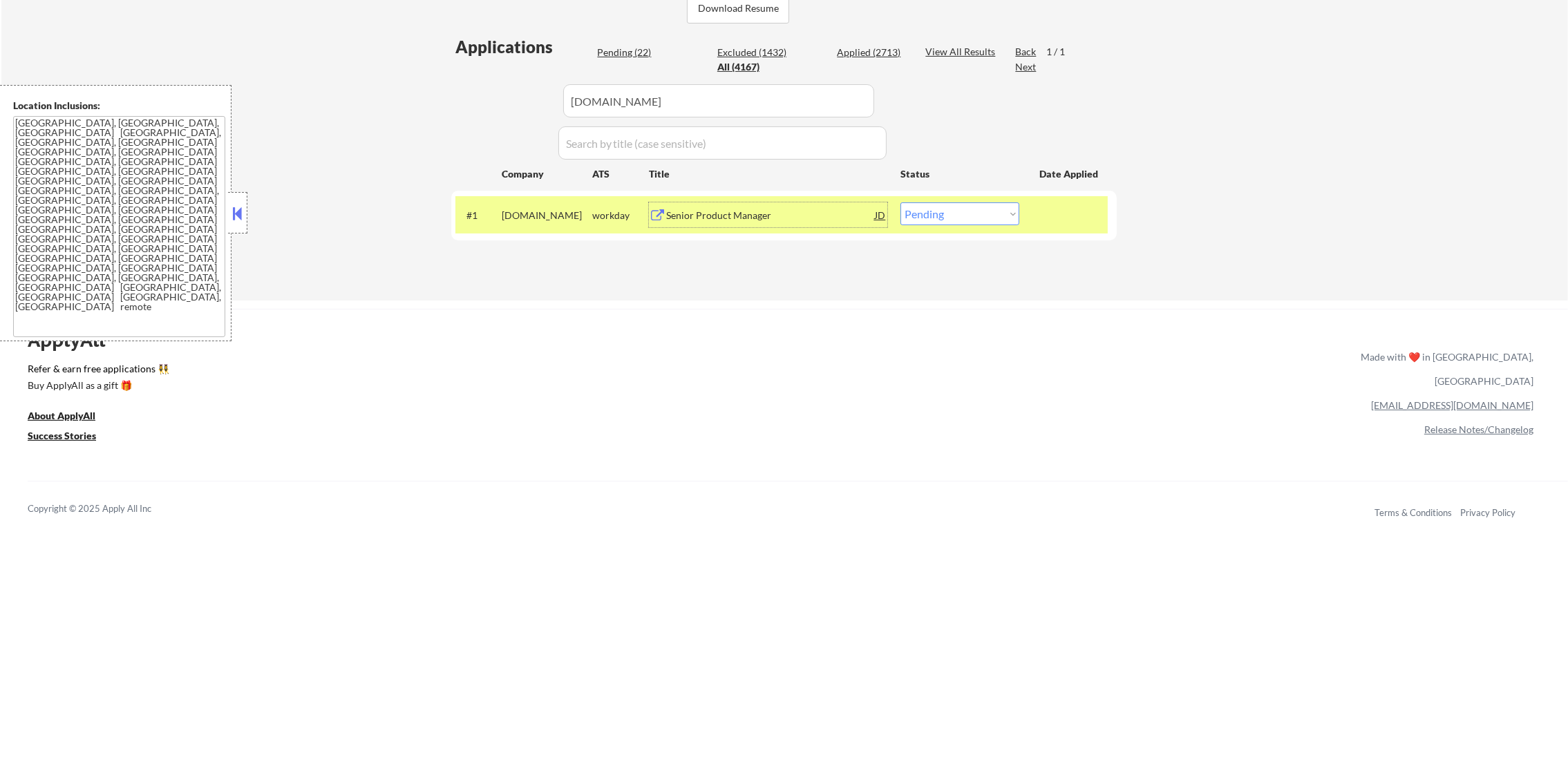
click at [770, 212] on div "Senior Product Manager" at bounding box center [770, 216] width 209 height 14
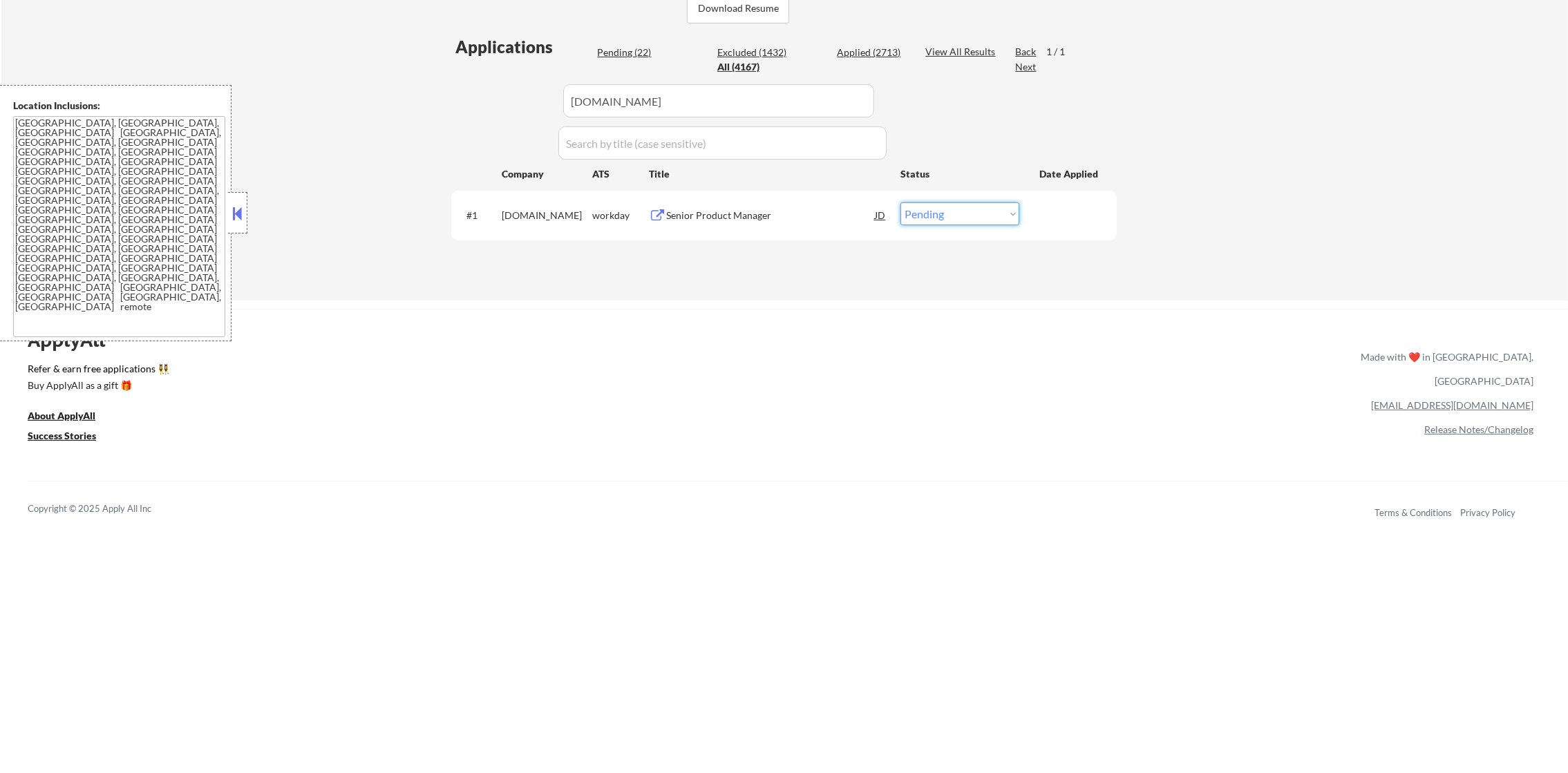
click at [968, 212] on select "Choose an option... Pending Applied Excluded (Questions) Excluded (Expired) Exc…" at bounding box center [960, 213] width 119 height 23
select select ""applied""
click at [901, 202] on select "Choose an option... Pending Applied Excluded (Questions) Excluded (Expired) Exc…" at bounding box center [960, 213] width 119 height 23
drag, startPoint x: 684, startPoint y: 86, endPoint x: 434, endPoint y: 82, distance: 250.0
click at [434, 82] on div "← Return to /applysquad Mailslurp Inbox Job Search Builder Gabriel Wilensky Use…" at bounding box center [784, 5] width 1566 height 591
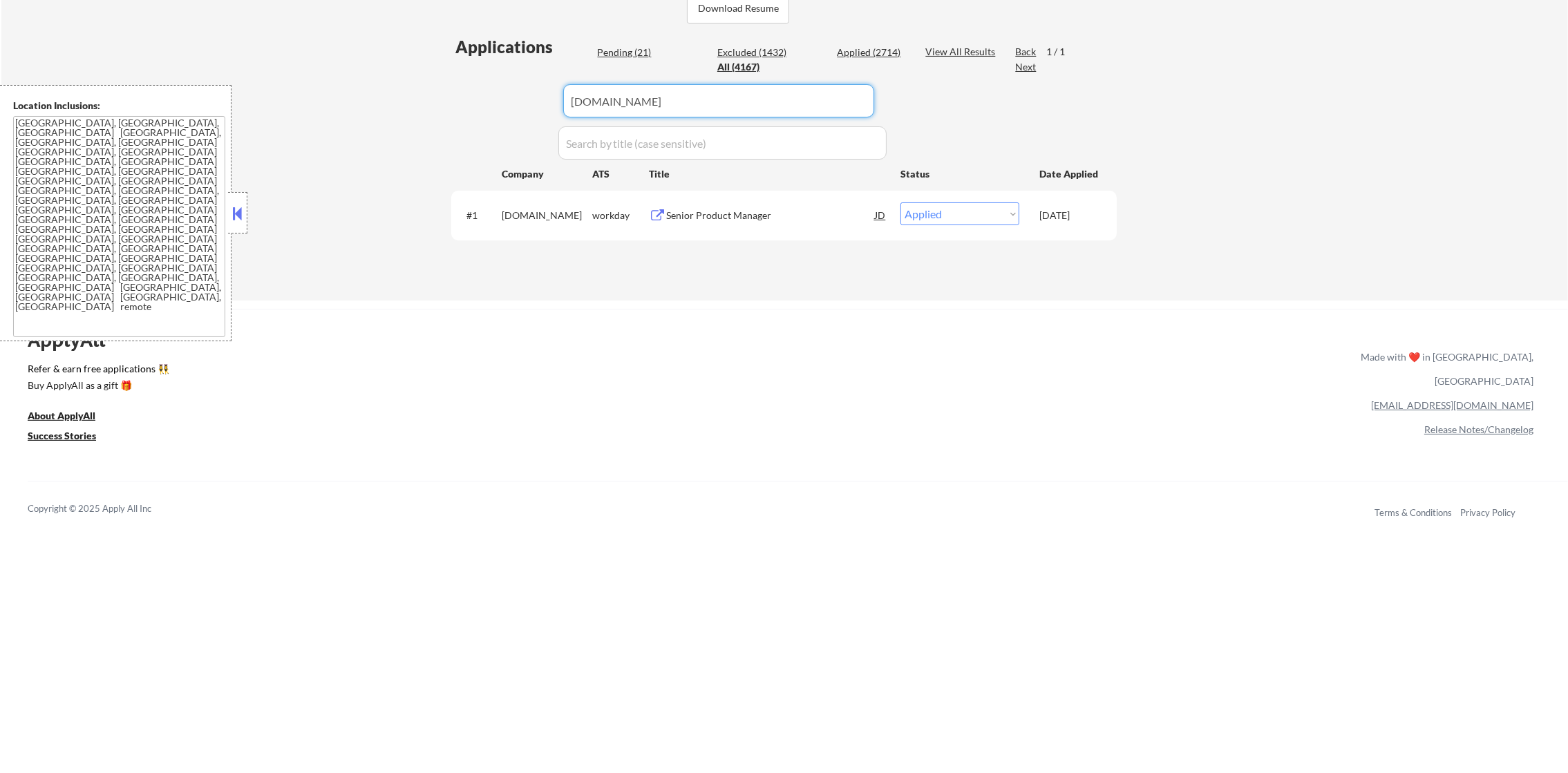
paste input "junipersquare"
type input "junipersquare"
click at [434, 82] on div "← Return to /applysquad Mailslurp Inbox Job Search Builder Gabriel Wilensky Use…" at bounding box center [784, 5] width 1566 height 591
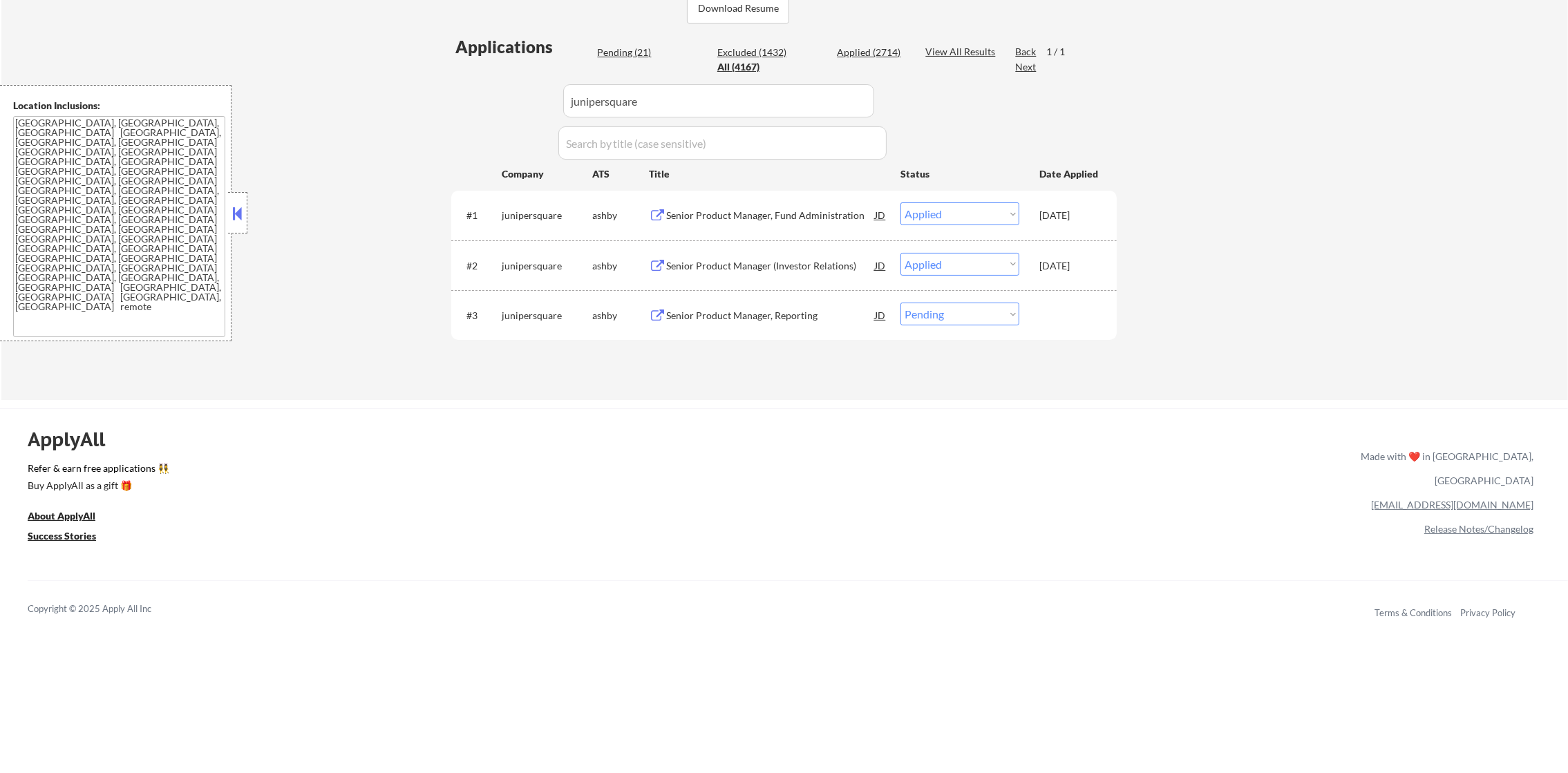
click at [994, 316] on select "Choose an option... Pending Applied Excluded (Questions) Excluded (Expired) Exc…" at bounding box center [960, 314] width 119 height 23
select select ""excluded__other_""
click at [901, 303] on select "Choose an option... Pending Applied Excluded (Questions) Excluded (Expired) Exc…" at bounding box center [960, 314] width 119 height 23
drag, startPoint x: 684, startPoint y: 98, endPoint x: 463, endPoint y: 95, distance: 221.0
click at [466, 95] on div "Applications Pending (20) Excluded (1433) Applied (2714) All (4167) View All Re…" at bounding box center [784, 205] width 666 height 339
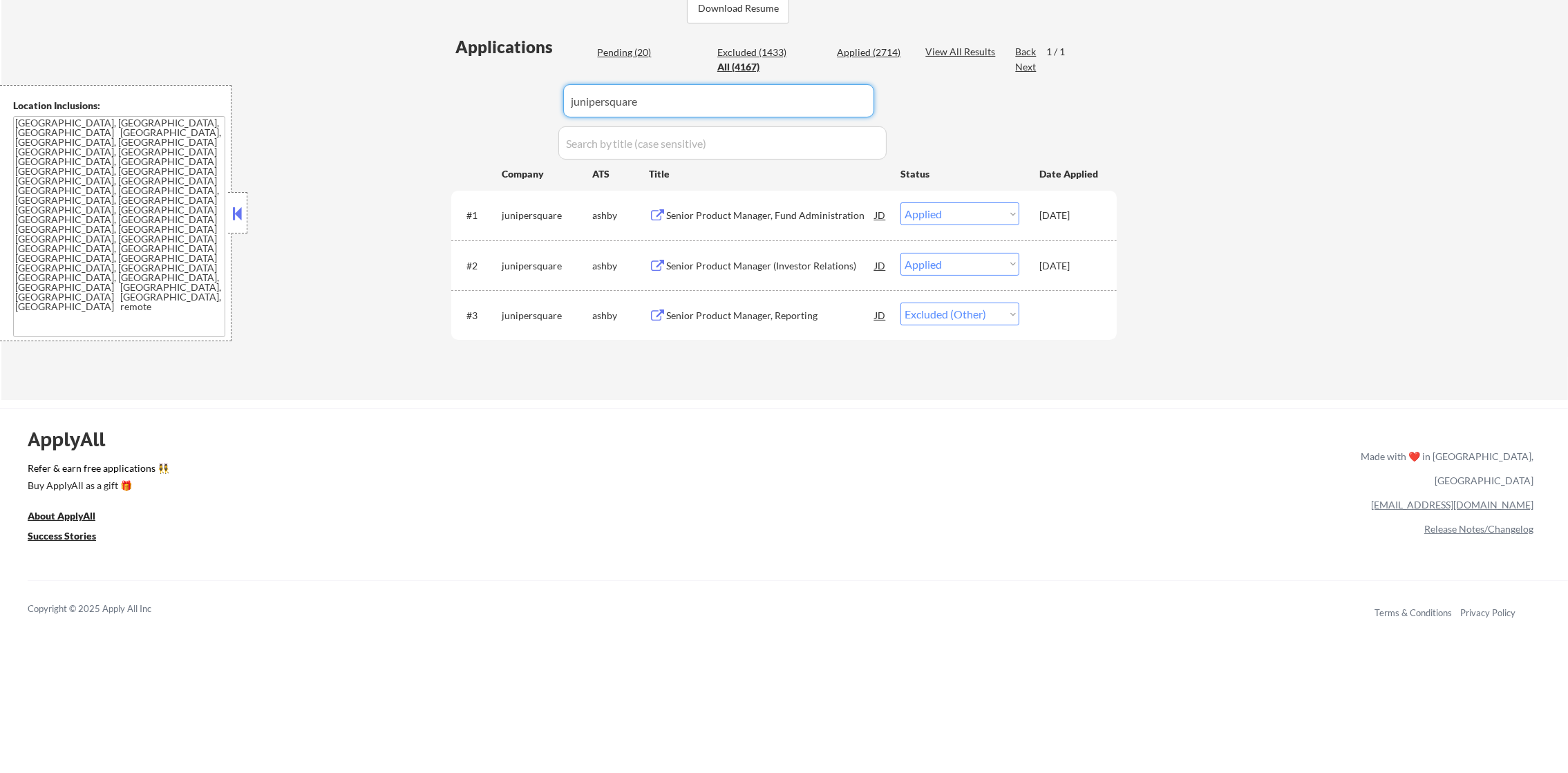
paste input "klaviyo"
type input "klaviyo"
click at [463, 95] on div "Applications Pending (20) Excluded (1433) Applied (2714) All (4167) View All Re…" at bounding box center [784, 205] width 666 height 339
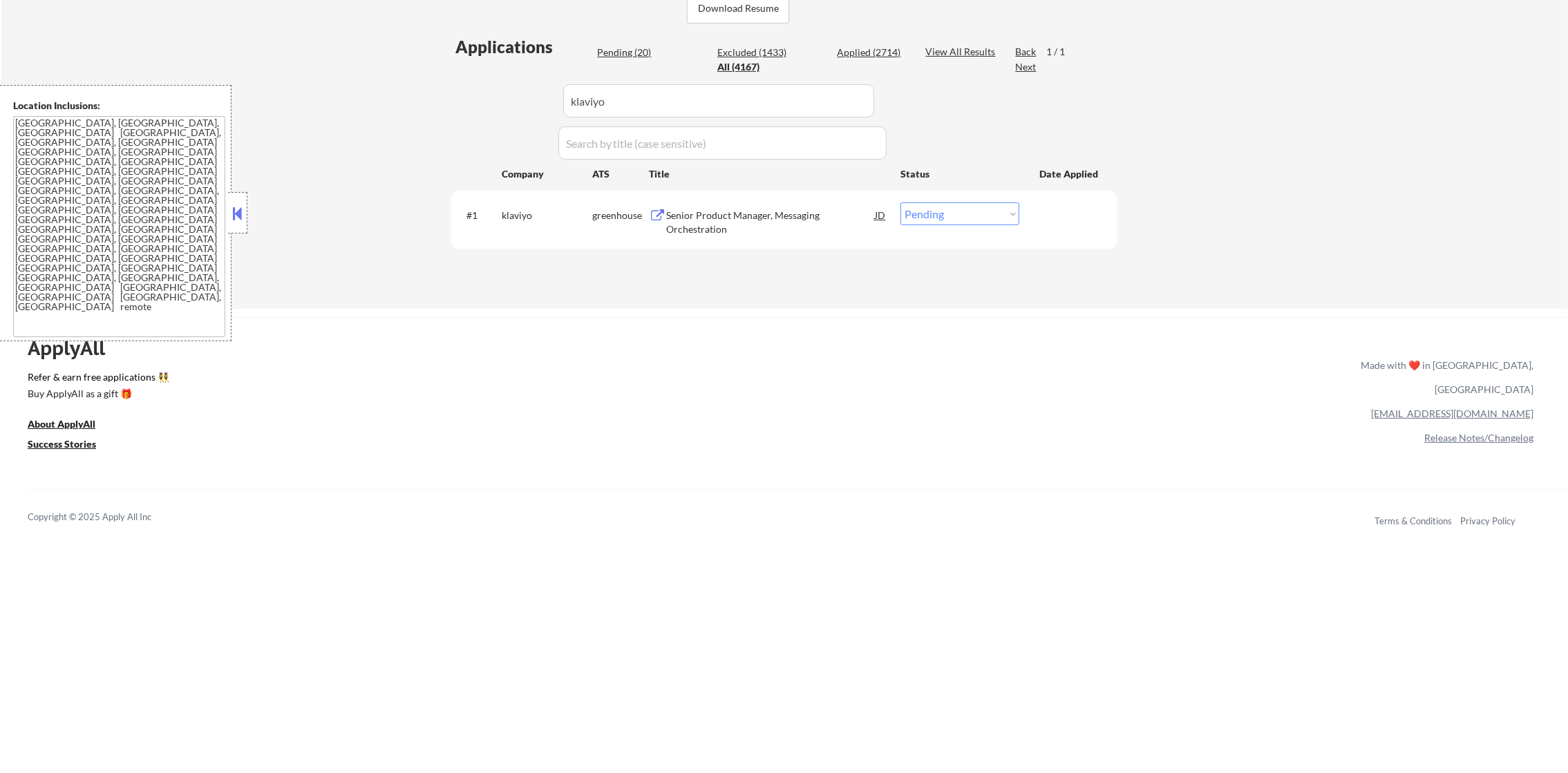
click at [792, 223] on div "Senior Product Manager, Messaging Orchestration" at bounding box center [770, 222] width 209 height 27
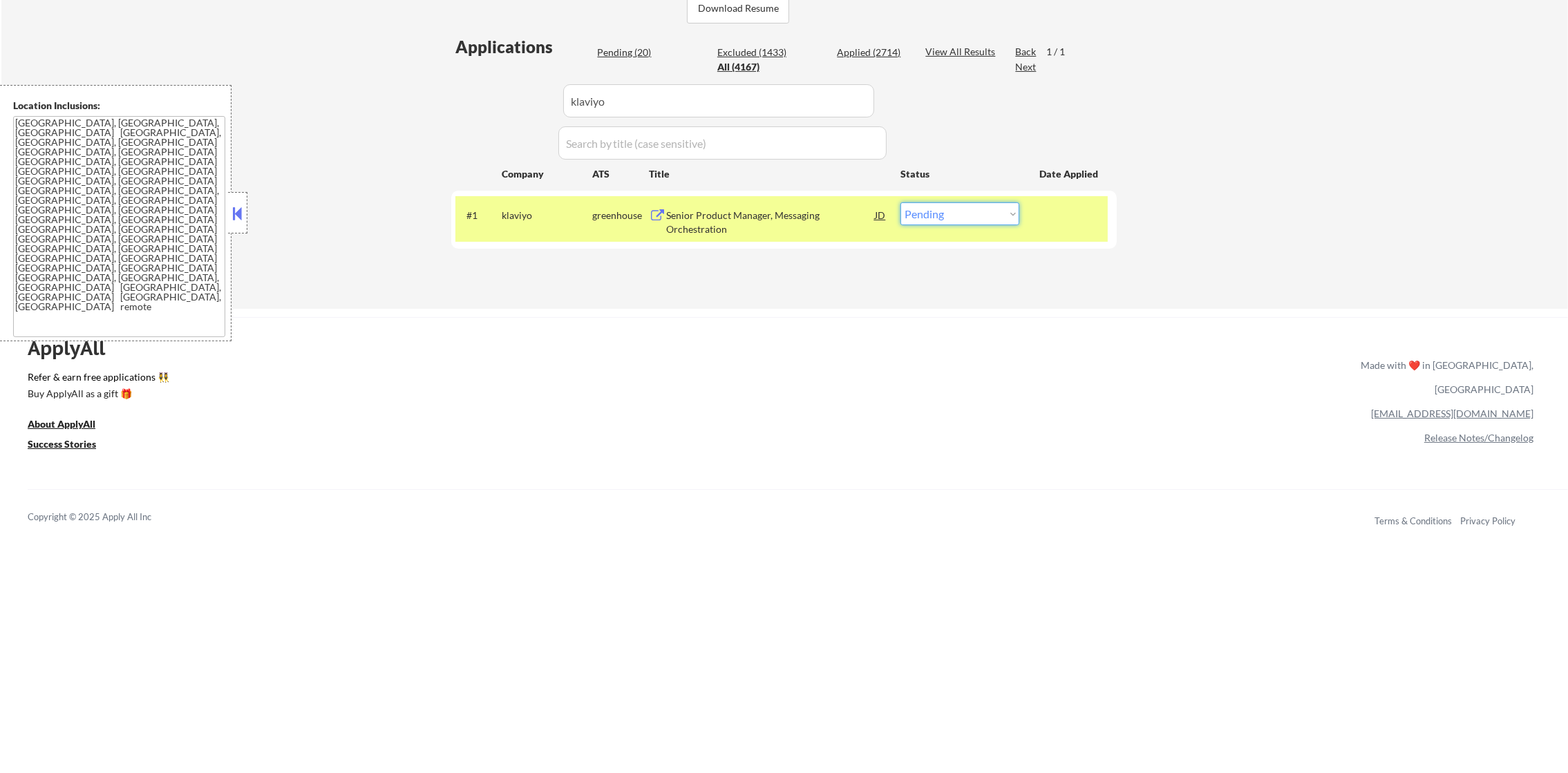
drag, startPoint x: 942, startPoint y: 209, endPoint x: 940, endPoint y: 217, distance: 8.2
click at [940, 214] on select "Choose an option... Pending Applied Excluded (Questions) Excluded (Expired) Exc…" at bounding box center [960, 213] width 119 height 23
select select ""applied""
click at [901, 202] on select "Choose an option... Pending Applied Excluded (Questions) Excluded (Expired) Exc…" at bounding box center [960, 213] width 119 height 23
click at [541, 233] on div "#1 klaviyo greenhouse Senior Product Manager, Messaging Orchestration JD warnin…" at bounding box center [781, 218] width 652 height 46
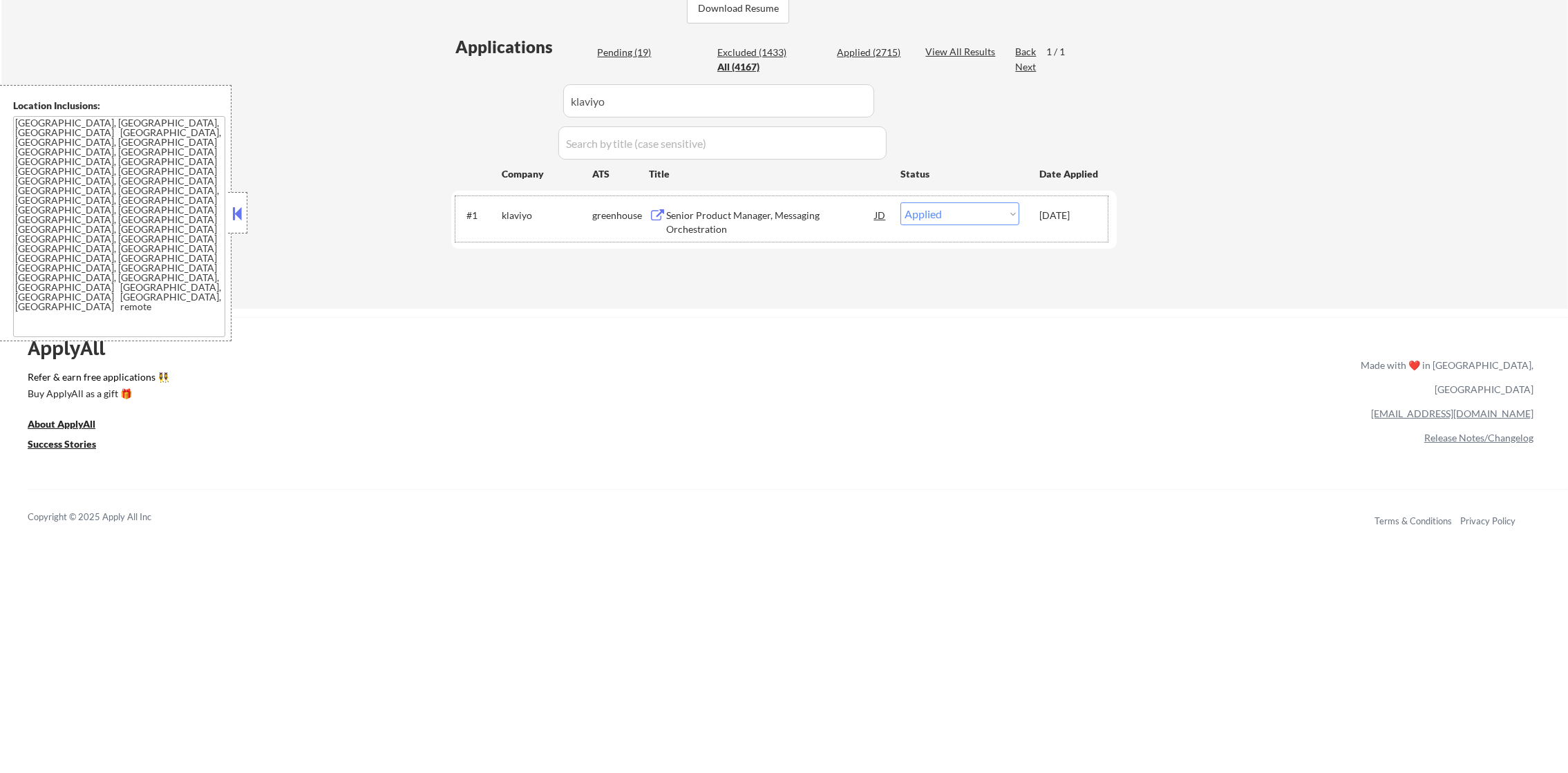
click at [379, 89] on div "← Return to /applysquad Mailslurp Inbox Job Search Builder Gabriel Wilensky Use…" at bounding box center [784, 9] width 1566 height 599
paste input "sonyinteractiveentertainmentglobal"
type input "sonyinteractiveentertainmentglobal"
click at [378, 89] on div "← Return to /applysquad Mailslurp Inbox Job Search Builder Gabriel Wilensky Use…" at bounding box center [784, 9] width 1566 height 599
select select ""applied""
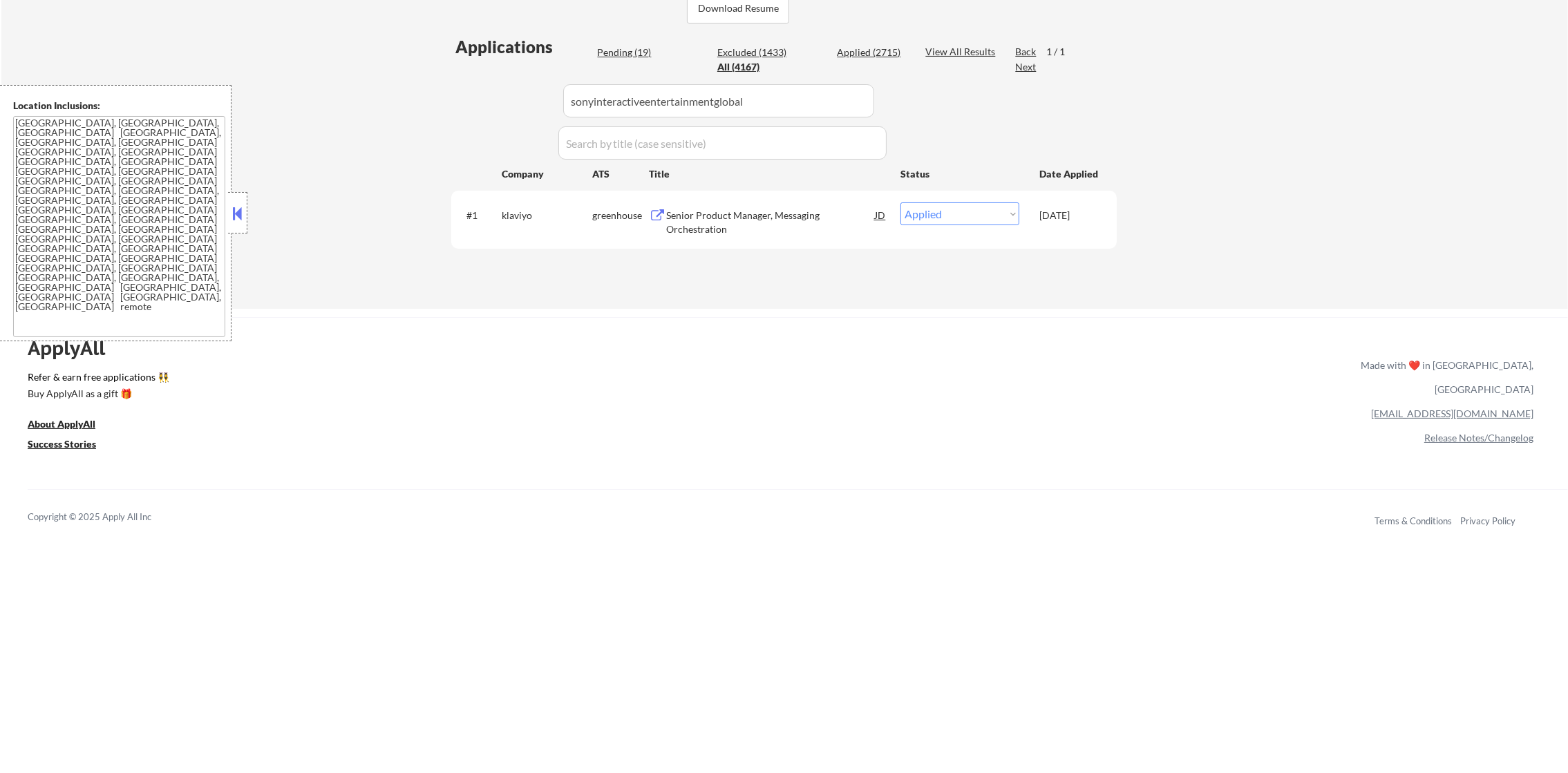
select select ""applied""
select select ""pending""
select select ""excluded""
select select ""excluded__other_""
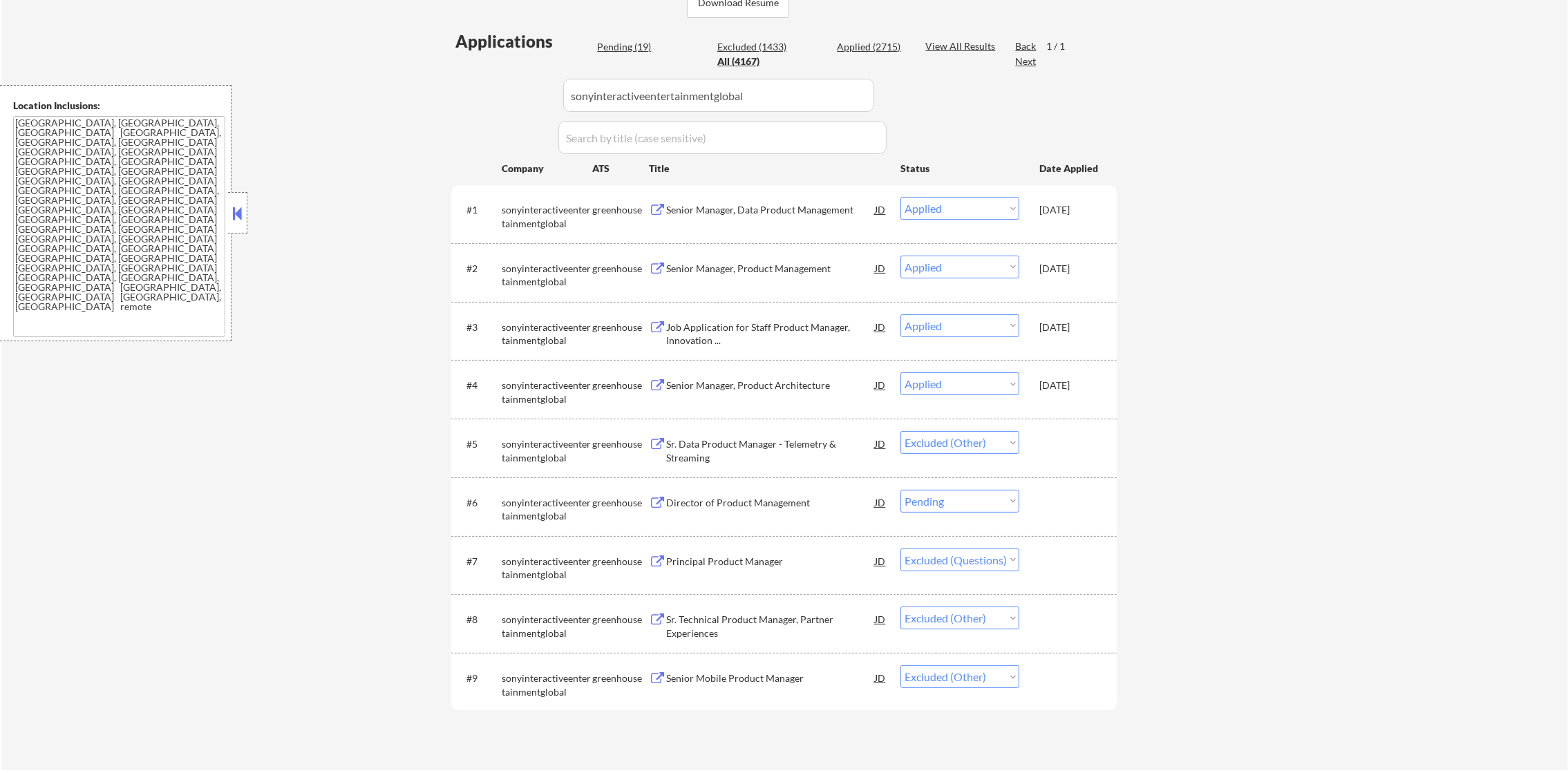
scroll to position [518, 0]
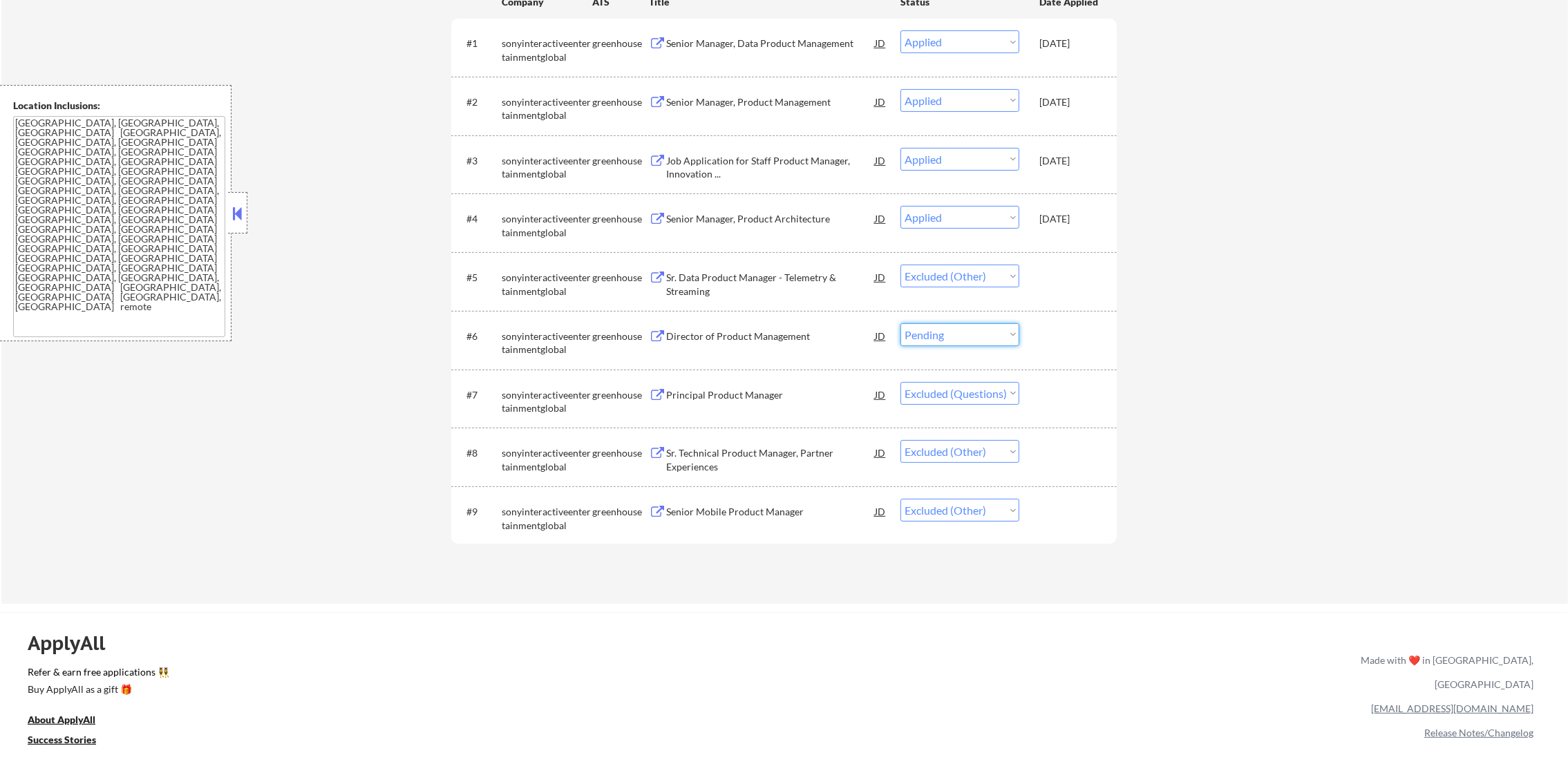
click at [954, 337] on select "Choose an option... Pending Applied Excluded (Questions) Excluded (Expired) Exc…" at bounding box center [960, 334] width 119 height 23
select select ""excluded__other_""
click at [901, 323] on select "Choose an option... Pending Applied Excluded (Questions) Excluded (Expired) Exc…" at bounding box center [960, 334] width 119 height 23
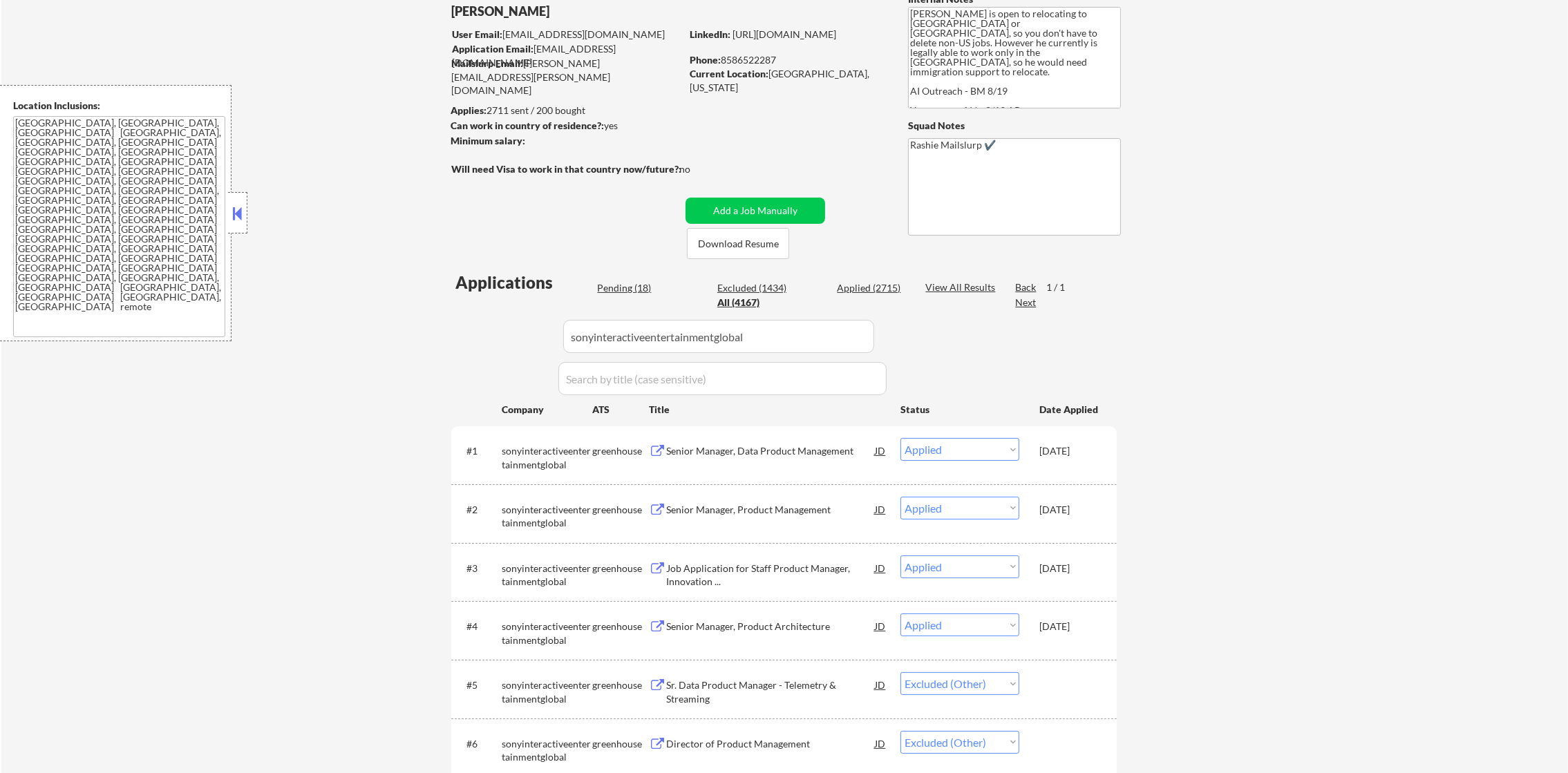
scroll to position [85, 0]
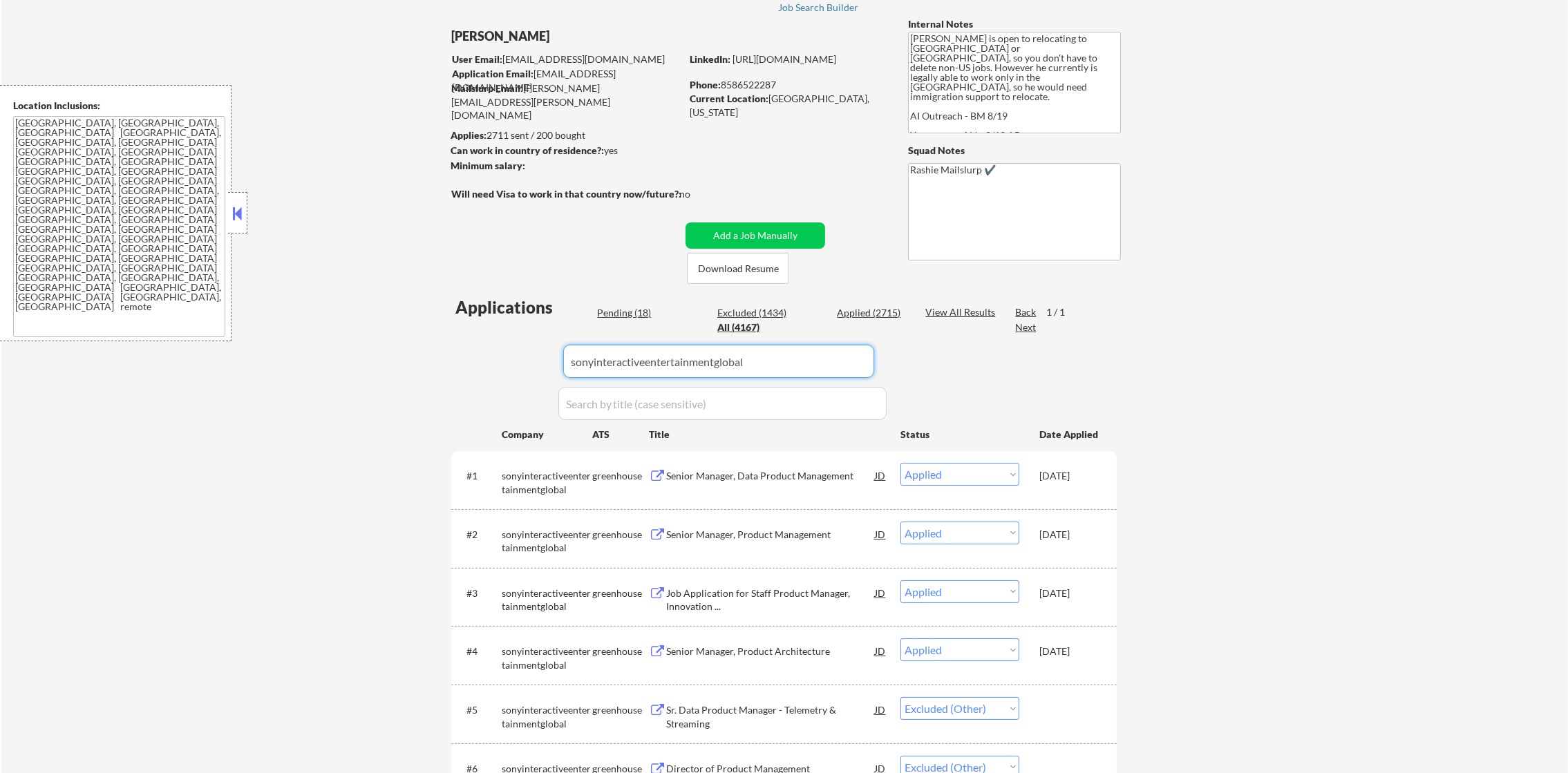
drag, startPoint x: 762, startPoint y: 369, endPoint x: 346, endPoint y: 369, distance: 416.0
click at [346, 369] on div "← Return to /applysquad Mailslurp Inbox Job Search Builder Gabriel Wilensky Use…" at bounding box center [784, 503] width 1566 height 1066
paste input "pvminc"
type input "pvminc"
click at [346, 369] on div "← Return to /applysquad Mailslurp Inbox Job Search Builder Gabriel Wilensky Use…" at bounding box center [784, 503] width 1566 height 1066
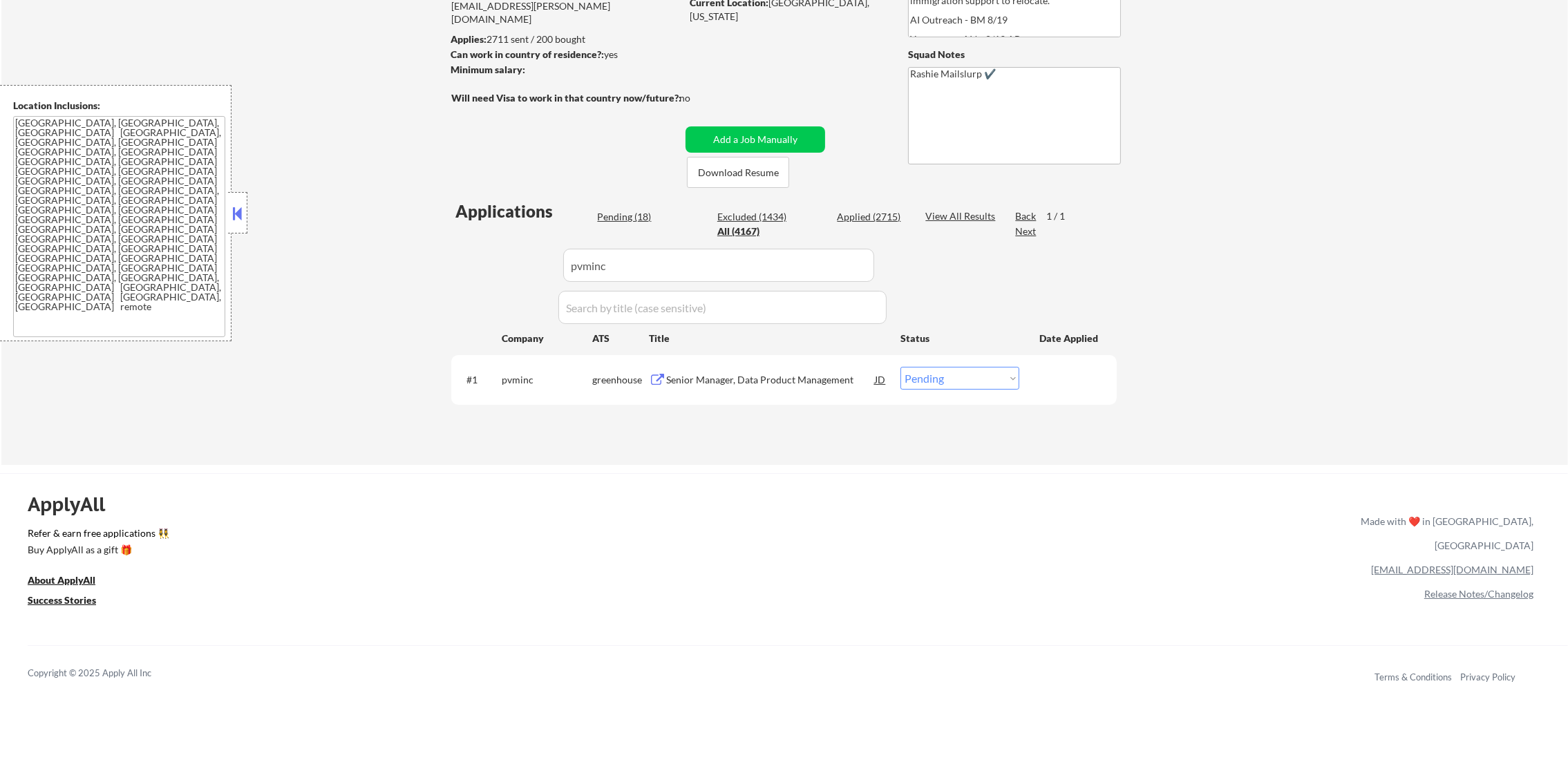
scroll to position [258, 0]
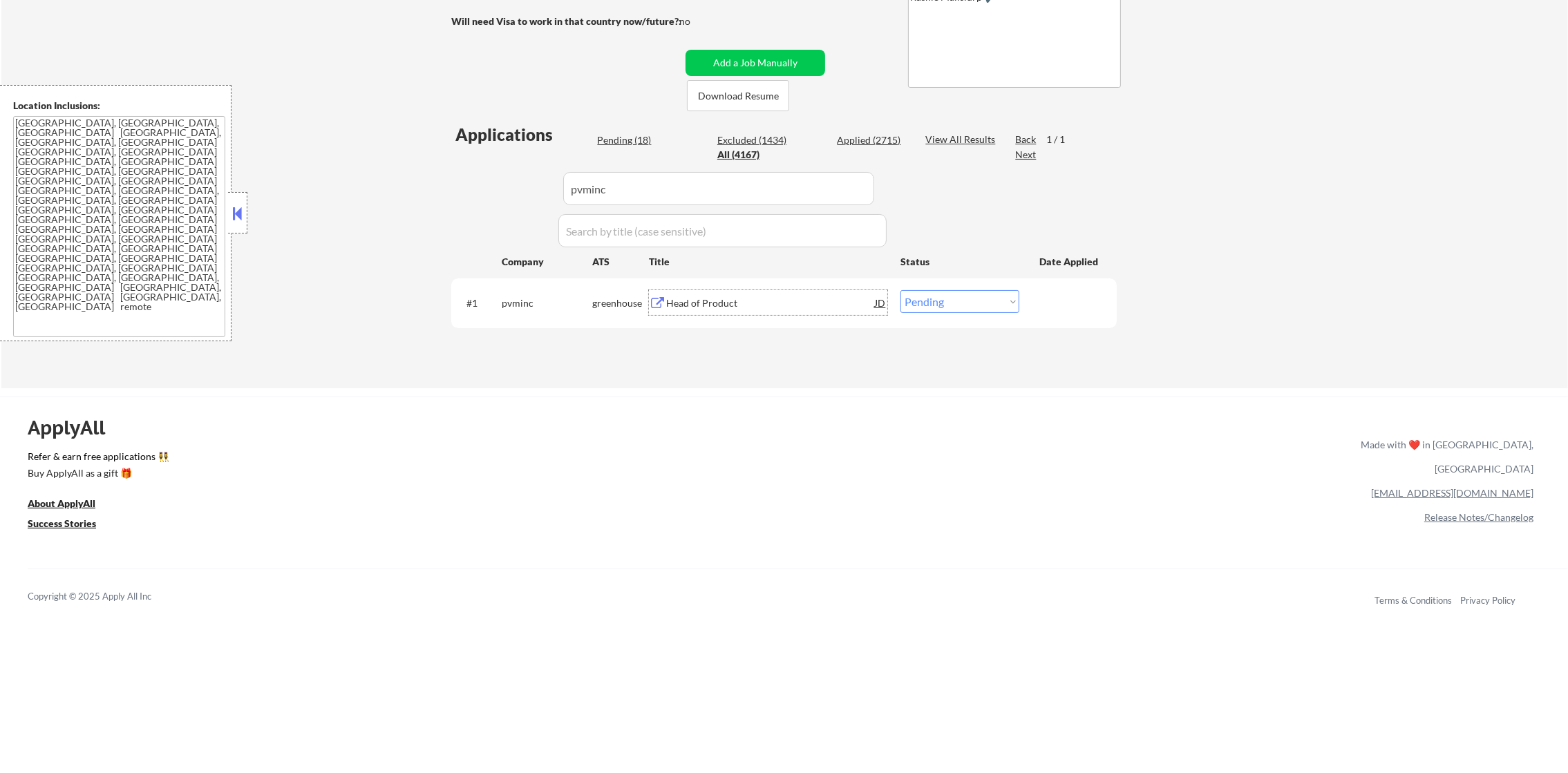
click at [781, 310] on div "Head of Product" at bounding box center [770, 302] width 209 height 25
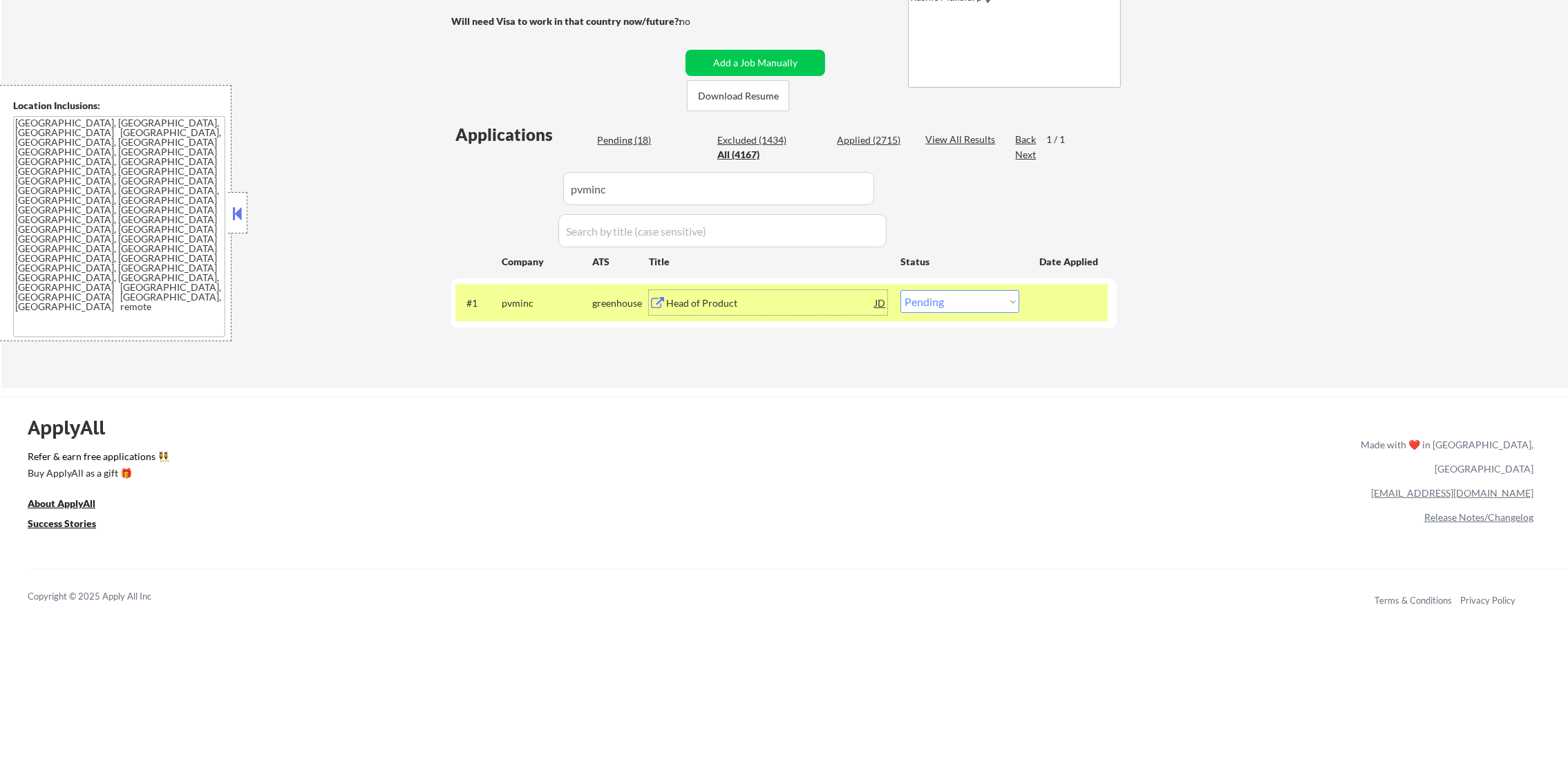
click at [980, 305] on select "Choose an option... Pending Applied Excluded (Questions) Excluded (Expired) Exc…" at bounding box center [960, 301] width 119 height 23
select select ""excluded__other_""
click at [901, 290] on select "Choose an option... Pending Applied Excluded (Questions) Excluded (Expired) Exc…" at bounding box center [960, 301] width 119 height 23
click at [546, 290] on div "pvminc" at bounding box center [546, 302] width 90 height 25
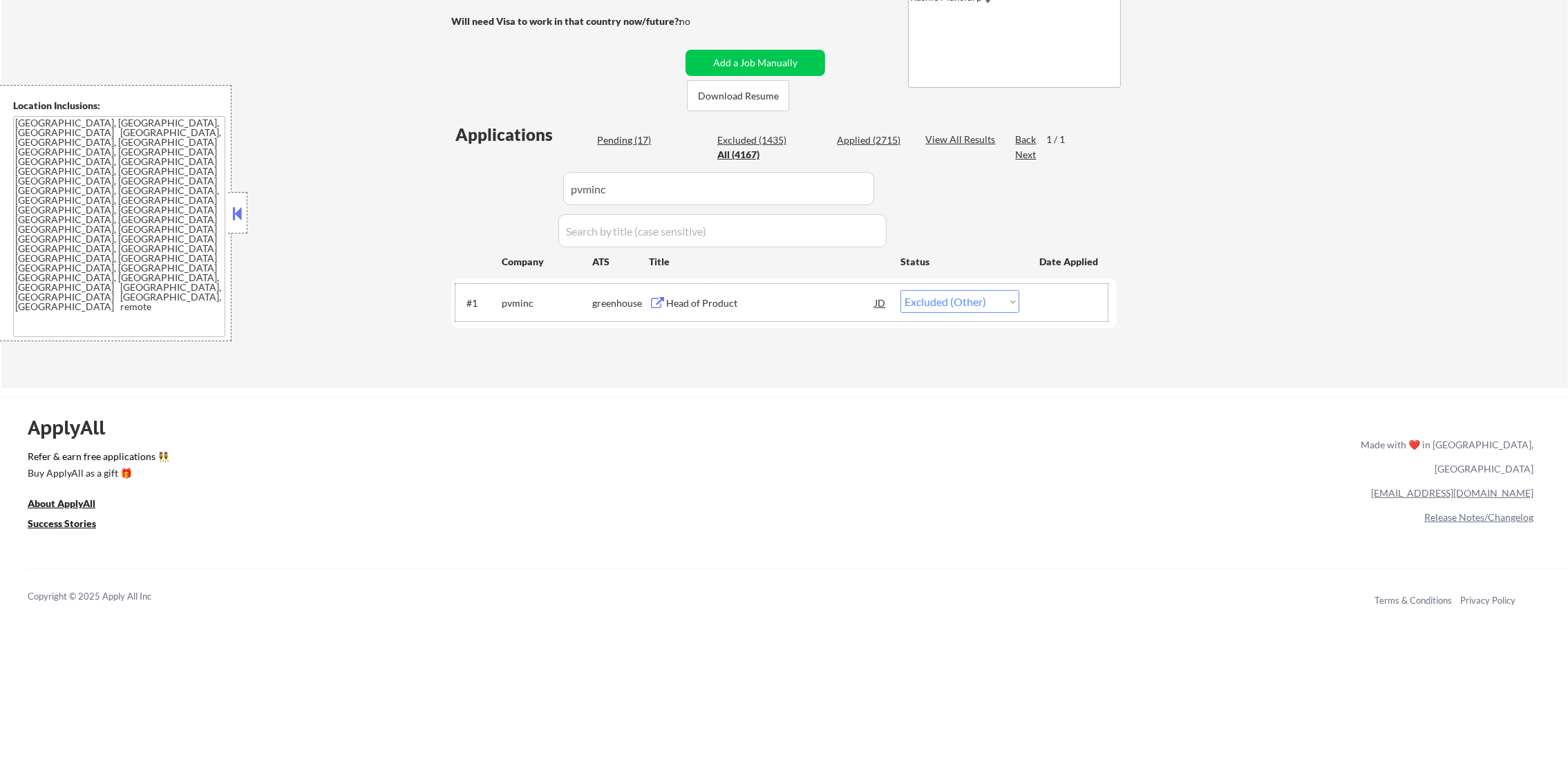
drag, startPoint x: 525, startPoint y: 175, endPoint x: 442, endPoint y: 175, distance: 83.0
click at [443, 175] on div "← Return to /applysquad Mailslurp Inbox Job Search Builder Gabriel Wilensky Use…" at bounding box center [784, 88] width 690 height 580
paste input "almedia"
type input "almedia"
click at [440, 175] on div "← Return to /applysquad Mailslurp Inbox Job Search Builder Gabriel Wilensky Use…" at bounding box center [784, 88] width 690 height 580
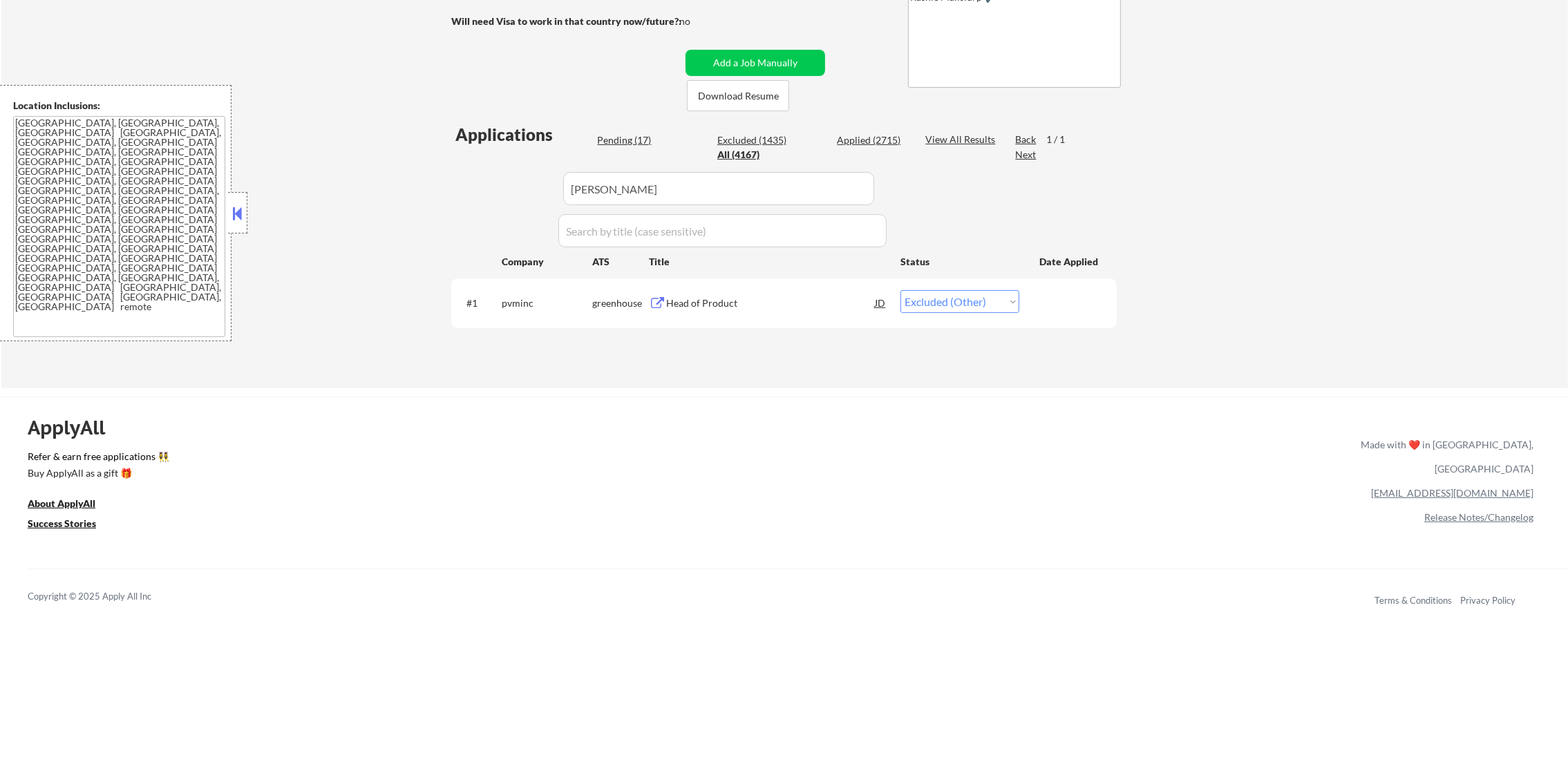
select select ""applied""
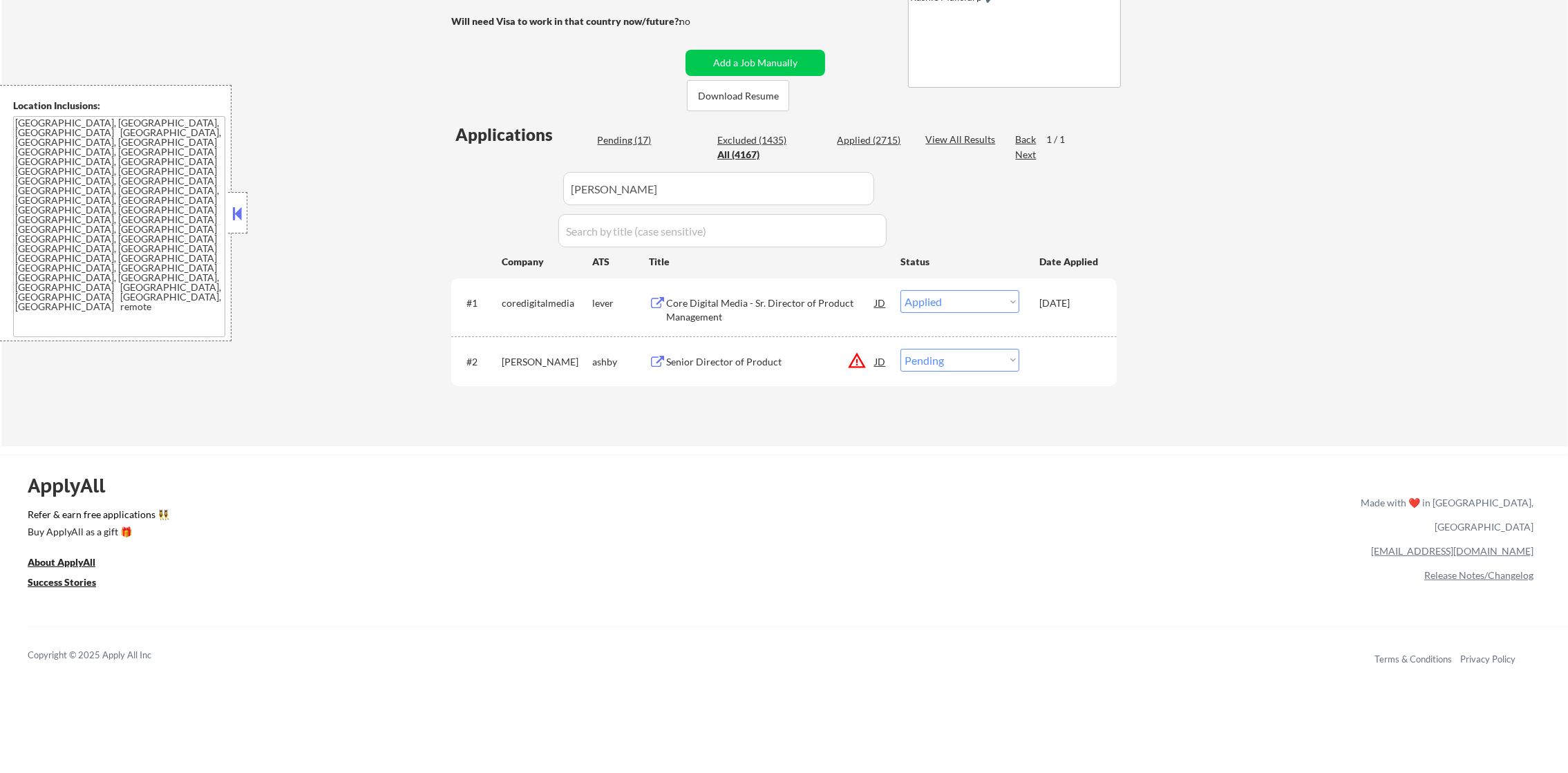
click at [740, 359] on div "Senior Director of Product" at bounding box center [770, 362] width 209 height 14
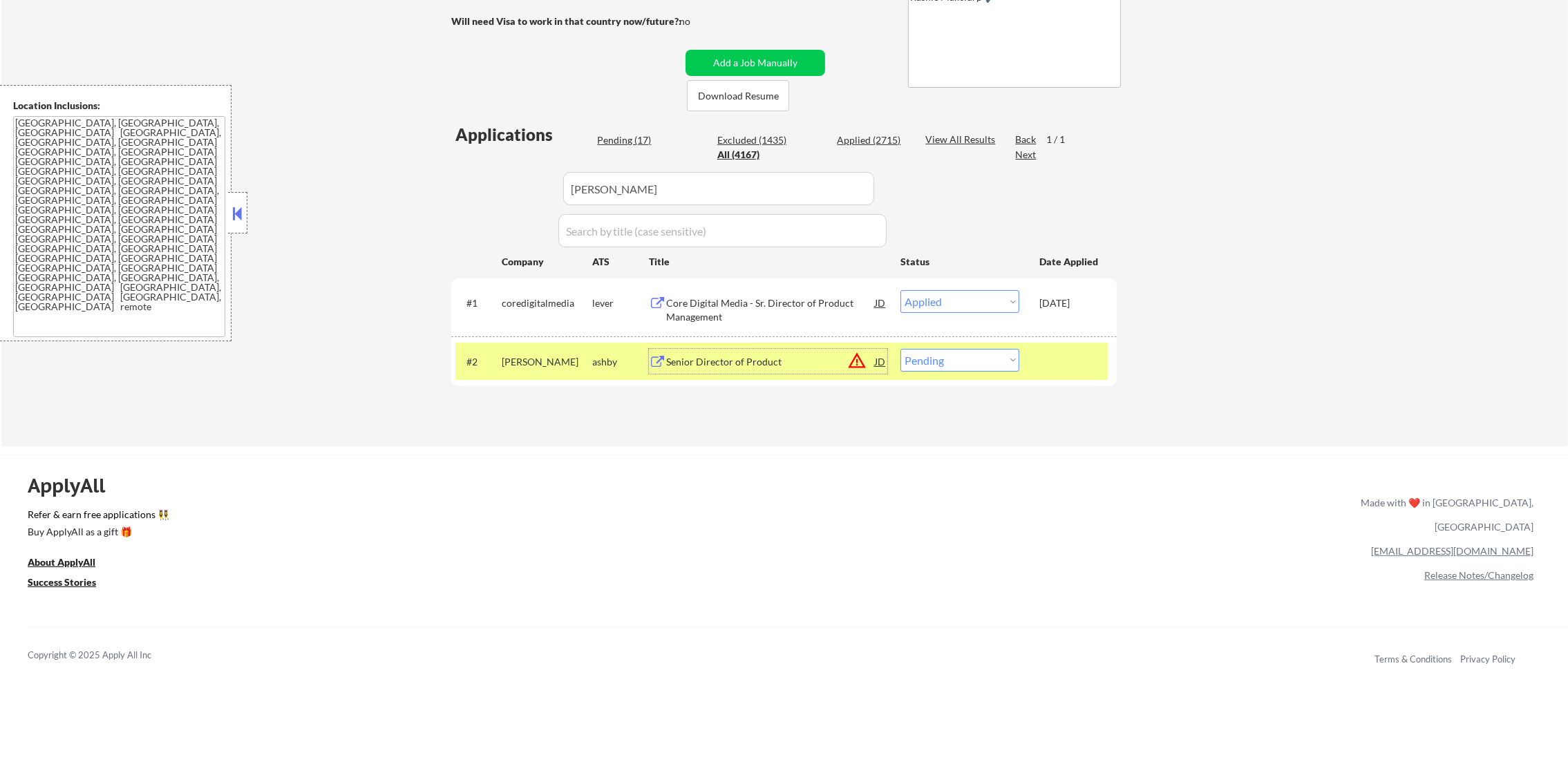
click at [924, 361] on select "Choose an option... Pending Applied Excluded (Questions) Excluded (Expired) Exc…" at bounding box center [960, 360] width 119 height 23
select select ""excluded__location_""
click at [901, 349] on select "Choose an option... Pending Applied Excluded (Questions) Excluded (Expired) Exc…" at bounding box center [960, 360] width 119 height 23
click at [507, 358] on div "almedia" at bounding box center [546, 362] width 90 height 14
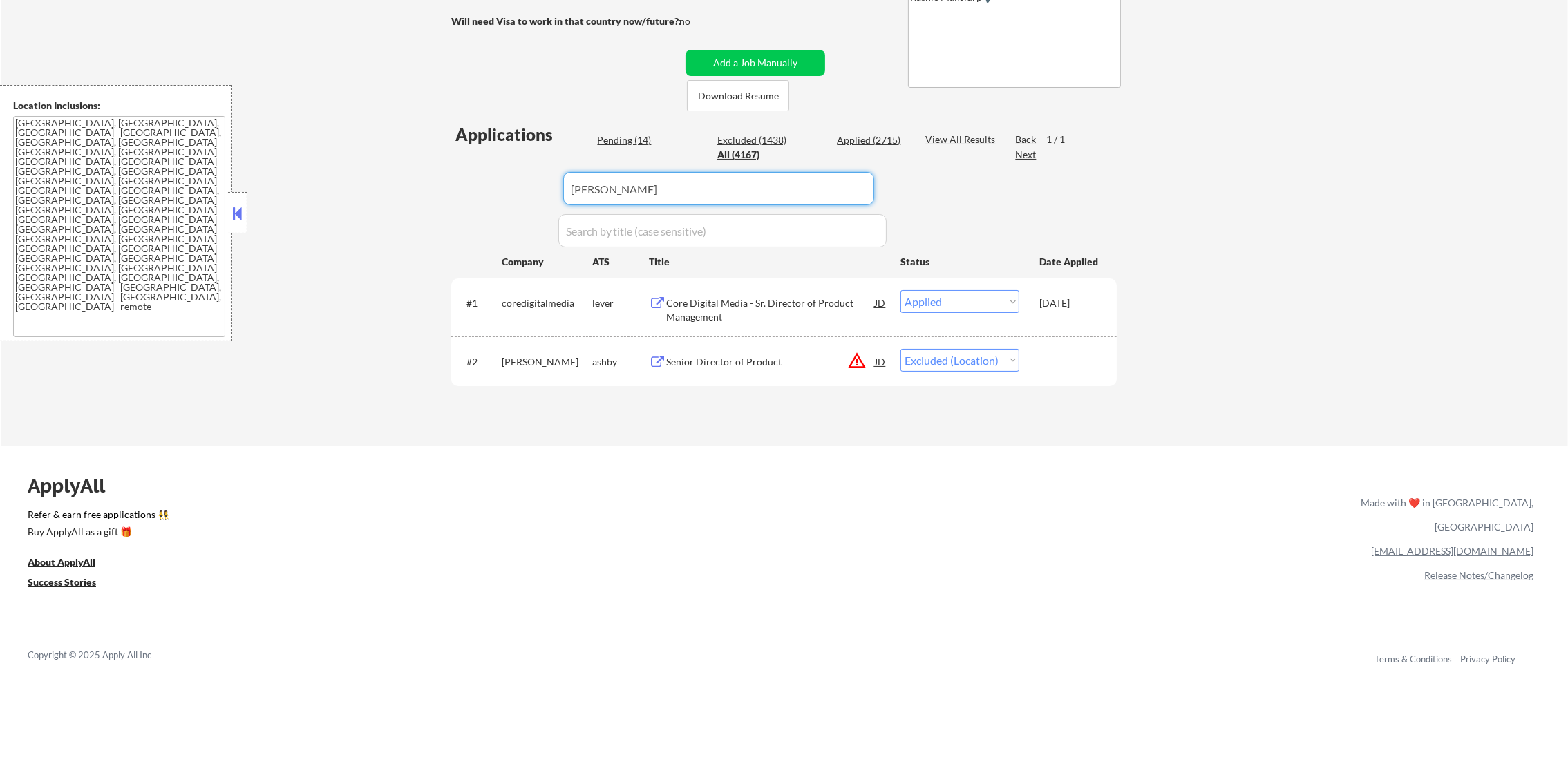
drag, startPoint x: 645, startPoint y: 169, endPoint x: 404, endPoint y: 177, distance: 241.1
click at [426, 174] on div "← Return to /applysquad Mailslurp Inbox Job Search Builder Gabriel Wilensky Use…" at bounding box center [784, 122] width 1566 height 648
paste input "viantinc"
type input "viantinc"
click at [388, 177] on div "← Return to /applysquad Mailslurp Inbox Job Search Builder Gabriel Wilensky Use…" at bounding box center [784, 122] width 1566 height 648
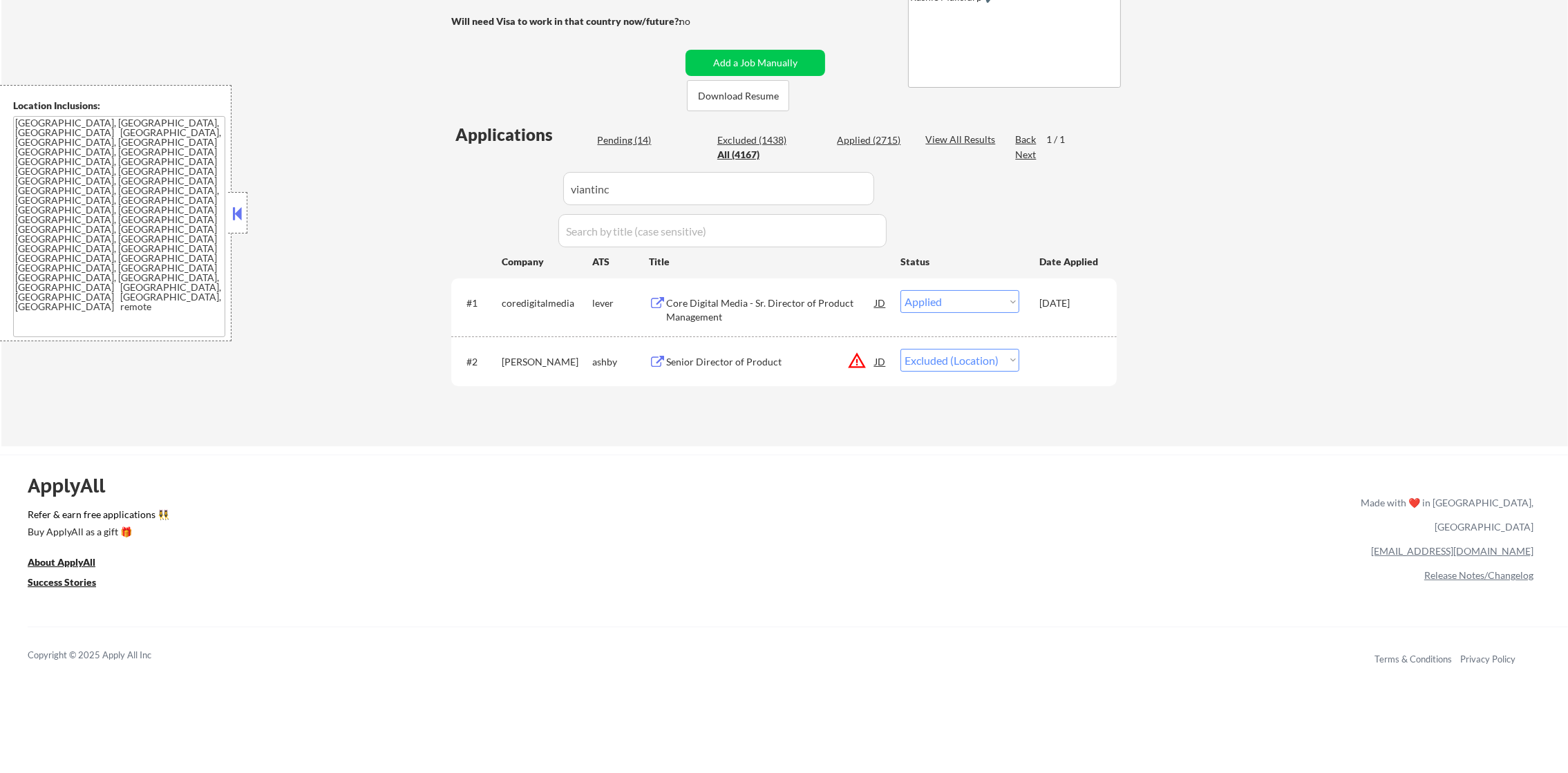
select select ""applied""
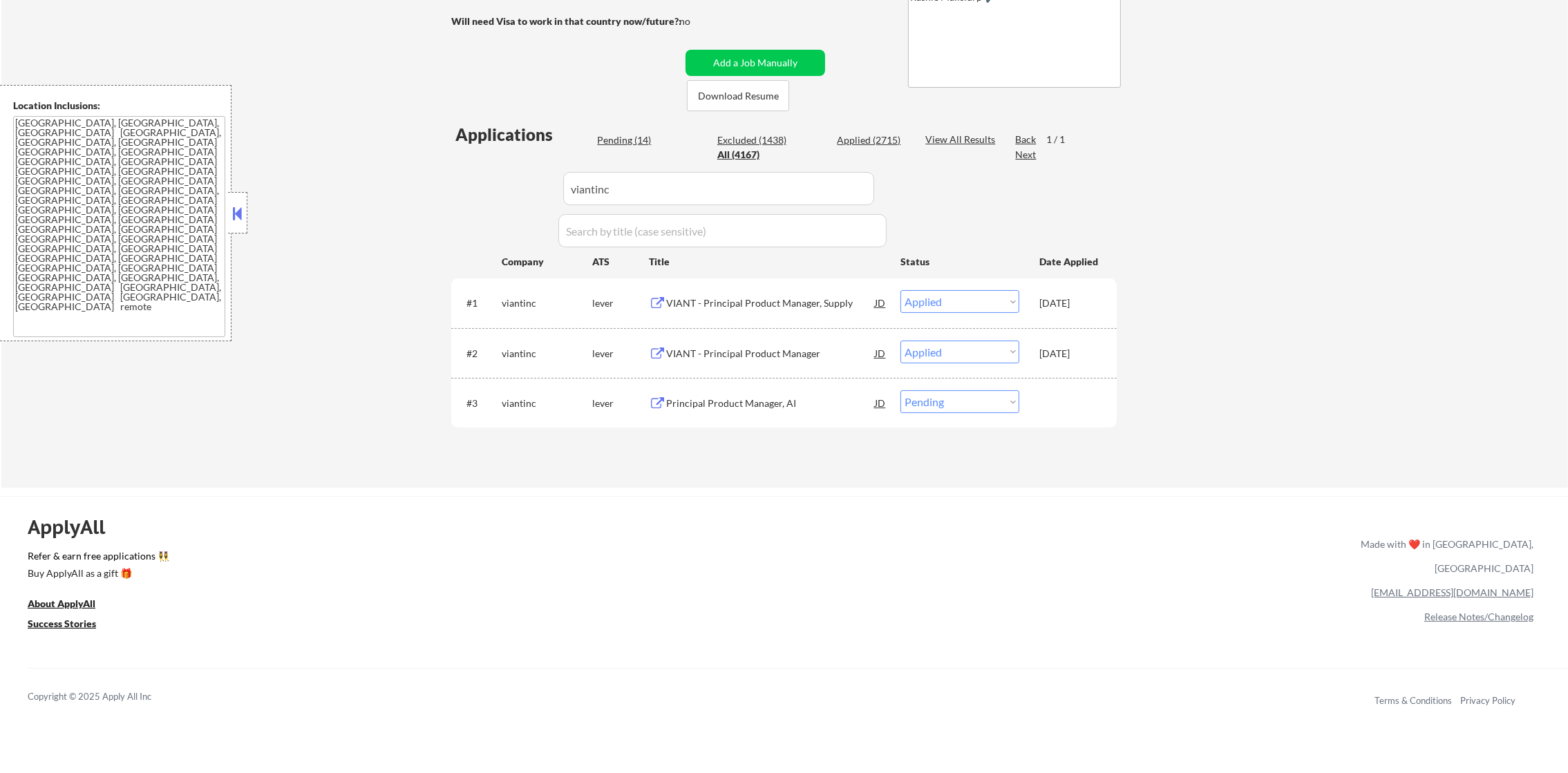
click at [741, 403] on div "Principal Product Manager, AI" at bounding box center [770, 403] width 209 height 14
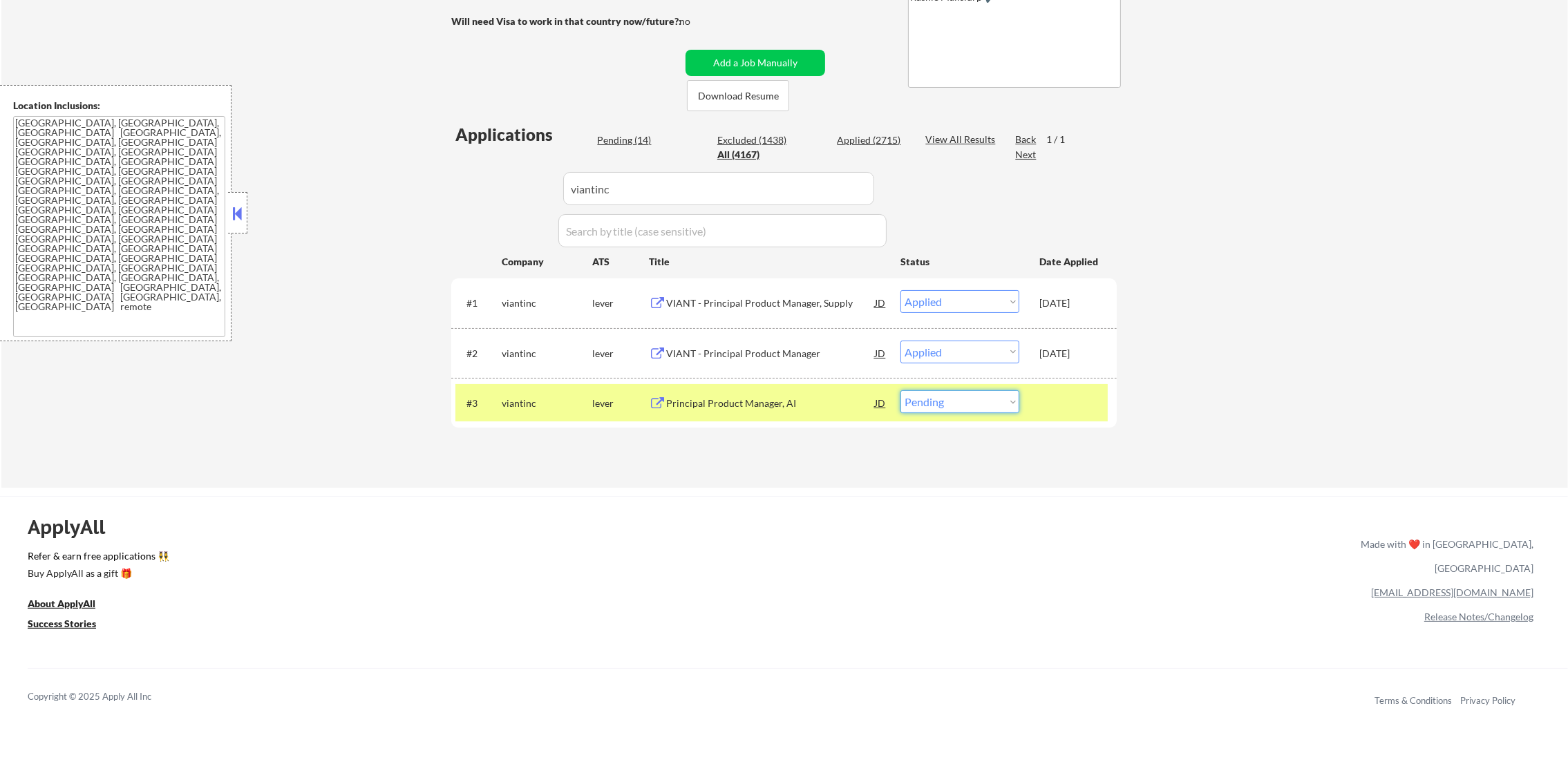
click at [947, 403] on select "Choose an option... Pending Applied Excluded (Questions) Excluded (Expired) Exc…" at bounding box center [960, 402] width 119 height 23
select select ""applied""
click at [901, 390] on select "Choose an option... Pending Applied Excluded (Questions) Excluded (Expired) Exc…" at bounding box center [960, 402] width 119 height 23
click at [507, 396] on div "viantinc" at bounding box center [546, 403] width 90 height 14
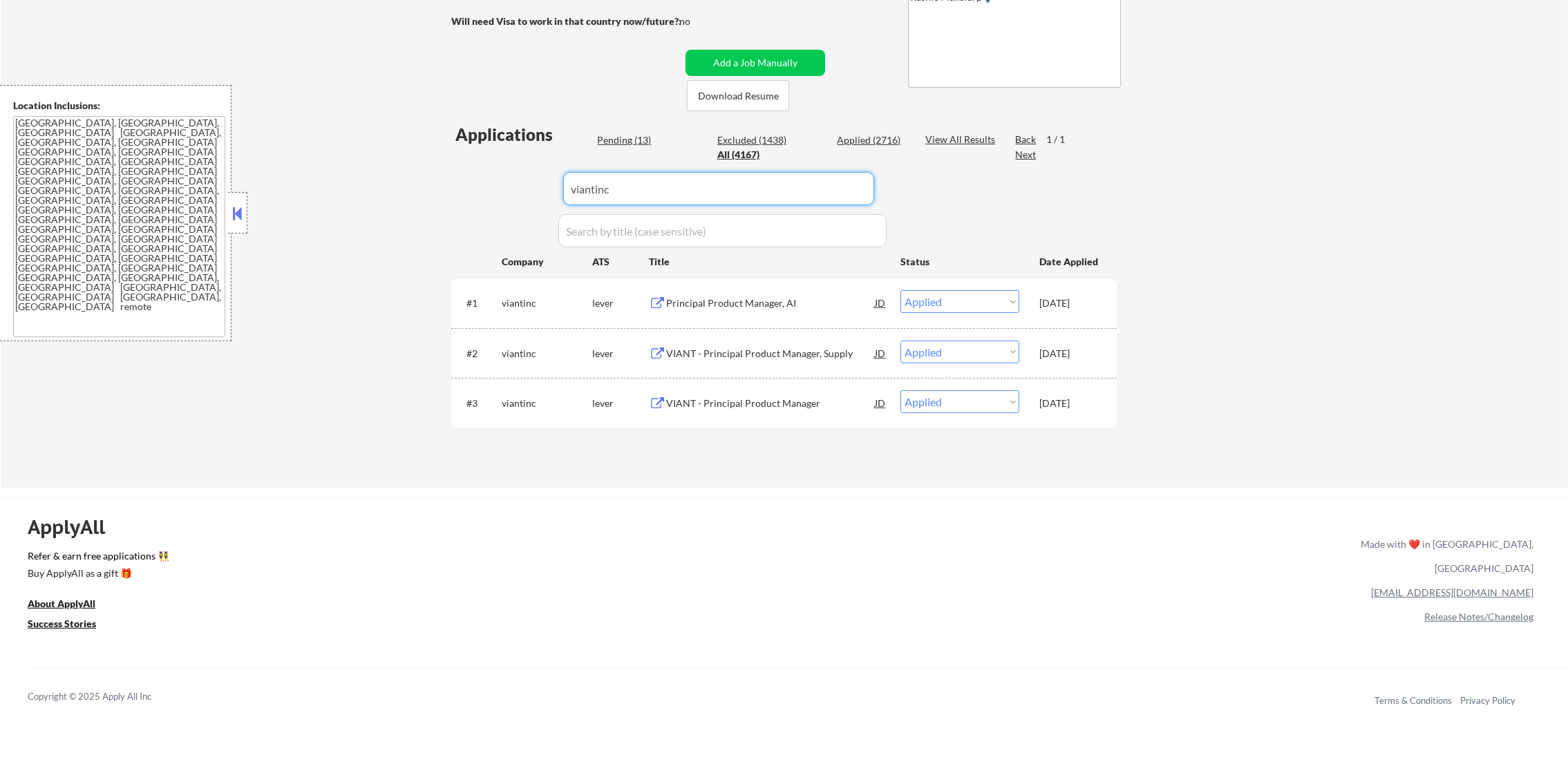
drag, startPoint x: 615, startPoint y: 195, endPoint x: 477, endPoint y: 195, distance: 138.0
click at [477, 195] on div "Applications Pending (13) Excluded (1438) Applied (2716) All (4167) View All Re…" at bounding box center [784, 292] width 666 height 339
paste input "sprinklr.wd1.careers"
type input "sprinklr.wd1.careers"
click at [329, 175] on div "← Return to /applysquad Mailslurp Inbox Job Search Builder Gabriel Wilensky Use…" at bounding box center [784, 143] width 1566 height 690
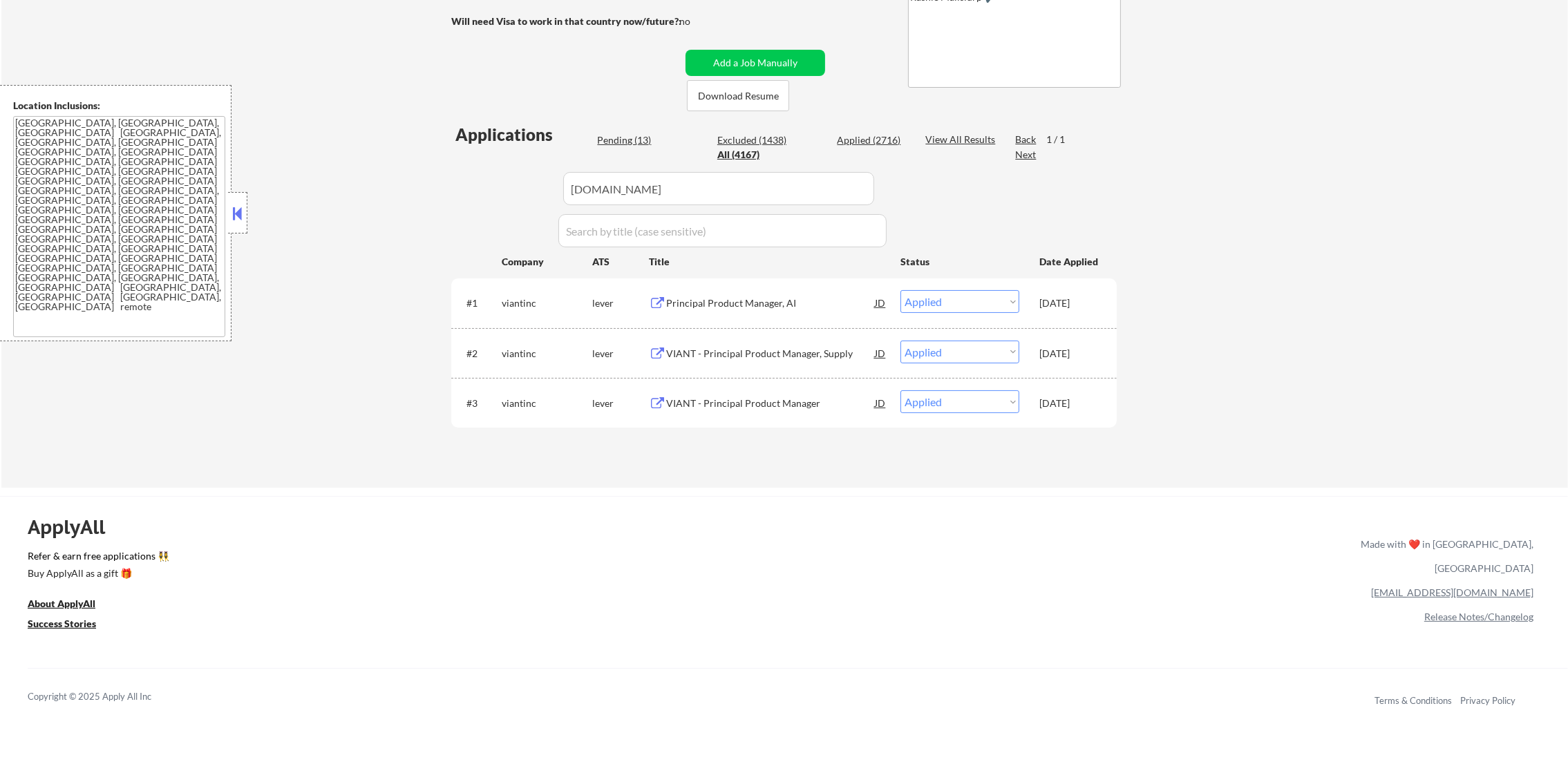
select select ""pending""
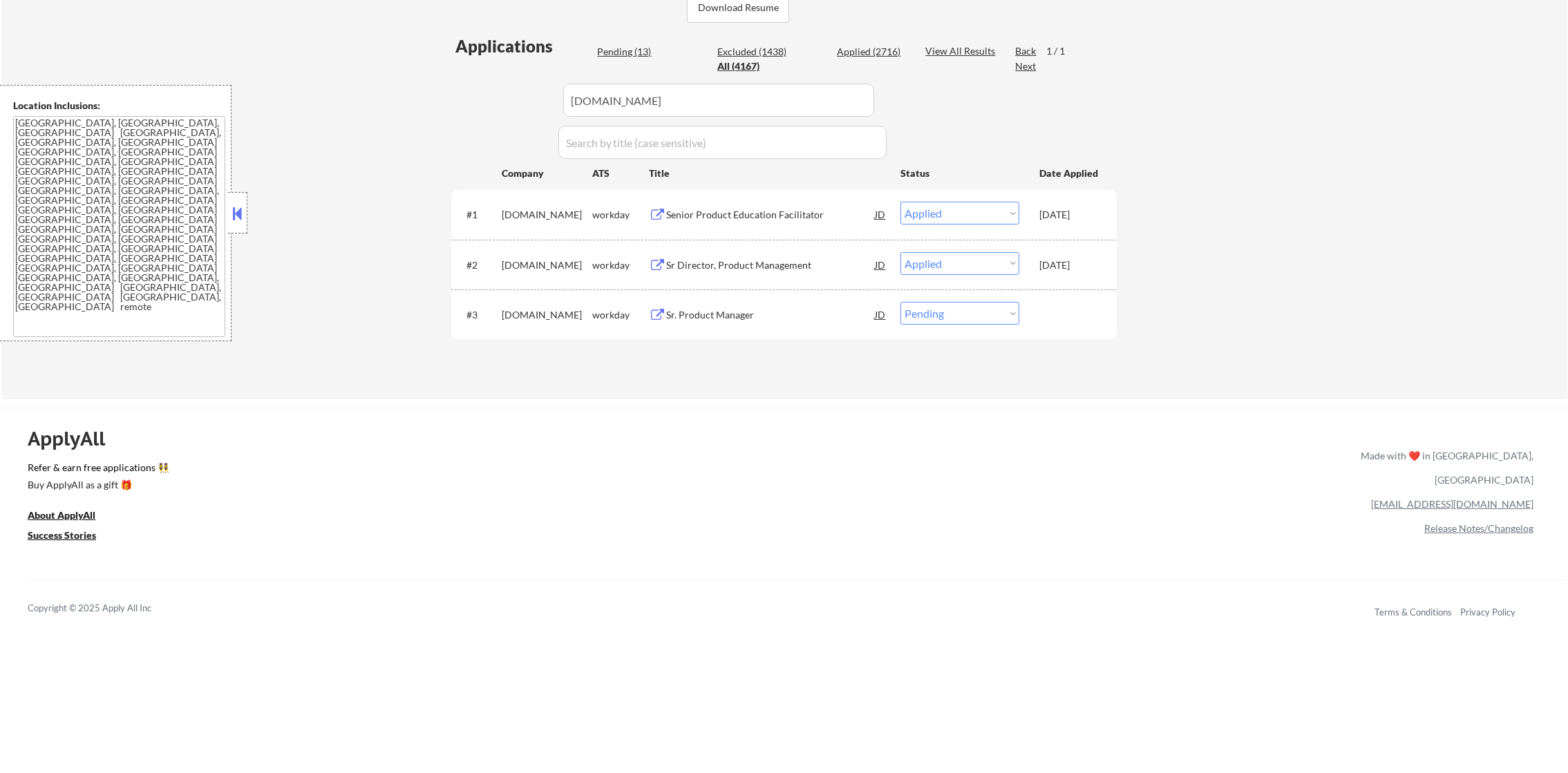
scroll to position [361, 0]
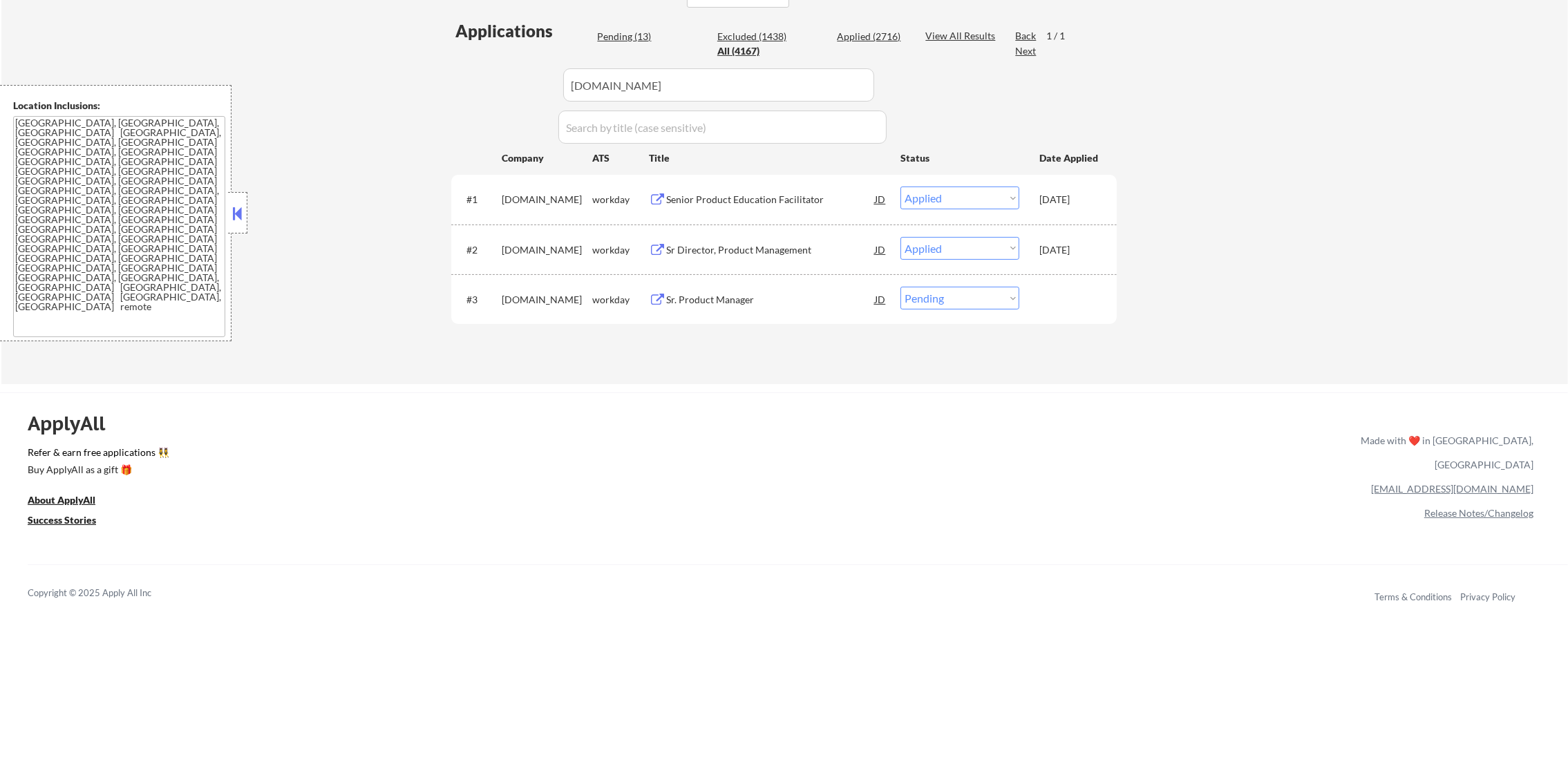
click at [729, 308] on div "Sr. Product Manager" at bounding box center [770, 298] width 209 height 25
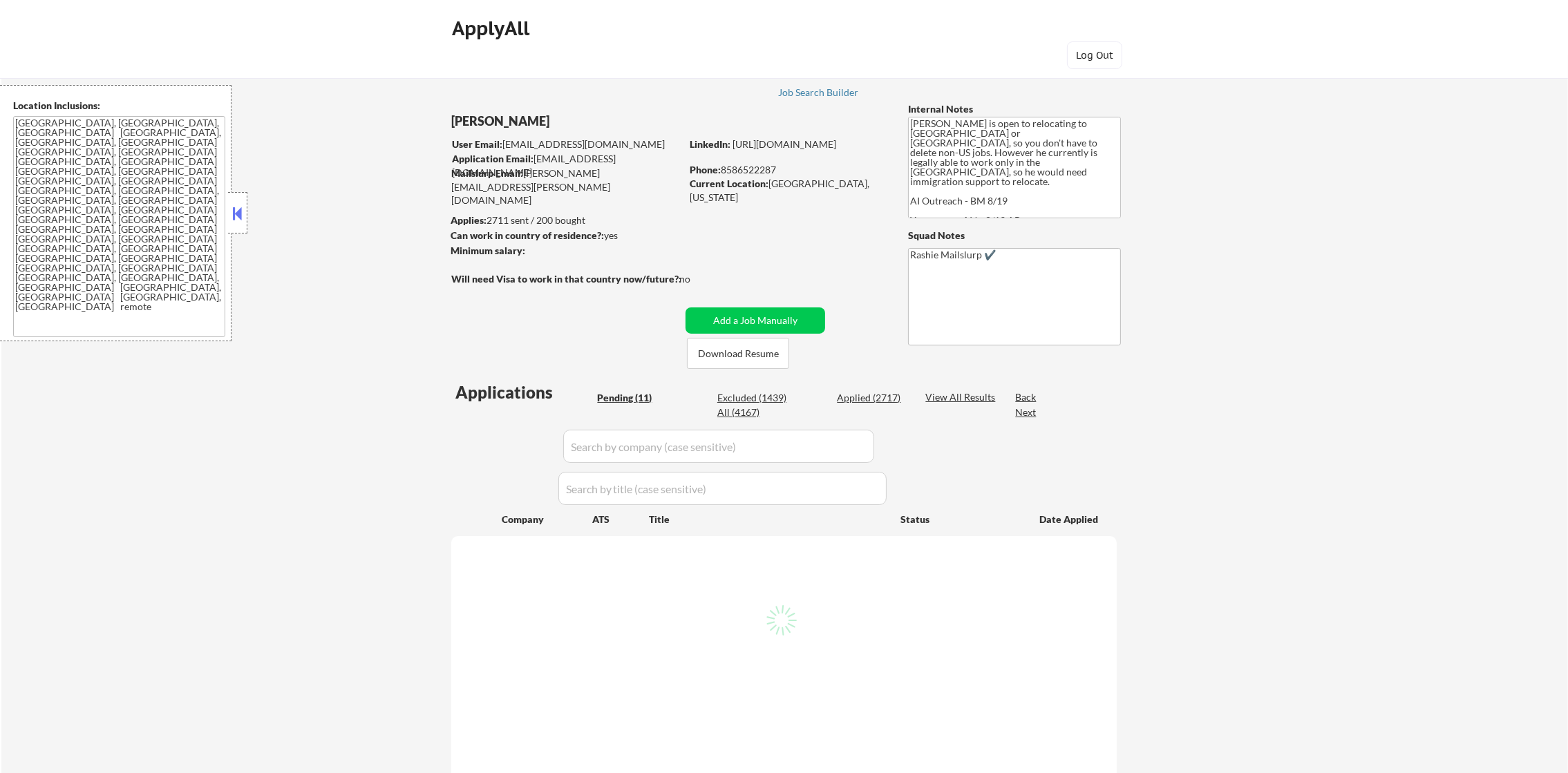
click at [744, 410] on div "All (4167)" at bounding box center [752, 413] width 69 height 14
select select ""pending""
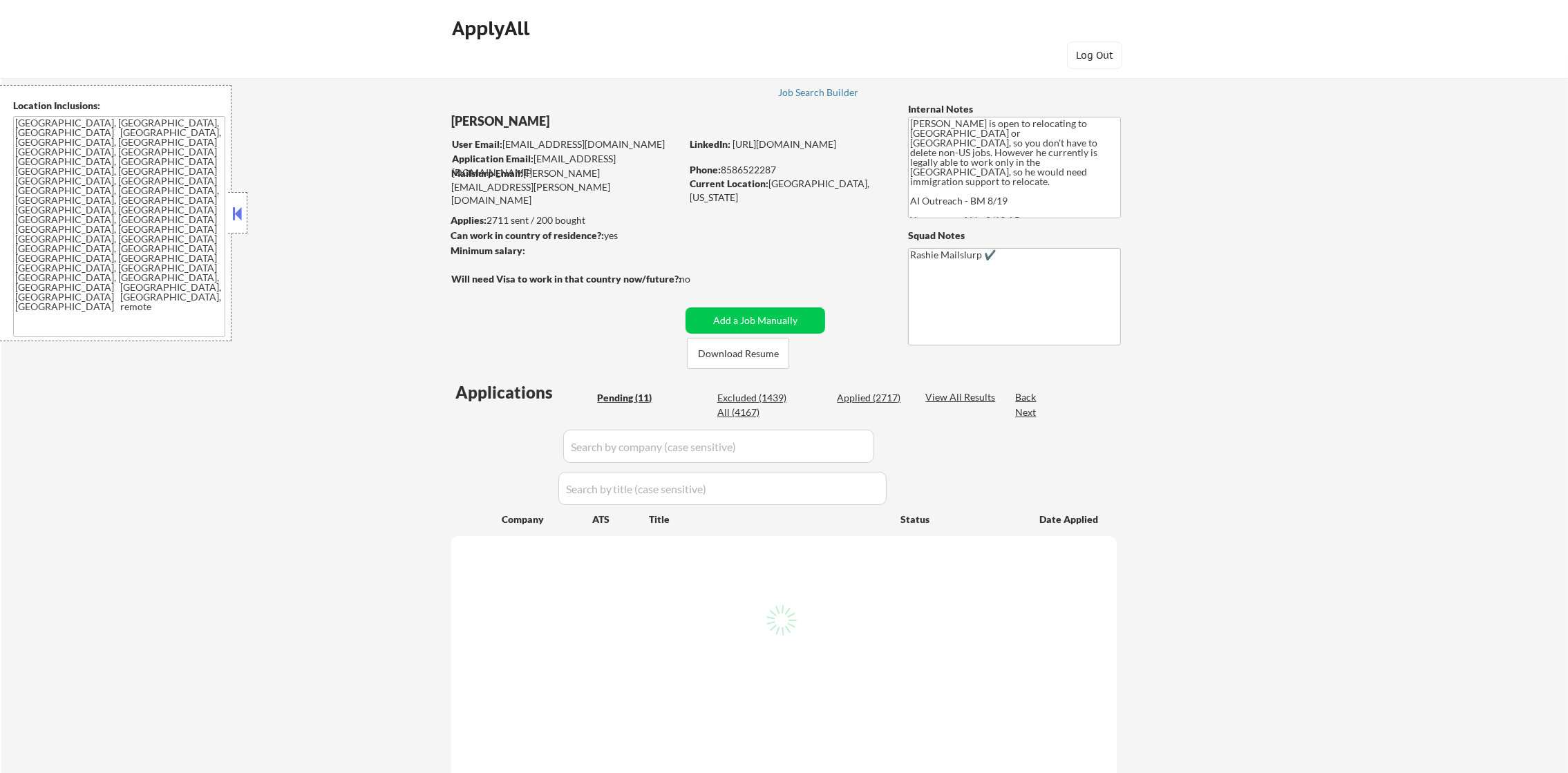
select select ""pending""
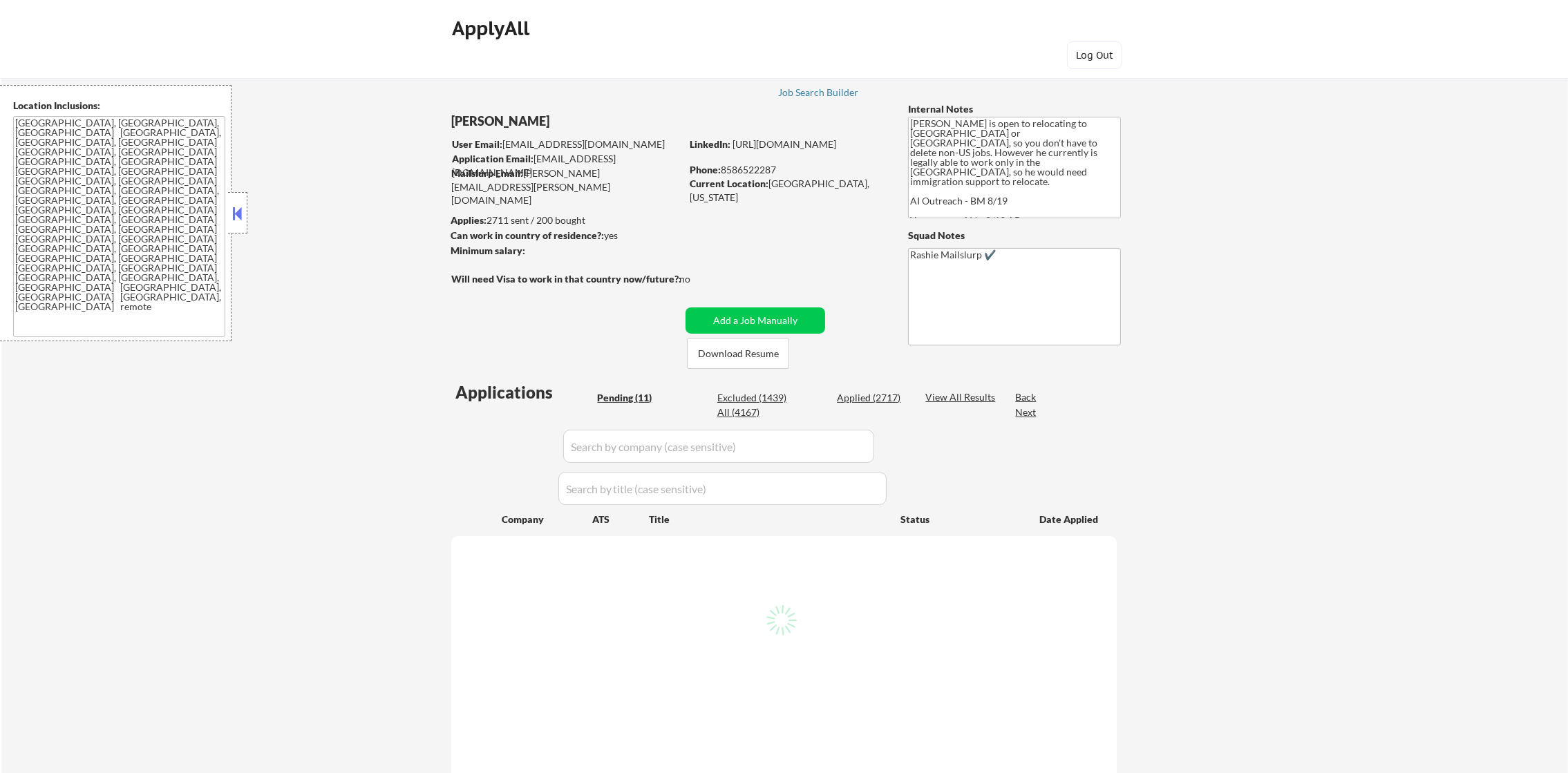
select select ""pending""
click at [743, 412] on div "All (4167)" at bounding box center [752, 413] width 69 height 14
select select ""applied""
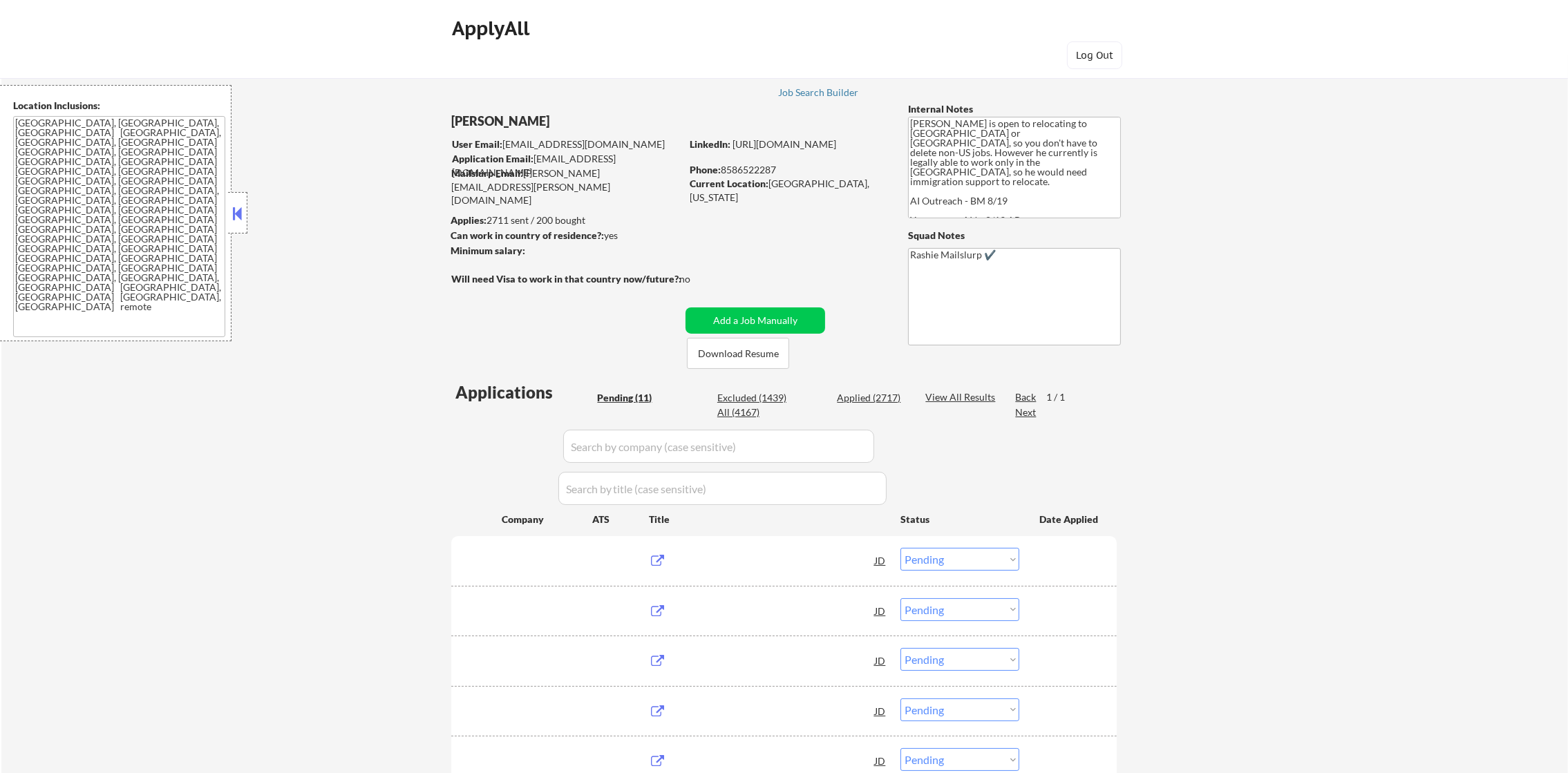
select select ""applied""
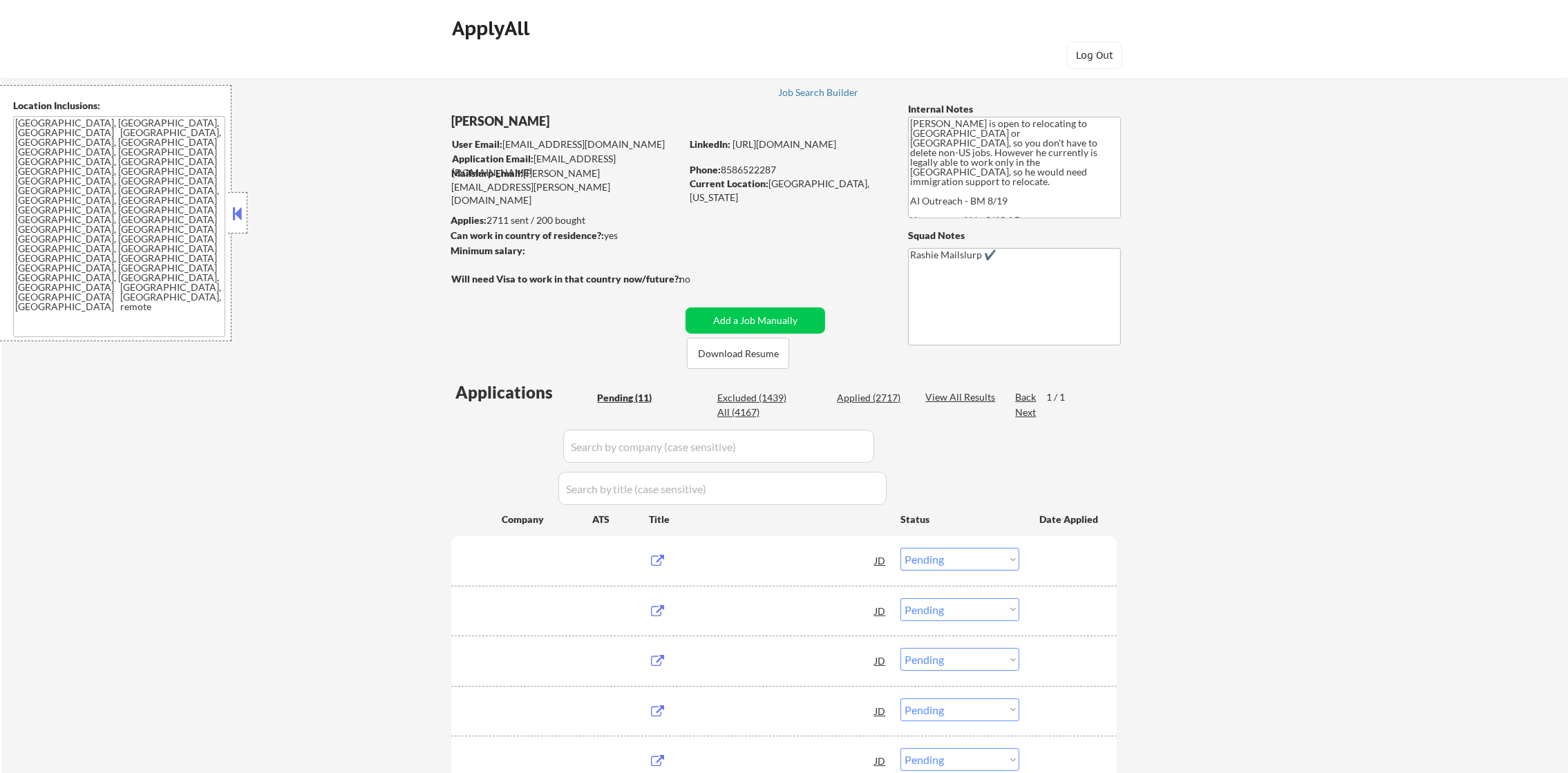
select select ""applied""
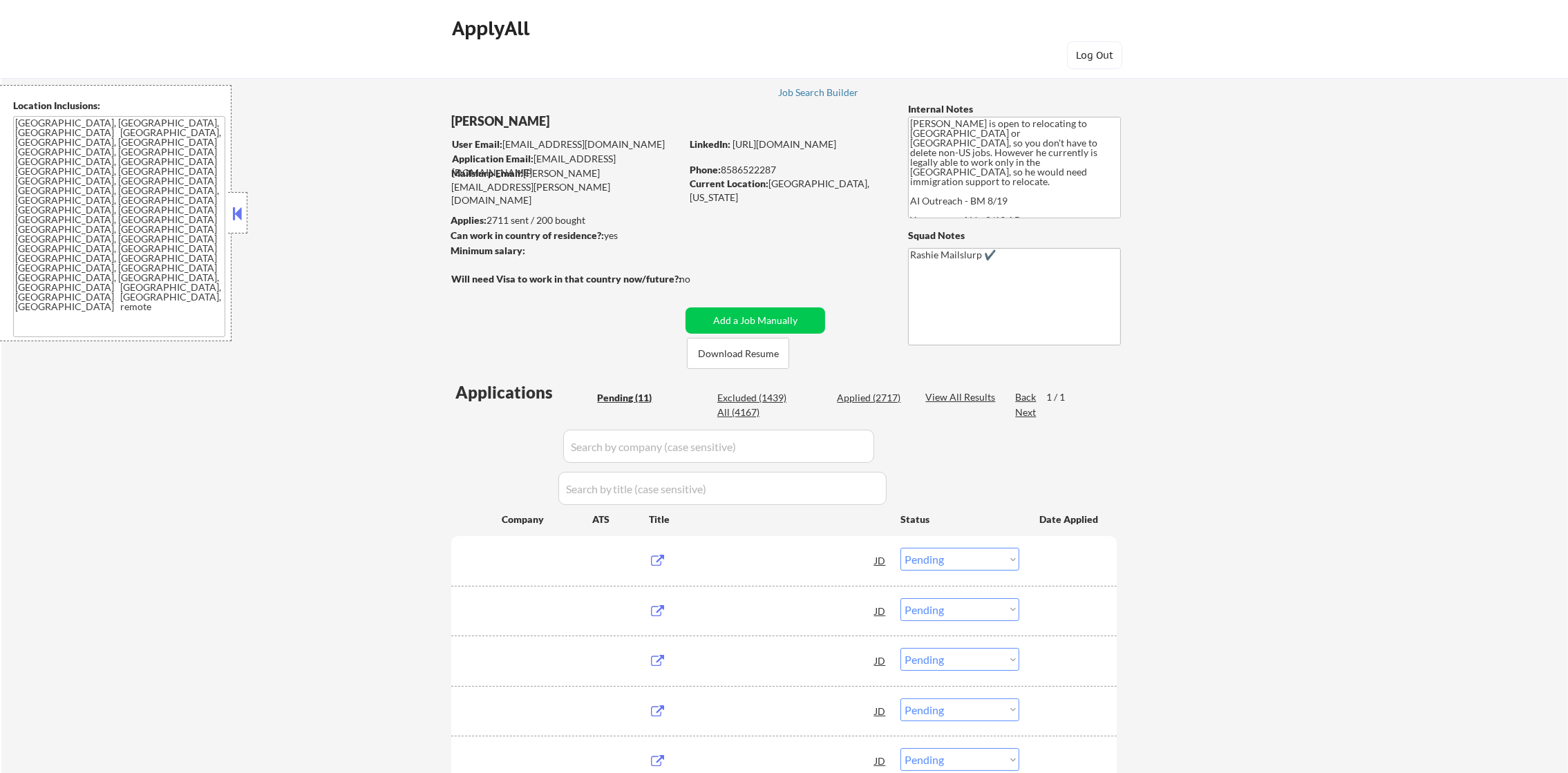
select select ""applied""
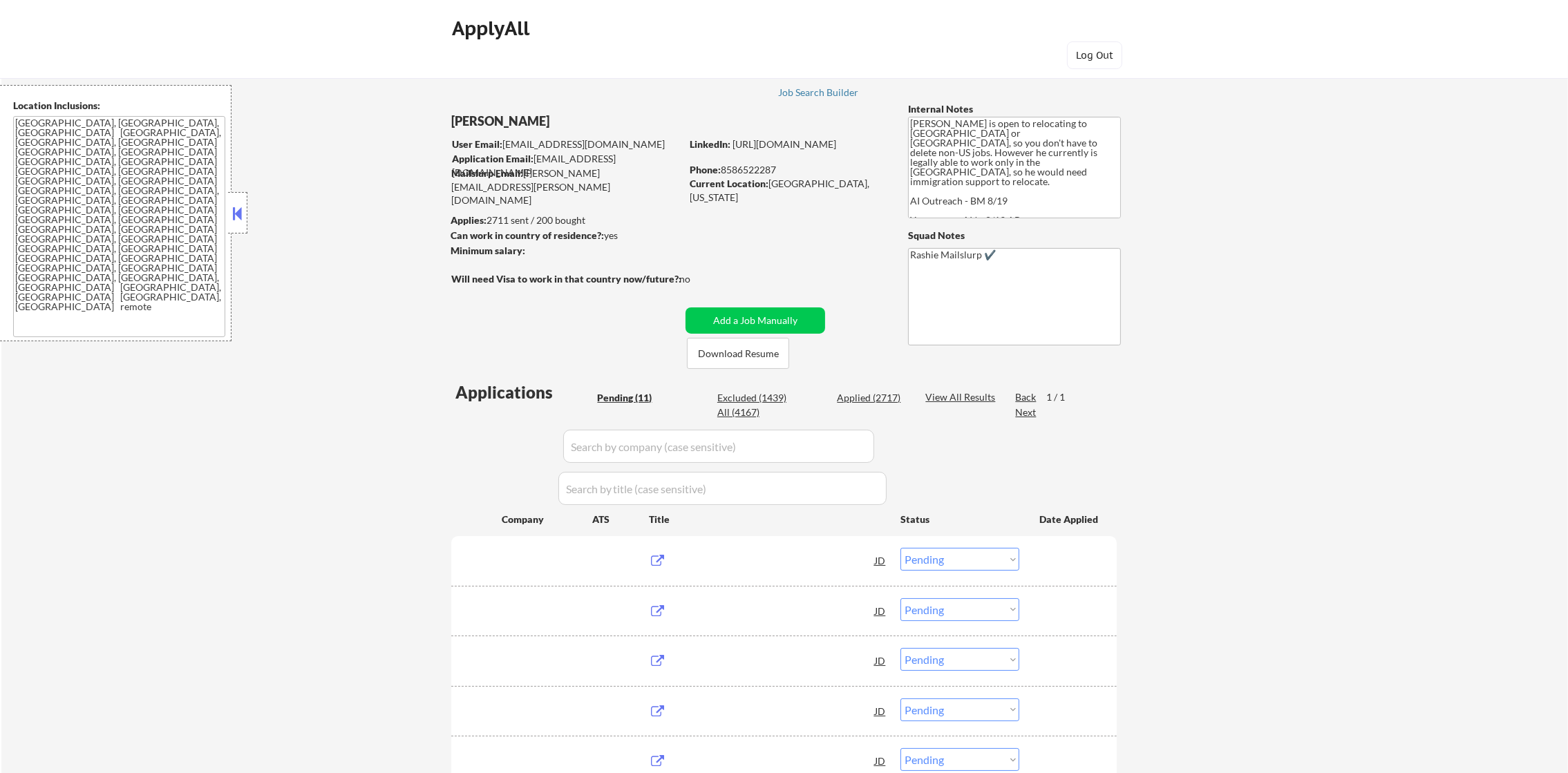
select select ""applied""
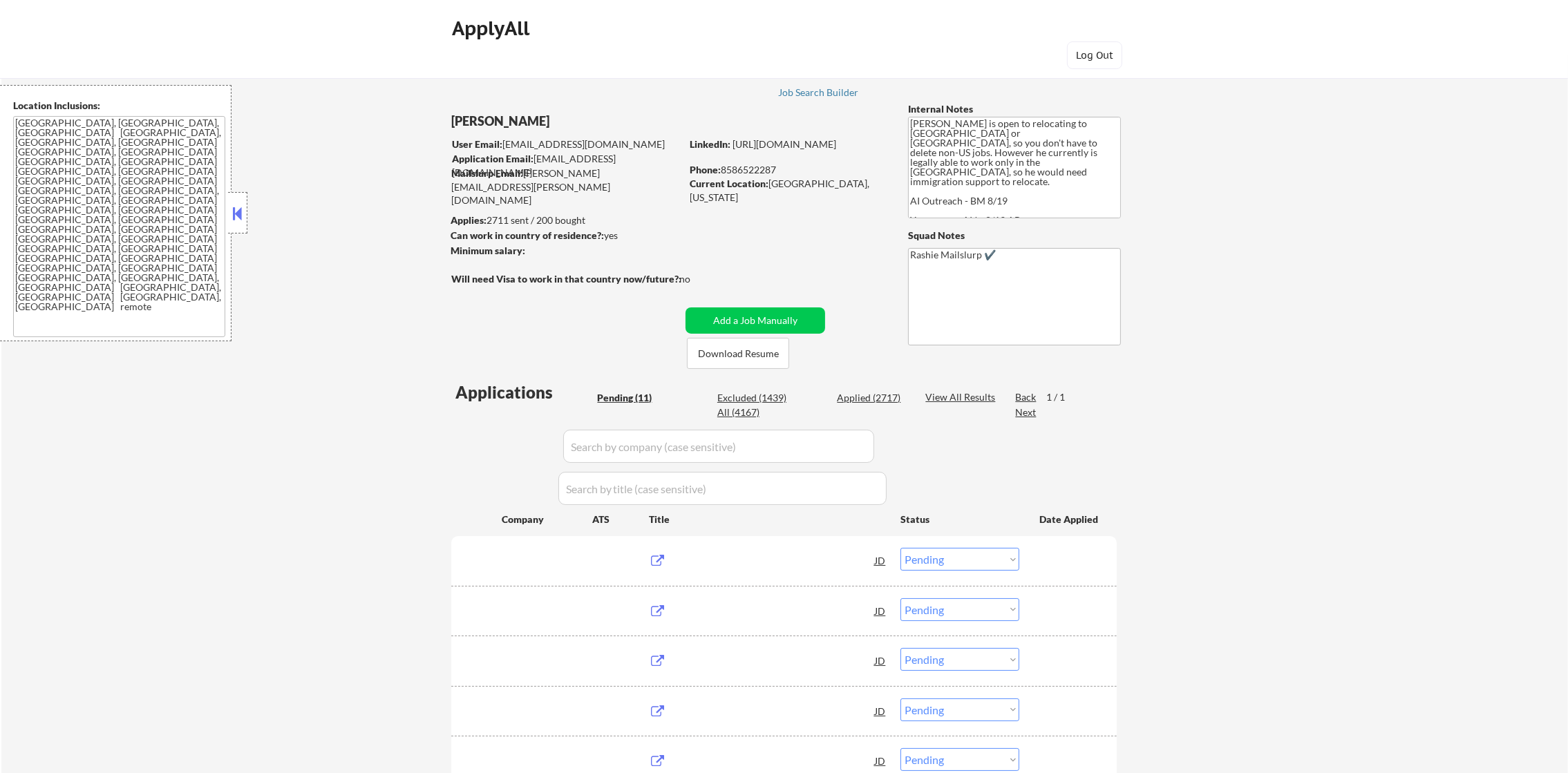
select select ""applied""
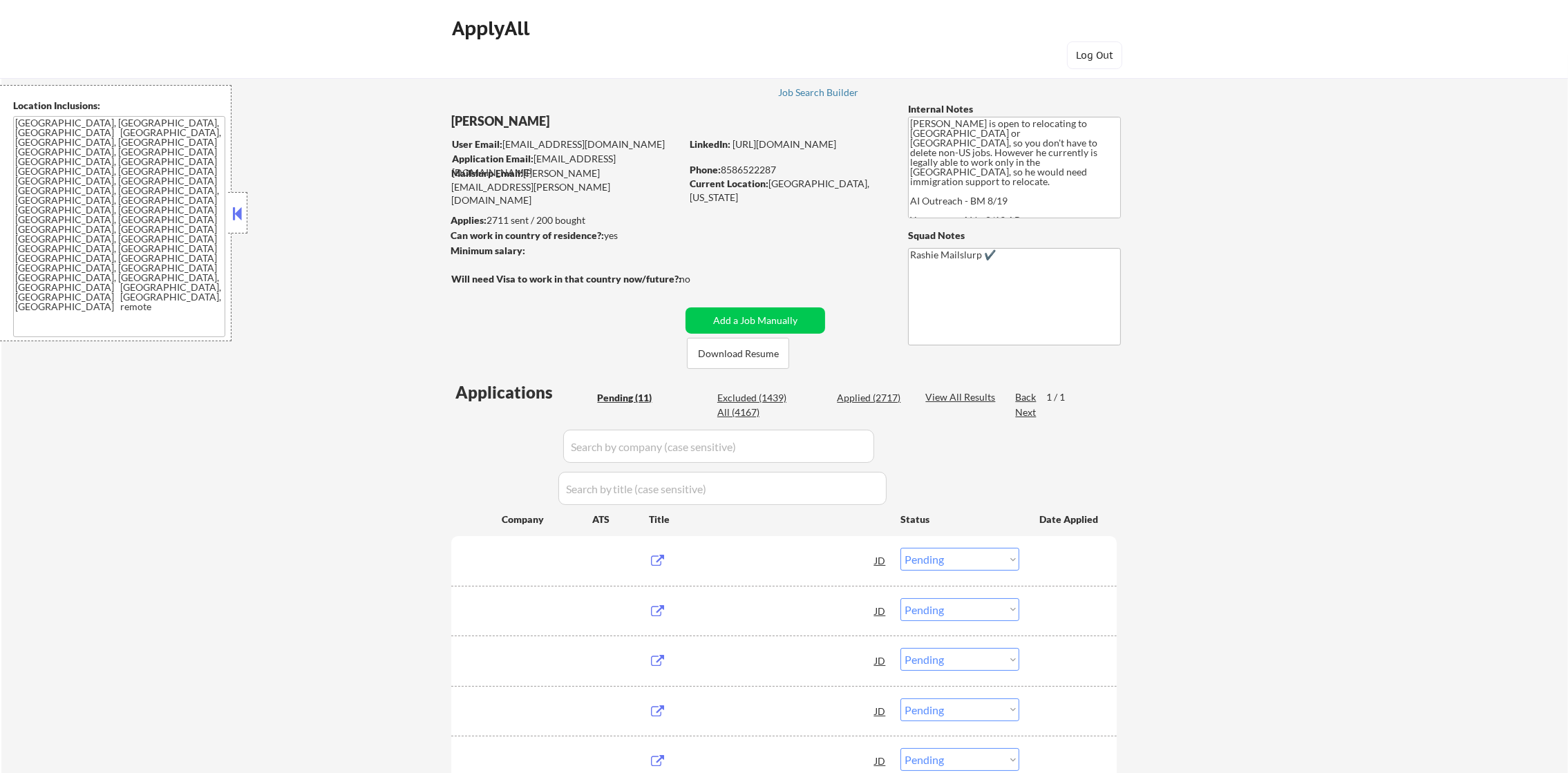
select select ""applied""
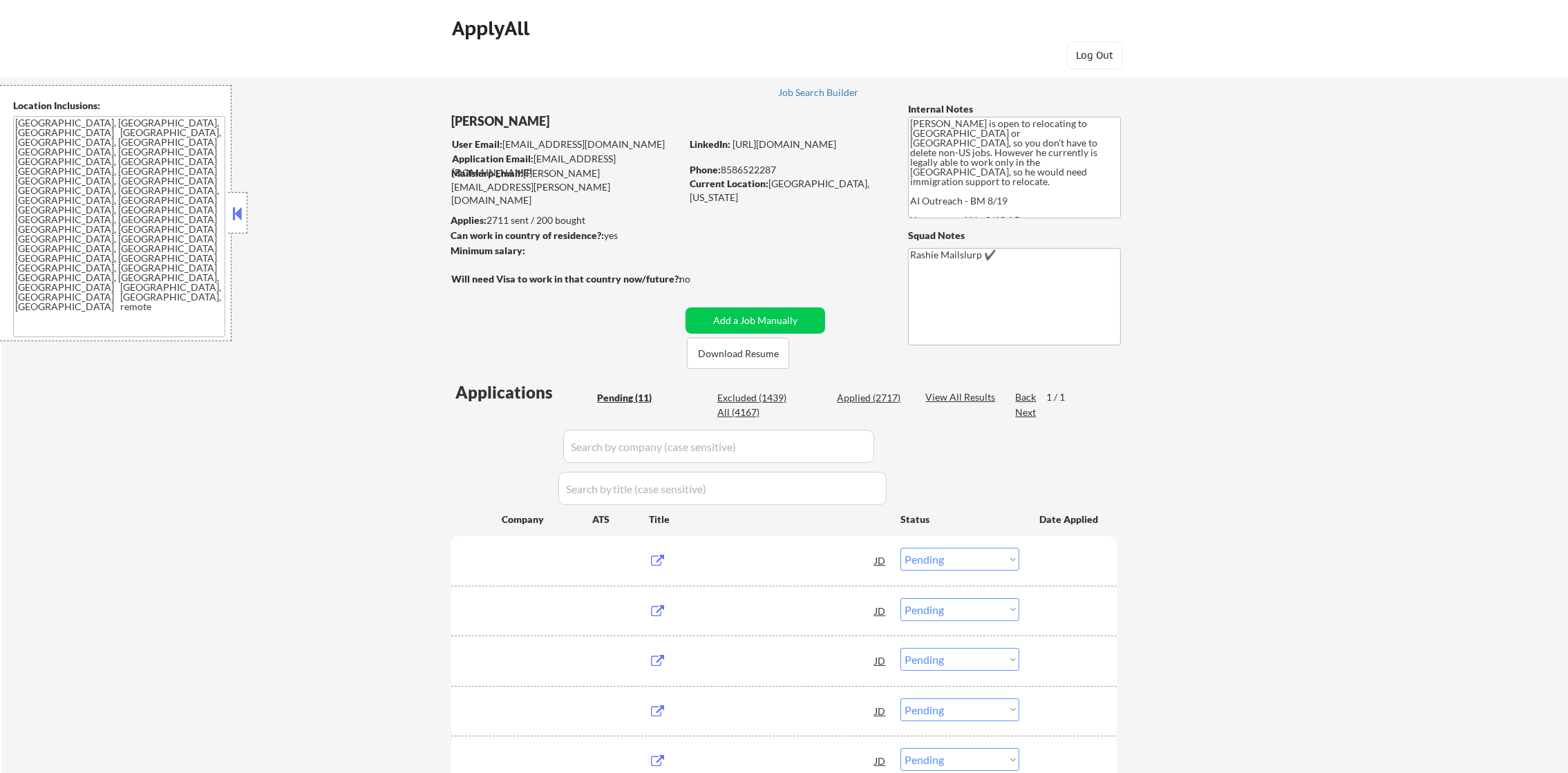
select select ""applied""
select select ""excluded__other_""
select select ""applied""
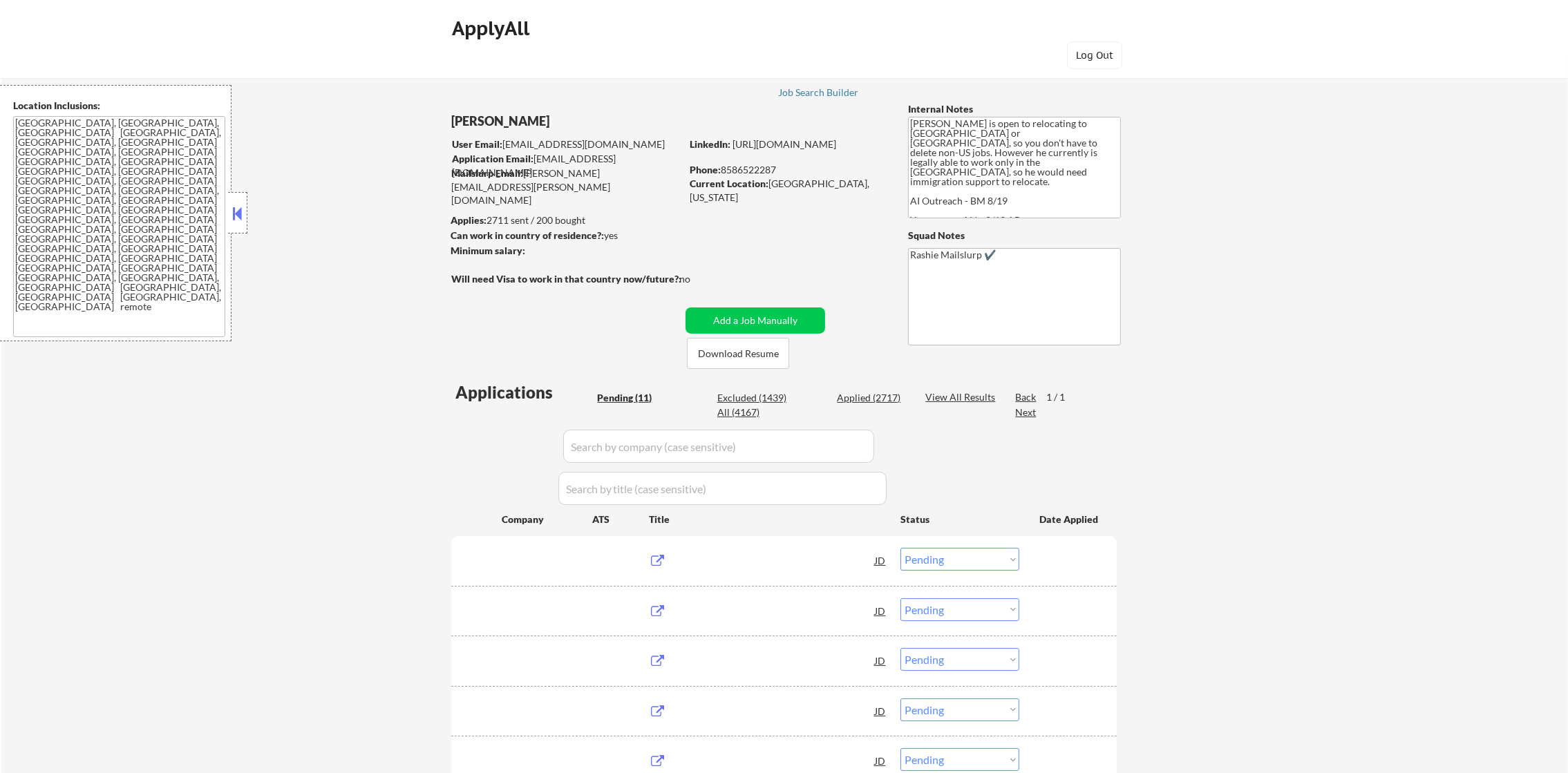
select select ""applied""
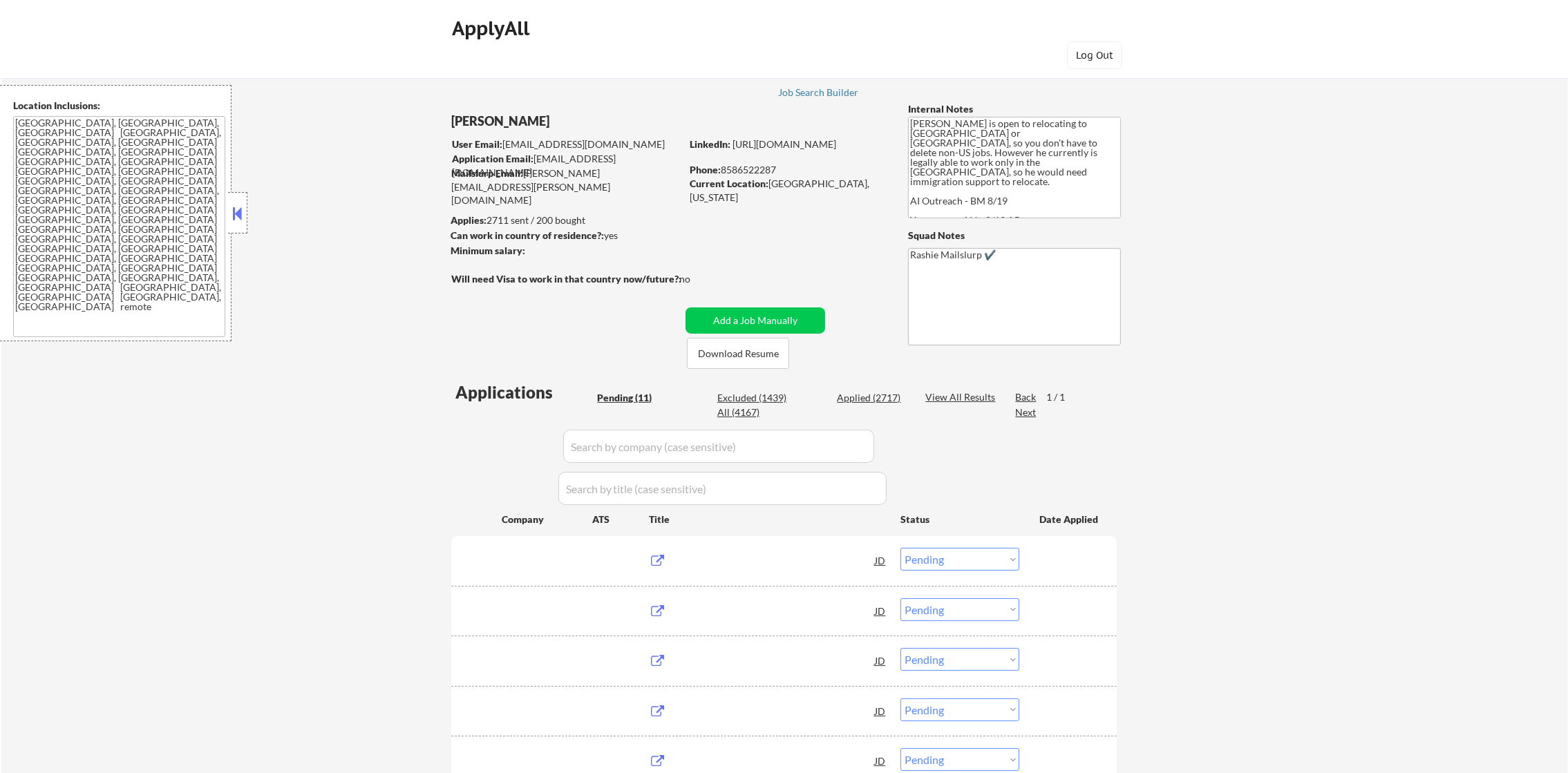
select select ""applied""
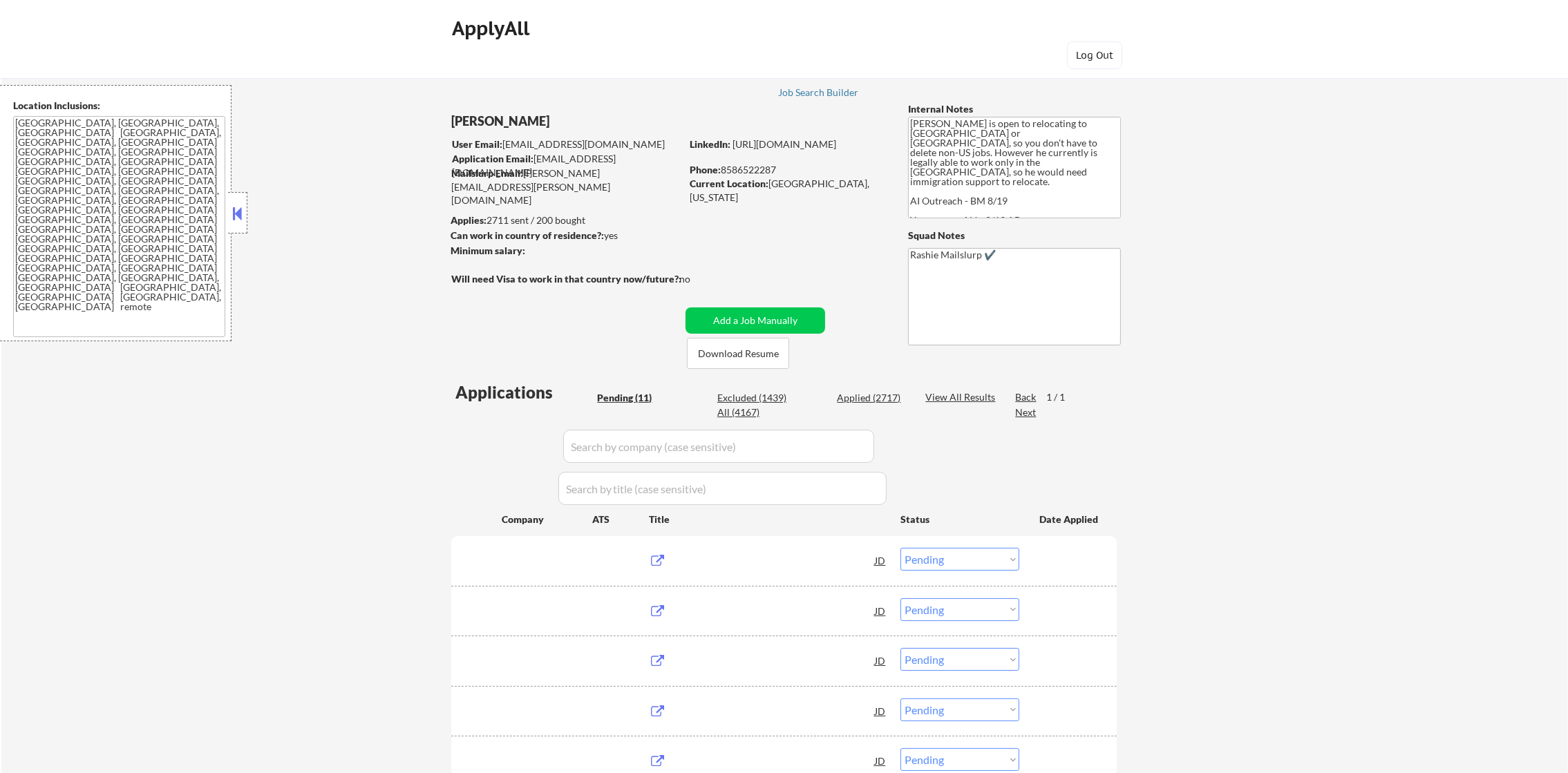
select select ""applied""
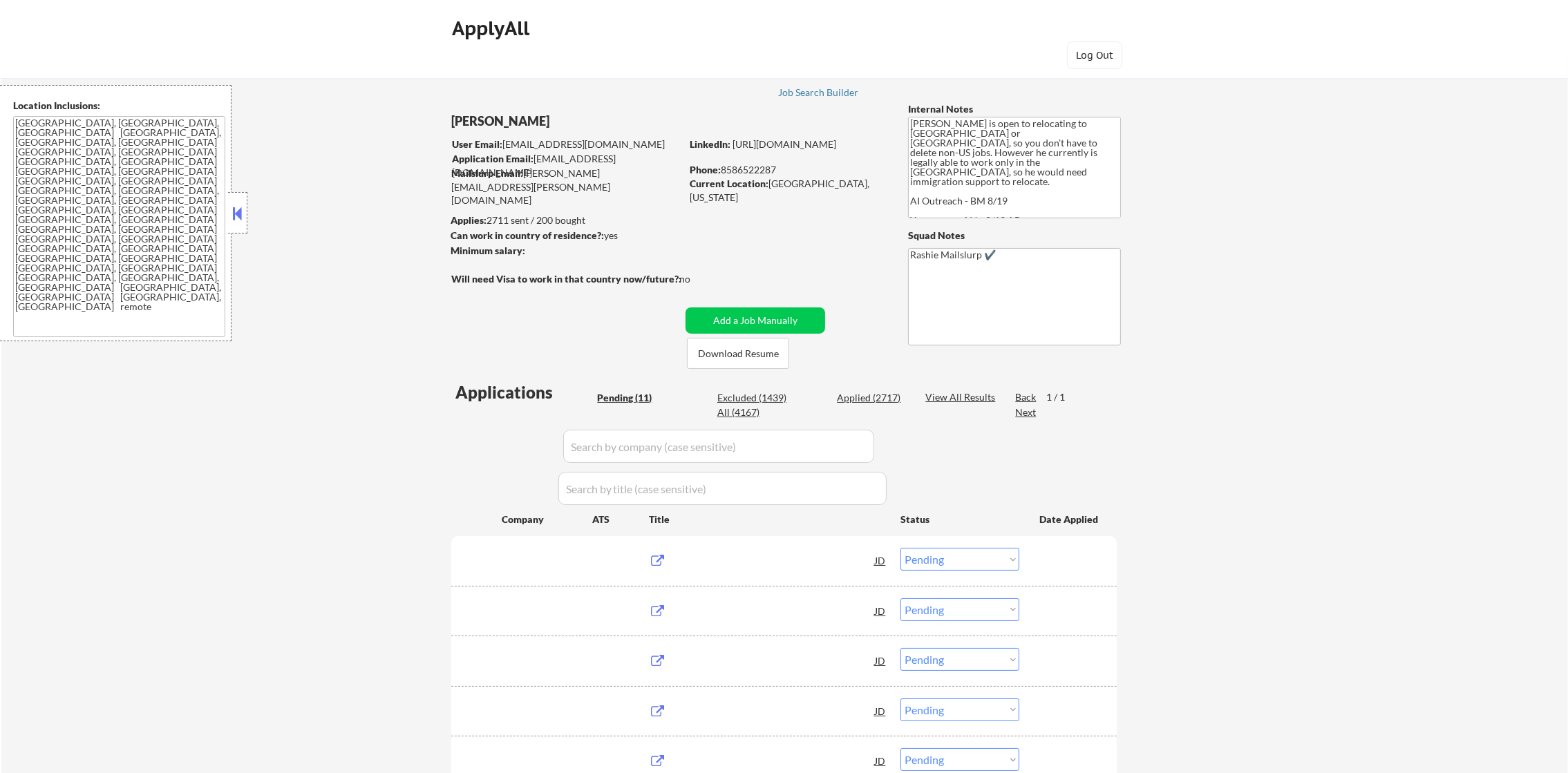
select select ""applied""
select select ""excluded""
select select ""applied""
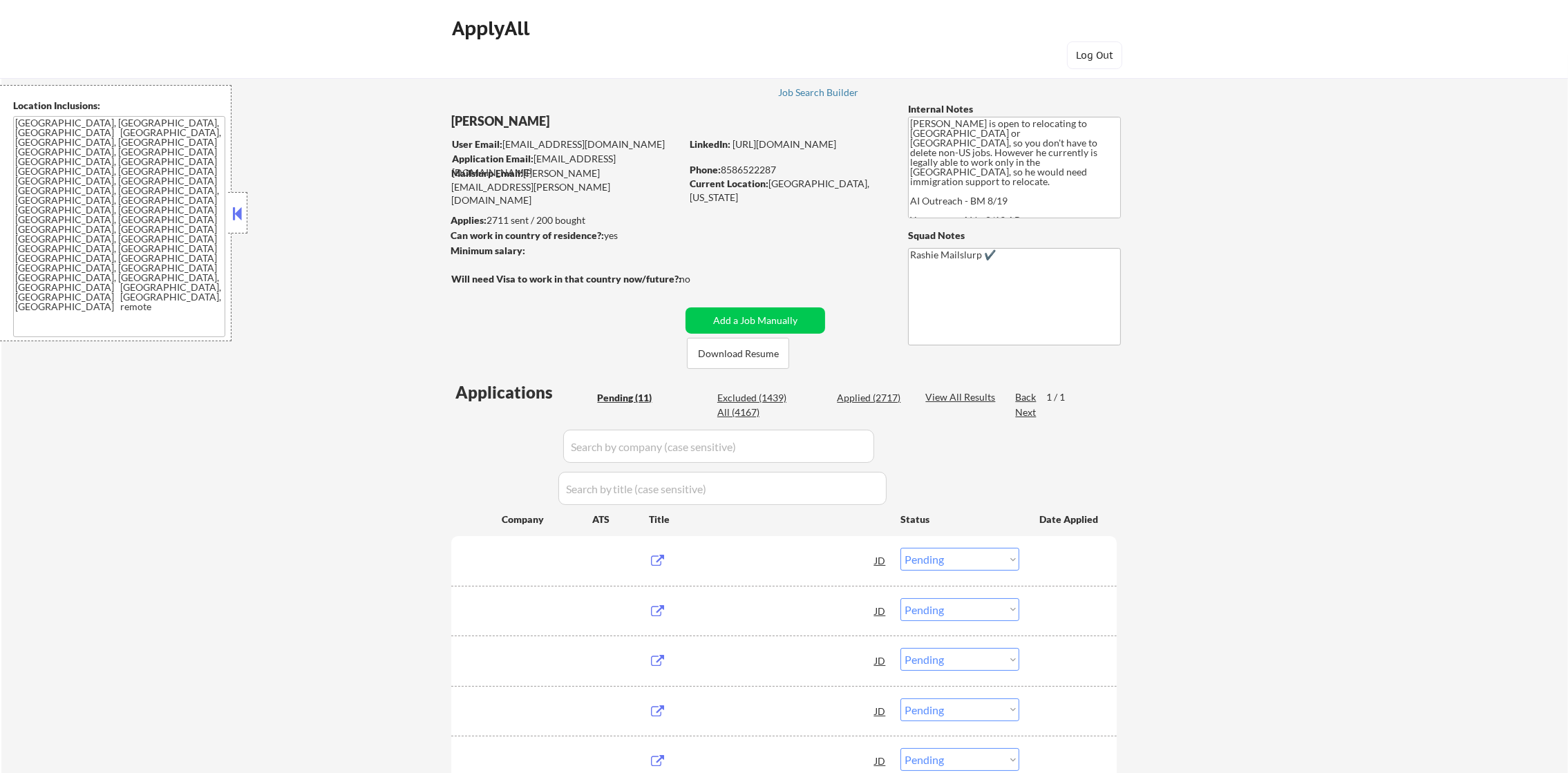
select select ""applied""
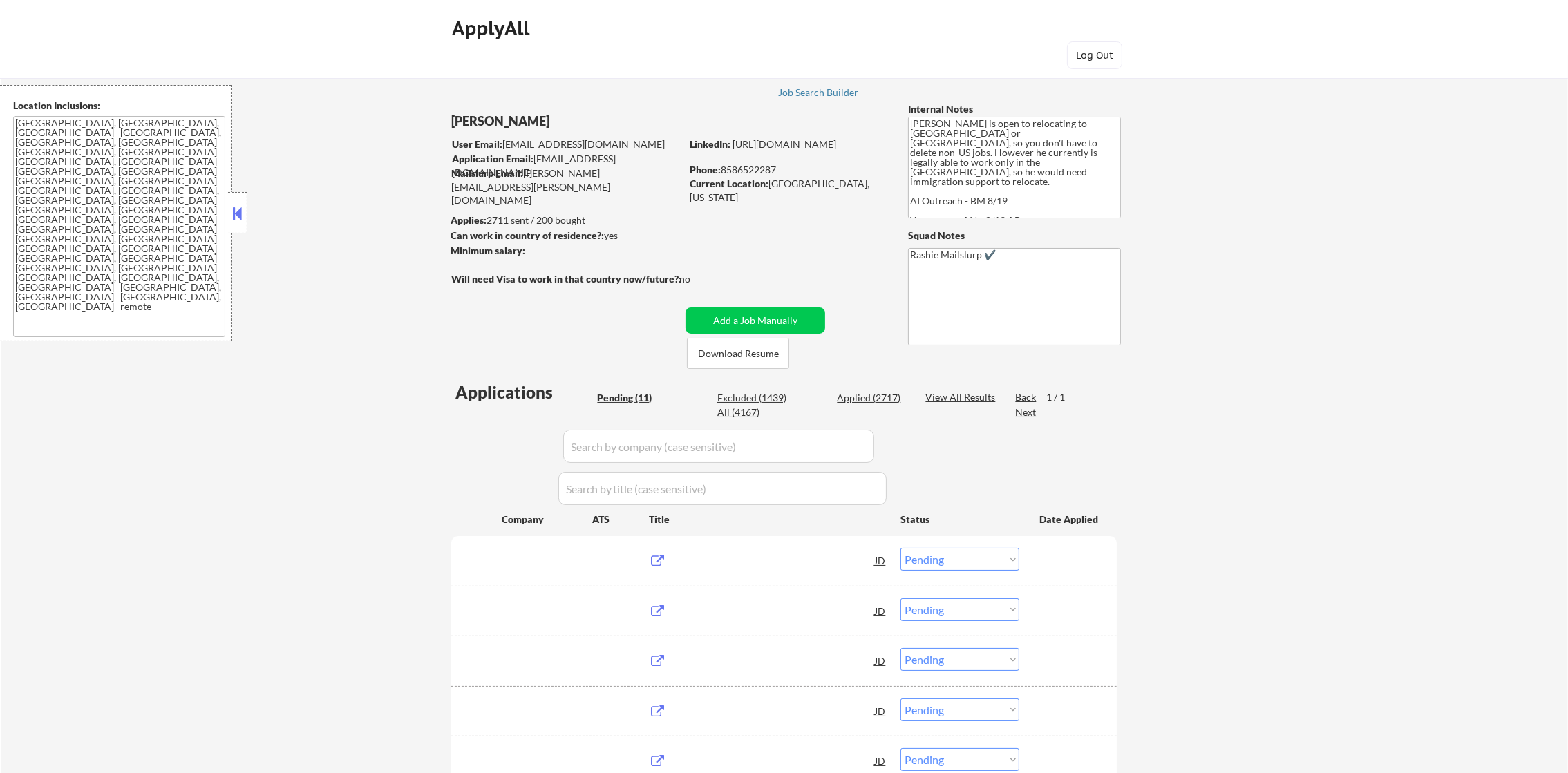
select select ""applied""
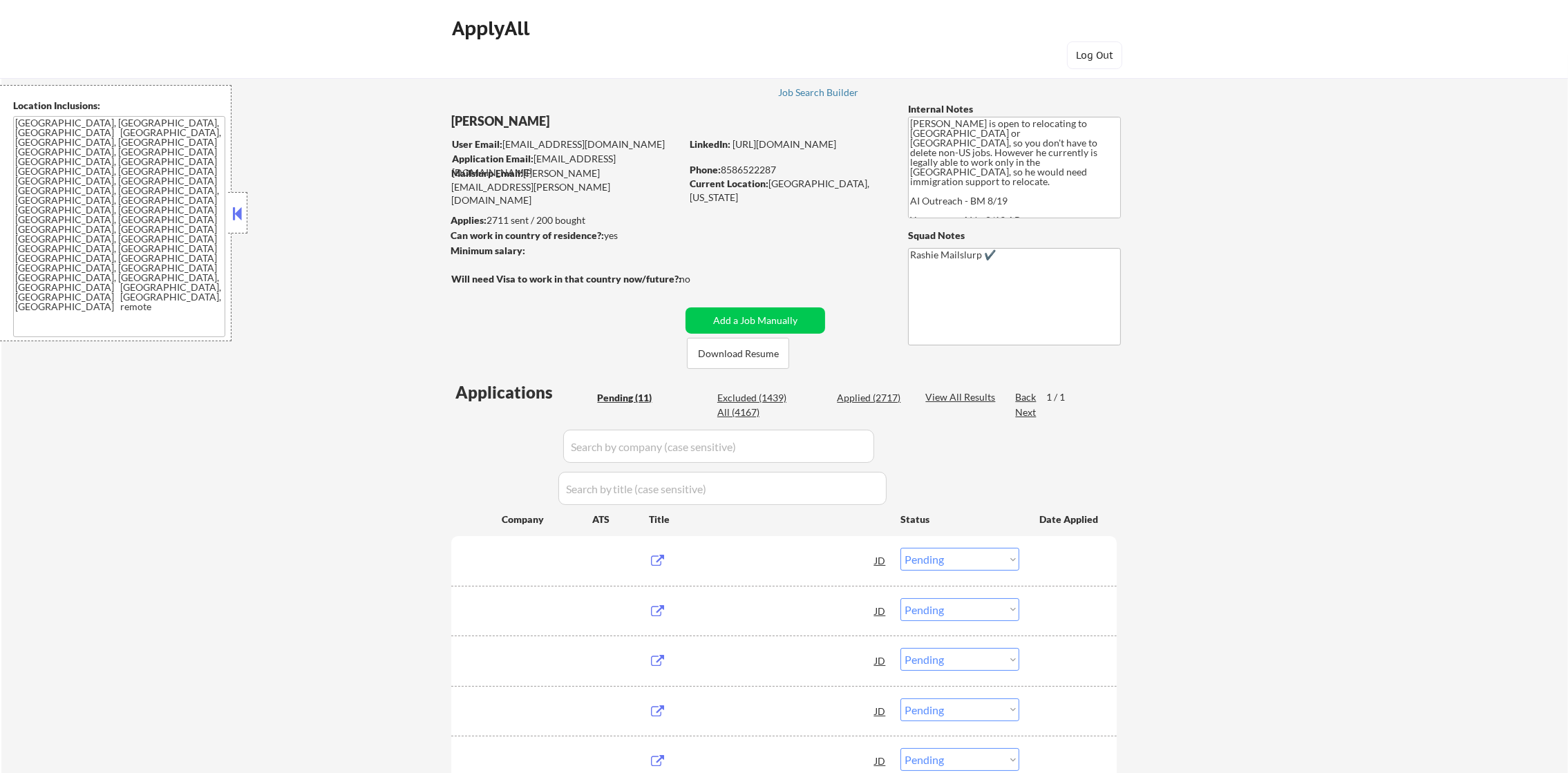
select select ""applied""
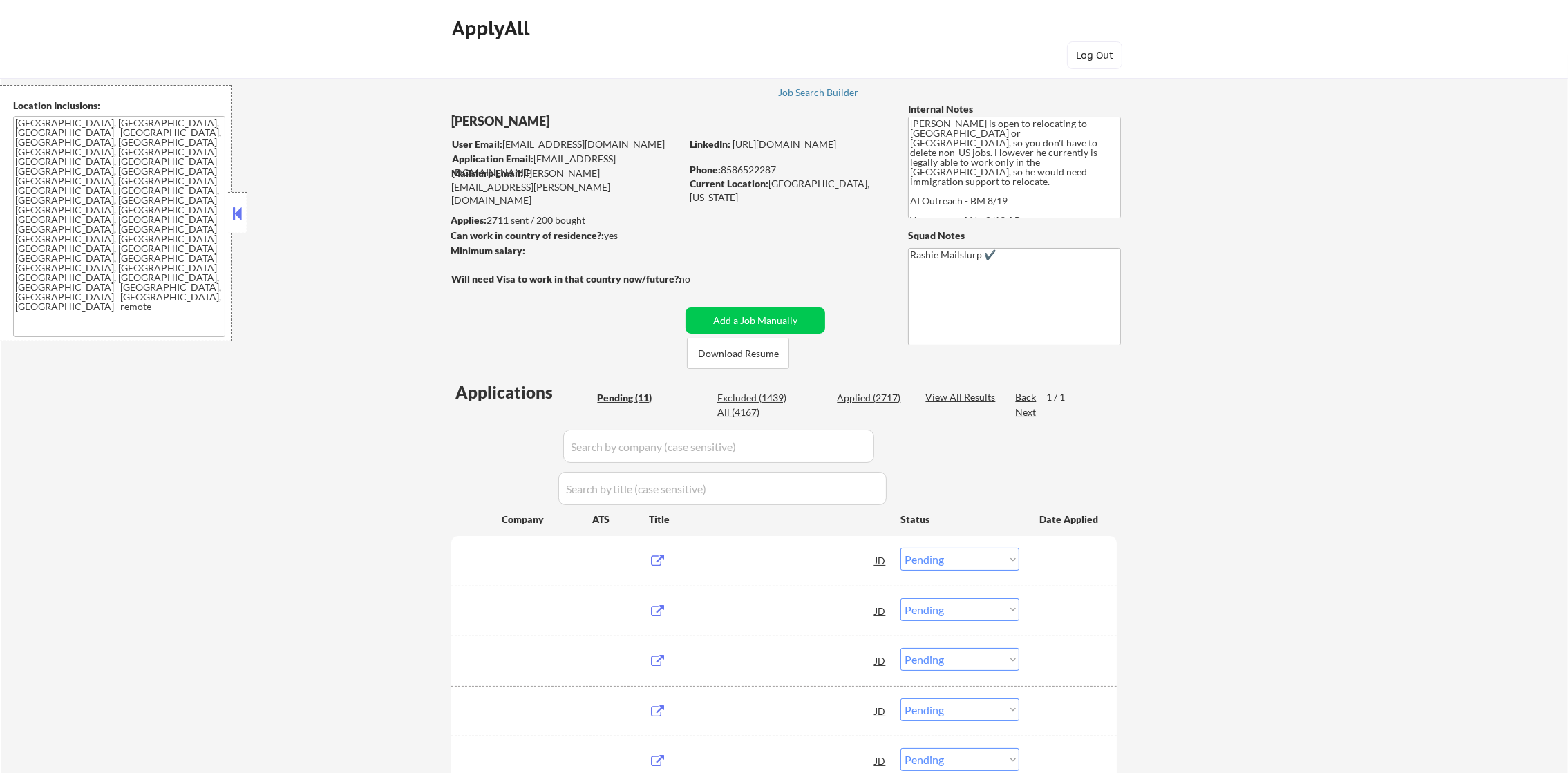
select select ""applied""
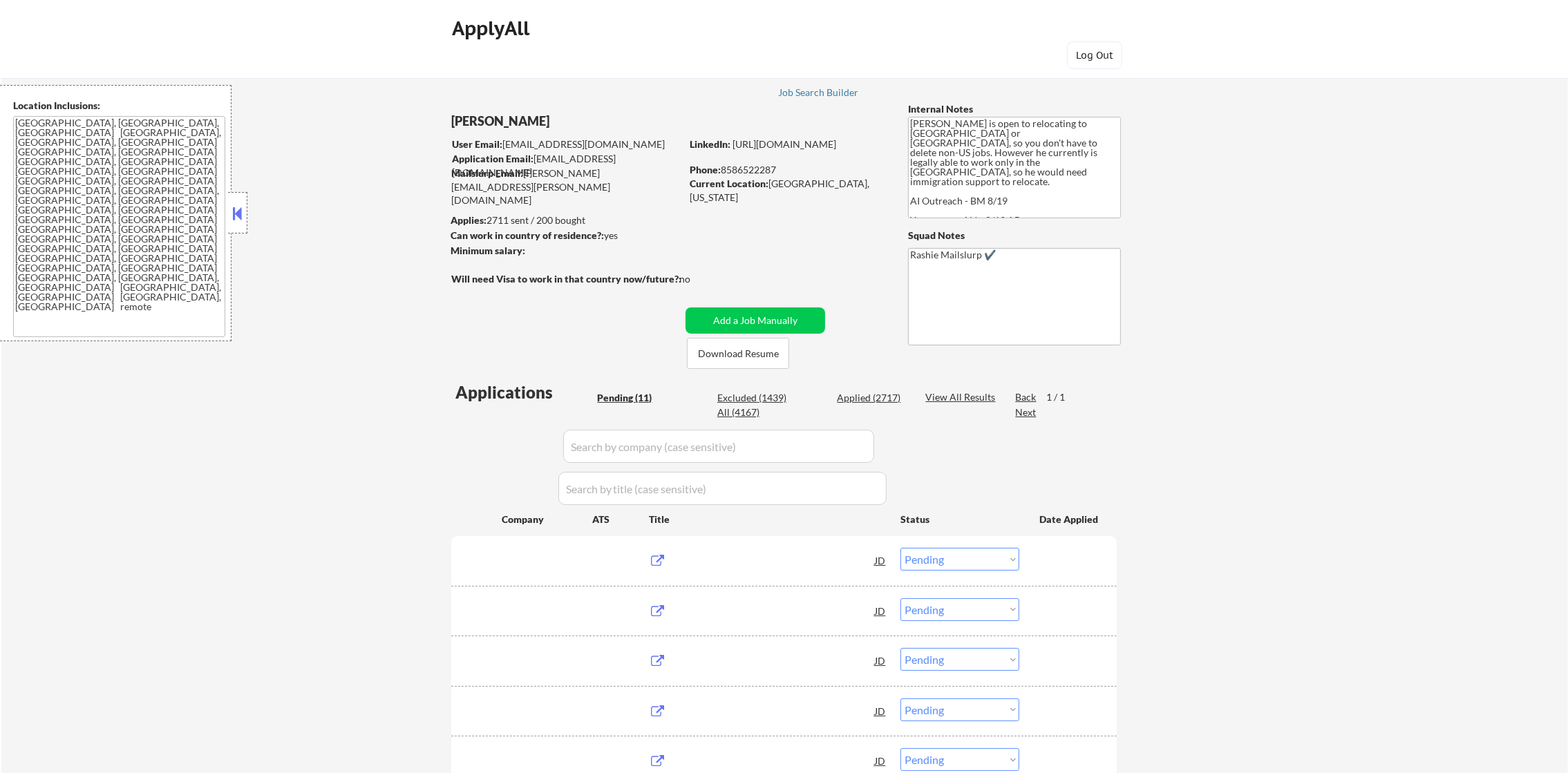
select select ""applied""
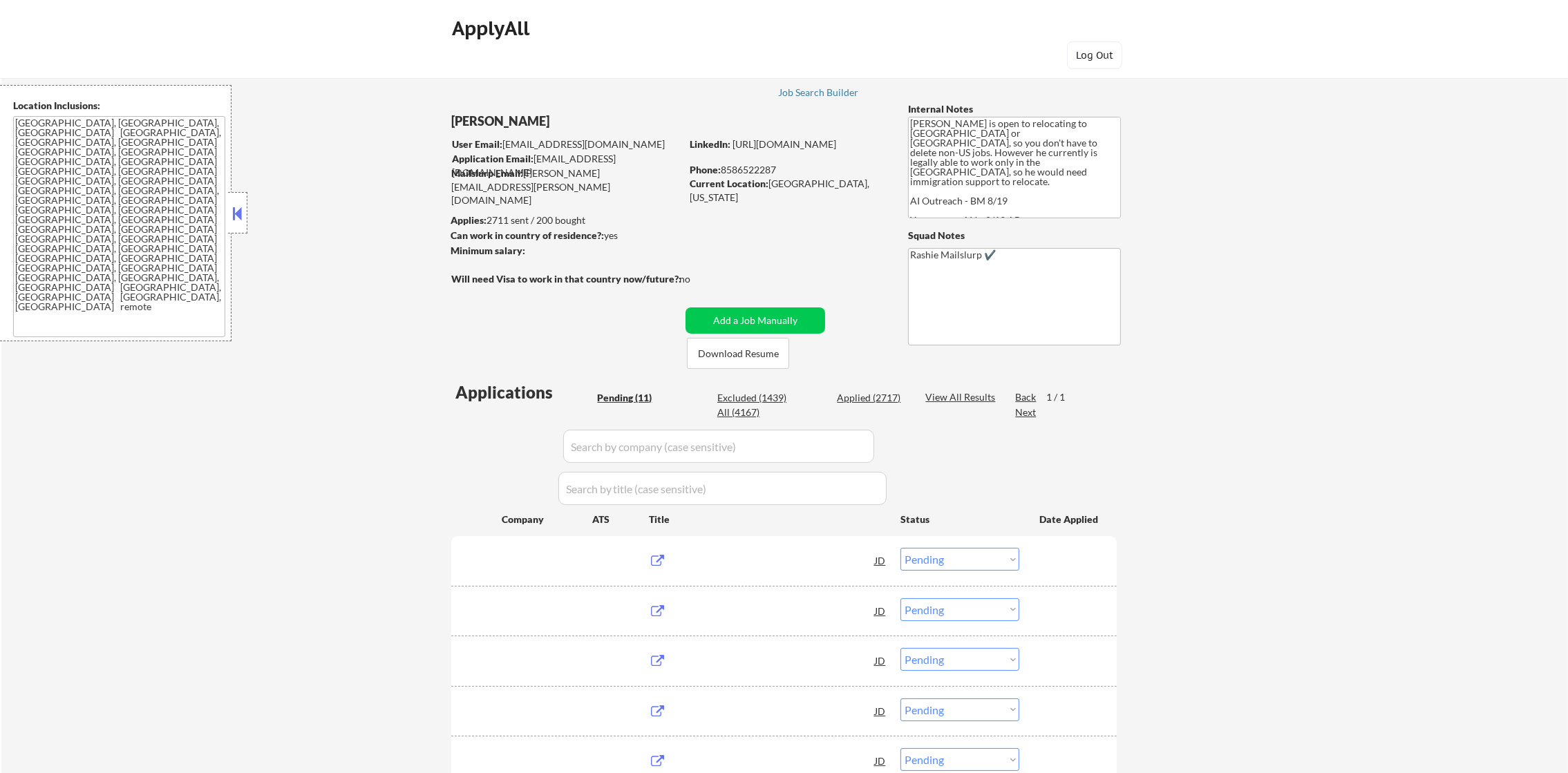
select select ""applied""
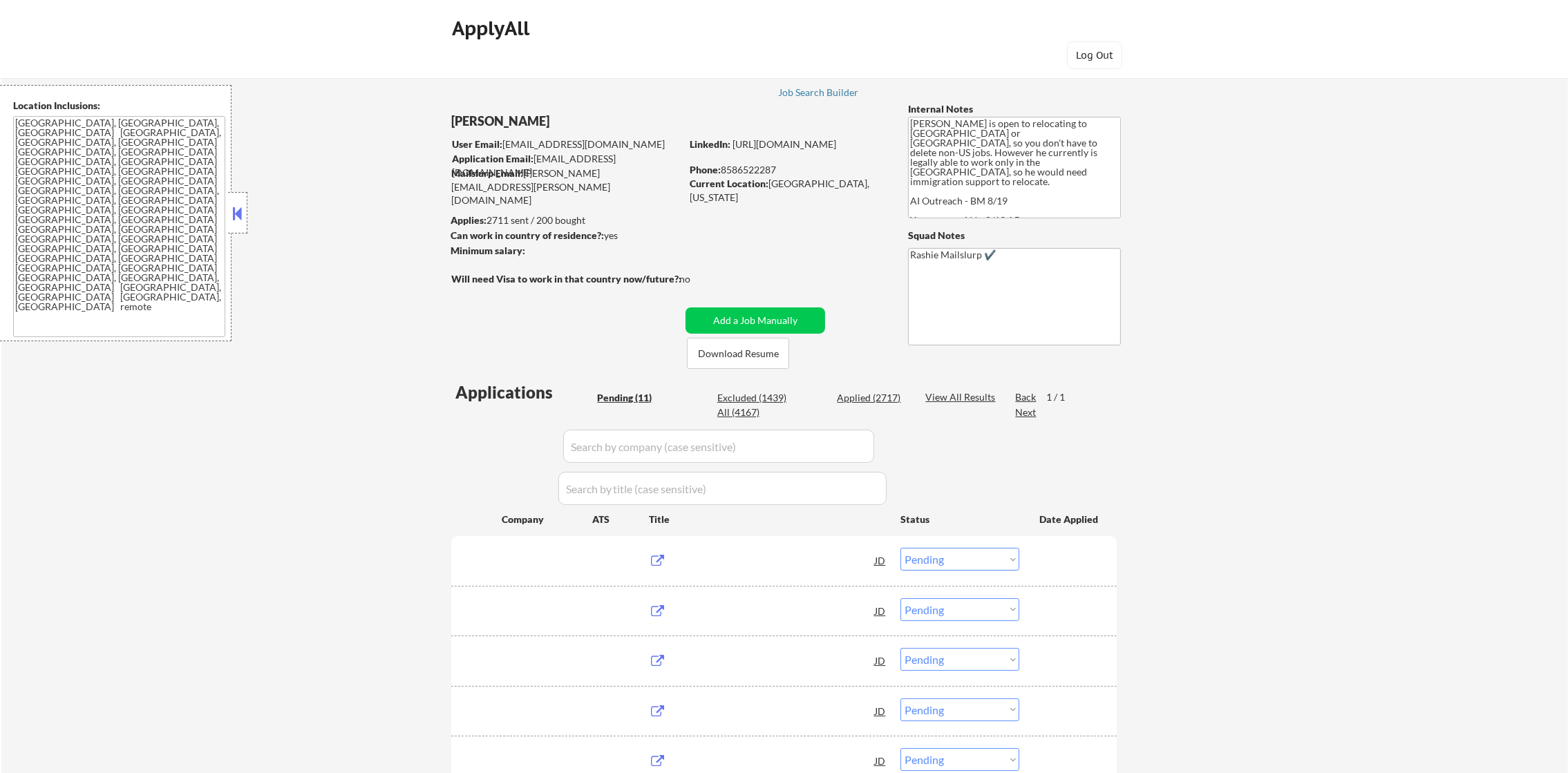
select select ""applied""
select select ""excluded__other_""
select select ""applied""
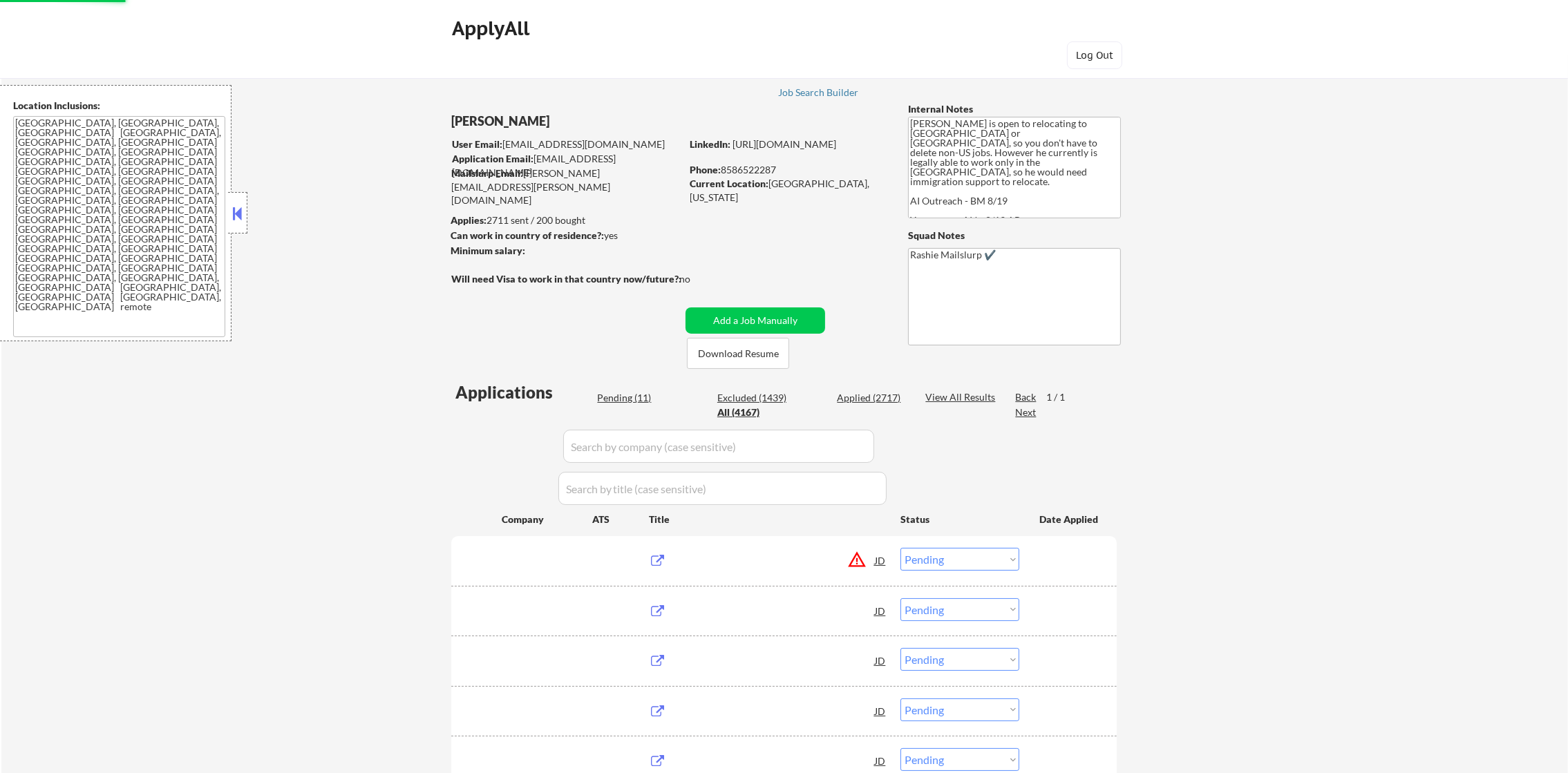
select select ""applied""
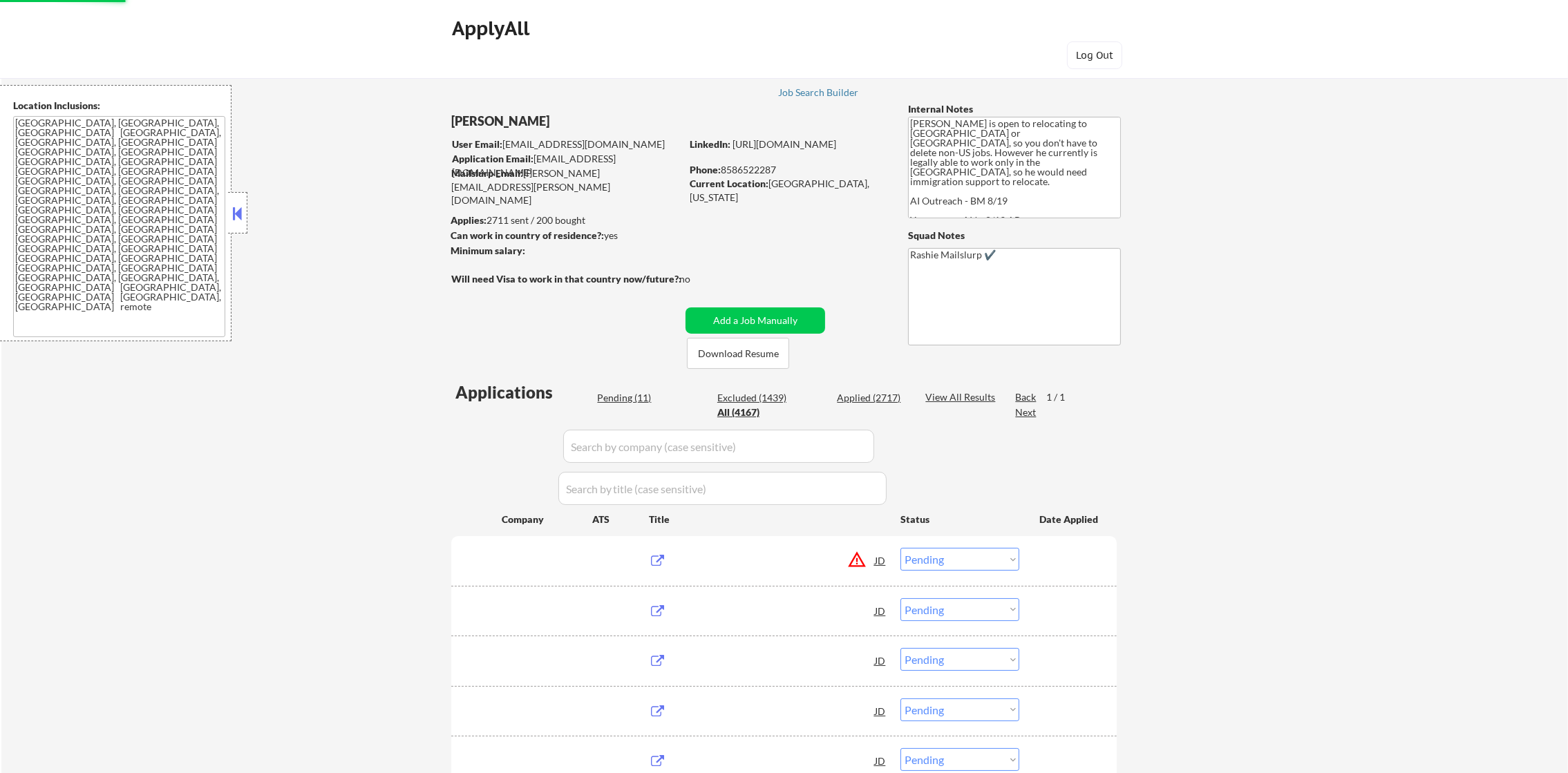
select select ""applied""
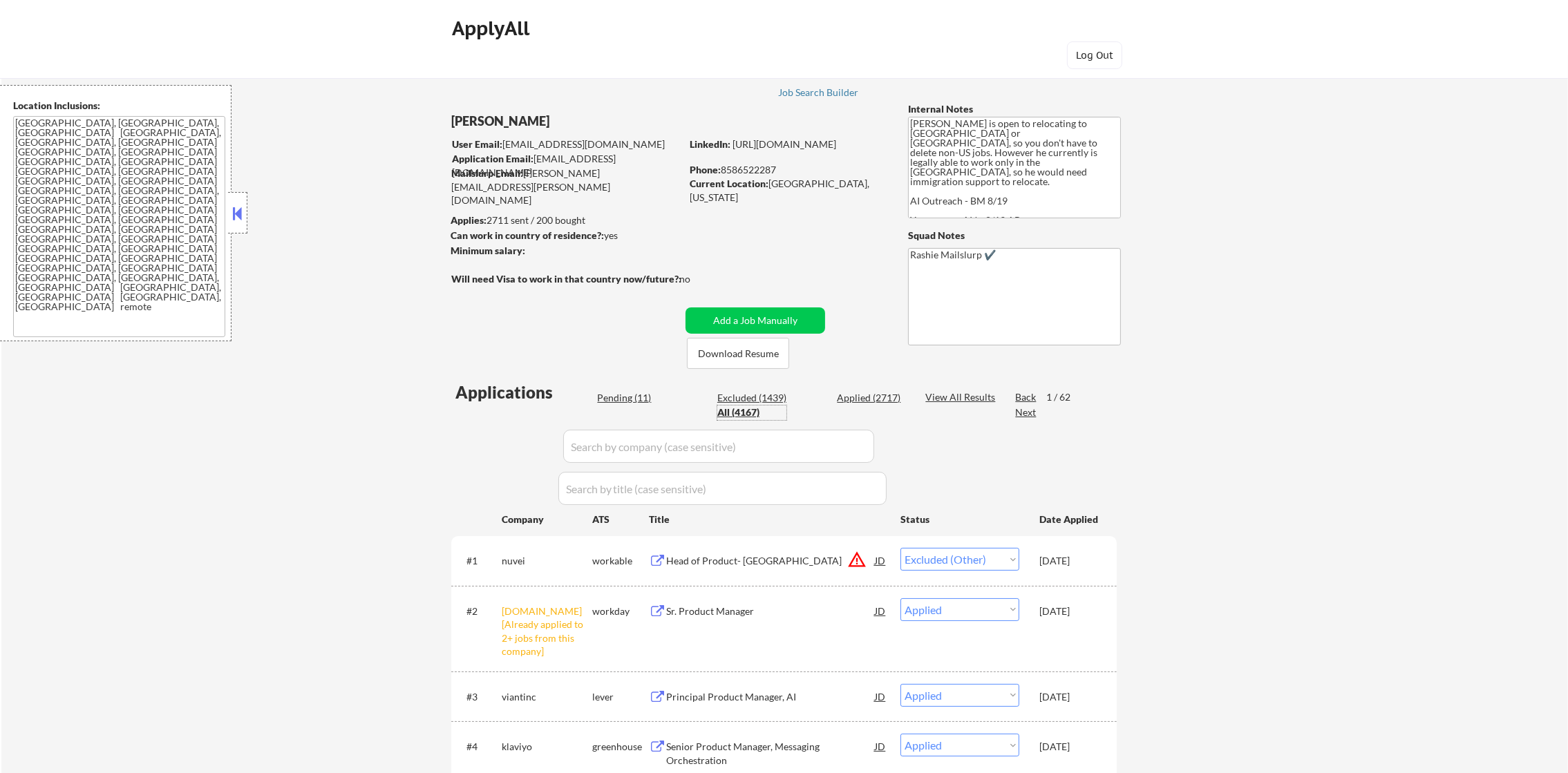
click at [627, 444] on input "input" at bounding box center [719, 446] width 311 height 34
paste input "yipitdatajobs"
type input "yipitdatajobs"
select select ""excluded""
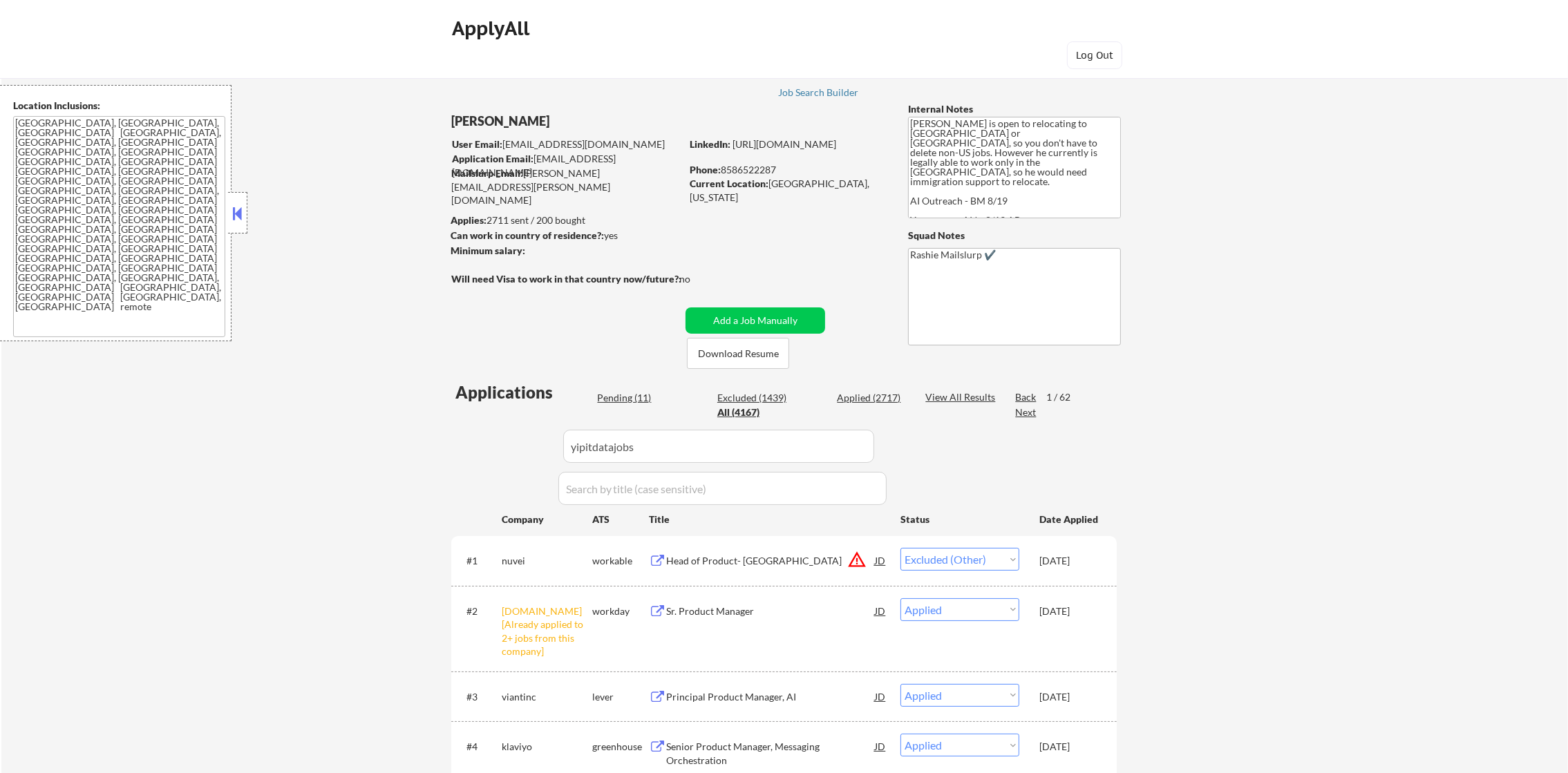
select select ""pending""
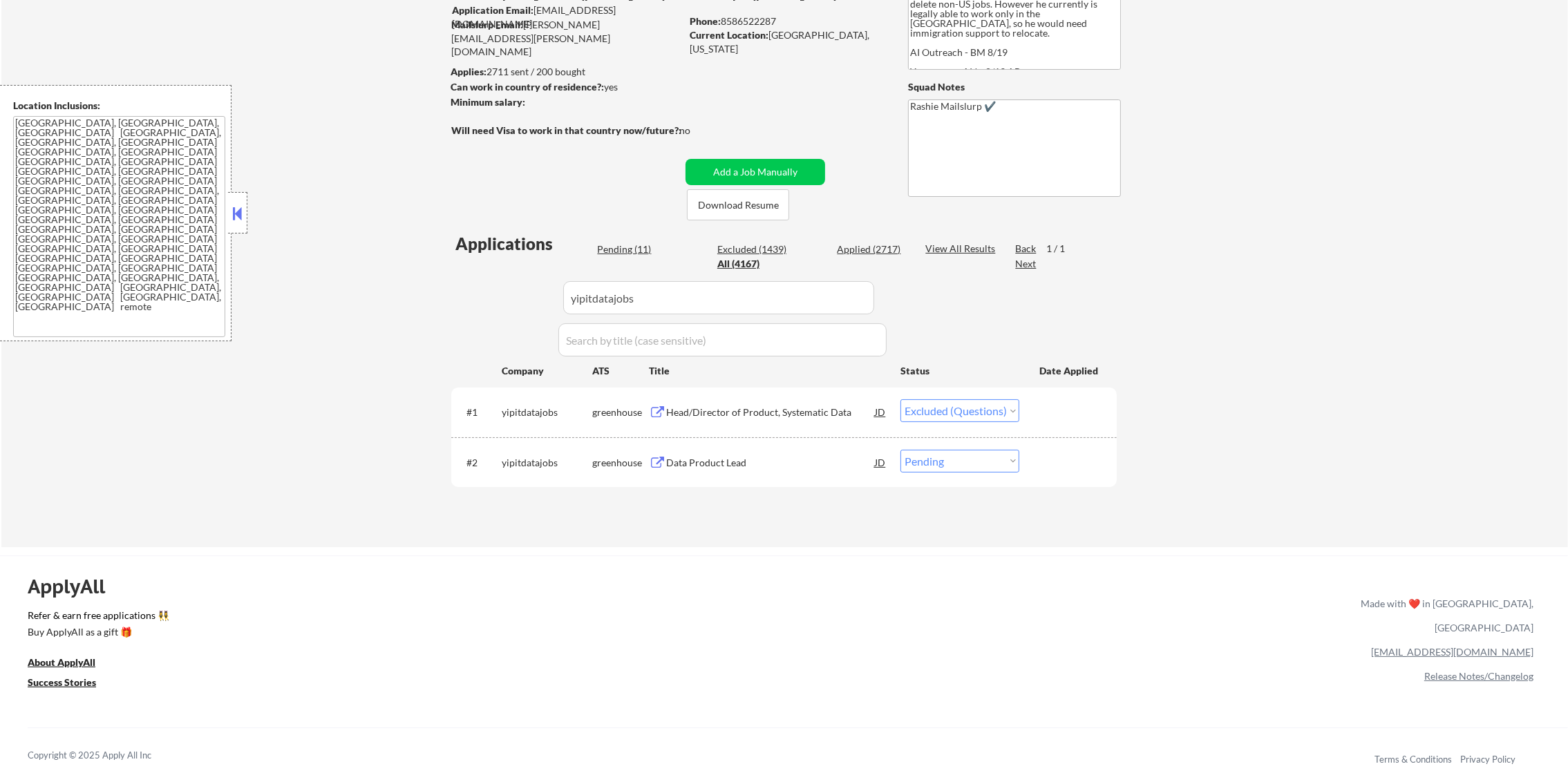
scroll to position [172, 0]
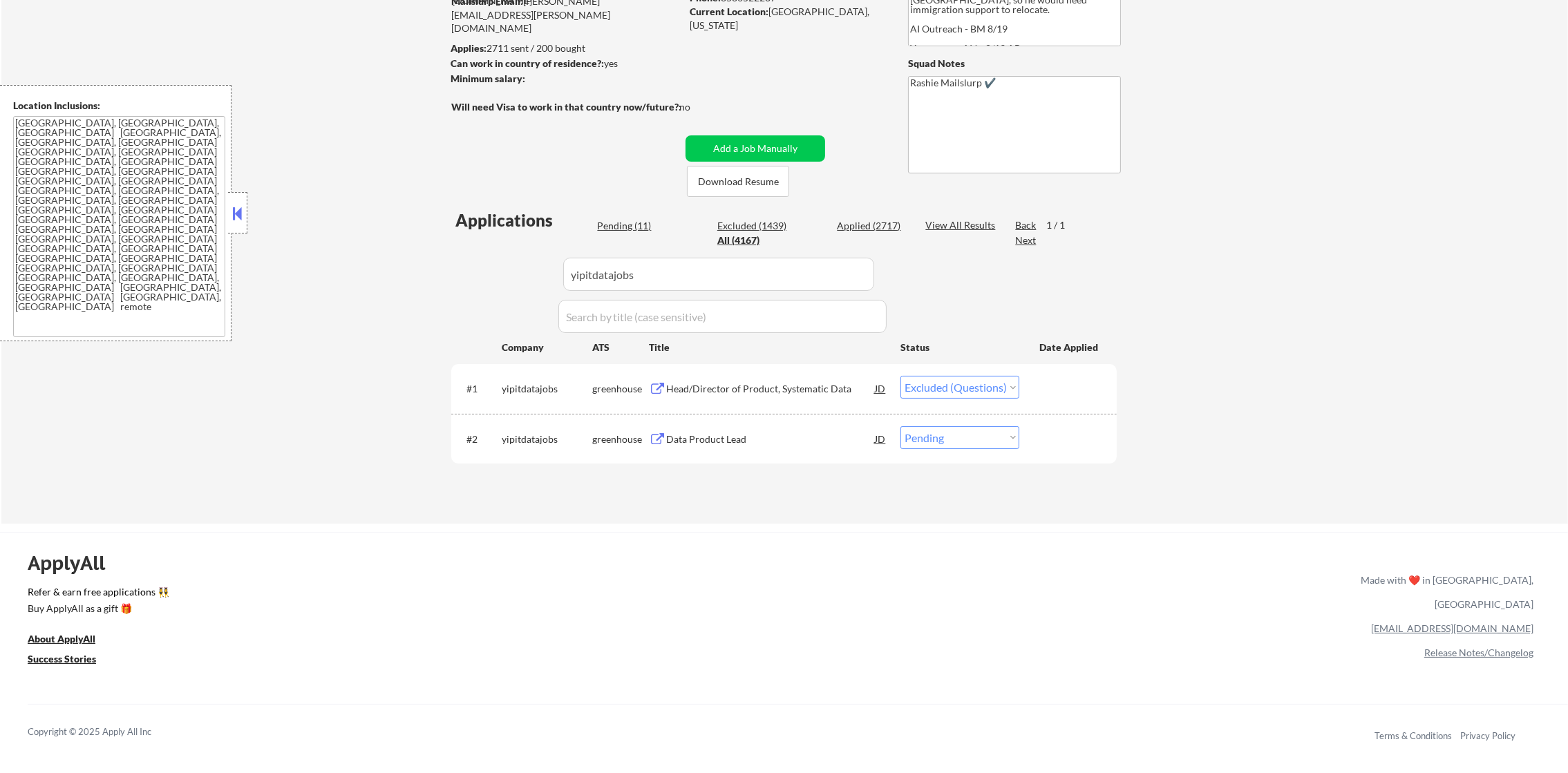
click at [752, 377] on div "Head/Director of Product, Systematic Data" at bounding box center [770, 388] width 209 height 25
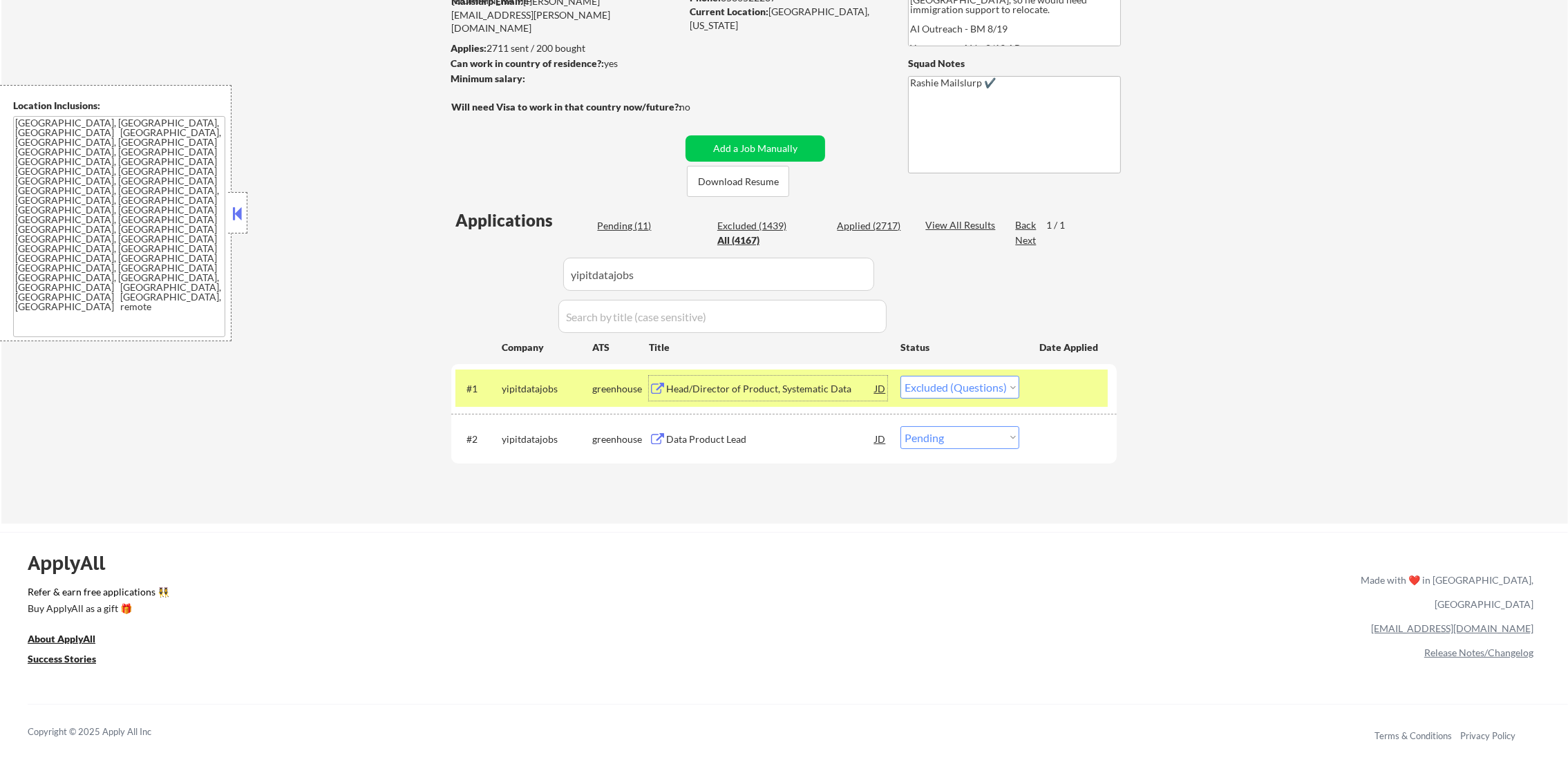
click at [919, 383] on select "Choose an option... Pending Applied Excluded (Questions) Excluded (Expired) Exc…" at bounding box center [960, 387] width 119 height 23
select select ""excluded__expired_""
click at [901, 376] on select "Choose an option... Pending Applied Excluded (Questions) Excluded (Expired) Exc…" at bounding box center [960, 387] width 119 height 23
click at [511, 374] on div "#1 yipitdatajobs greenhouse Head/Director of Product, Systematic Data JD warnin…" at bounding box center [781, 388] width 652 height 37
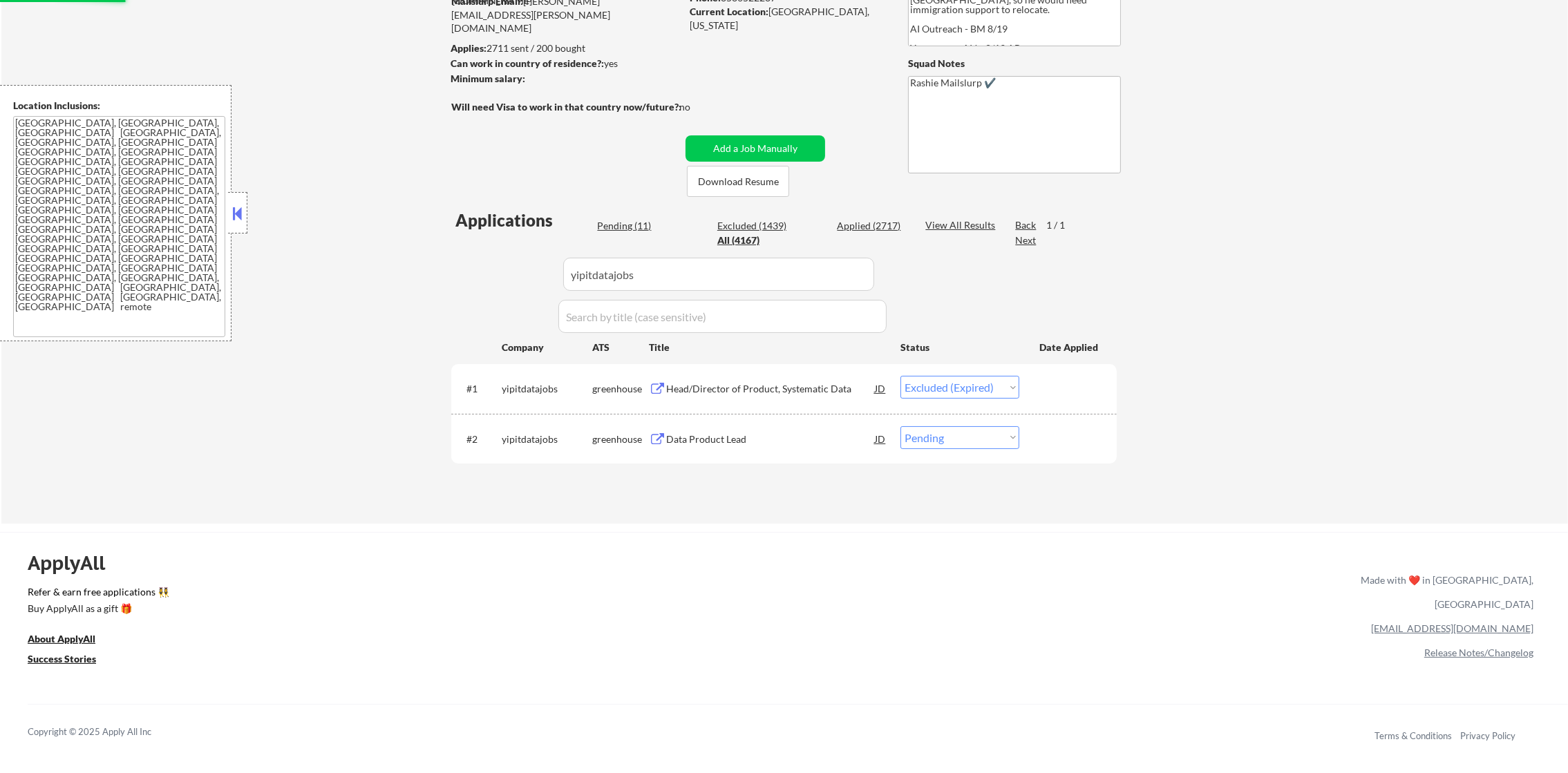
click at [728, 443] on div "Data Product Lead" at bounding box center [770, 439] width 209 height 14
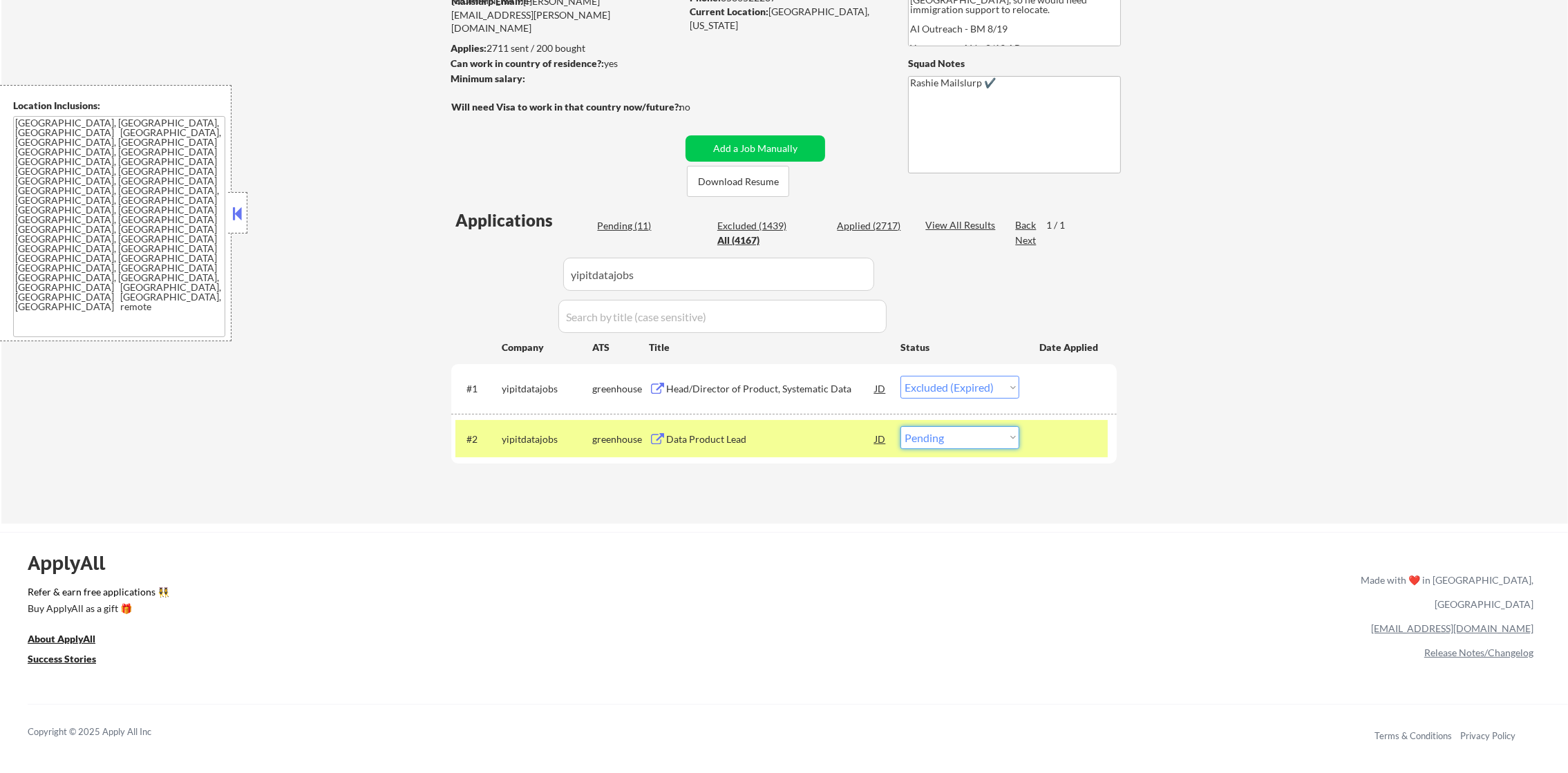
drag, startPoint x: 981, startPoint y: 440, endPoint x: 981, endPoint y: 448, distance: 8.0
click at [981, 440] on select "Choose an option... Pending Applied Excluded (Questions) Excluded (Expired) Exc…" at bounding box center [960, 438] width 119 height 23
select select ""excluded__other_""
click at [901, 426] on select "Choose an option... Pending Applied Excluded (Questions) Excluded (Expired) Exc…" at bounding box center [960, 438] width 119 height 23
click at [538, 439] on div "yipitdatajobs" at bounding box center [546, 439] width 90 height 14
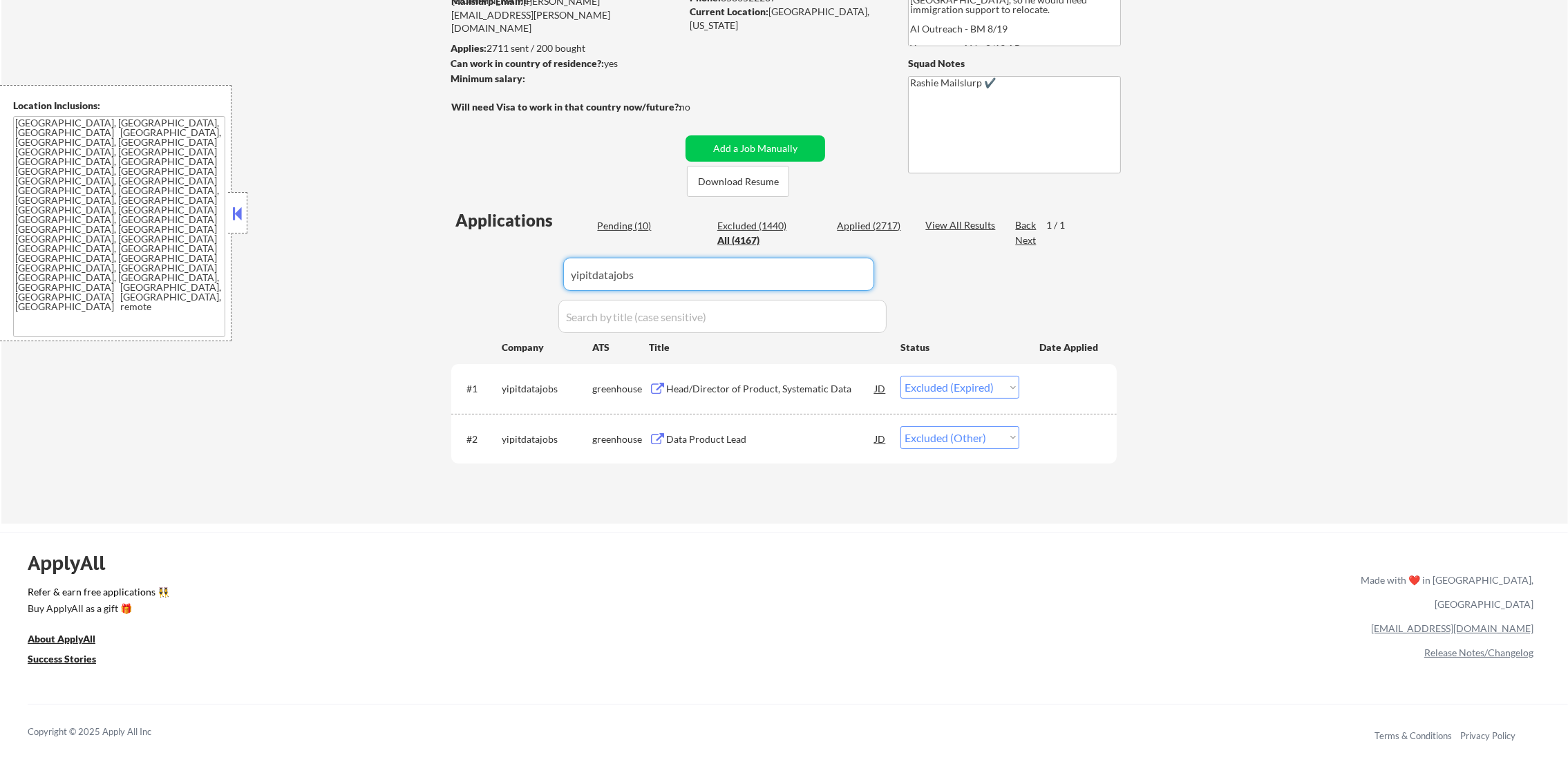
drag, startPoint x: 649, startPoint y: 279, endPoint x: 469, endPoint y: 279, distance: 180.0
click at [469, 279] on div "Applications Pending (10) Excluded (1440) Applied (2717) All (4167) View All Re…" at bounding box center [784, 353] width 666 height 289
paste input "cdw.wd5.careers"
type input "cdw.wd5.careers"
click at [454, 281] on div "Applications Pending (10) Excluded (1440) Applied (2717) All (4167) View All Re…" at bounding box center [784, 353] width 666 height 289
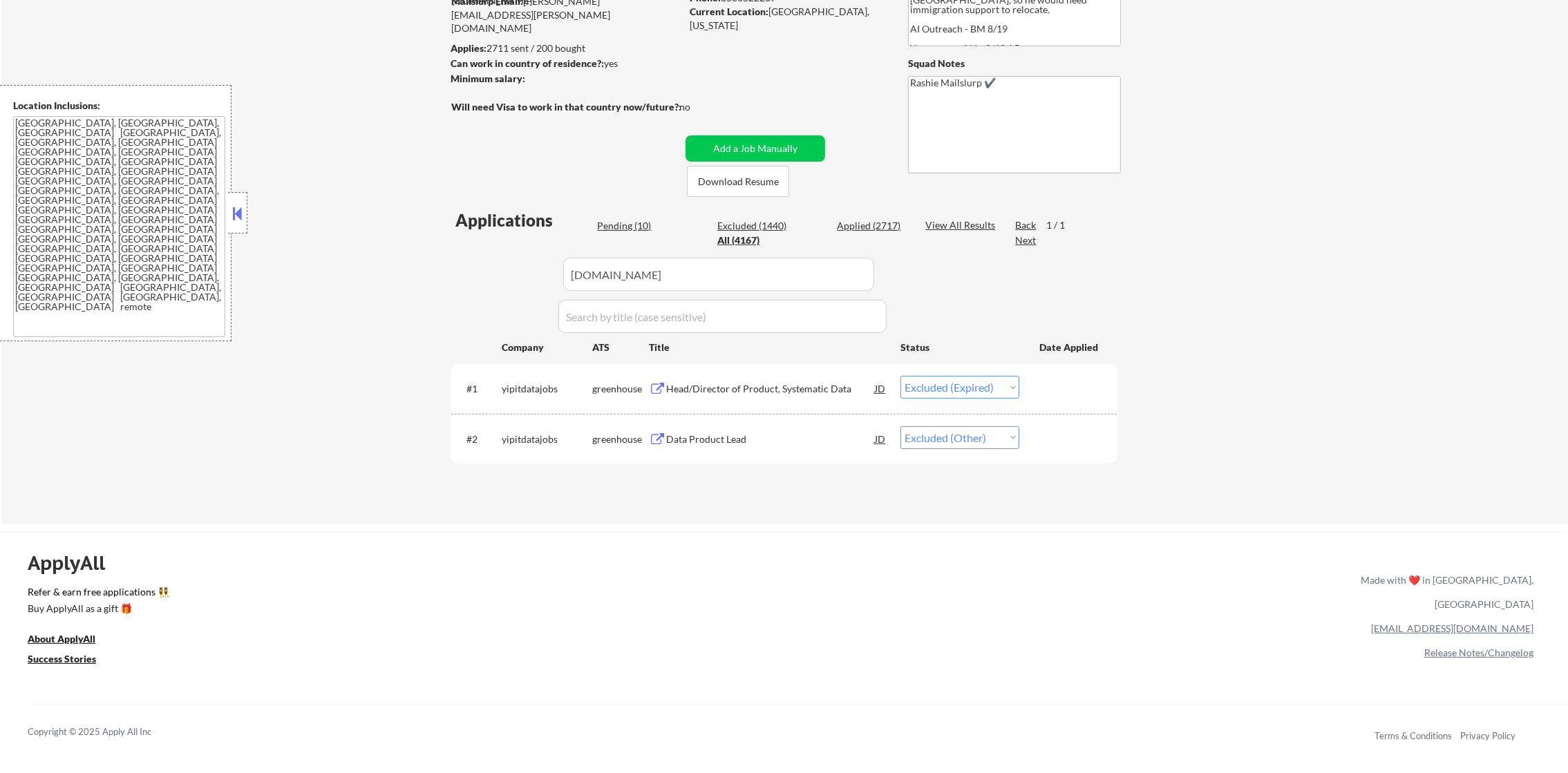
select select ""pending""
select select ""excluded__expired_""
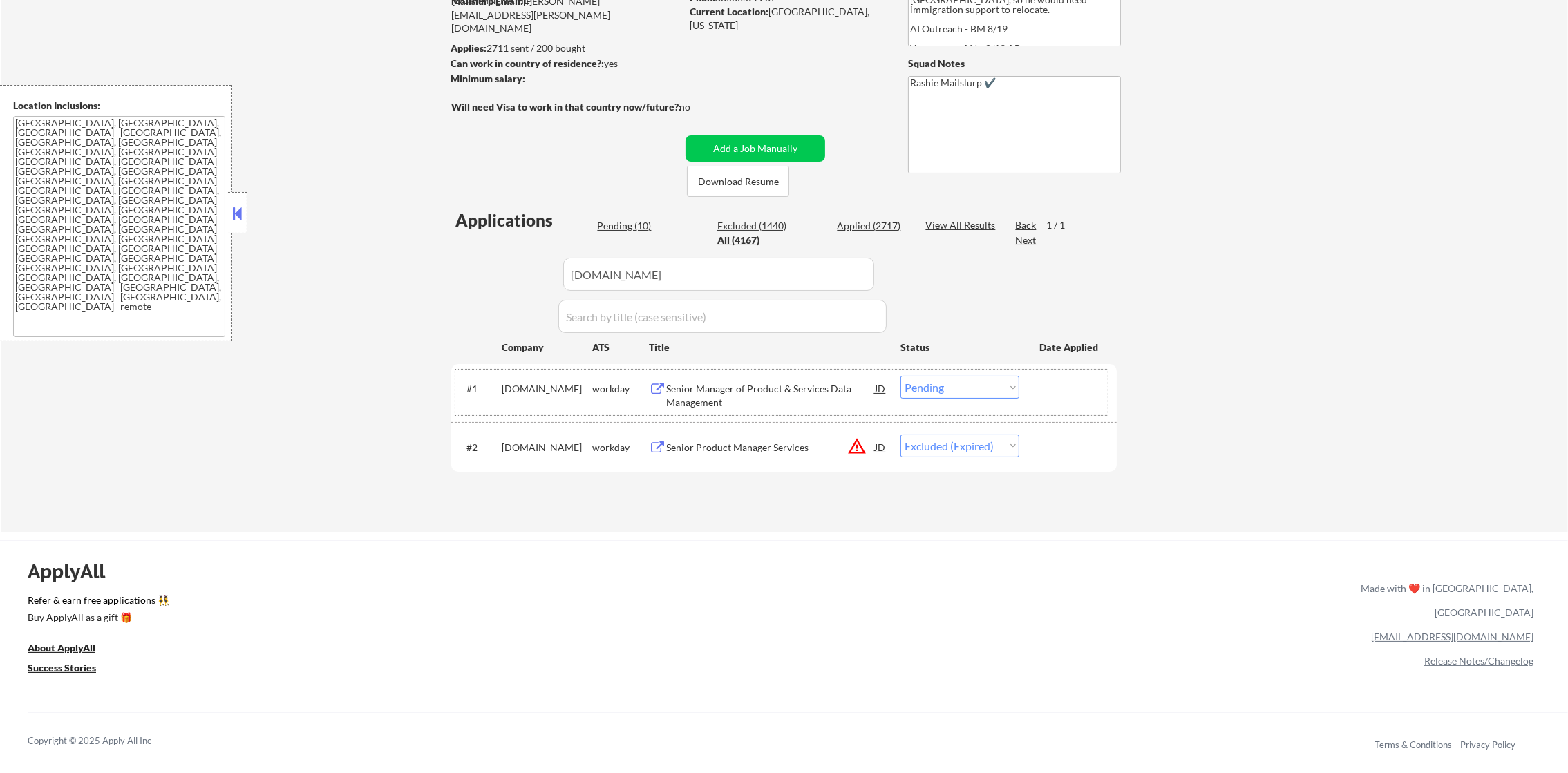
click at [746, 374] on div "#1 cdw.wd5.careers workday Senior Manager of Product & Services Data Management…" at bounding box center [781, 392] width 652 height 46
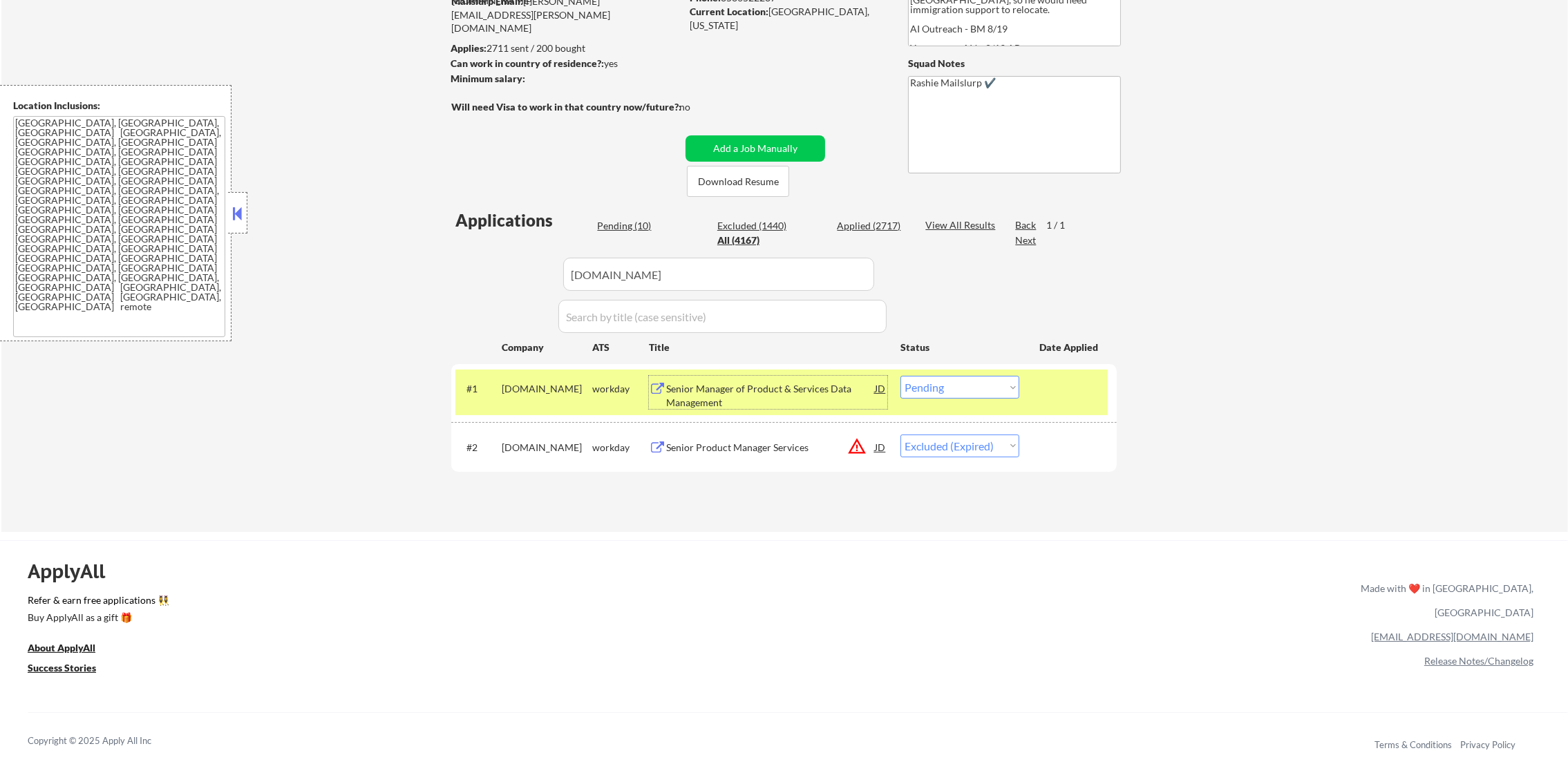
click at [741, 387] on div "Senior Manager of Product & Services Data Management" at bounding box center [770, 395] width 209 height 27
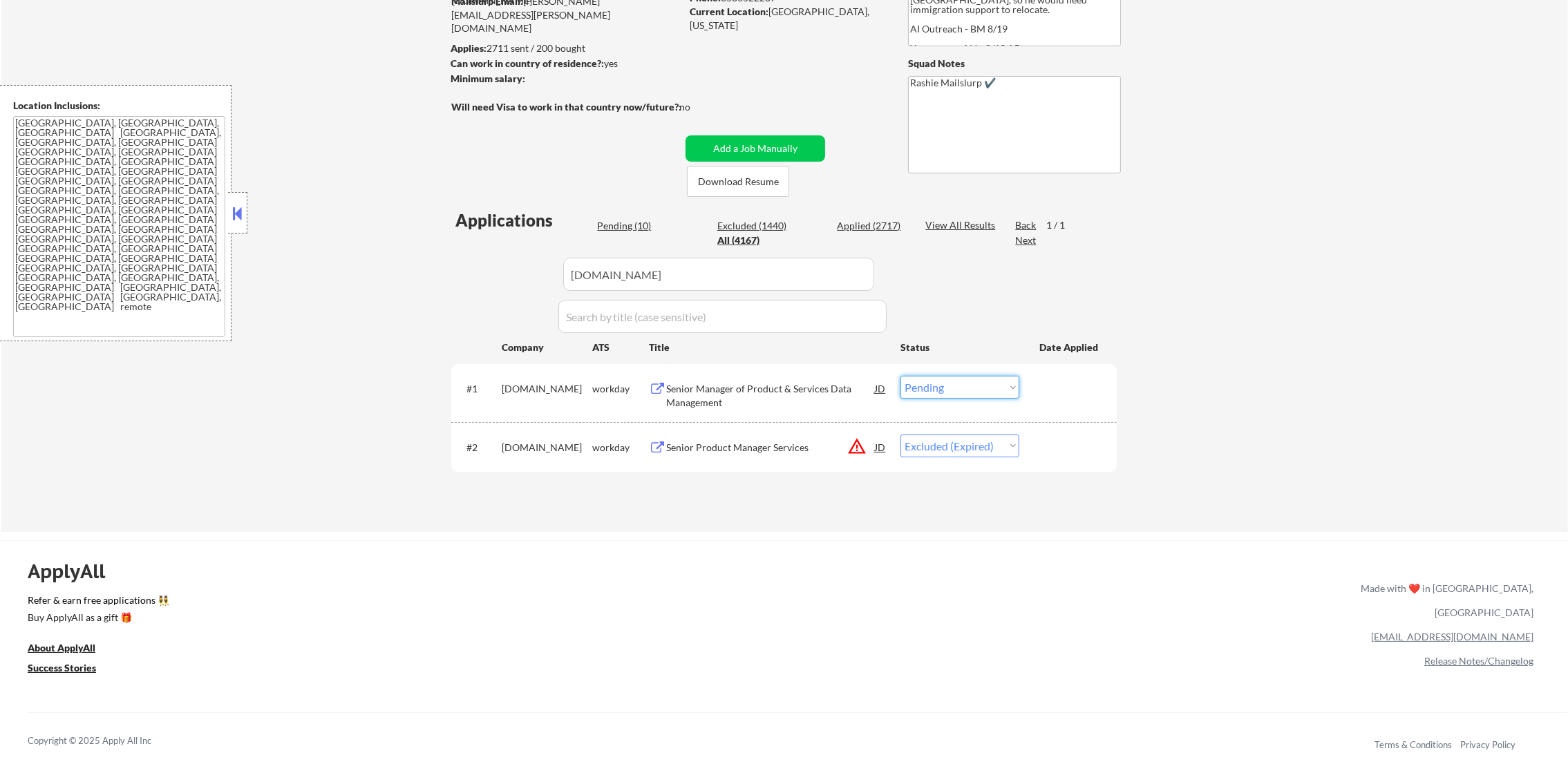
drag, startPoint x: 944, startPoint y: 388, endPoint x: 943, endPoint y: 397, distance: 9.1
click at [944, 388] on select "Choose an option... Pending Applied Excluded (Questions) Excluded (Expired) Exc…" at bounding box center [960, 387] width 119 height 23
select select ""applied""
click at [901, 376] on select "Choose an option... Pending Applied Excluded (Questions) Excluded (Expired) Exc…" at bounding box center [960, 387] width 119 height 23
drag, startPoint x: 673, startPoint y: 274, endPoint x: 409, endPoint y: 279, distance: 264.0
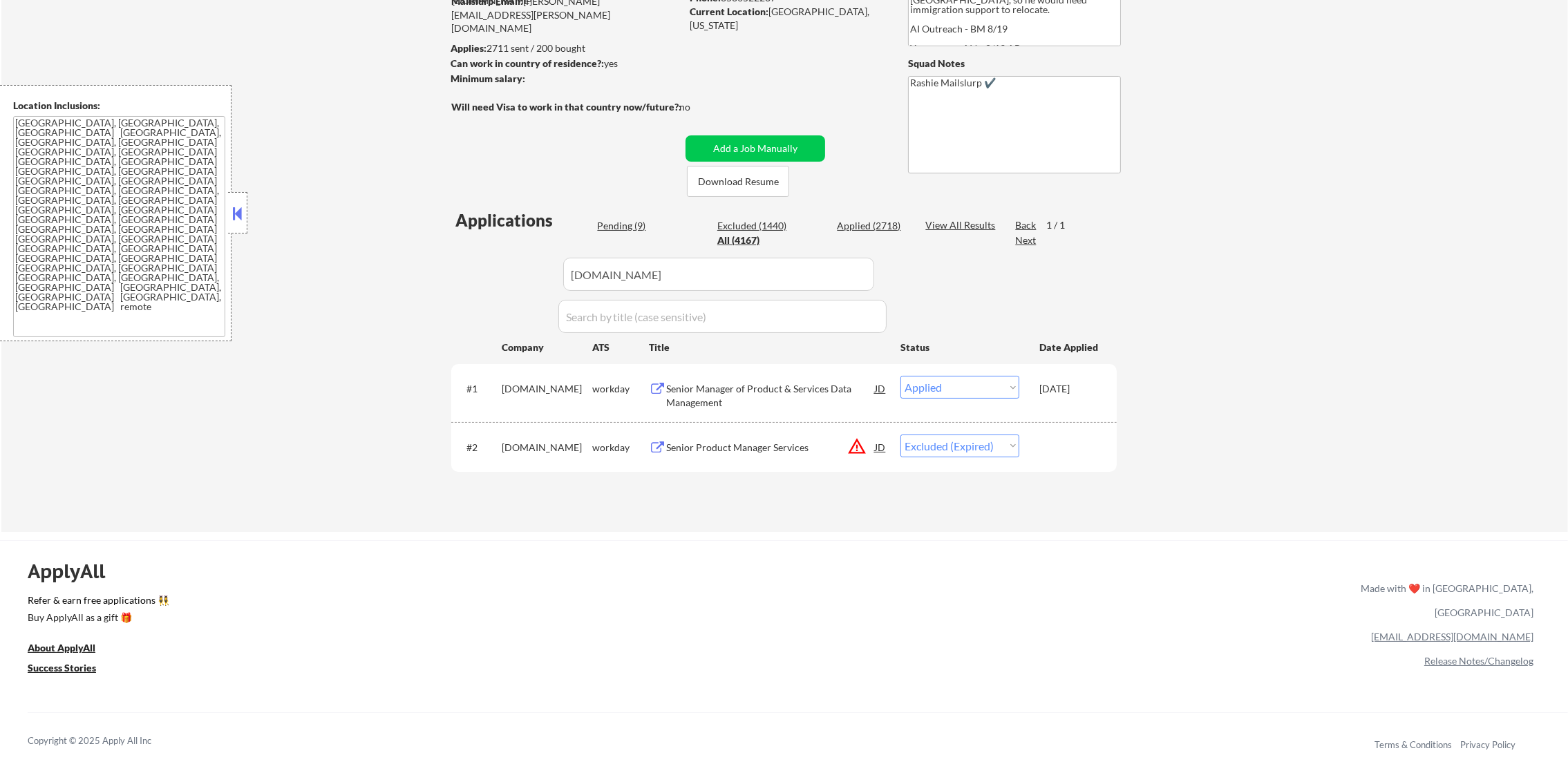
click at [409, 279] on div "← Return to /applysquad Mailslurp Inbox Job Search Builder Gabriel Wilensky Use…" at bounding box center [784, 207] width 1566 height 648
paste input "ninjatrader"
type input "ninjatrader"
click at [409, 279] on div "← Return to /applysquad Mailslurp Inbox Job Search Builder Gabriel Wilensky Use…" at bounding box center [784, 207] width 1566 height 648
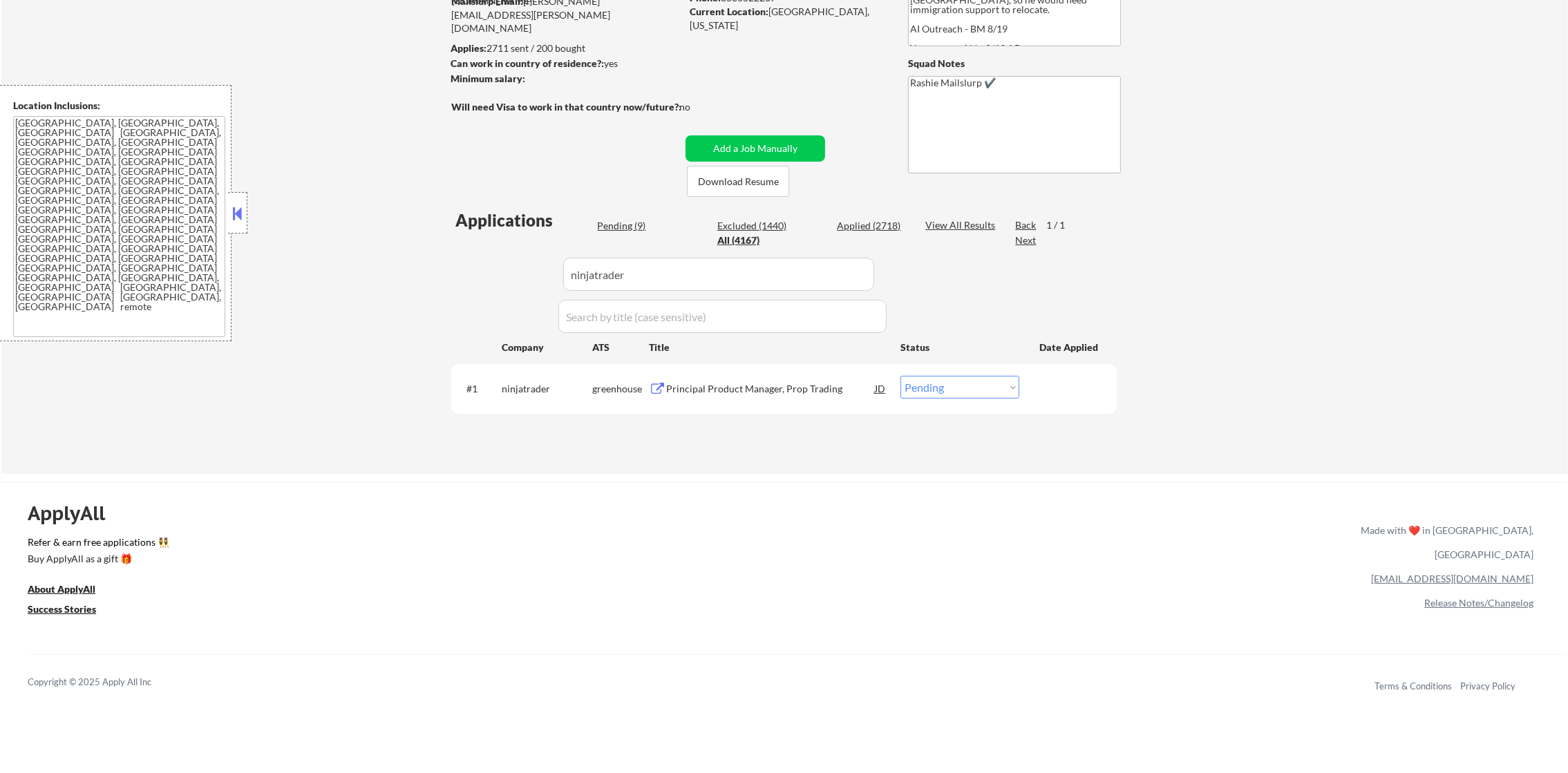
click at [733, 399] on div "Principal Product Manager, Prop Trading" at bounding box center [770, 388] width 209 height 25
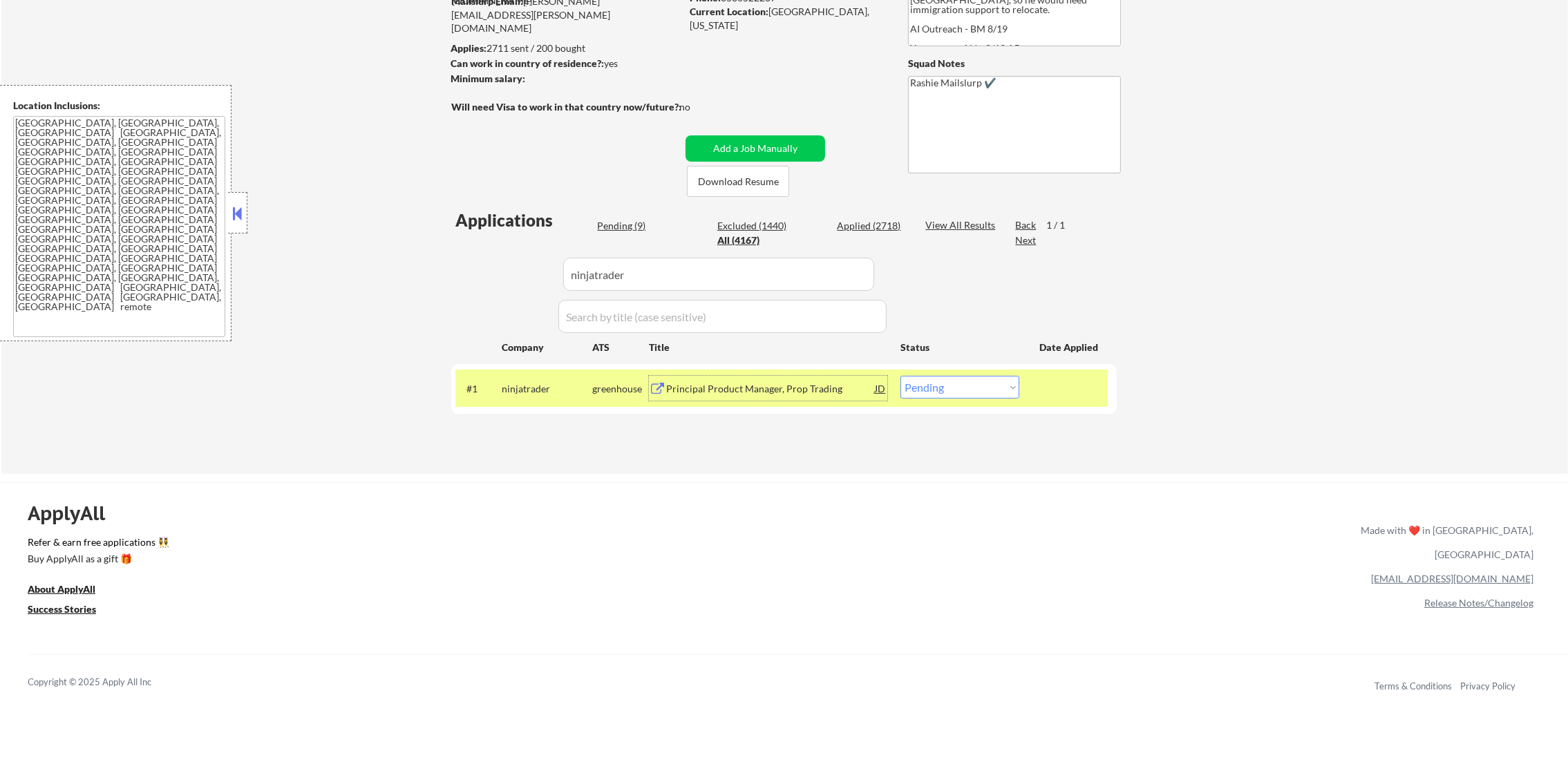
click at [949, 390] on select "Choose an option... Pending Applied Excluded (Questions) Excluded (Expired) Exc…" at bounding box center [960, 387] width 119 height 23
select select ""applied""
click at [901, 376] on select "Choose an option... Pending Applied Excluded (Questions) Excluded (Expired) Exc…" at bounding box center [960, 387] width 119 height 23
click at [526, 384] on div "ninjatrader" at bounding box center [546, 389] width 90 height 14
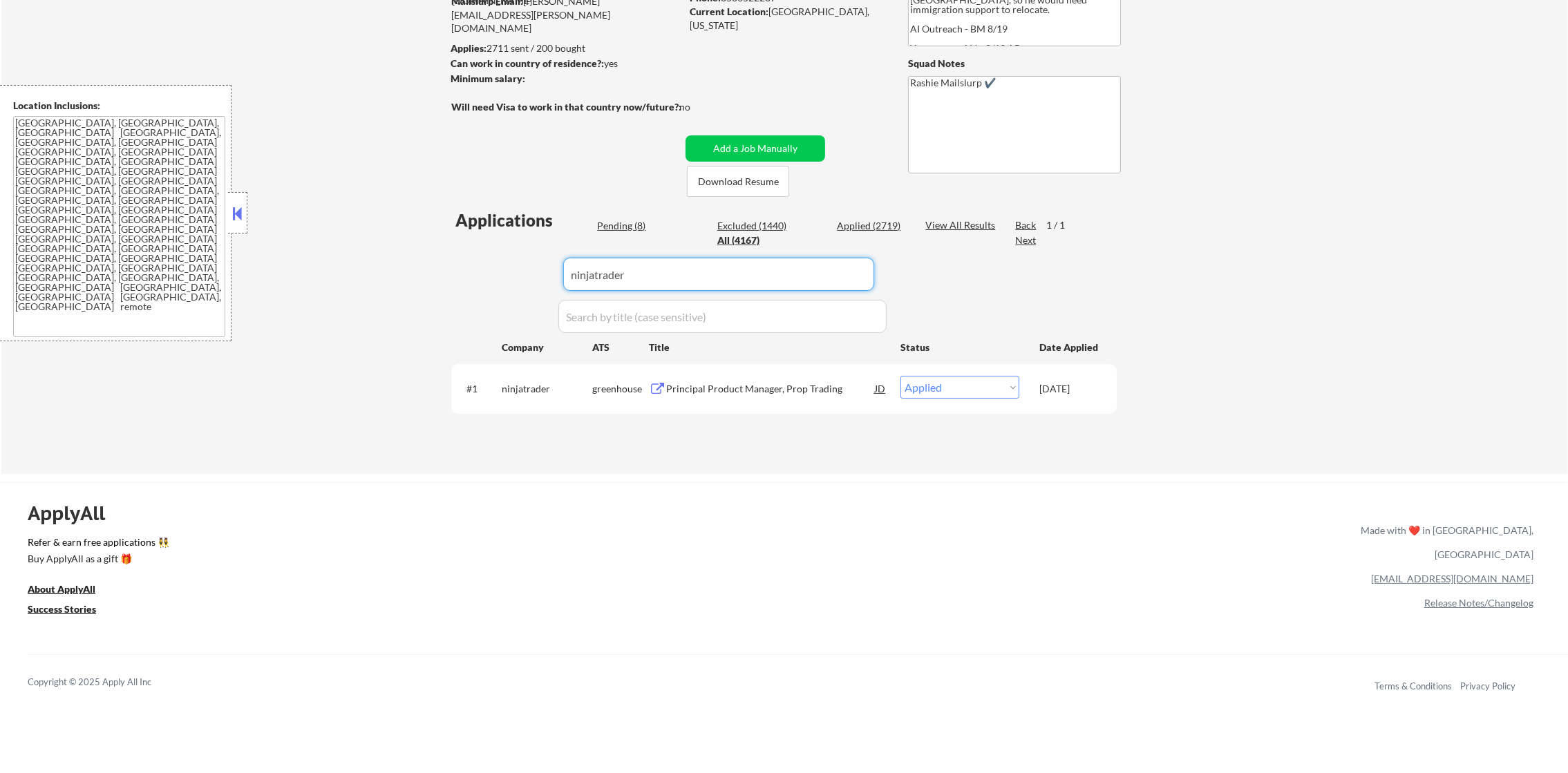
drag, startPoint x: 633, startPoint y: 273, endPoint x: 439, endPoint y: 268, distance: 194.1
click at [450, 268] on div "← Return to /applysquad Mailslurp Inbox Job Search Builder Gabriel Wilensky Use…" at bounding box center [784, 173] width 690 height 580
paste input "curology"
type input "curology"
click at [434, 268] on div "← Return to /applysquad Mailslurp Inbox Job Search Builder Gabriel Wilensky Use…" at bounding box center [784, 178] width 1566 height 591
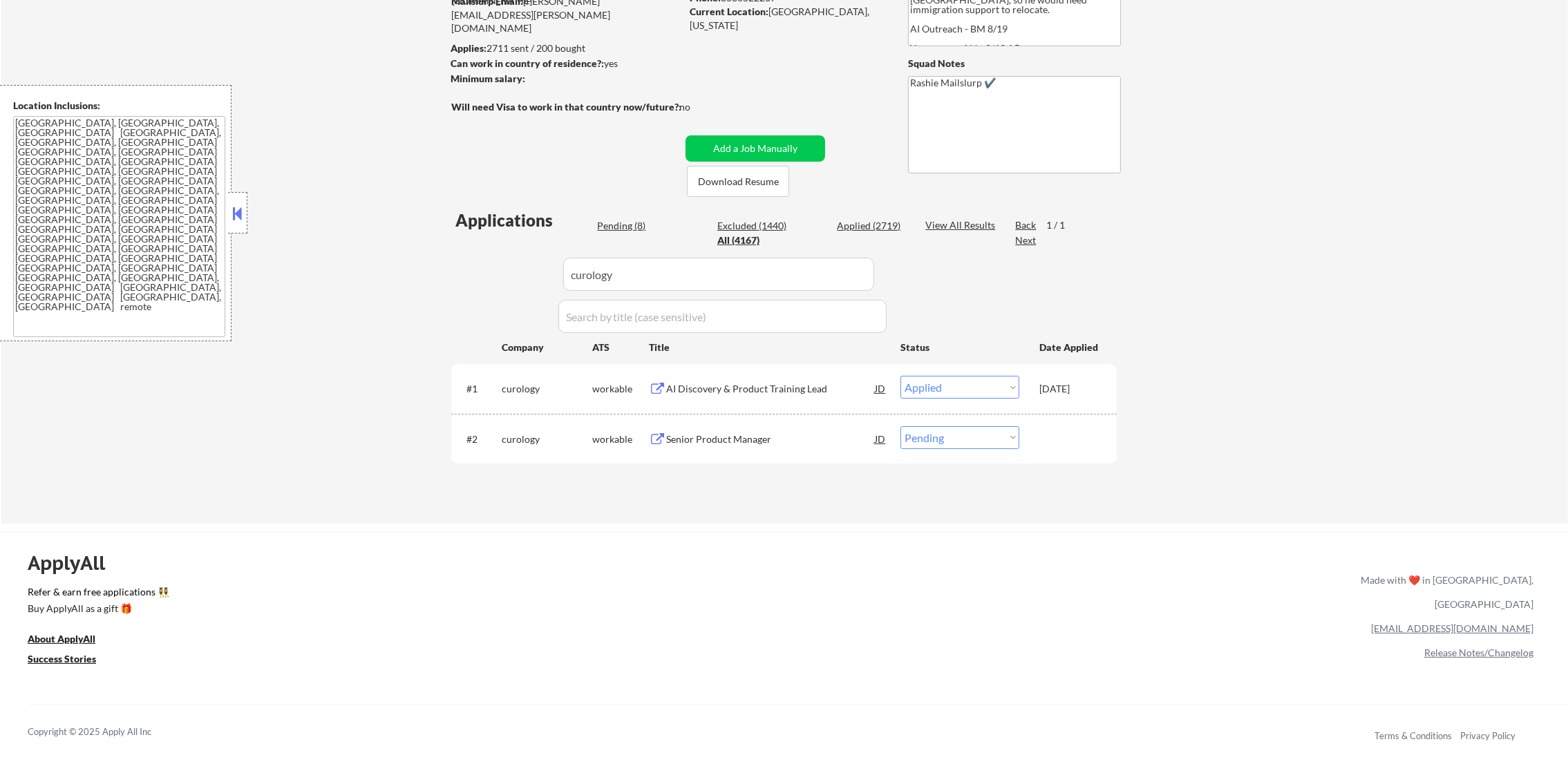
click at [641, 274] on input "input" at bounding box center [719, 274] width 311 height 34
click at [743, 441] on div "Senior Product Manager" at bounding box center [770, 439] width 209 height 14
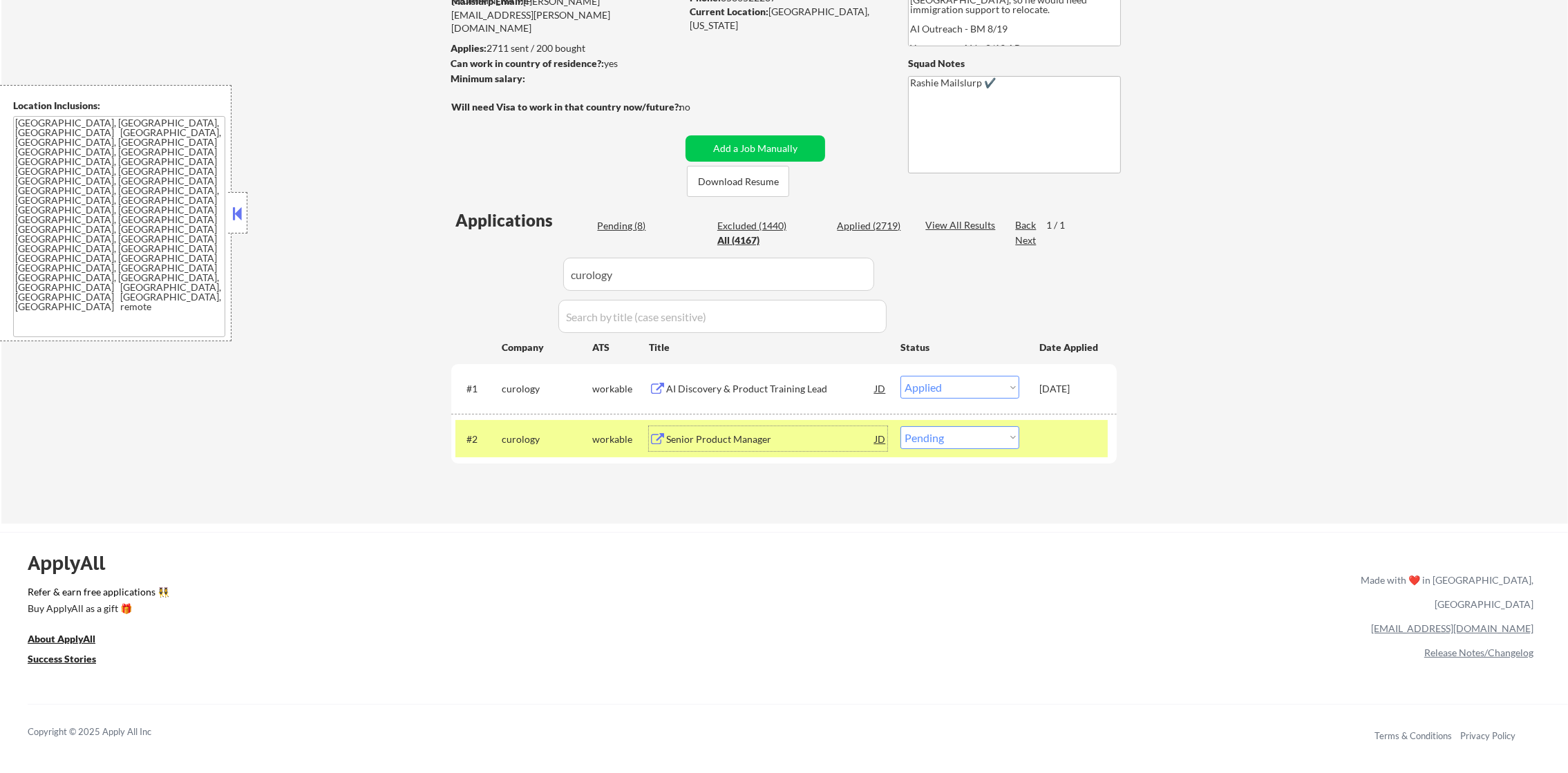
click at [923, 435] on select "Choose an option... Pending Applied Excluded (Questions) Excluded (Expired) Exc…" at bounding box center [960, 438] width 119 height 23
select select ""applied""
click at [901, 426] on select "Choose an option... Pending Applied Excluded (Questions) Excluded (Expired) Exc…" at bounding box center [960, 438] width 119 height 23
click at [529, 439] on div "curology" at bounding box center [546, 439] width 90 height 14
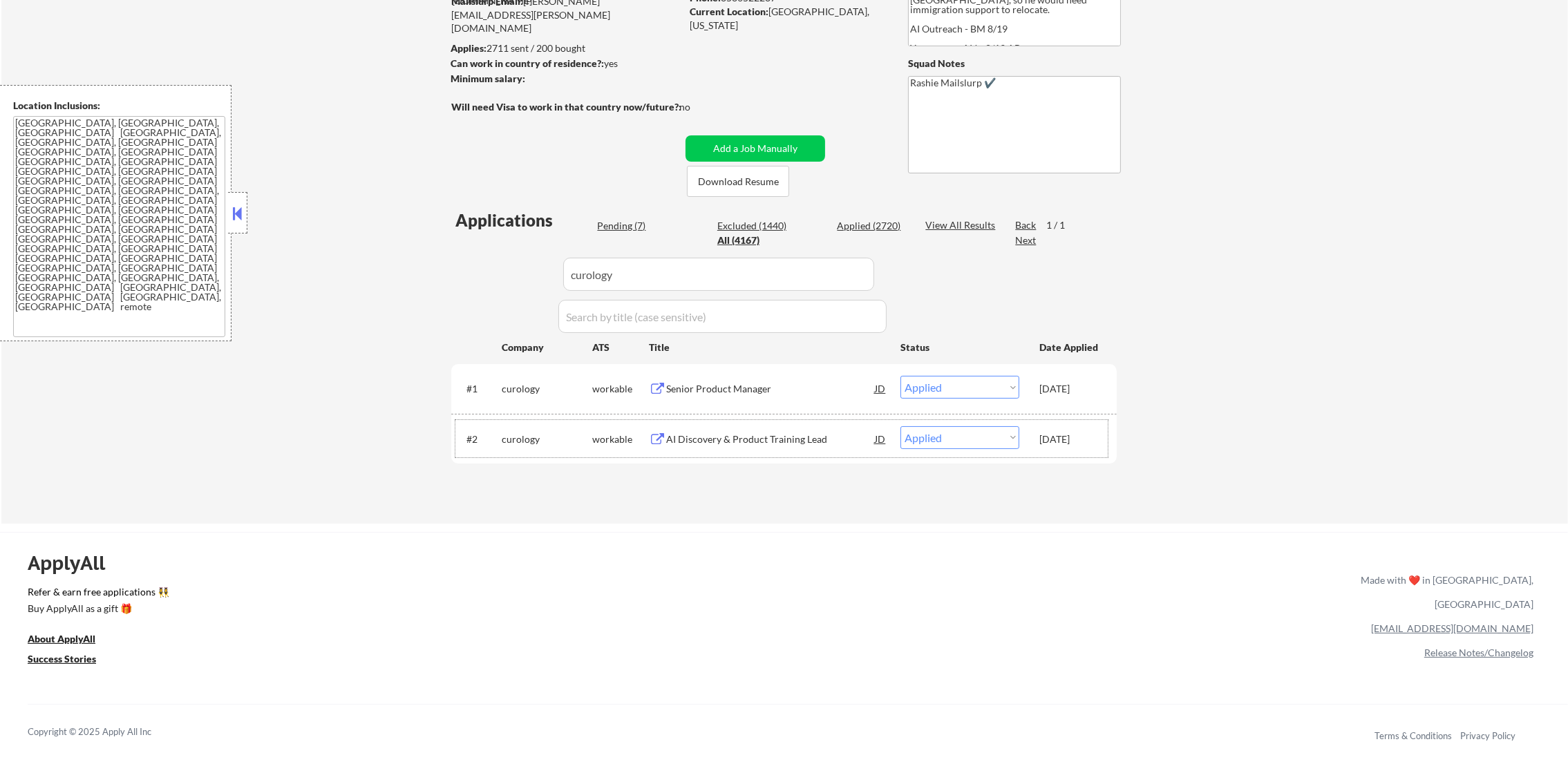
scroll to position [138, 0]
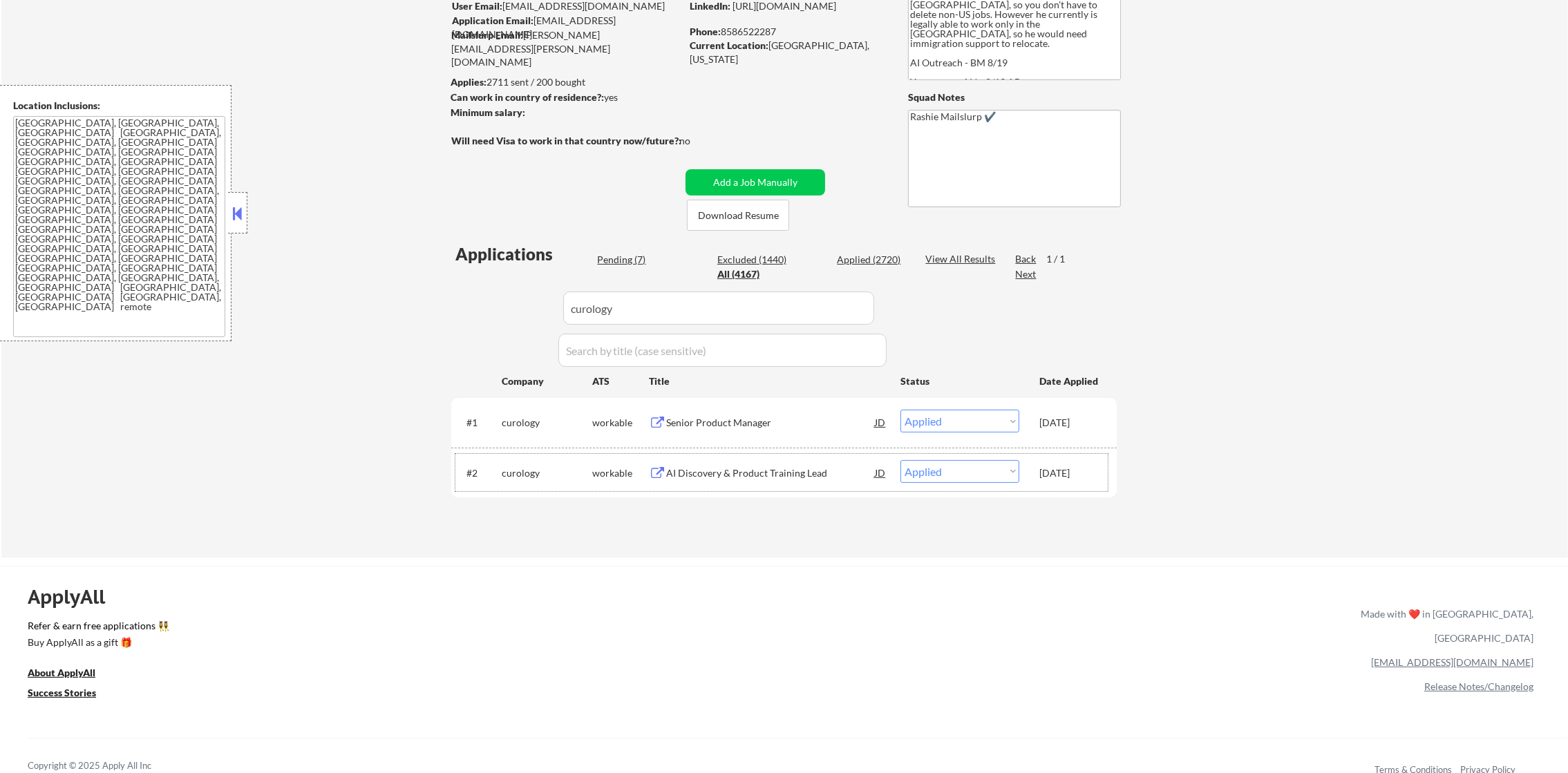
click at [853, 265] on div "Applied (2720)" at bounding box center [871, 260] width 69 height 14
drag, startPoint x: 659, startPoint y: 308, endPoint x: 477, endPoint y: 315, distance: 182.1
click at [477, 315] on div "Applications Pending (7) Excluded (1440) Applied (2720) All (4167) View All Res…" at bounding box center [784, 387] width 666 height 289
click at [438, 294] on div "← Return to /applysquad Mailslurp Inbox Job Search Builder Gabriel Wilensky Use…" at bounding box center [784, 237] width 1566 height 641
select select ""applied""
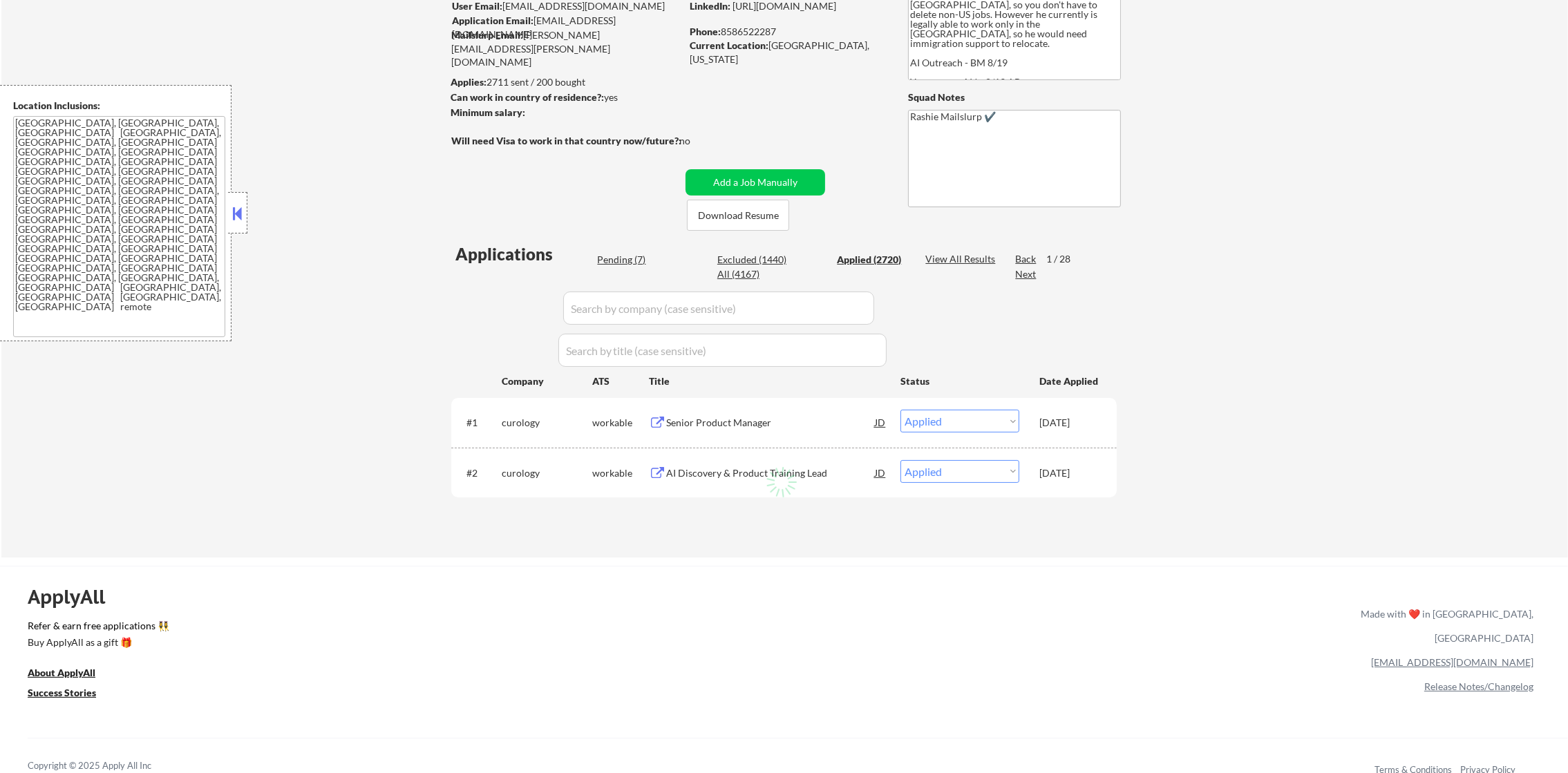
select select ""applied""
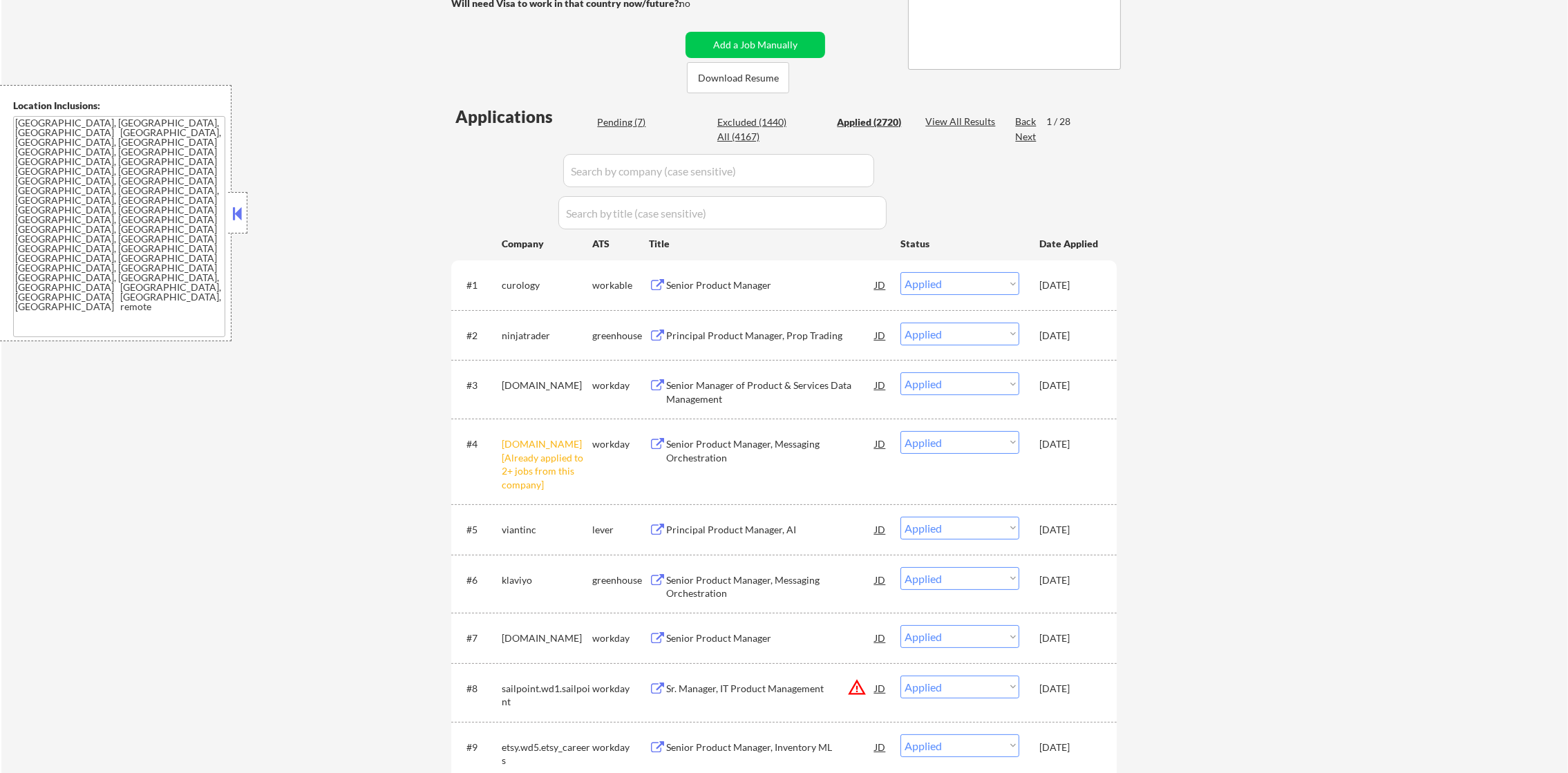
scroll to position [346, 0]
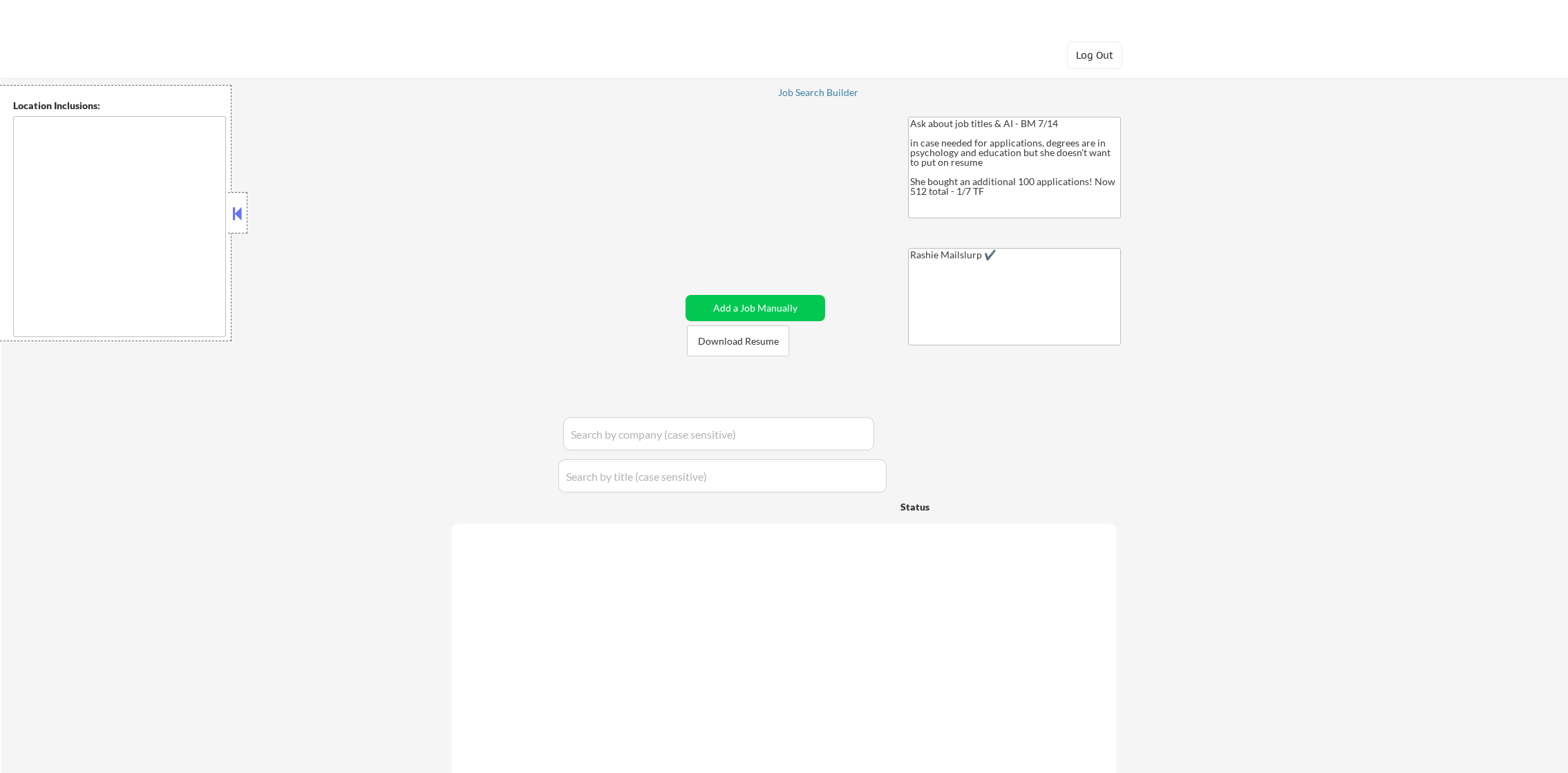
type textarea "remote"
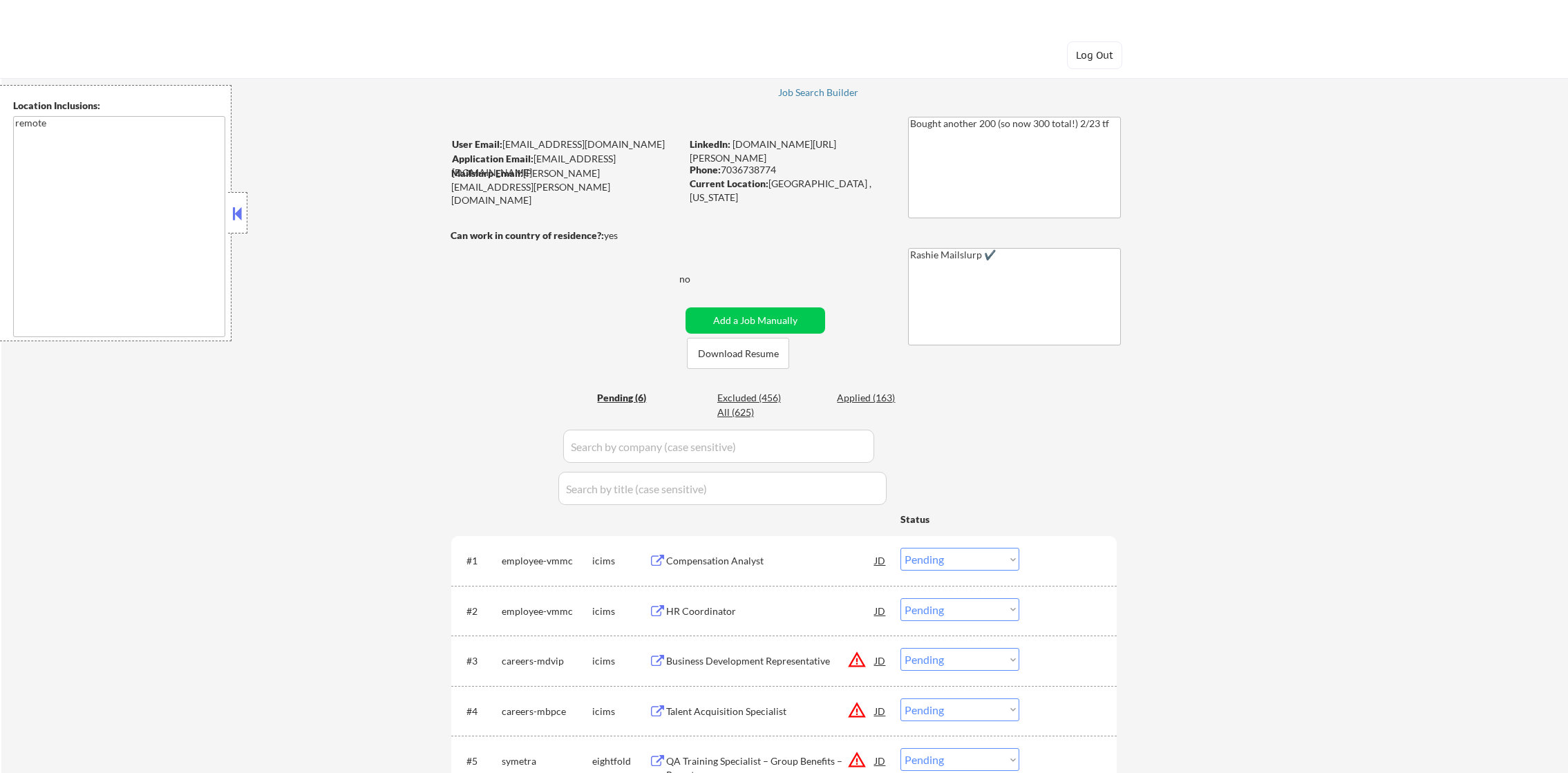
select select ""pending""
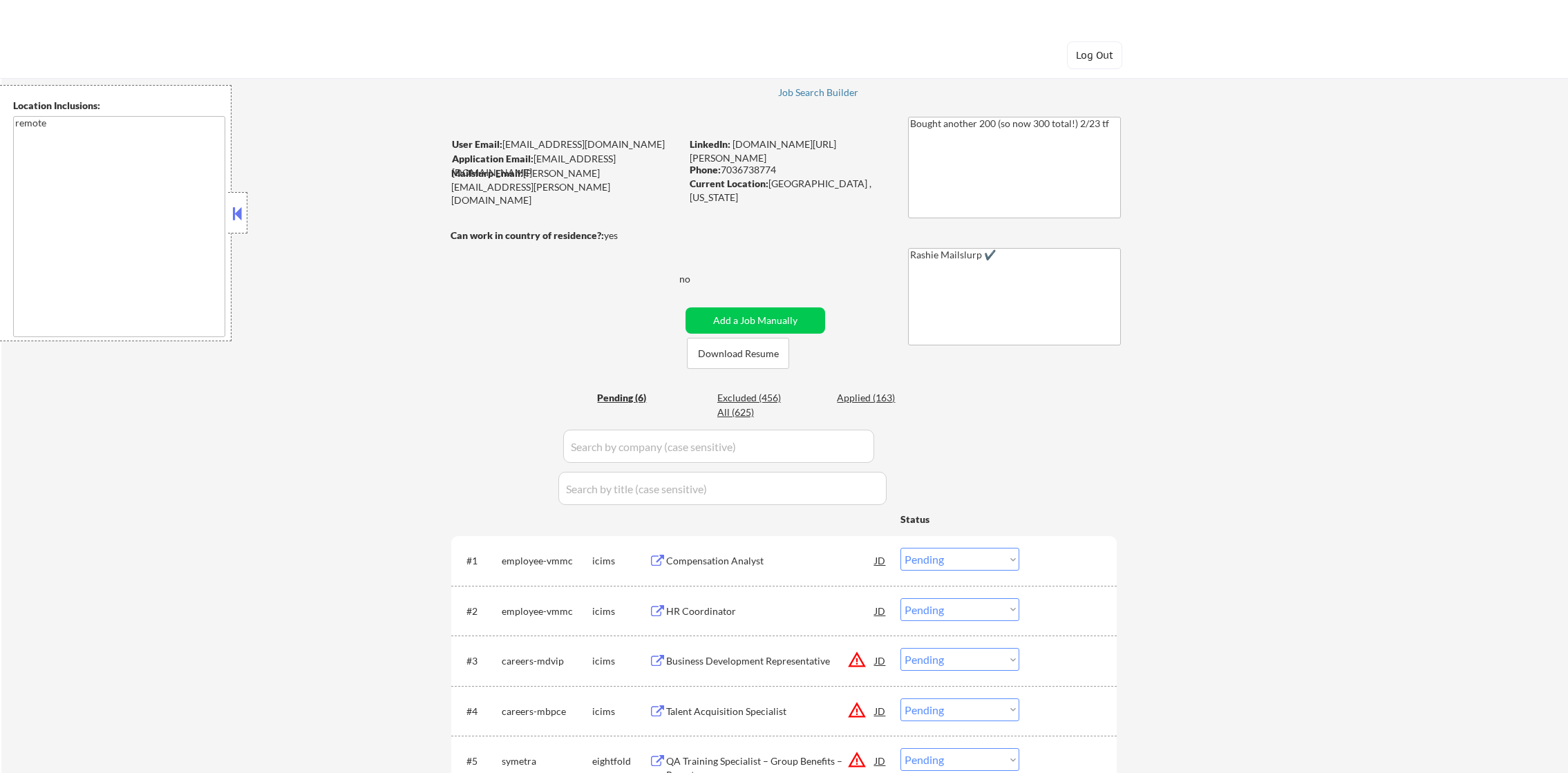
select select ""pending""
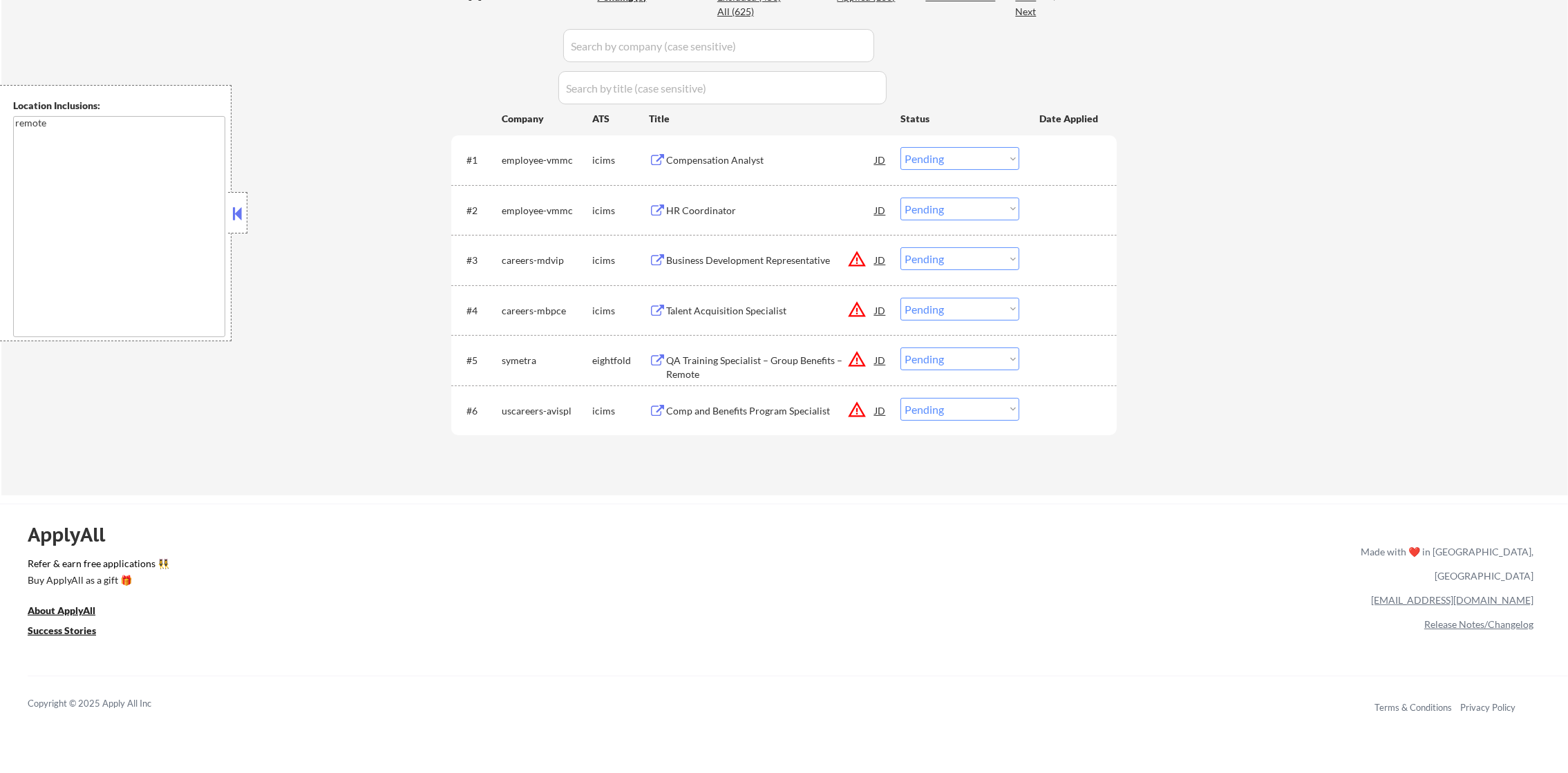
scroll to position [414, 0]
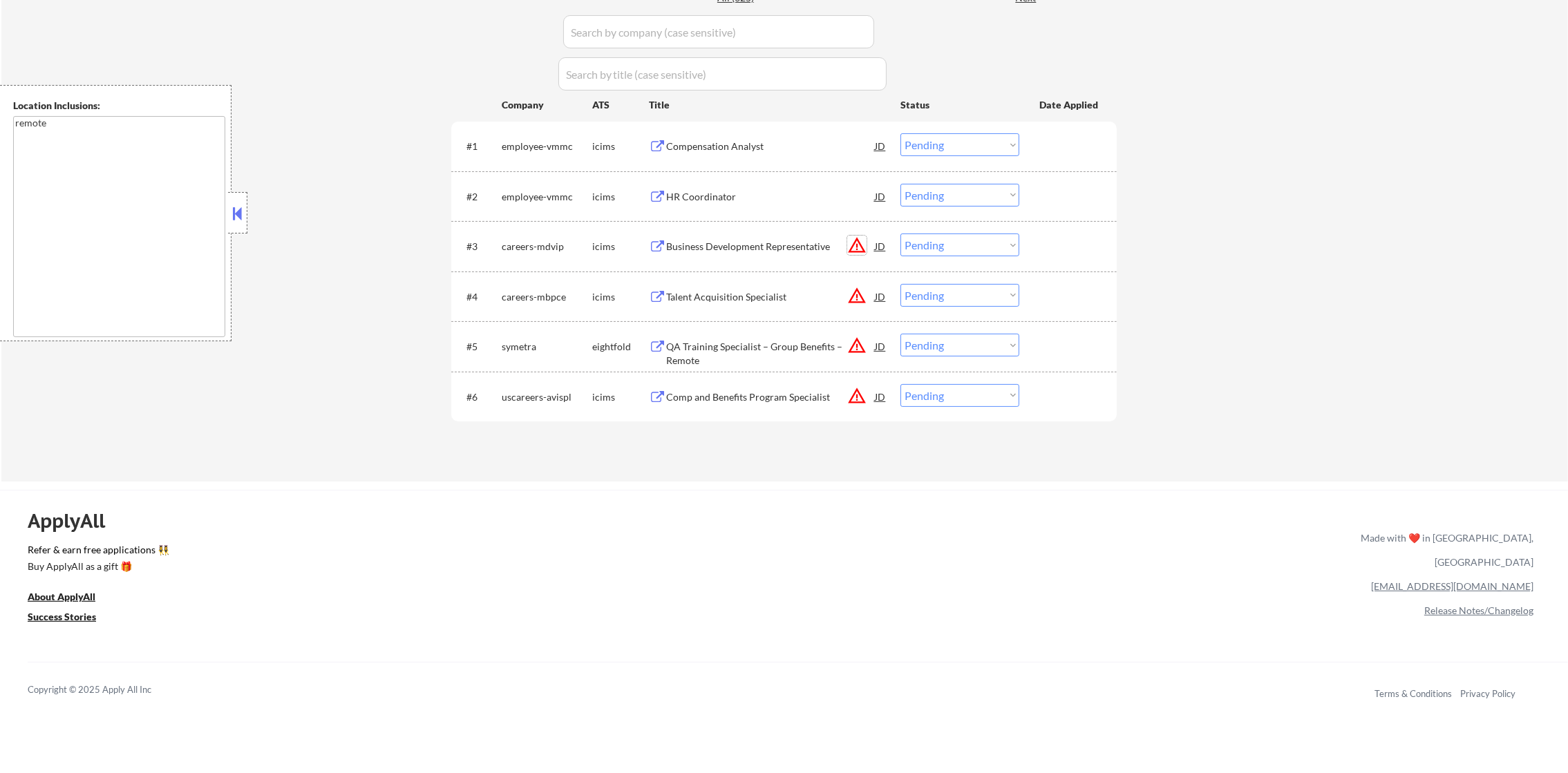
click at [849, 248] on button "warning_amber" at bounding box center [857, 245] width 19 height 19
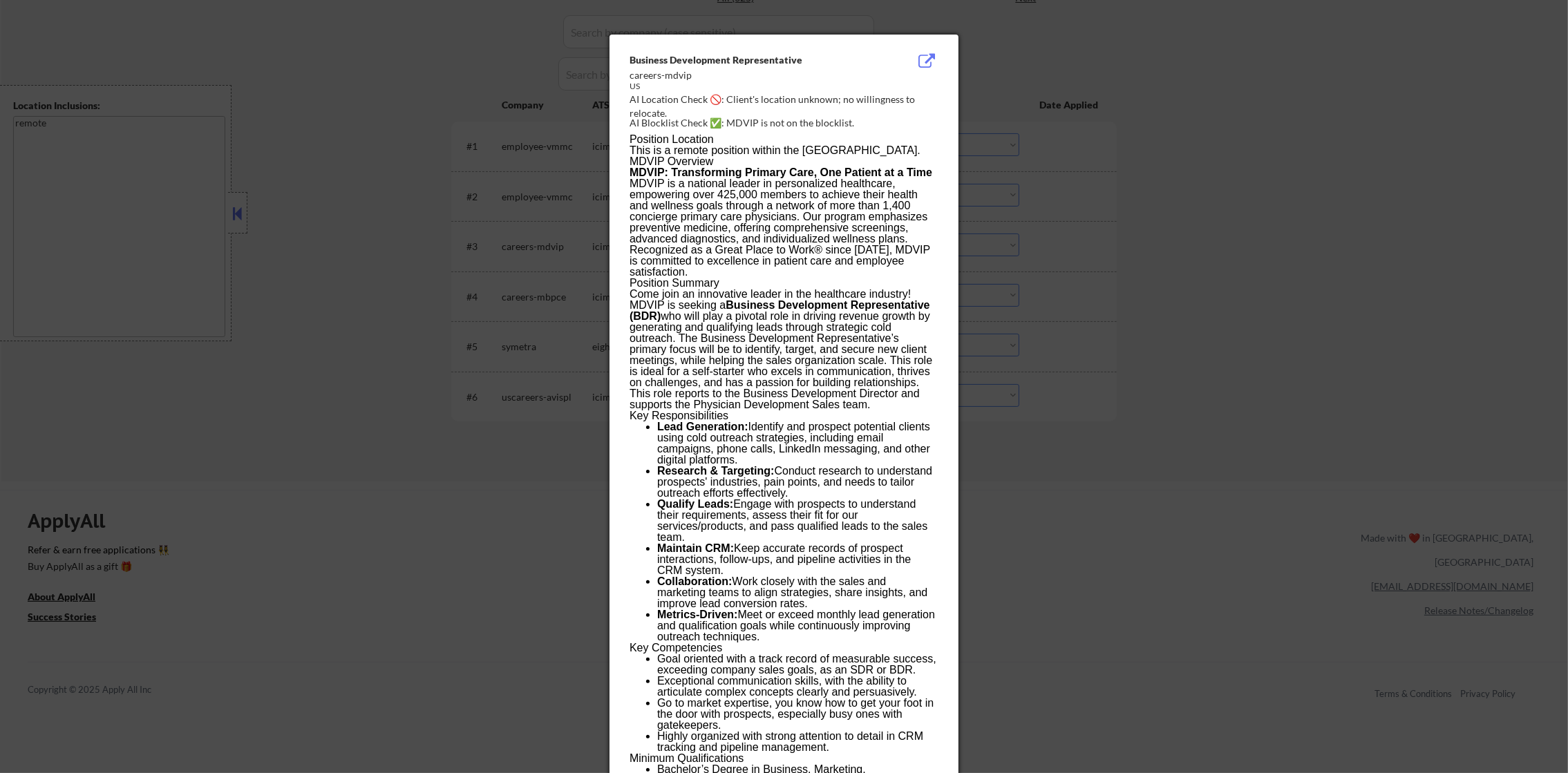
click at [981, 243] on div at bounding box center [784, 386] width 1568 height 773
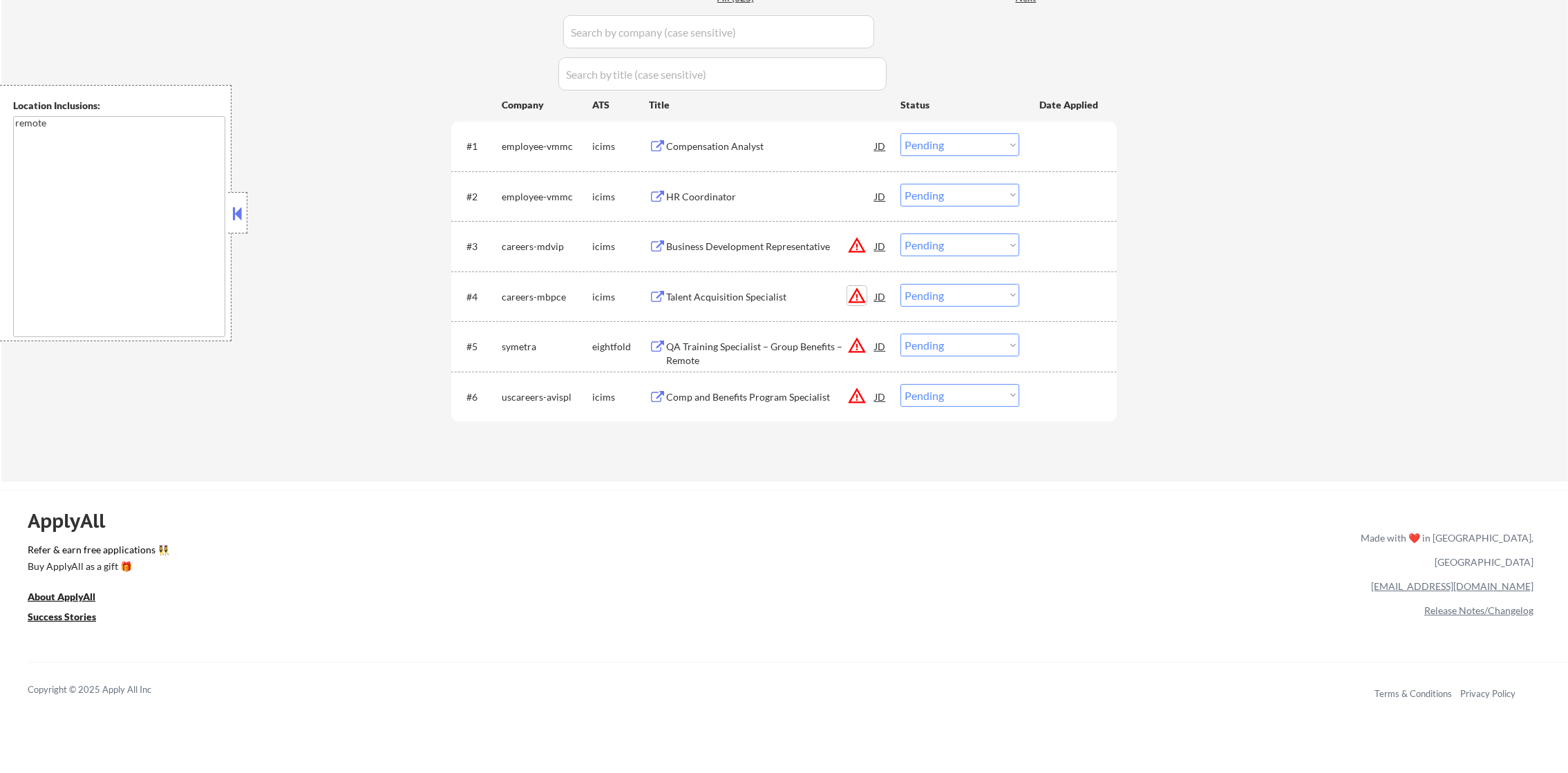
click at [857, 290] on button "warning_amber" at bounding box center [857, 296] width 19 height 19
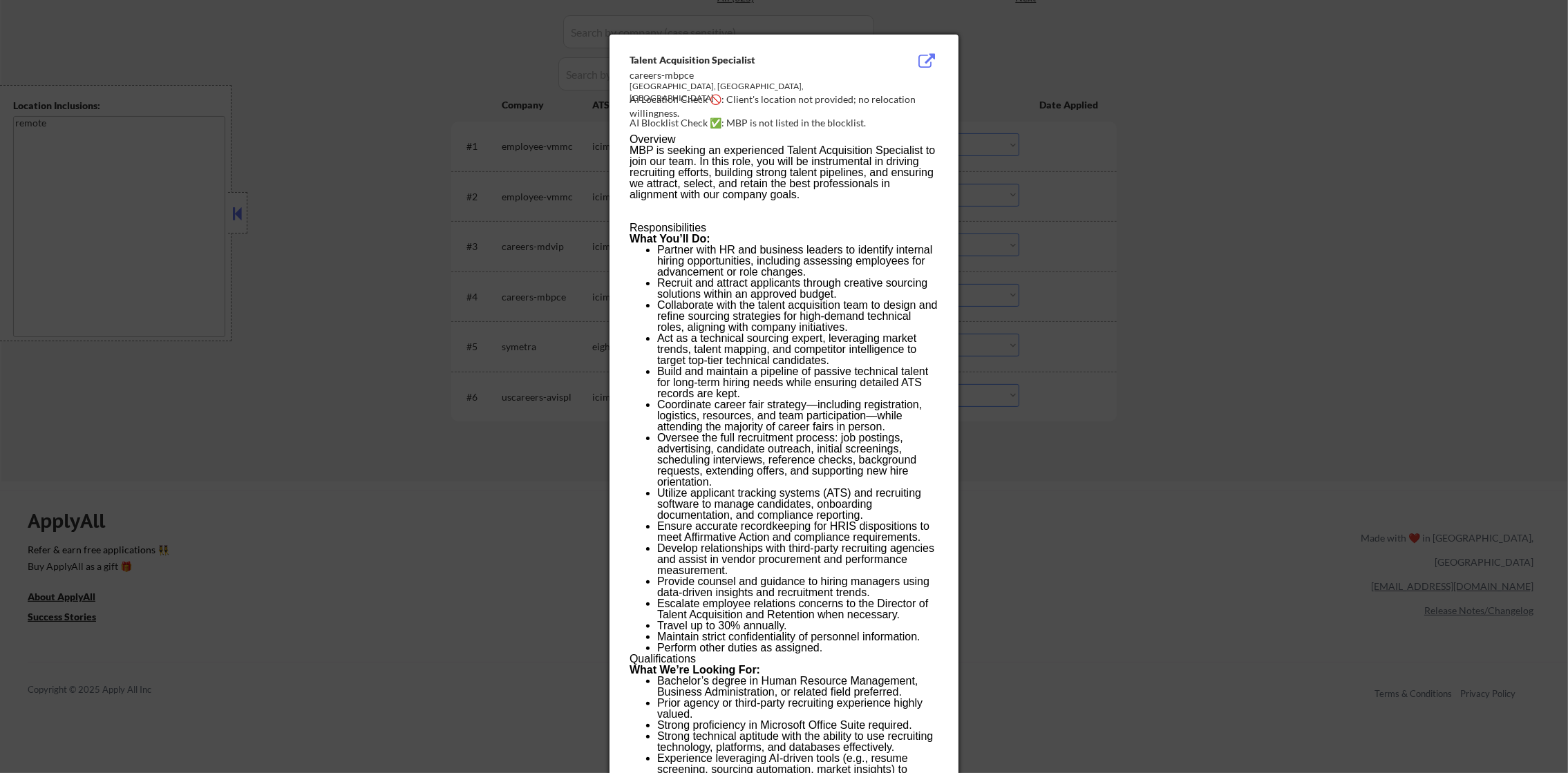
click at [993, 293] on div at bounding box center [784, 386] width 1568 height 773
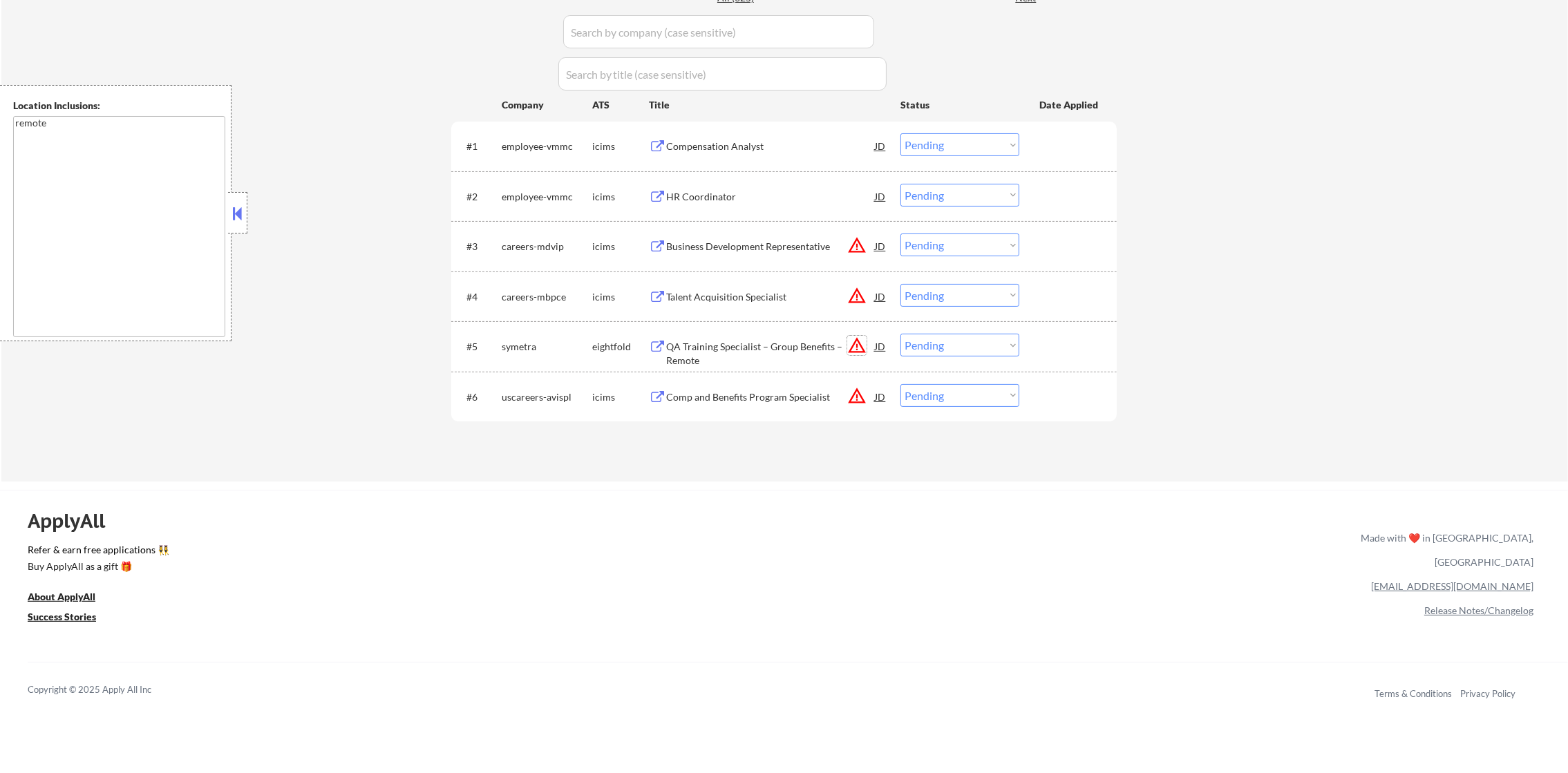
click at [858, 348] on button "warning_amber" at bounding box center [857, 345] width 19 height 19
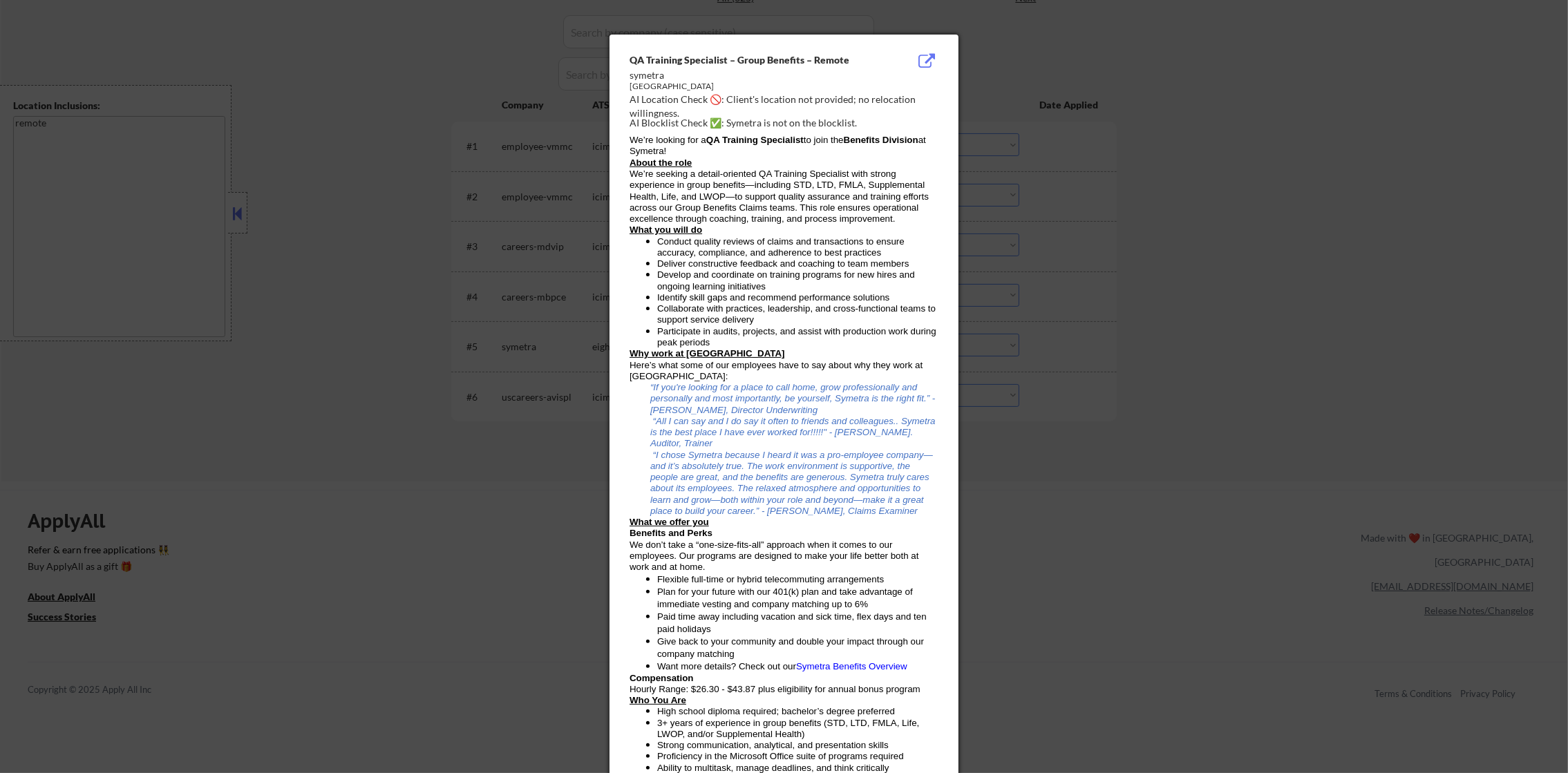
click at [1018, 346] on div at bounding box center [784, 386] width 1568 height 773
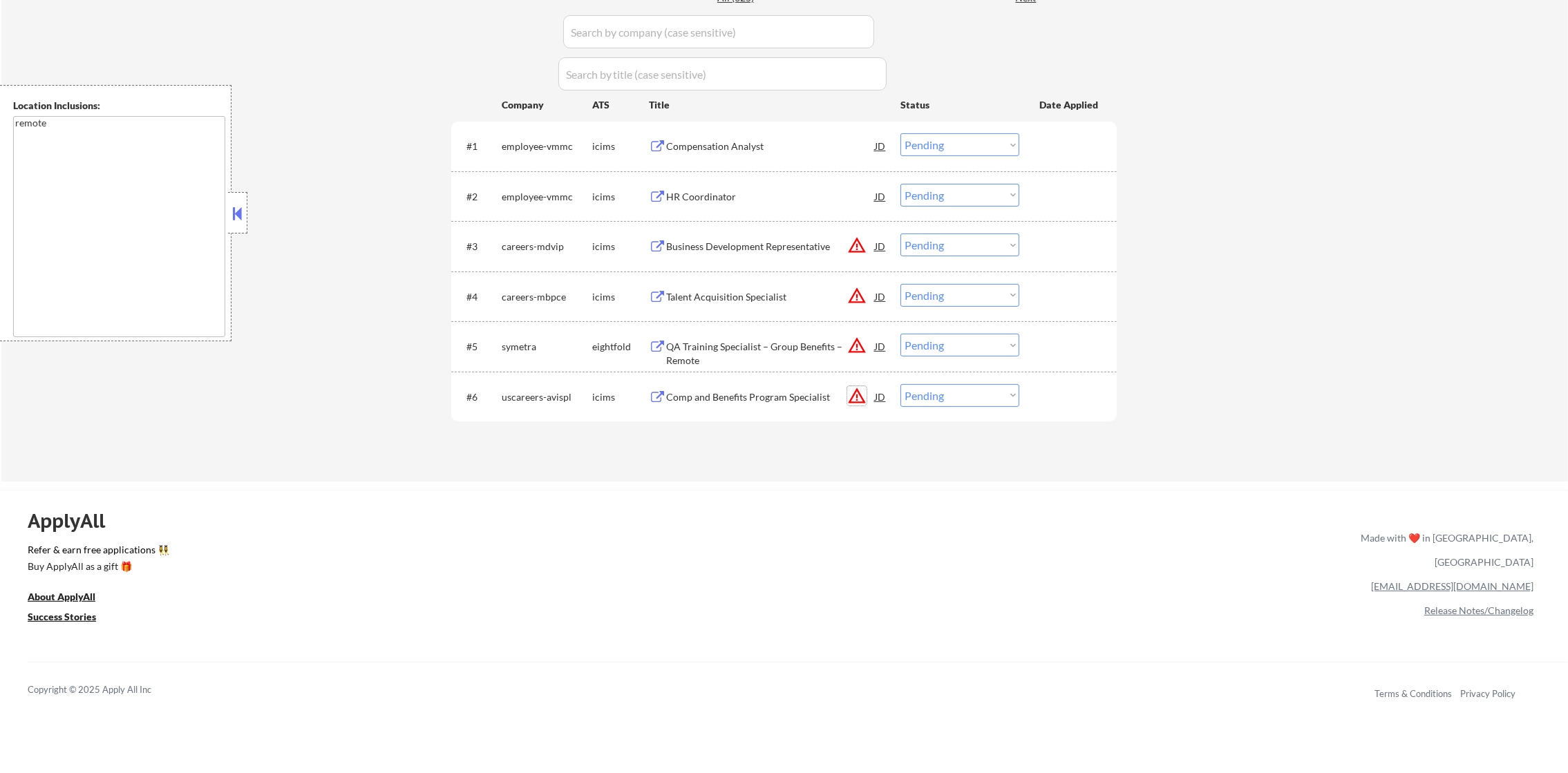
click at [860, 395] on button "warning_amber" at bounding box center [857, 396] width 19 height 19
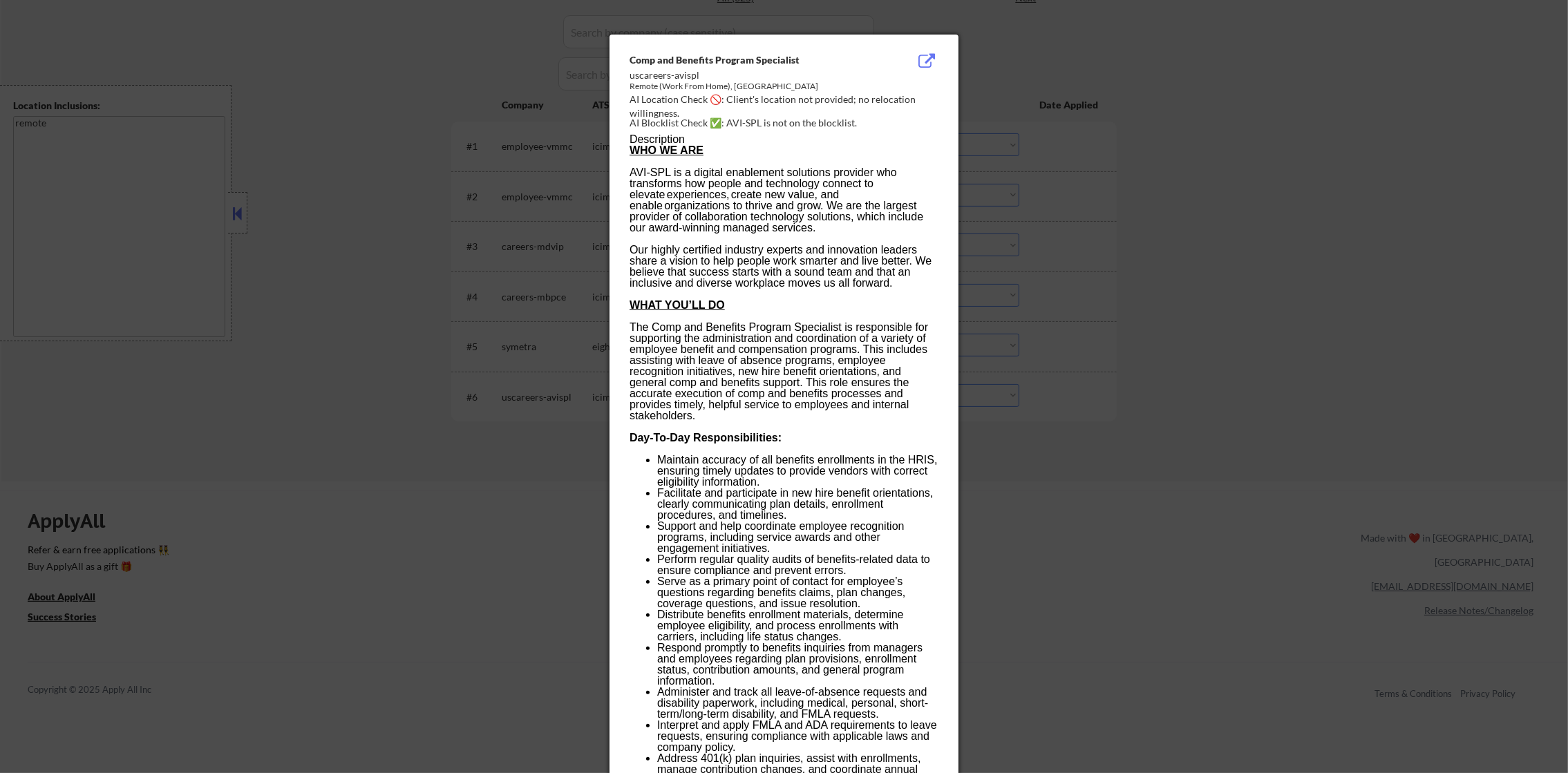
click at [985, 395] on div at bounding box center [784, 386] width 1568 height 773
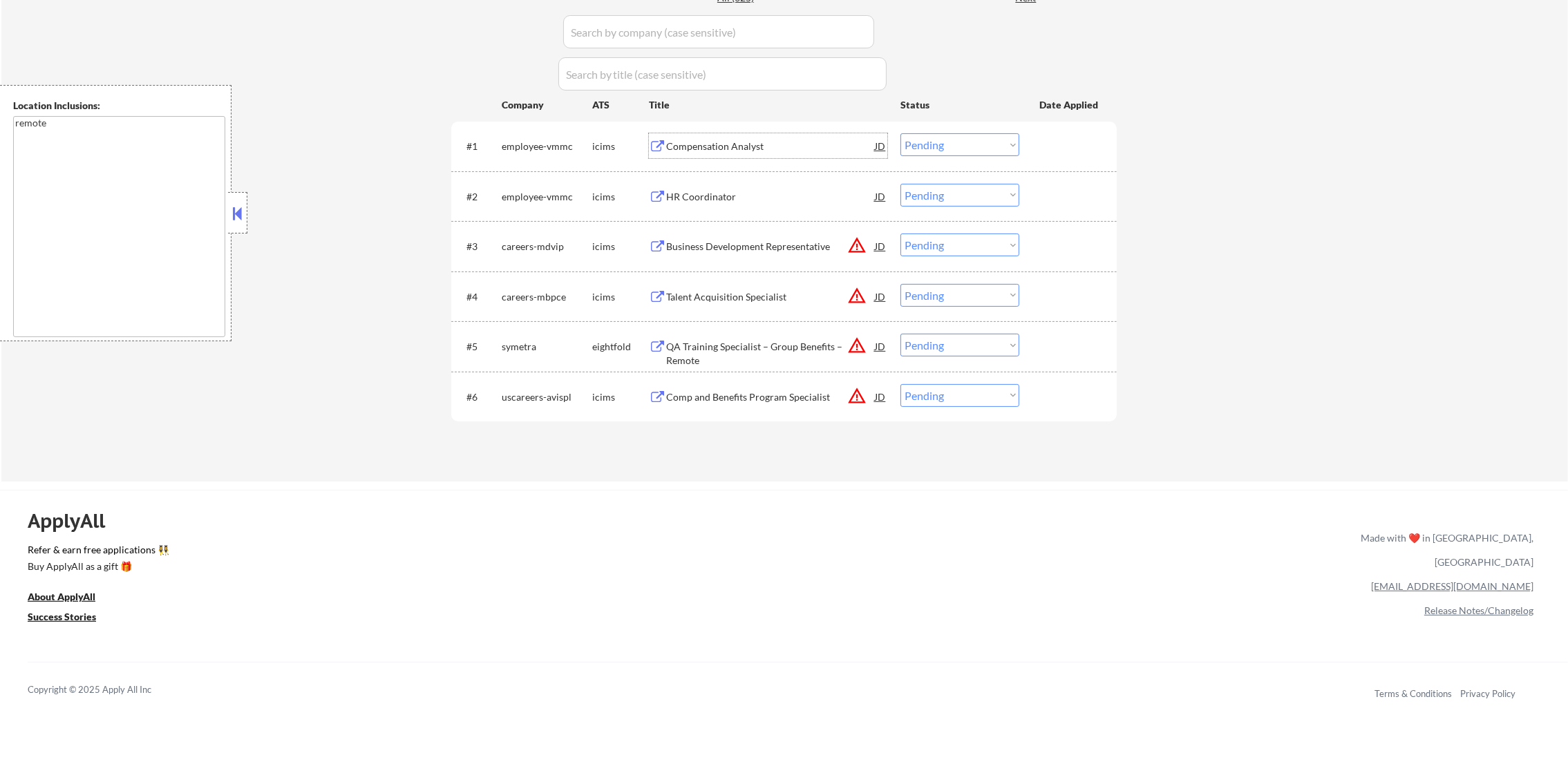
click at [725, 137] on div "Compensation Analyst" at bounding box center [770, 145] width 209 height 25
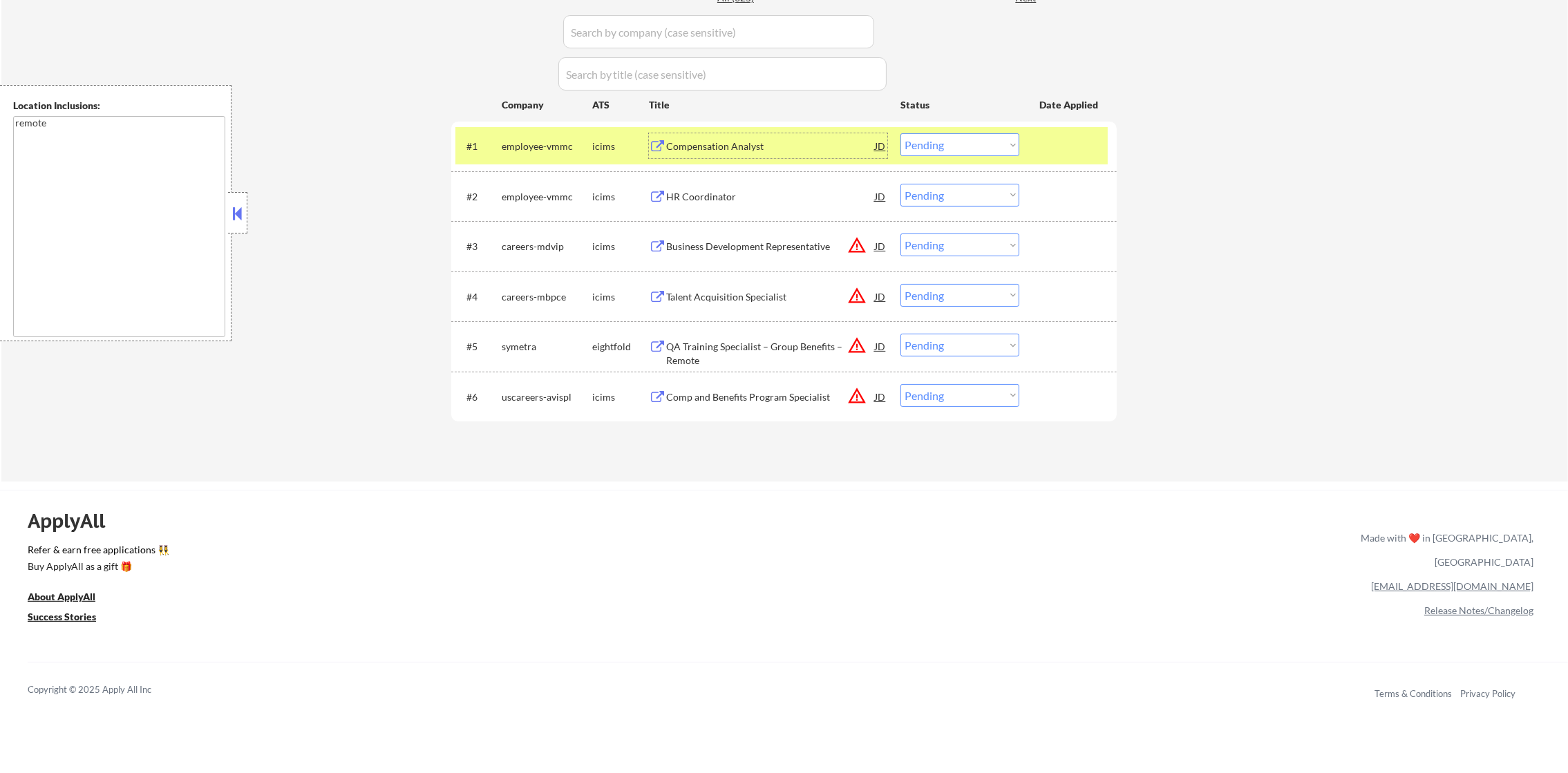
click at [932, 148] on select "Choose an option... Pending Applied Excluded (Questions) Excluded (Expired) Exc…" at bounding box center [960, 144] width 119 height 23
click at [901, 133] on select "Choose an option... Pending Applied Excluded (Questions) Excluded (Expired) Exc…" at bounding box center [960, 144] width 119 height 23
click at [545, 136] on div "employee-vmmc" at bounding box center [546, 145] width 90 height 25
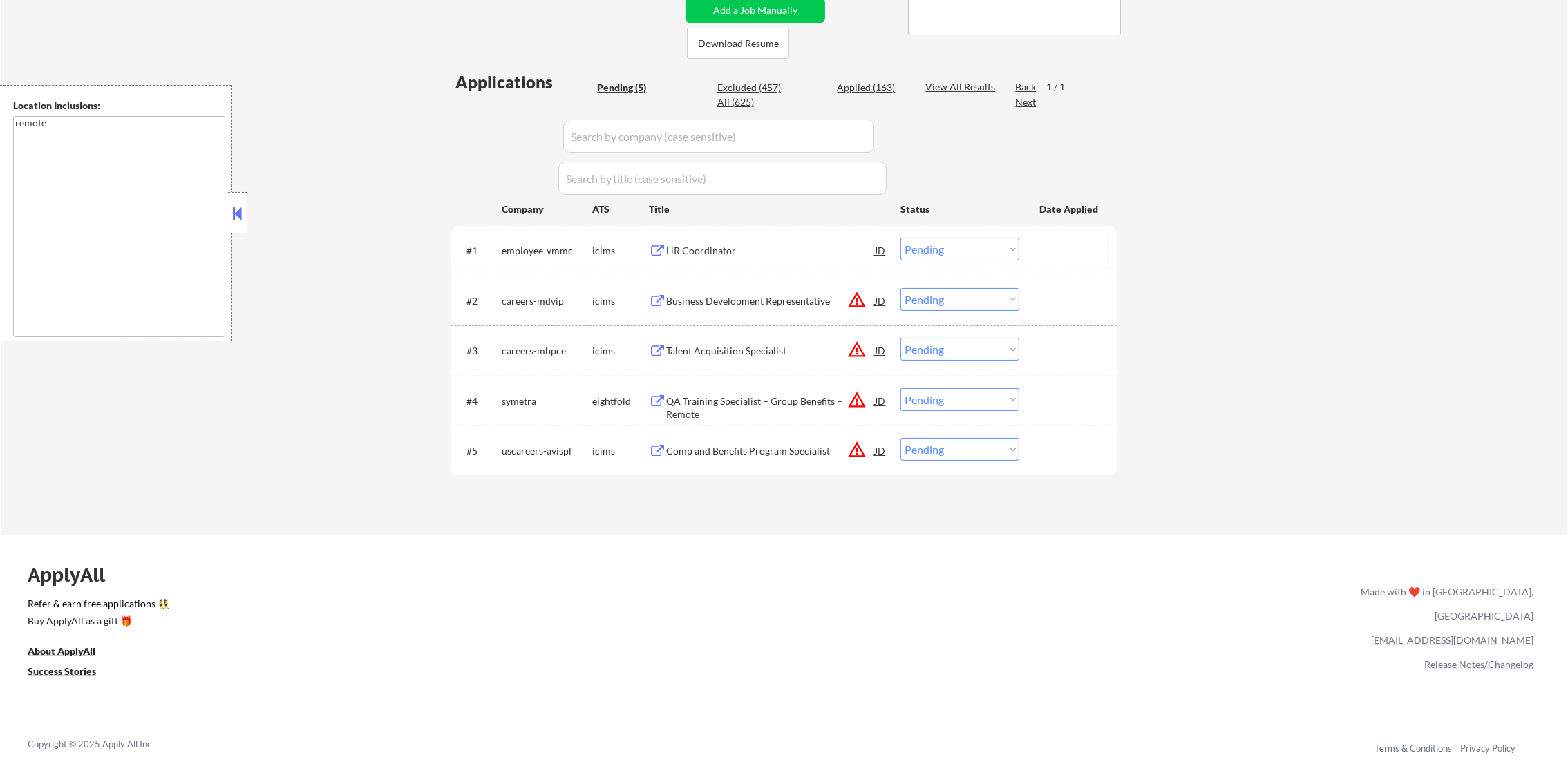
scroll to position [276, 0]
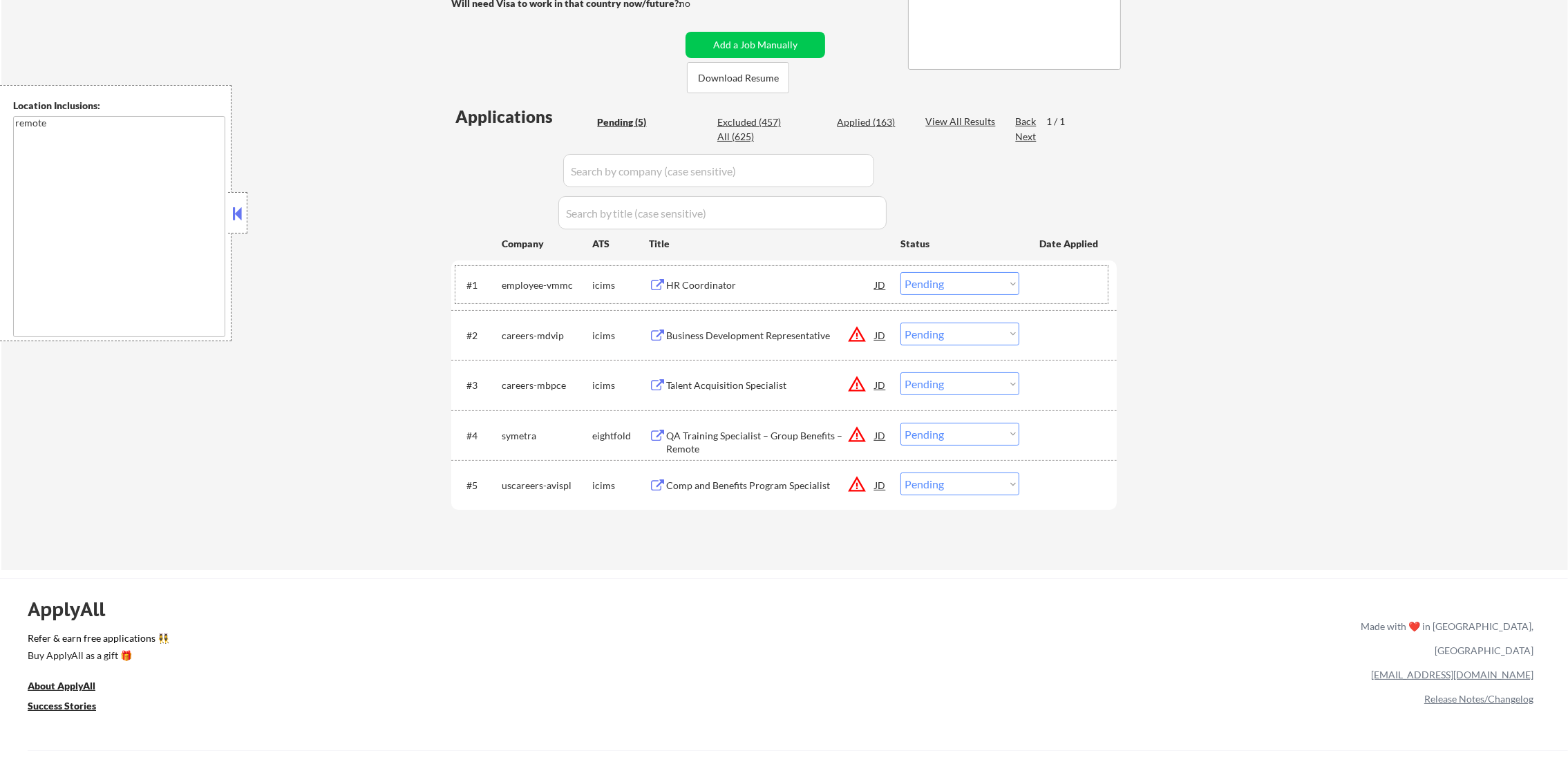
click at [766, 273] on div "HR Coordinator" at bounding box center [770, 285] width 209 height 25
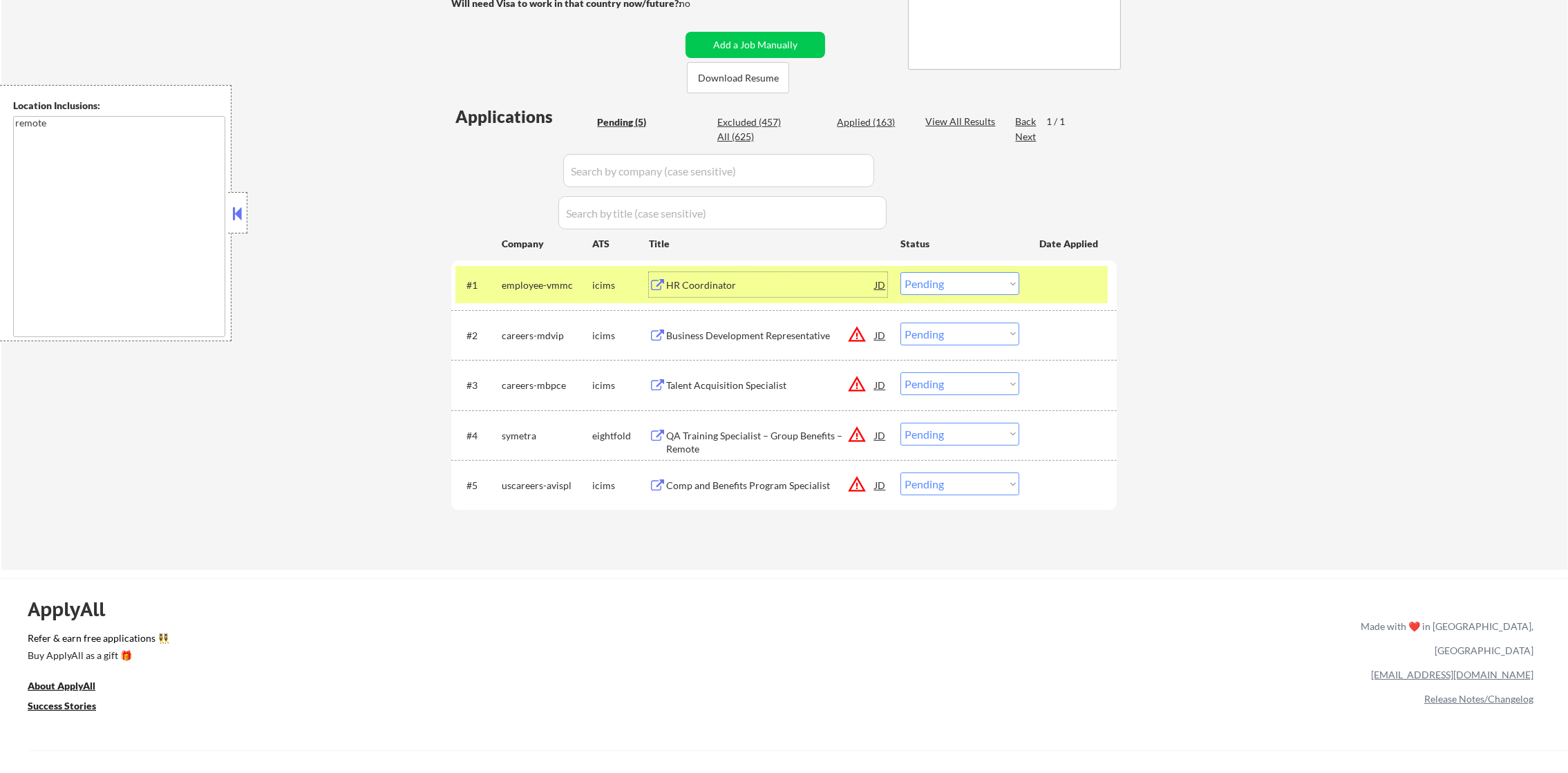
click at [944, 277] on select "Choose an option... Pending Applied Excluded (Questions) Excluded (Expired) Exc…" at bounding box center [960, 284] width 119 height 23
click at [901, 273] on select "Choose an option... Pending Applied Excluded (Questions) Excluded (Expired) Exc…" at bounding box center [960, 284] width 119 height 23
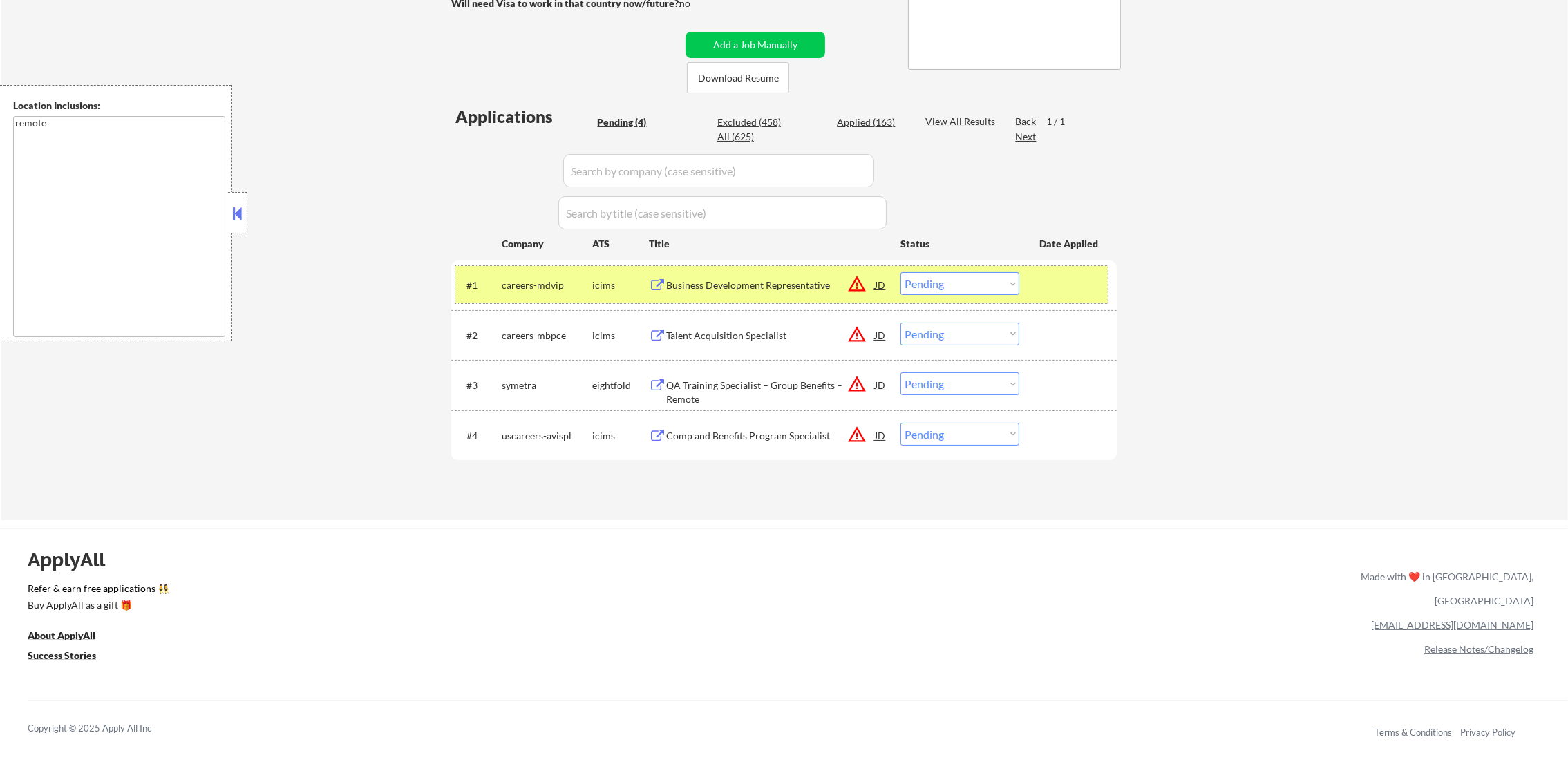
click at [553, 290] on div "careers-mdvip" at bounding box center [546, 285] width 90 height 14
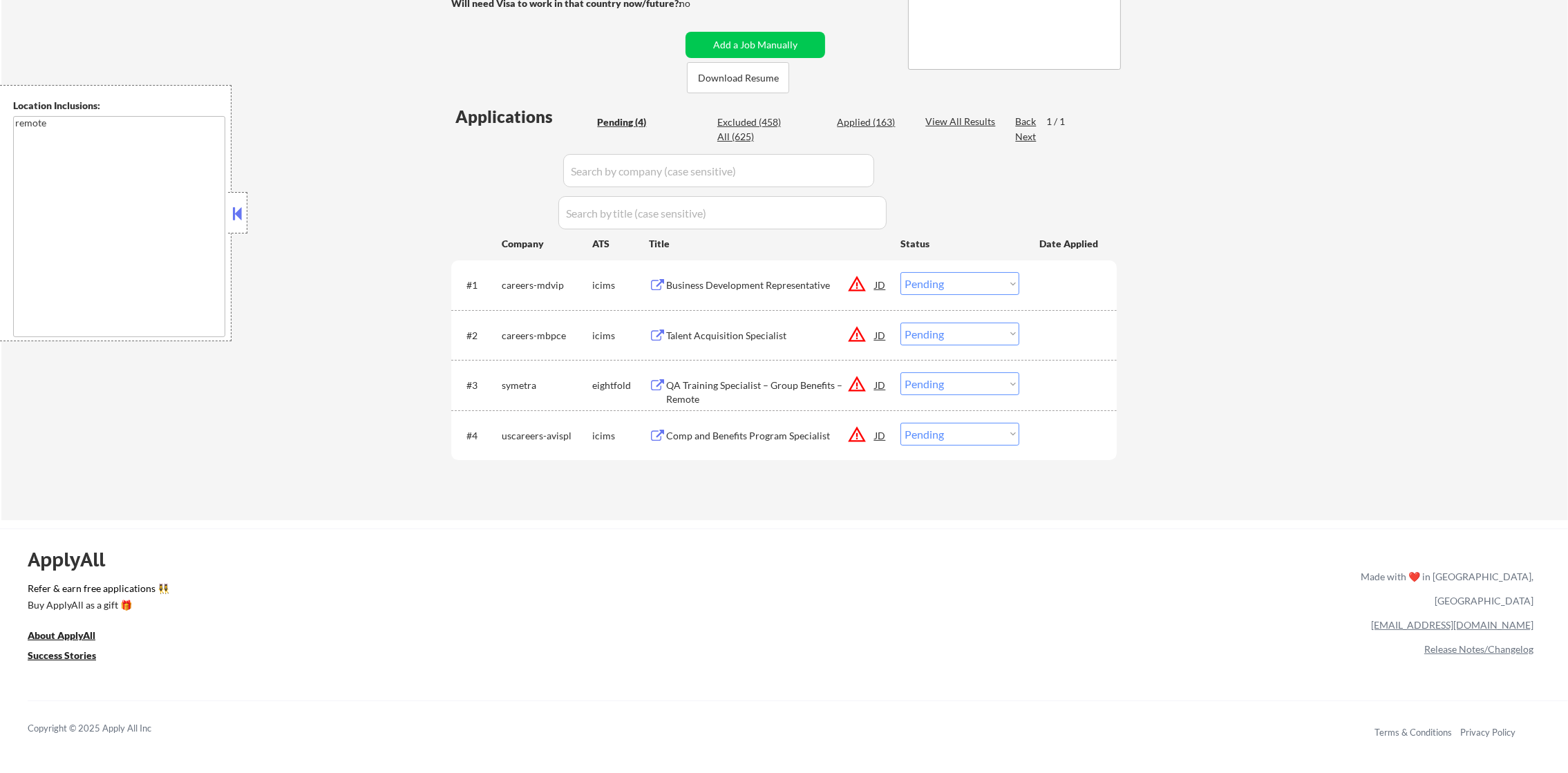
click at [762, 289] on div "Business Development Representative" at bounding box center [770, 285] width 209 height 14
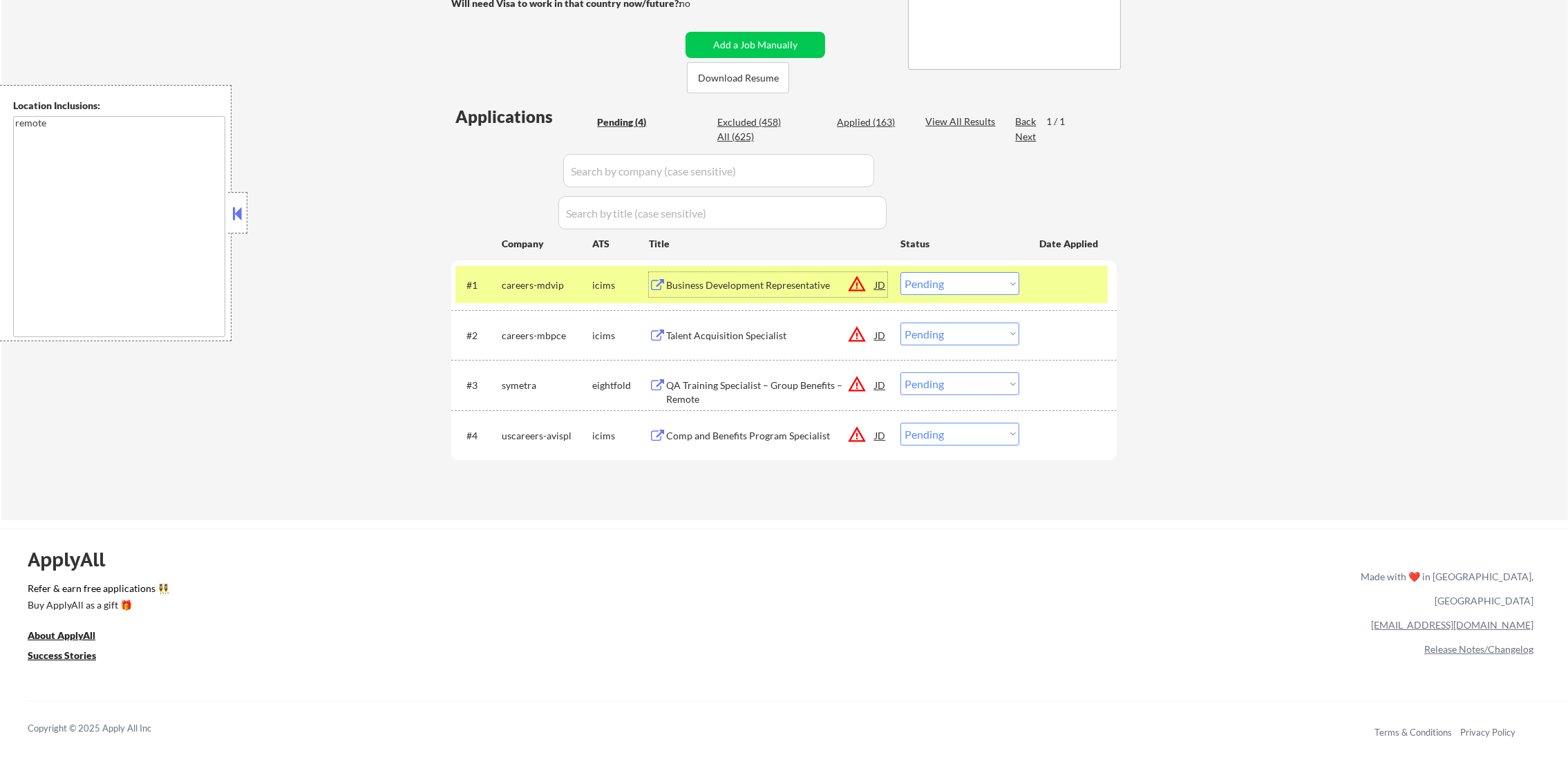
click at [930, 290] on select "Choose an option... Pending Applied Excluded (Questions) Excluded (Expired) Exc…" at bounding box center [960, 284] width 119 height 23
click at [901, 273] on select "Choose an option... Pending Applied Excluded (Questions) Excluded (Expired) Exc…" at bounding box center [960, 284] width 119 height 23
click at [530, 274] on div "careers-mdvip" at bounding box center [546, 285] width 90 height 25
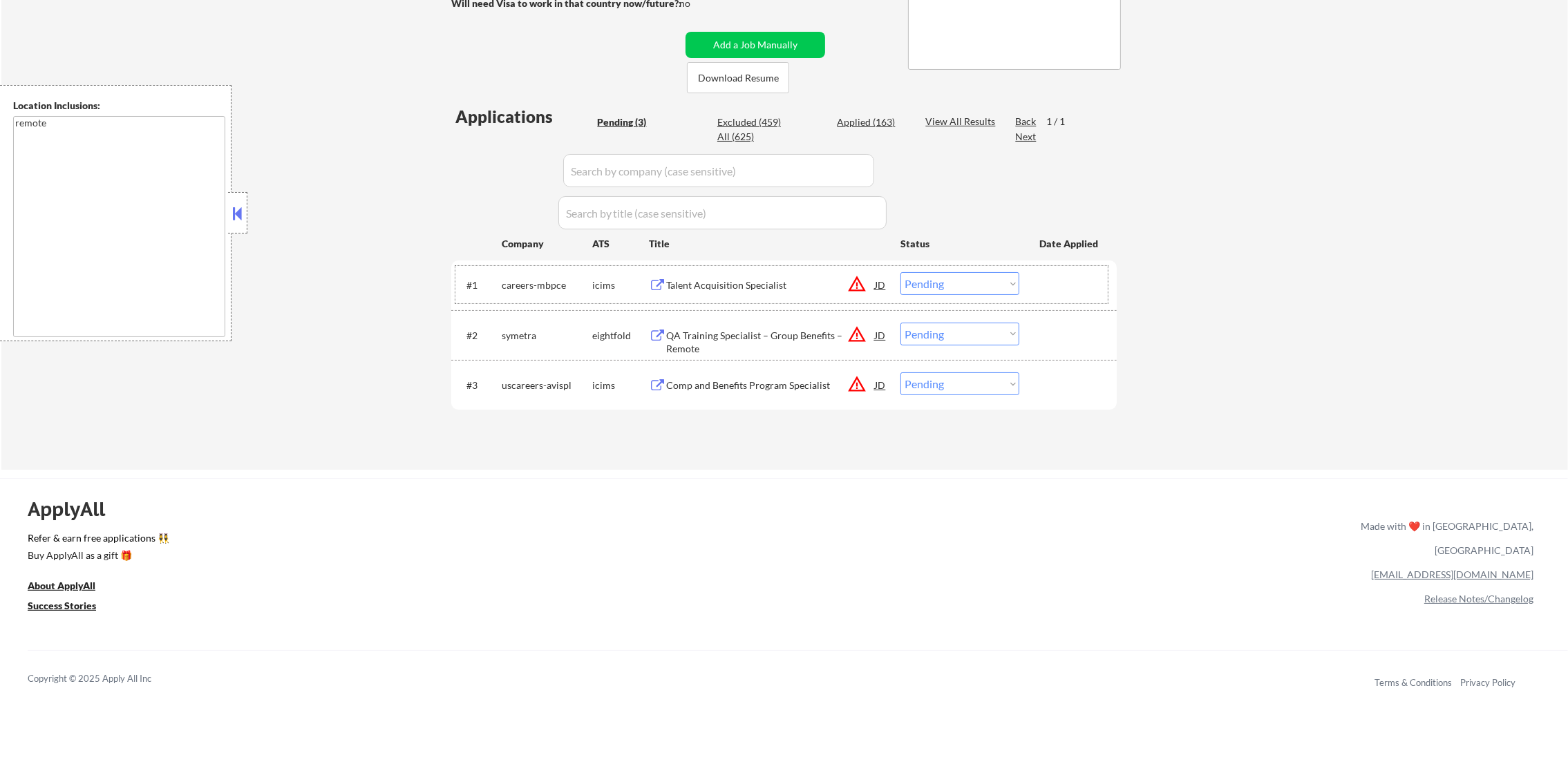
click at [766, 293] on div "Talent Acquisition Specialist" at bounding box center [770, 285] width 209 height 25
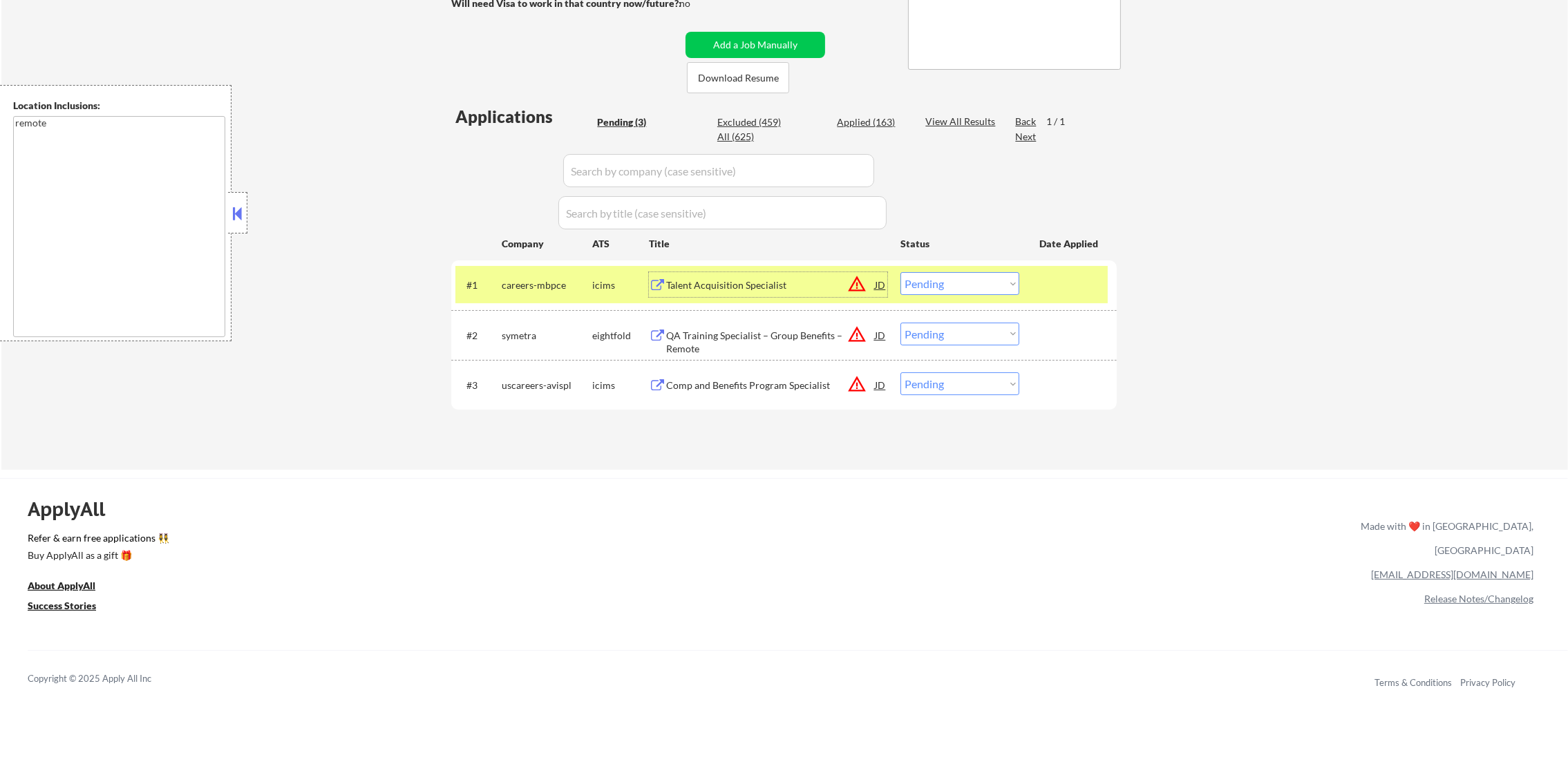
click at [905, 273] on select "Choose an option... Pending Applied Excluded (Questions) Excluded (Expired) Exc…" at bounding box center [960, 284] width 119 height 23
click at [901, 273] on select "Choose an option... Pending Applied Excluded (Questions) Excluded (Expired) Exc…" at bounding box center [960, 284] width 119 height 23
click at [553, 273] on div "careers-mbpce" at bounding box center [546, 285] width 90 height 25
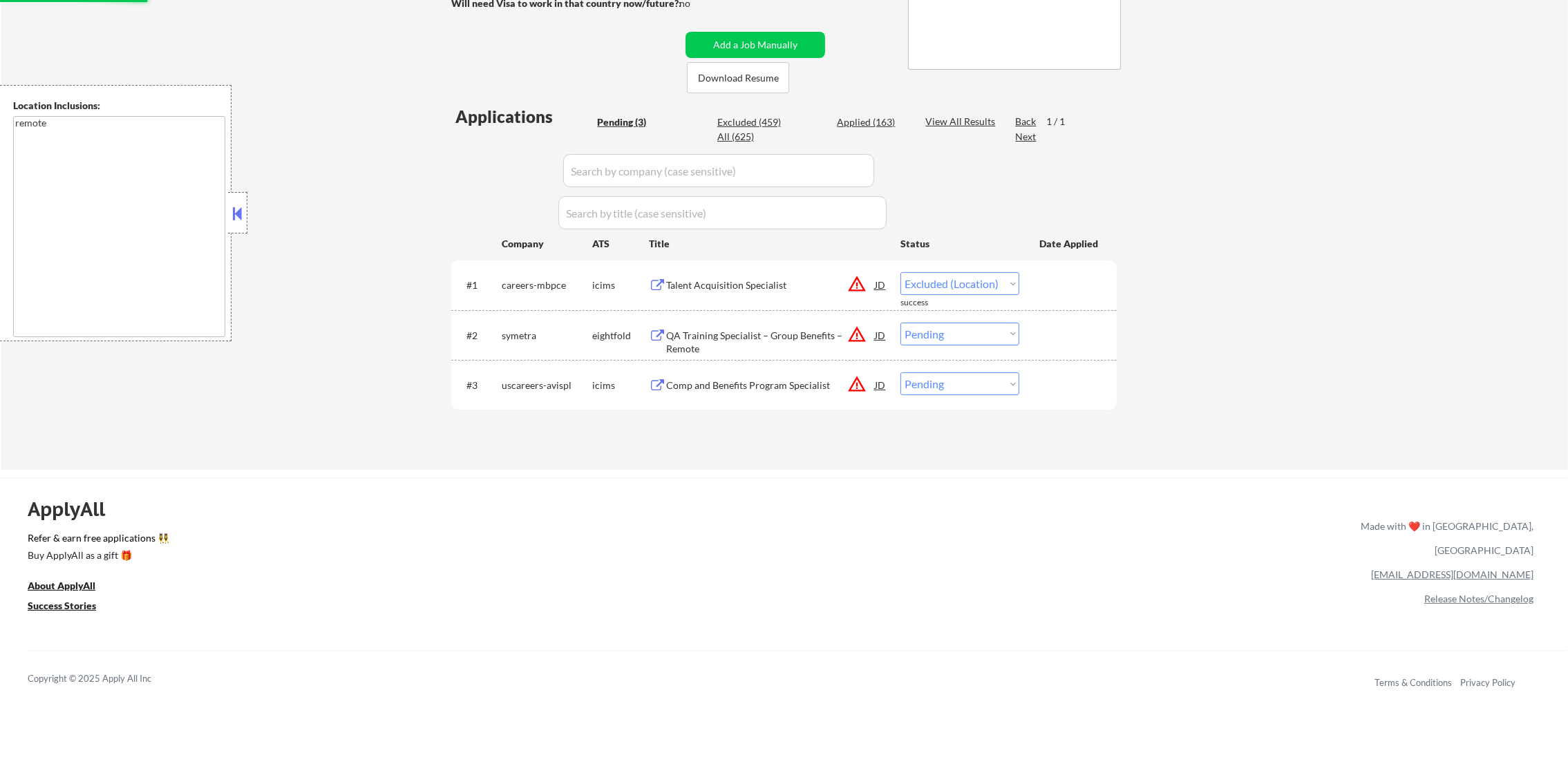
select select ""pending""
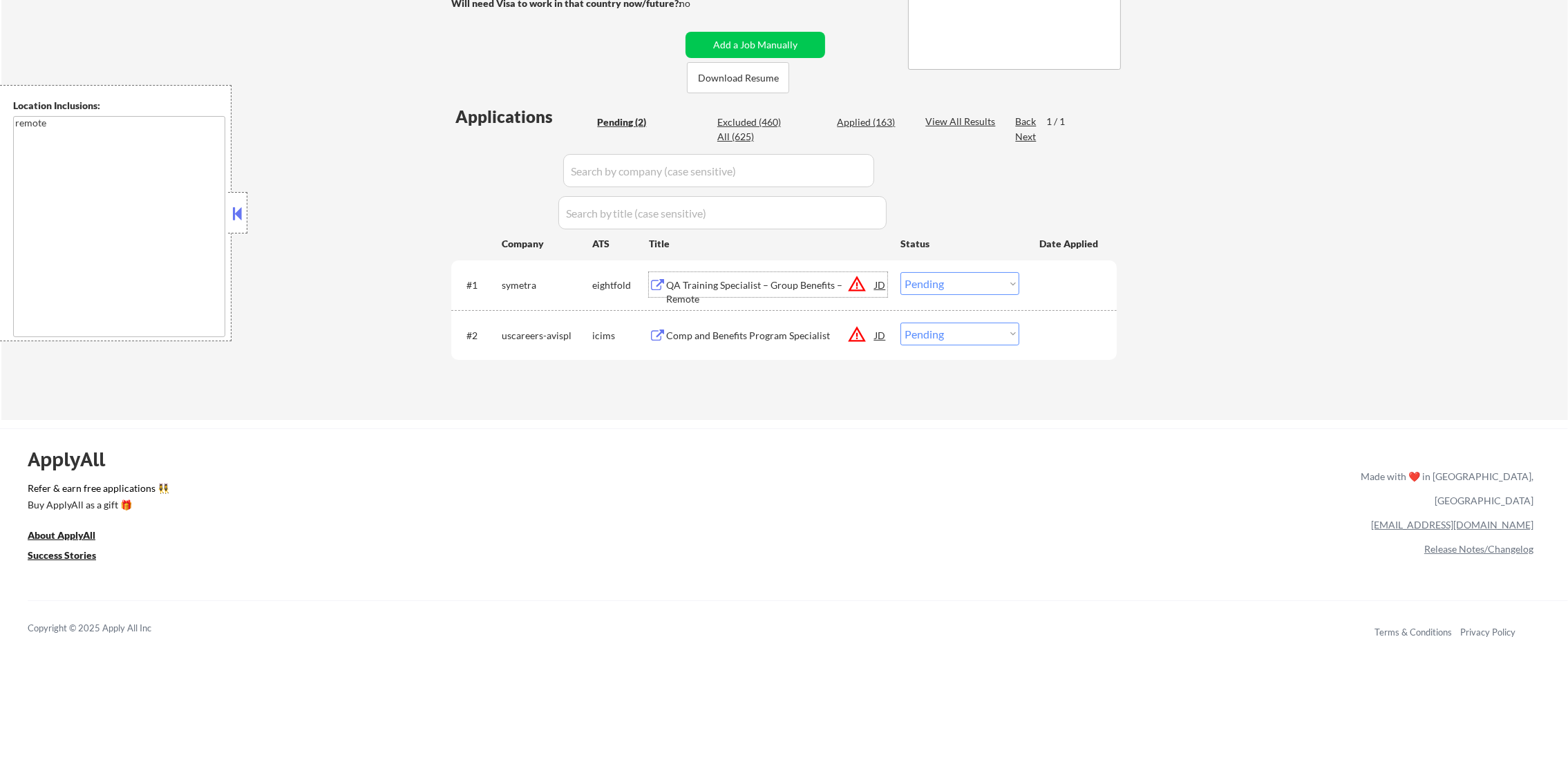
click at [784, 279] on div "QA Training Specialist – Group Benefits – Remote" at bounding box center [770, 291] width 209 height 27
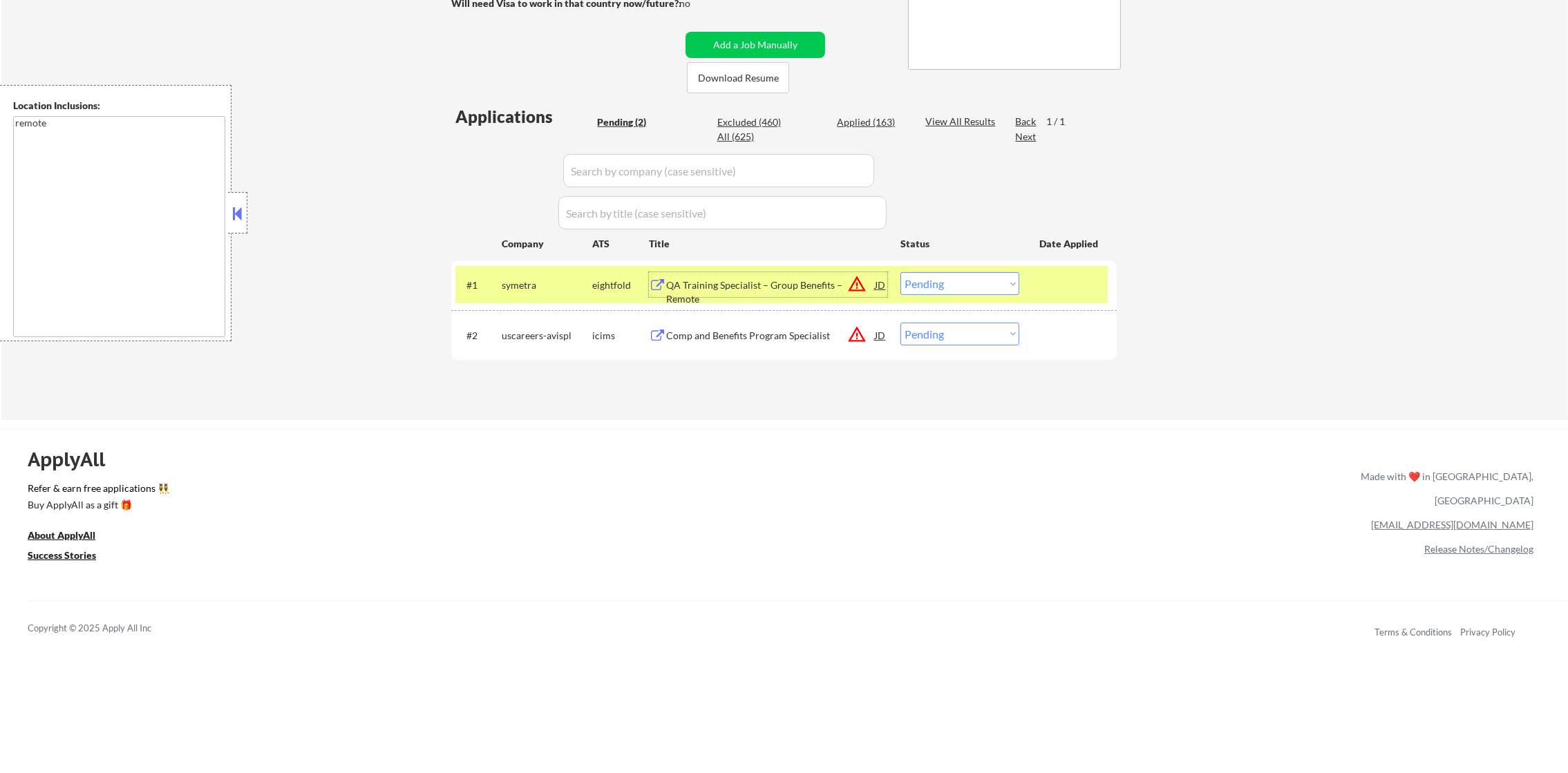
click at [498, 290] on div "#1 symetra eightfold QA Training Specialist – Group Benefits – Remote JD warnin…" at bounding box center [781, 284] width 652 height 37
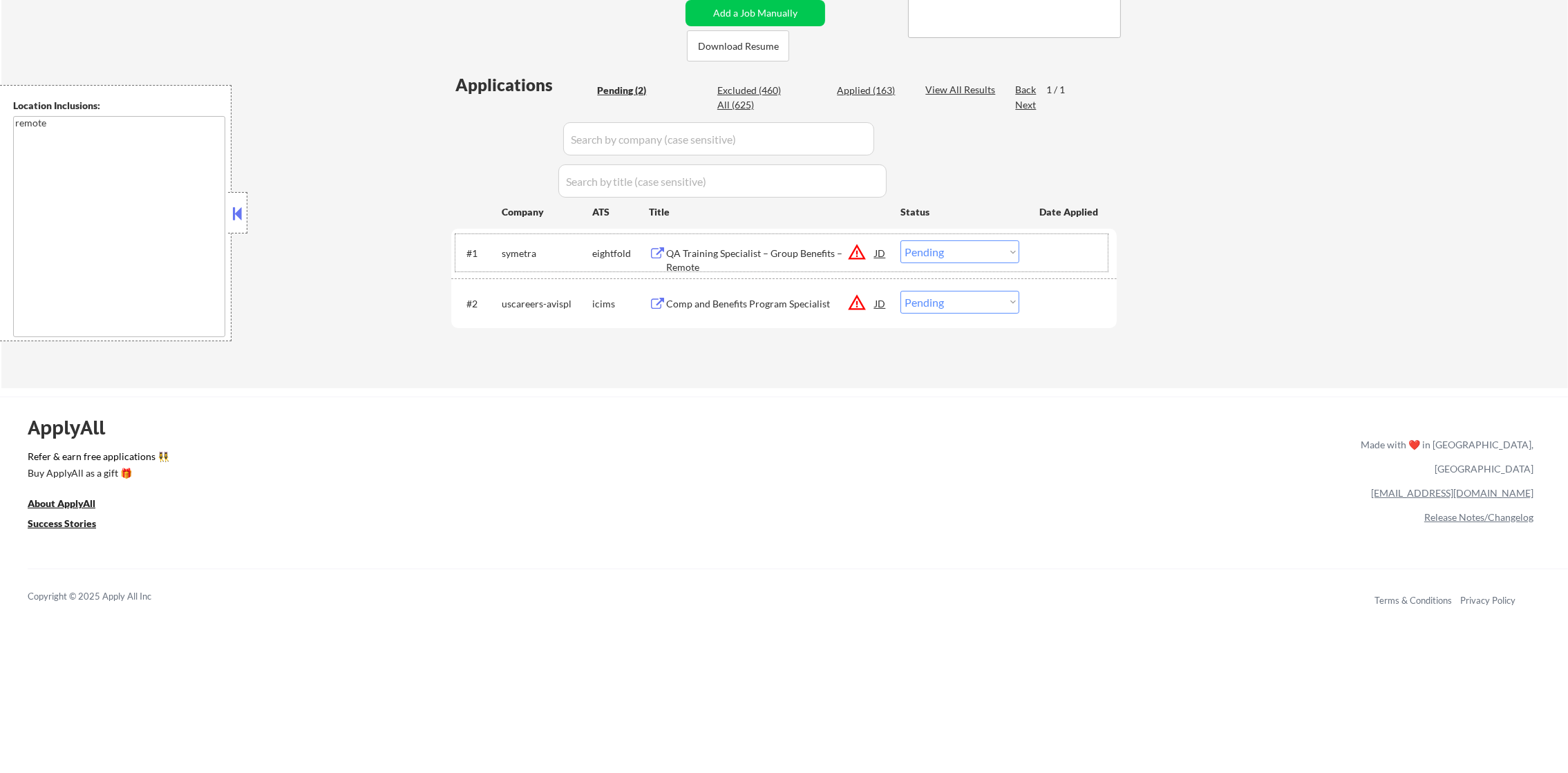
scroll to position [346, 0]
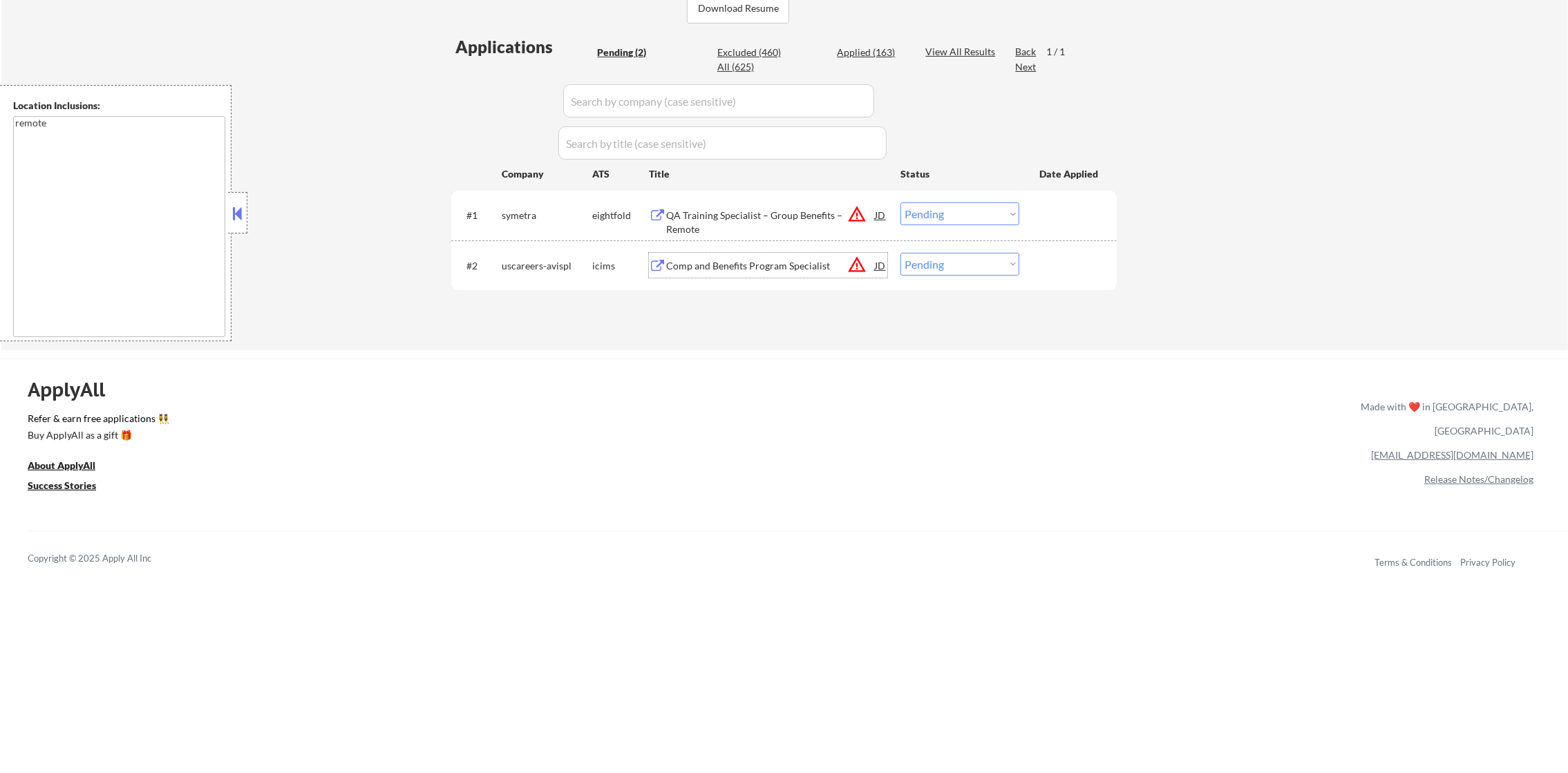
click at [805, 255] on div "Comp and Benefits Program Specialist" at bounding box center [770, 265] width 209 height 25
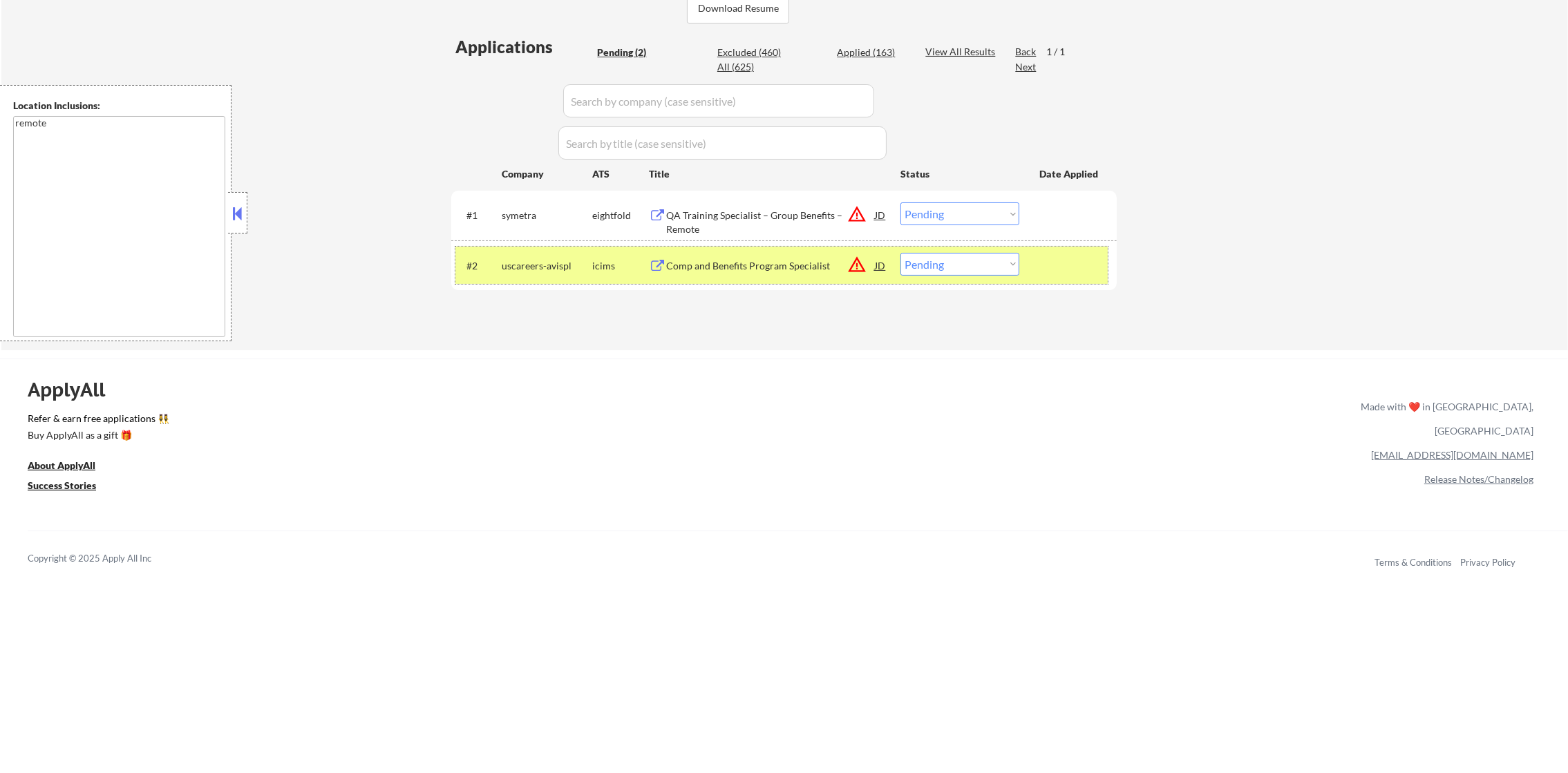
click at [507, 249] on div "#2 uscareers-avispl icims Comp and Benefits Program Specialist JD warning_amber…" at bounding box center [781, 265] width 652 height 37
